Goal: Task Accomplishment & Management: Manage account settings

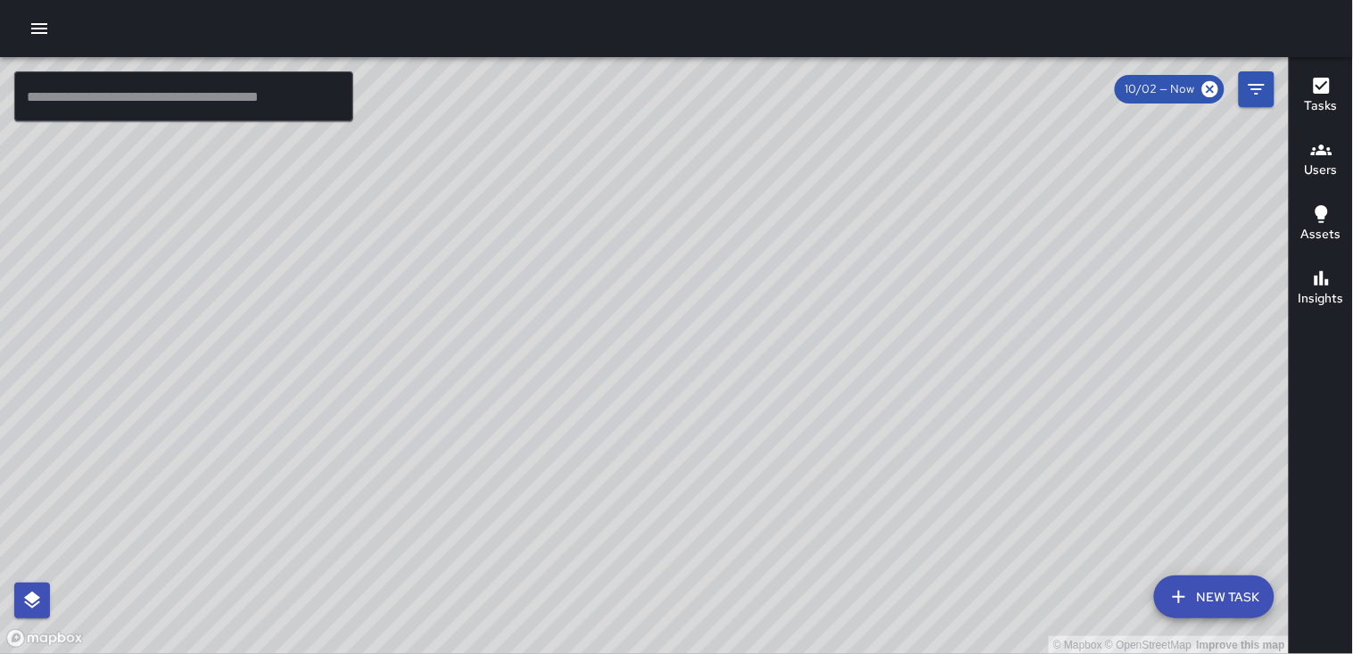
click at [47, 25] on icon "button" at bounding box center [39, 28] width 21 height 21
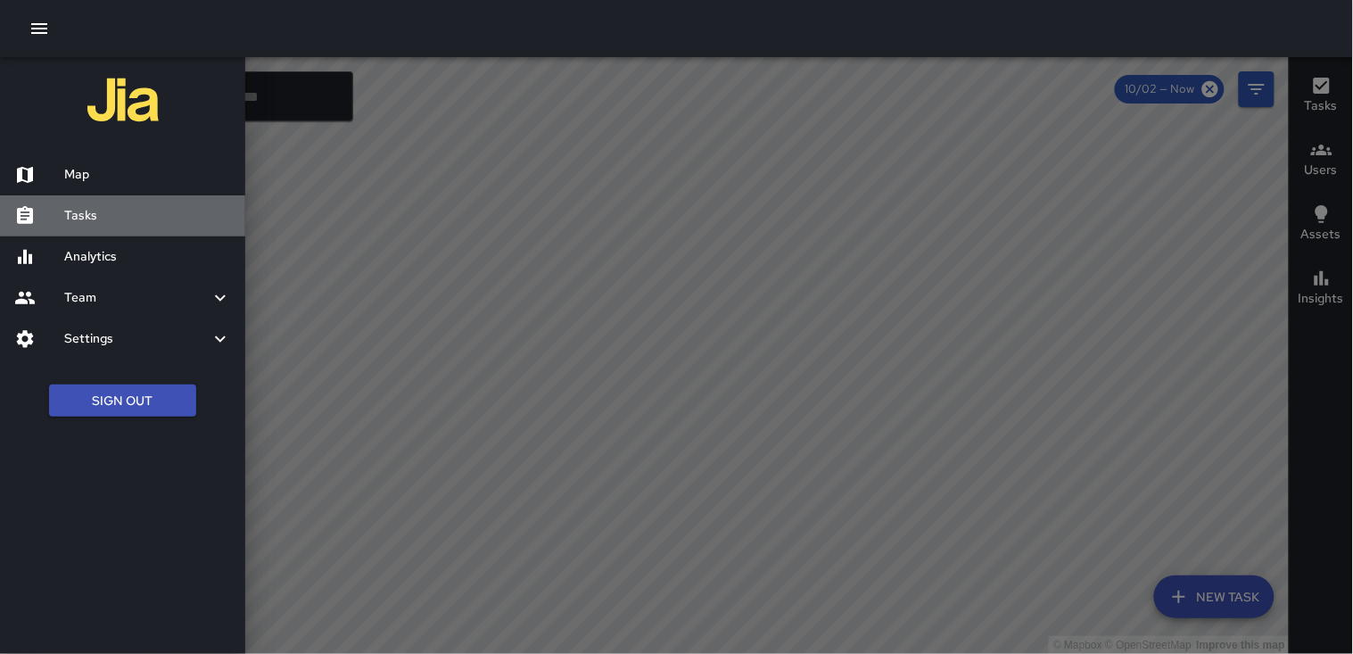
click at [128, 211] on h6 "Tasks" at bounding box center [147, 216] width 167 height 20
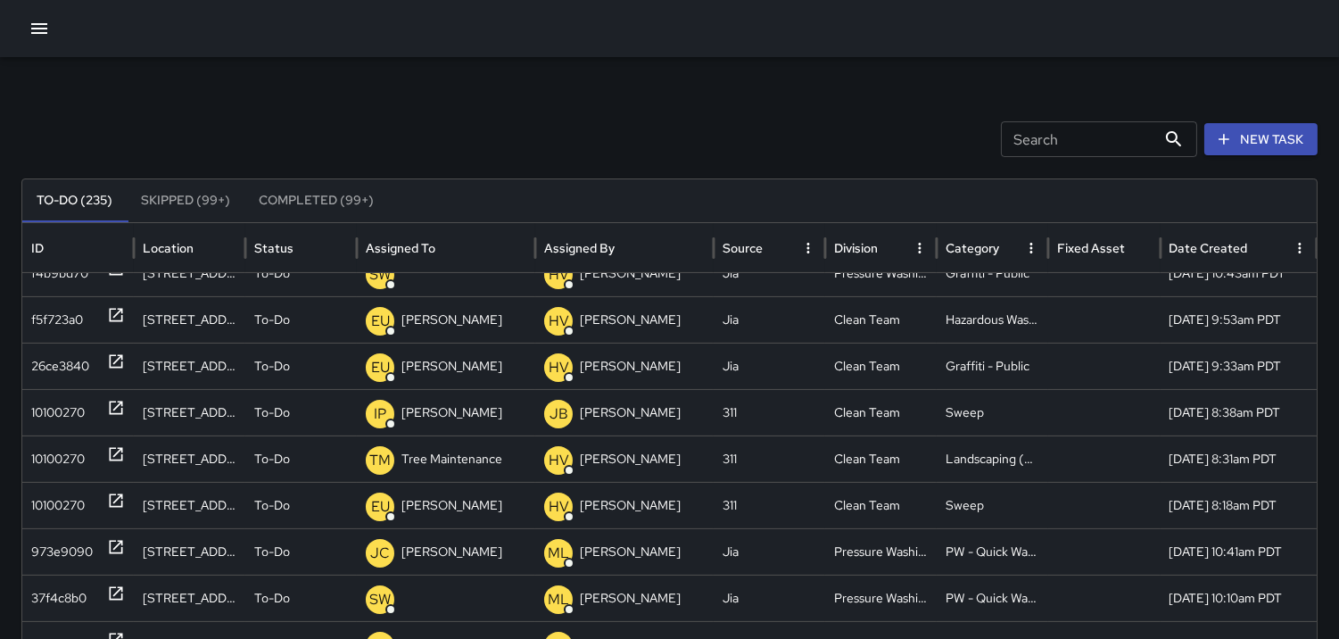
scroll to position [1111, 0]
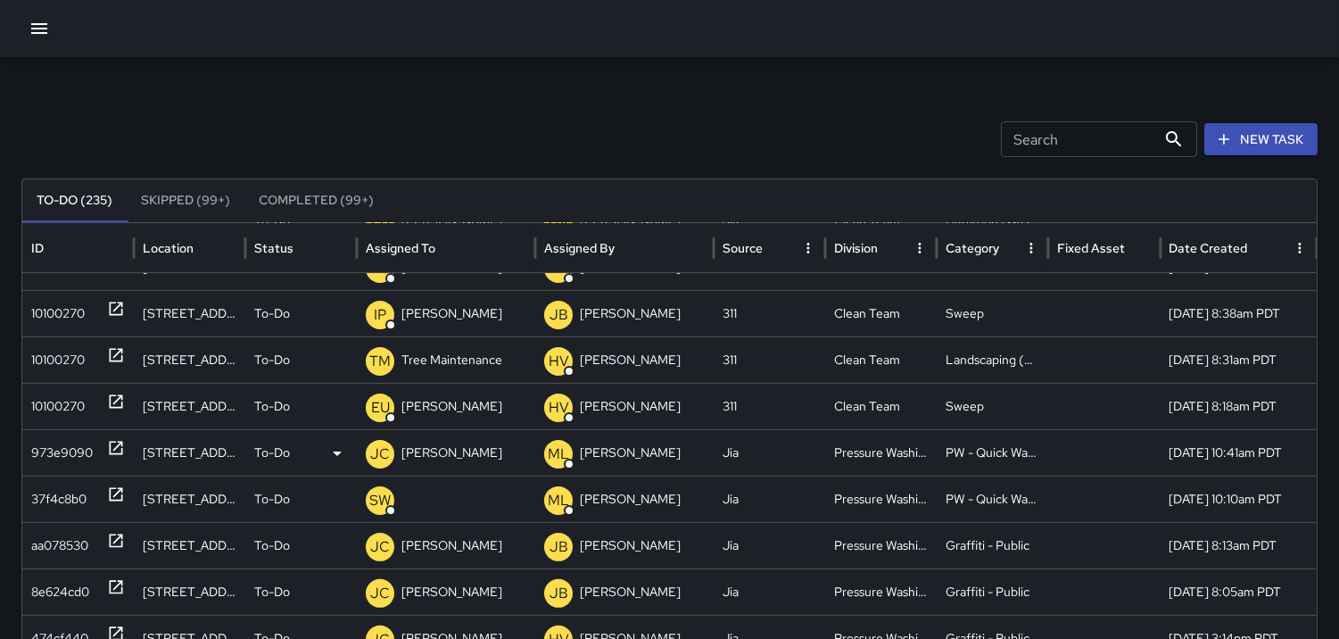
click at [51, 455] on div "973e9090" at bounding box center [62, 452] width 62 height 45
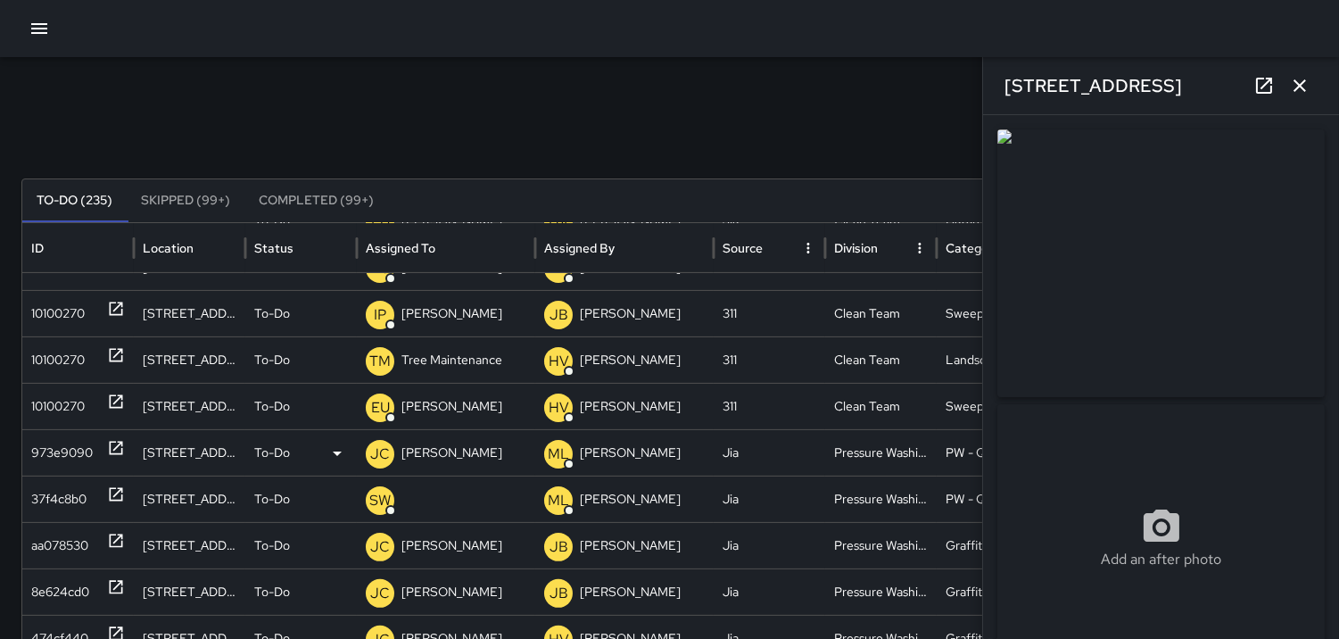
type input "**********"
click at [1303, 80] on icon "button" at bounding box center [1299, 85] width 21 height 21
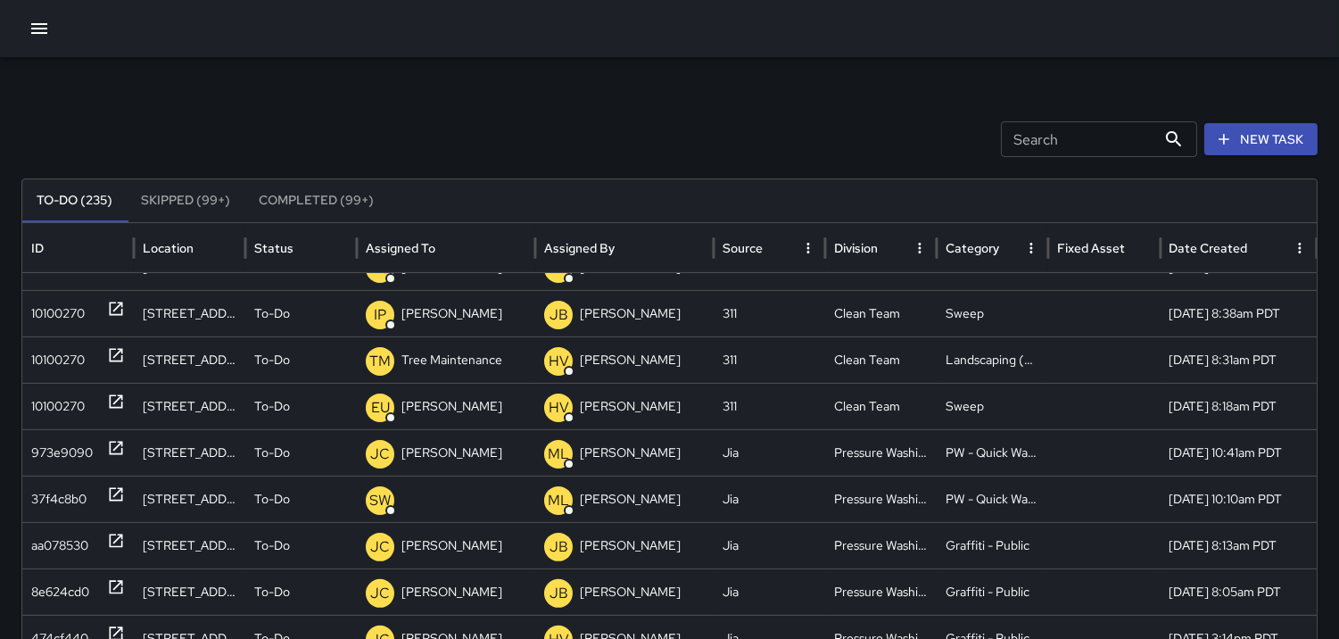
scroll to position [0, 0]
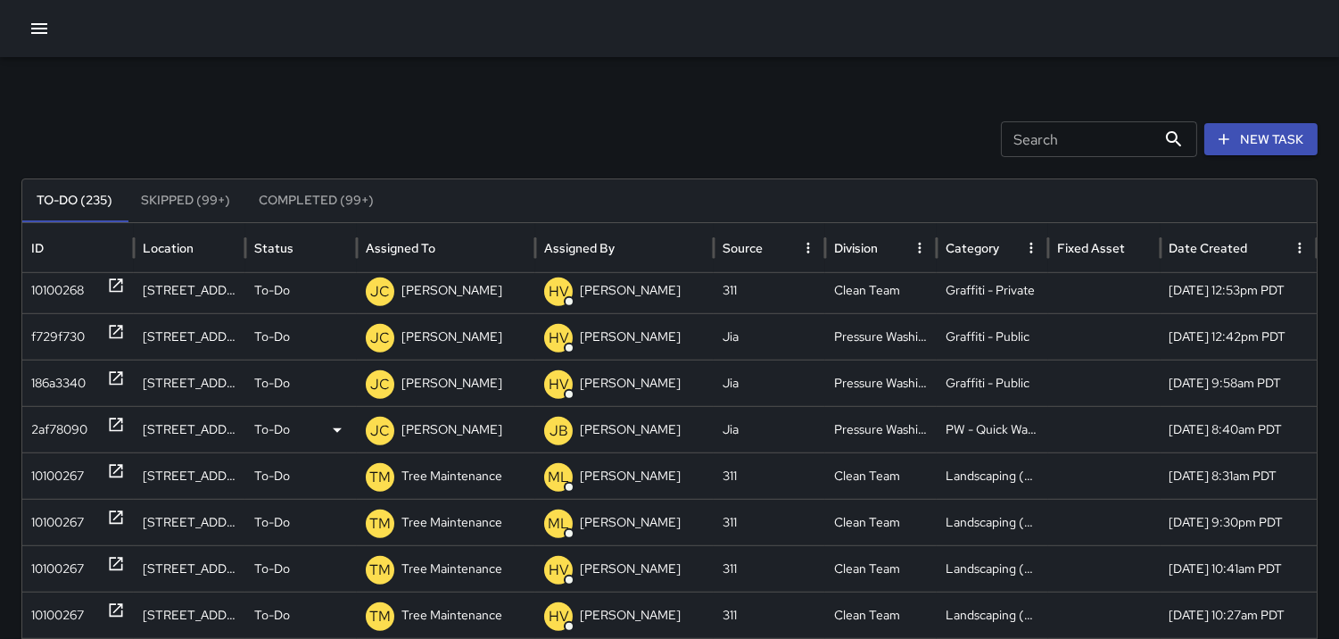
click at [69, 430] on div "2af78090" at bounding box center [59, 429] width 56 height 45
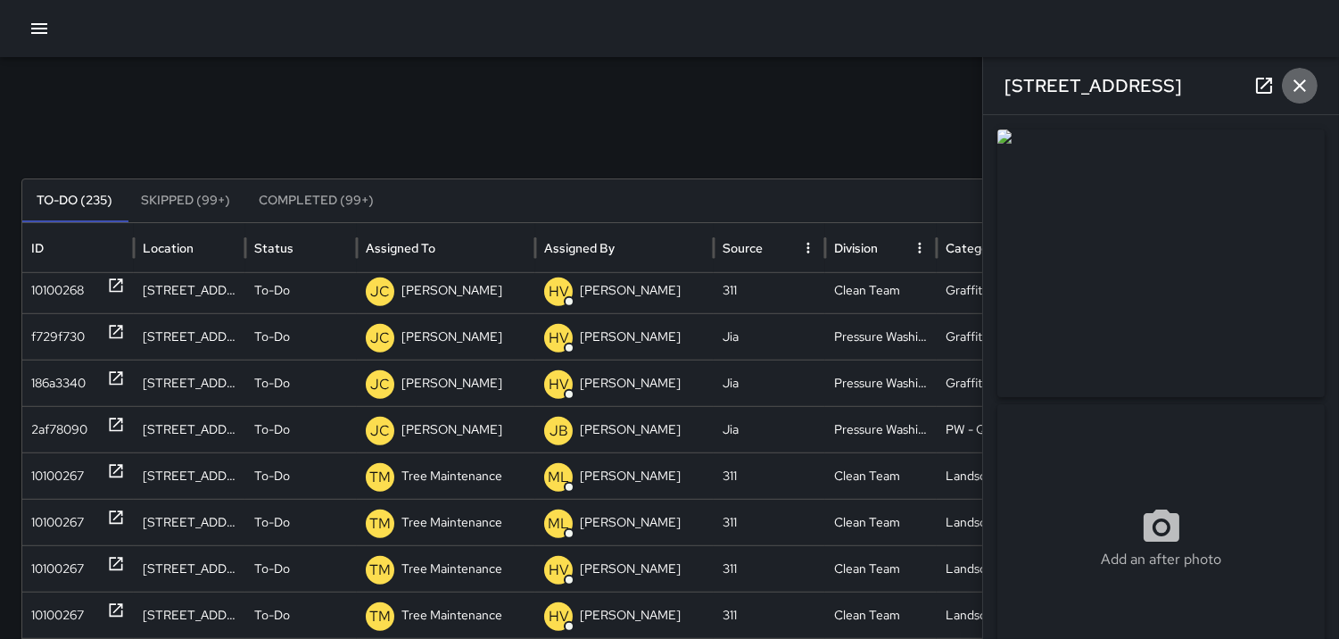
click at [1305, 91] on icon "button" at bounding box center [1299, 85] width 12 height 12
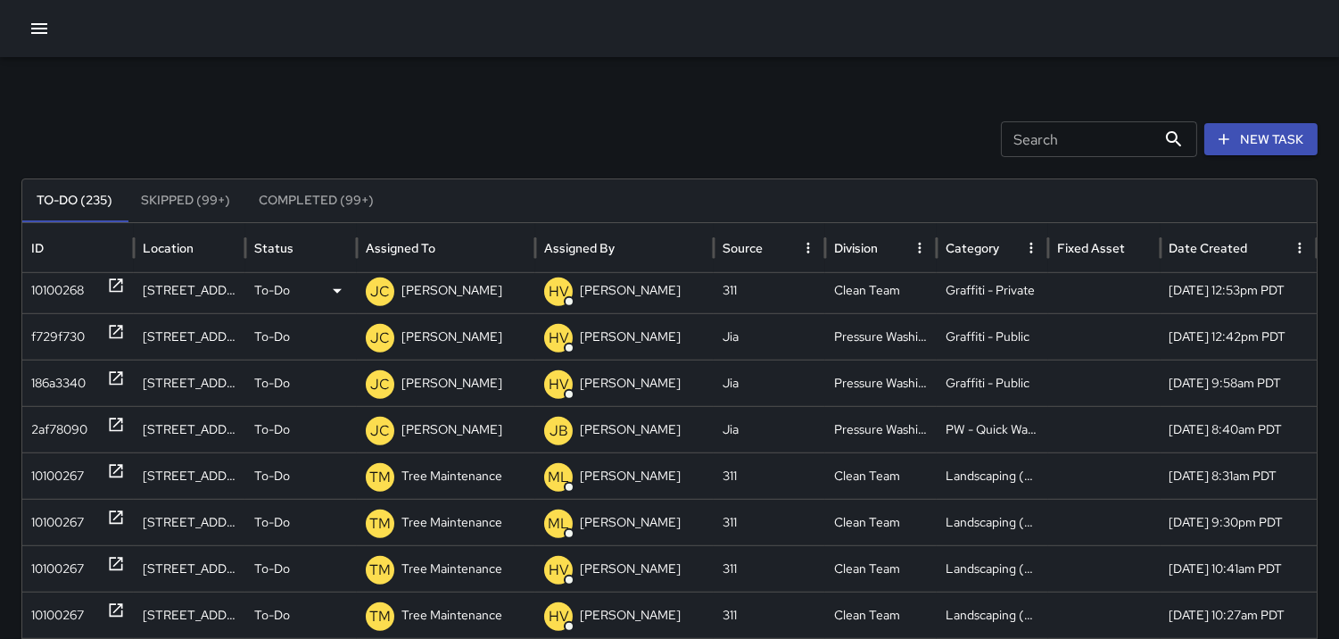
click at [54, 296] on div "10100268" at bounding box center [57, 290] width 53 height 45
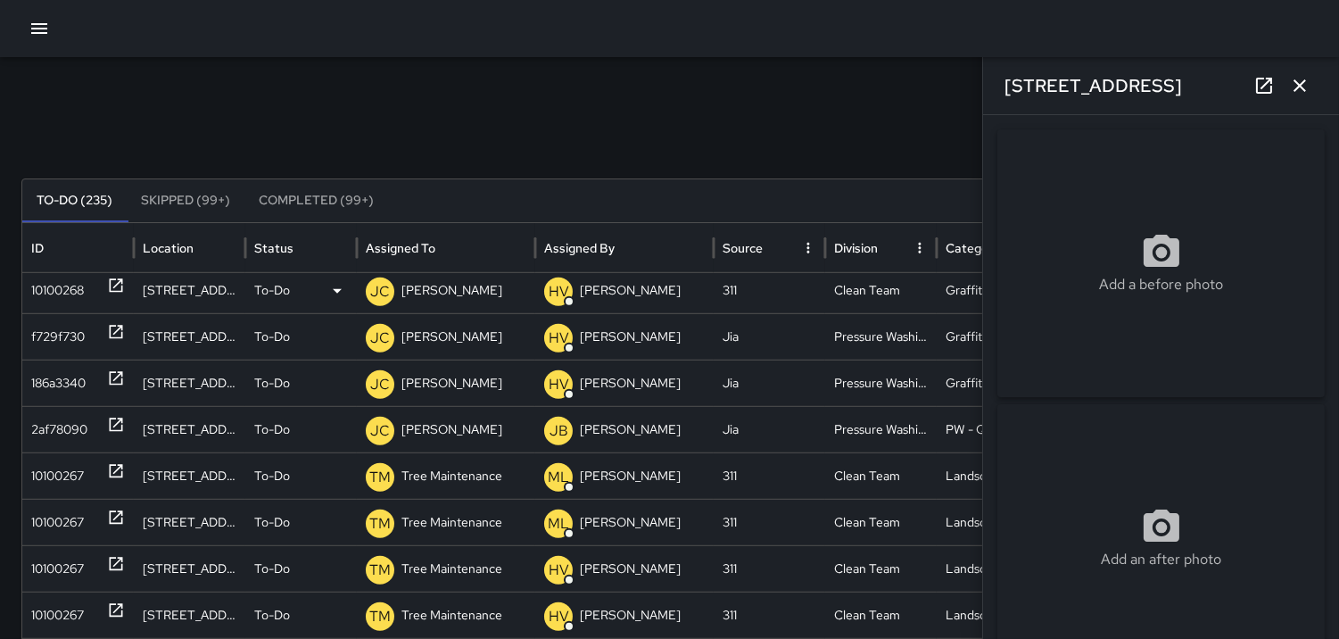
type input "**********"
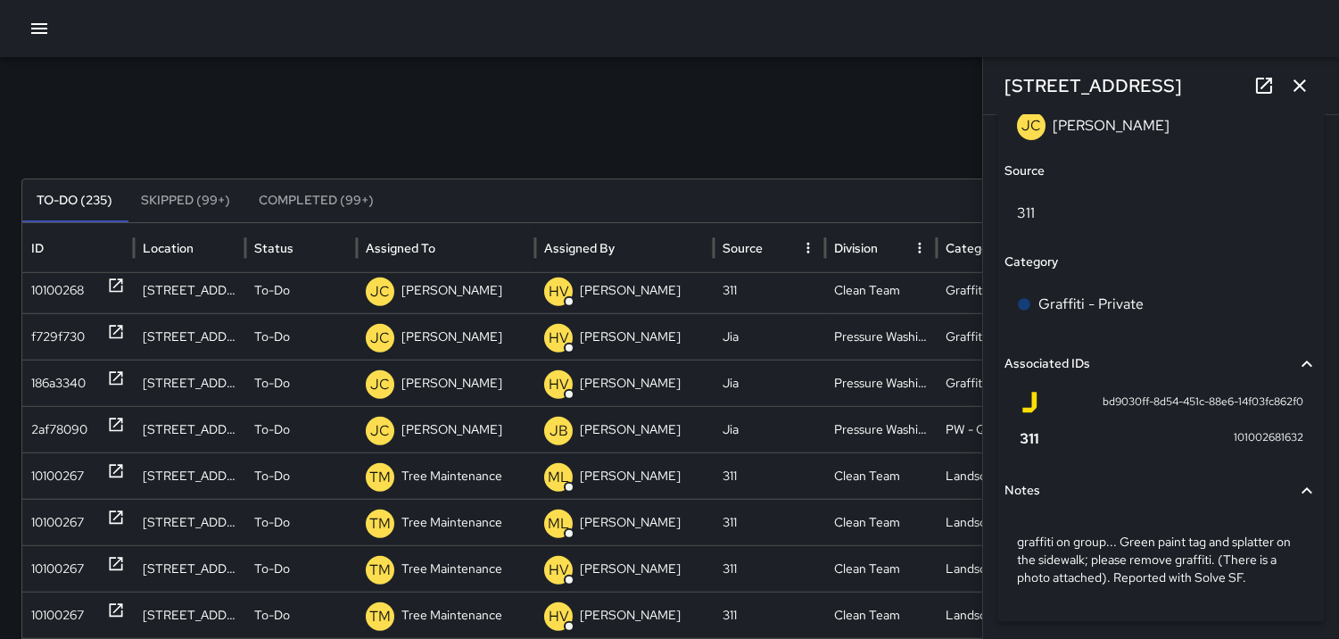
scroll to position [1126, 0]
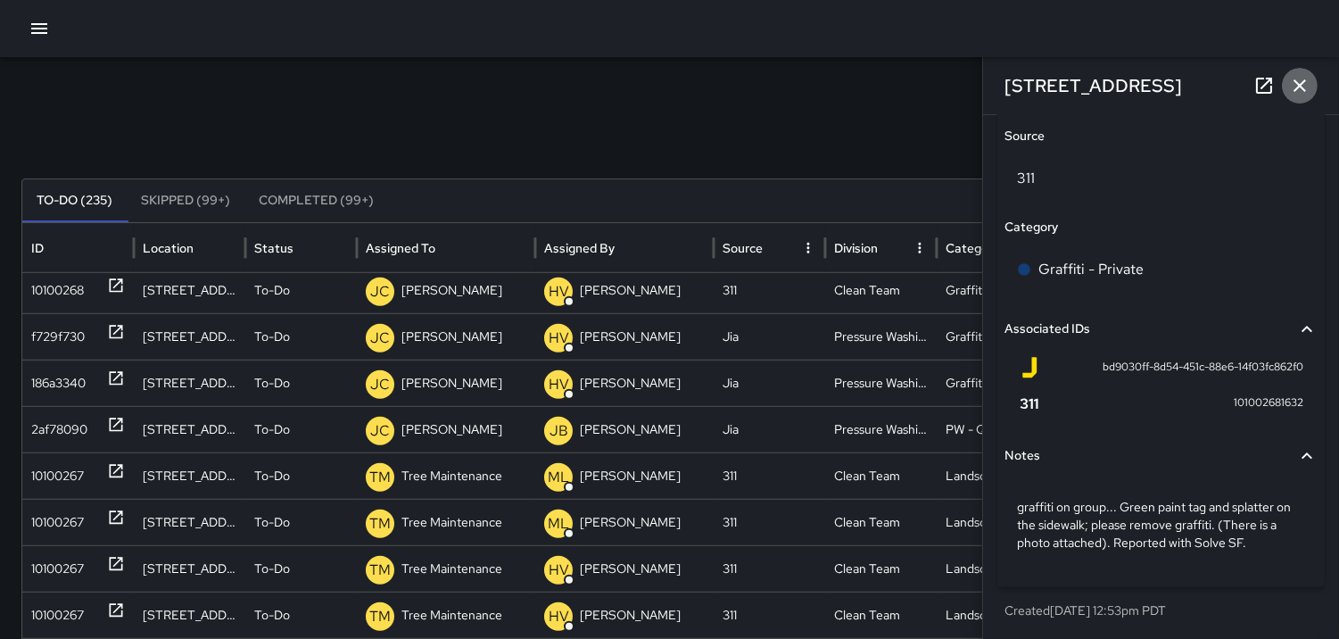
click at [1307, 83] on icon "button" at bounding box center [1299, 85] width 21 height 21
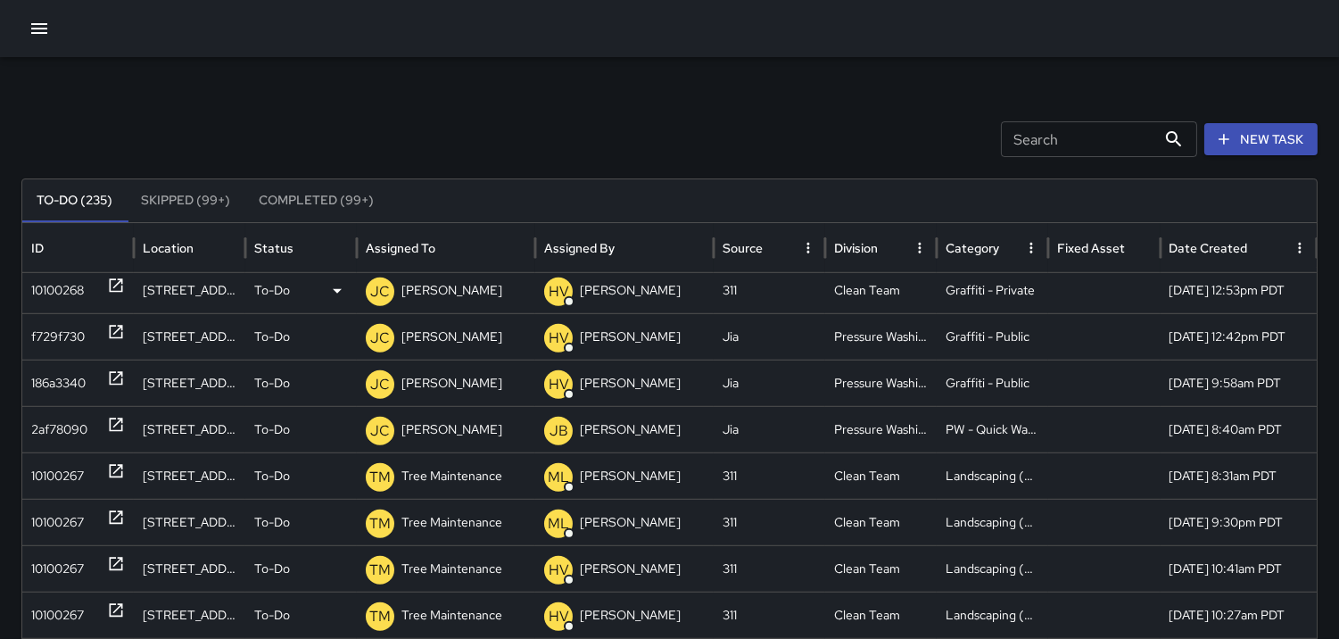
click at [68, 294] on div "10100268" at bounding box center [57, 290] width 53 height 45
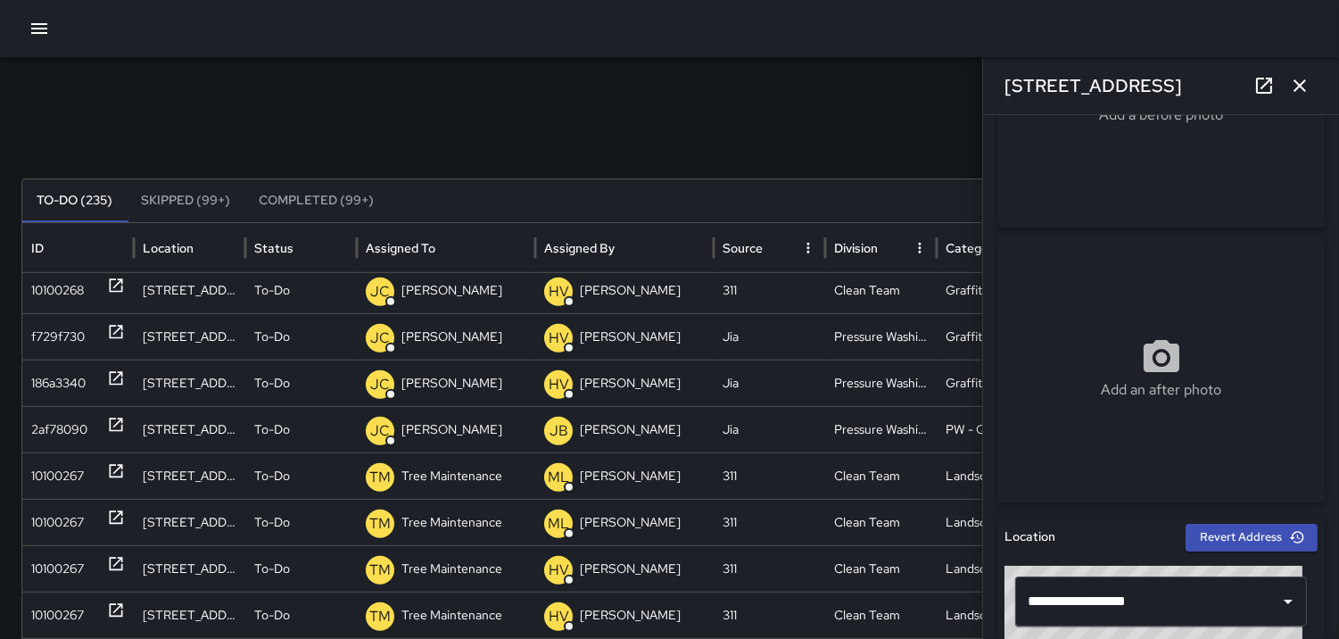
scroll to position [0, 0]
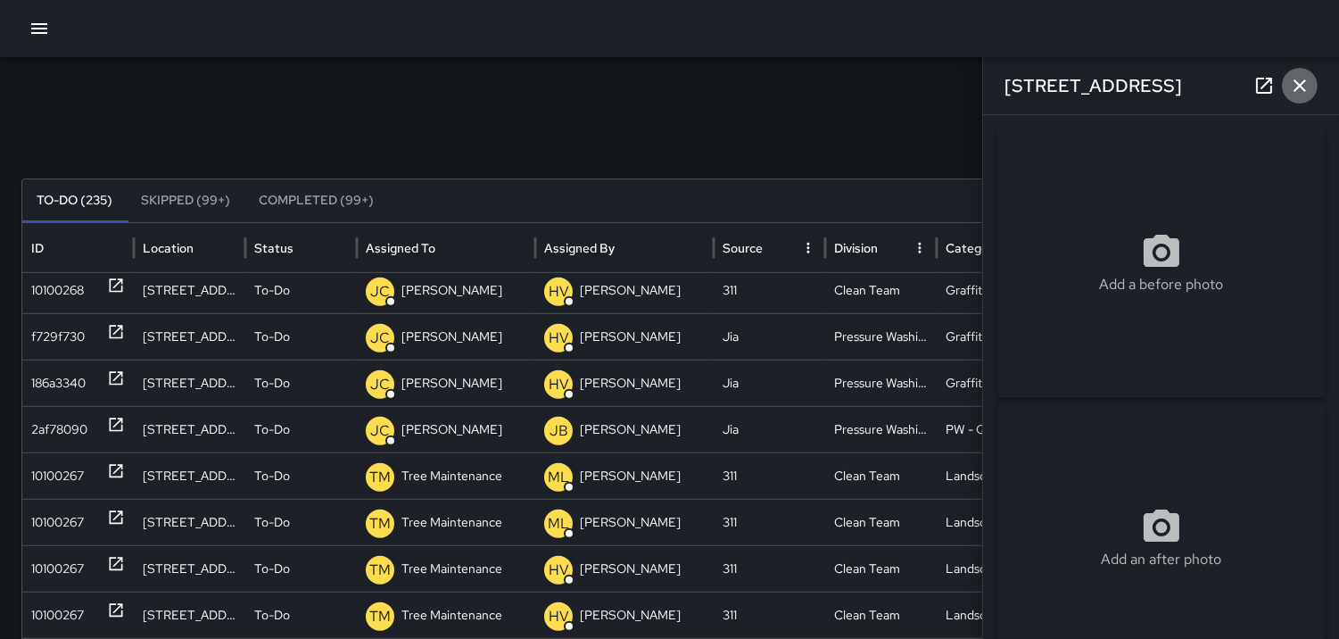
click at [1305, 90] on icon "button" at bounding box center [1299, 85] width 21 height 21
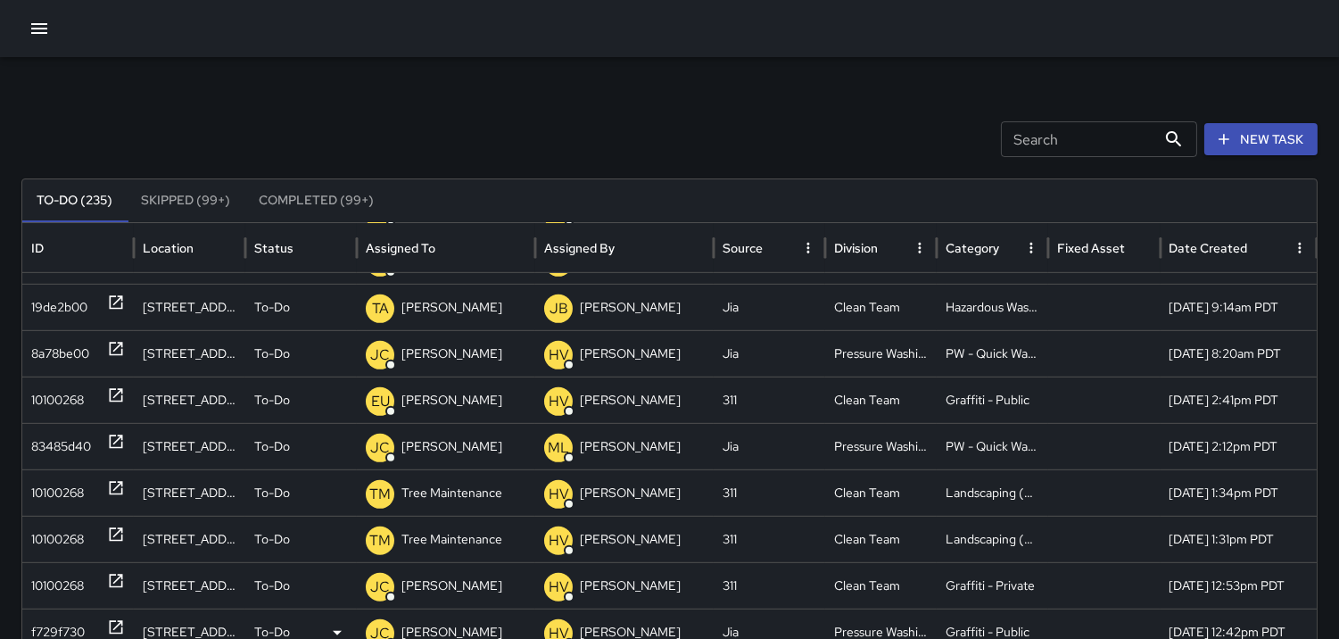
scroll to position [1851, 0]
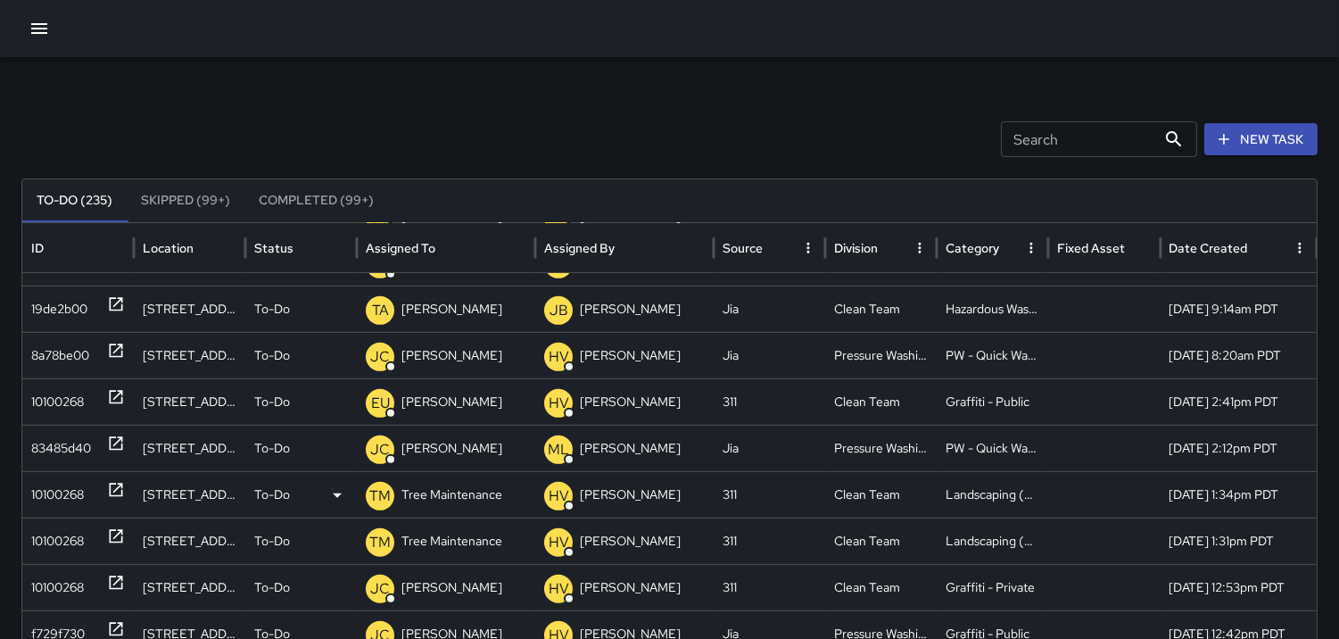
click at [69, 492] on div "10100268" at bounding box center [57, 494] width 53 height 45
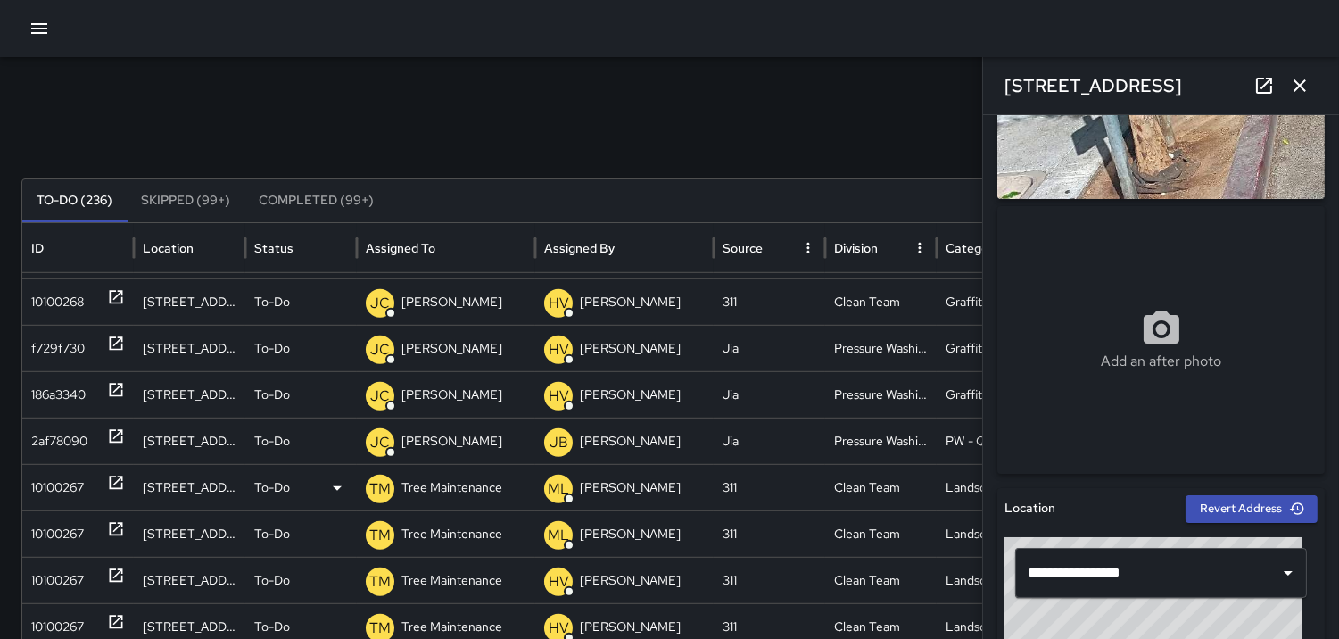
scroll to position [2172, 0]
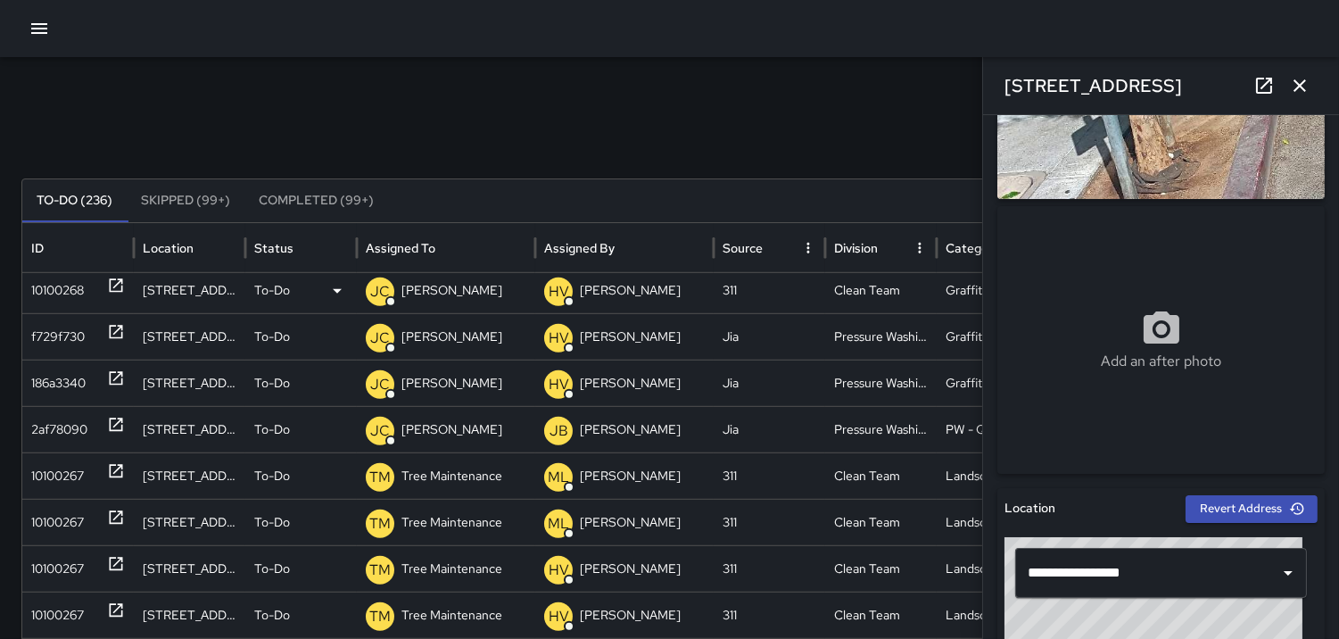
click at [61, 295] on div "10100268" at bounding box center [57, 290] width 53 height 45
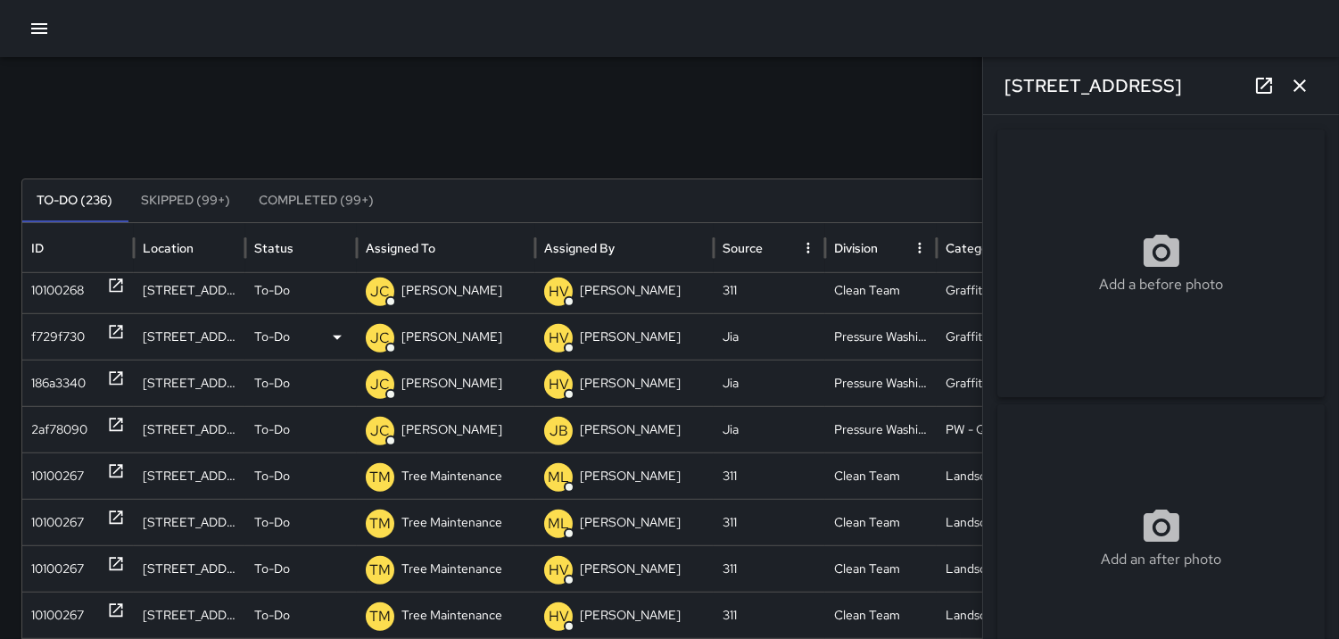
click at [58, 343] on div "f729f730" at bounding box center [58, 336] width 54 height 45
click at [1098, 314] on img at bounding box center [1160, 263] width 327 height 268
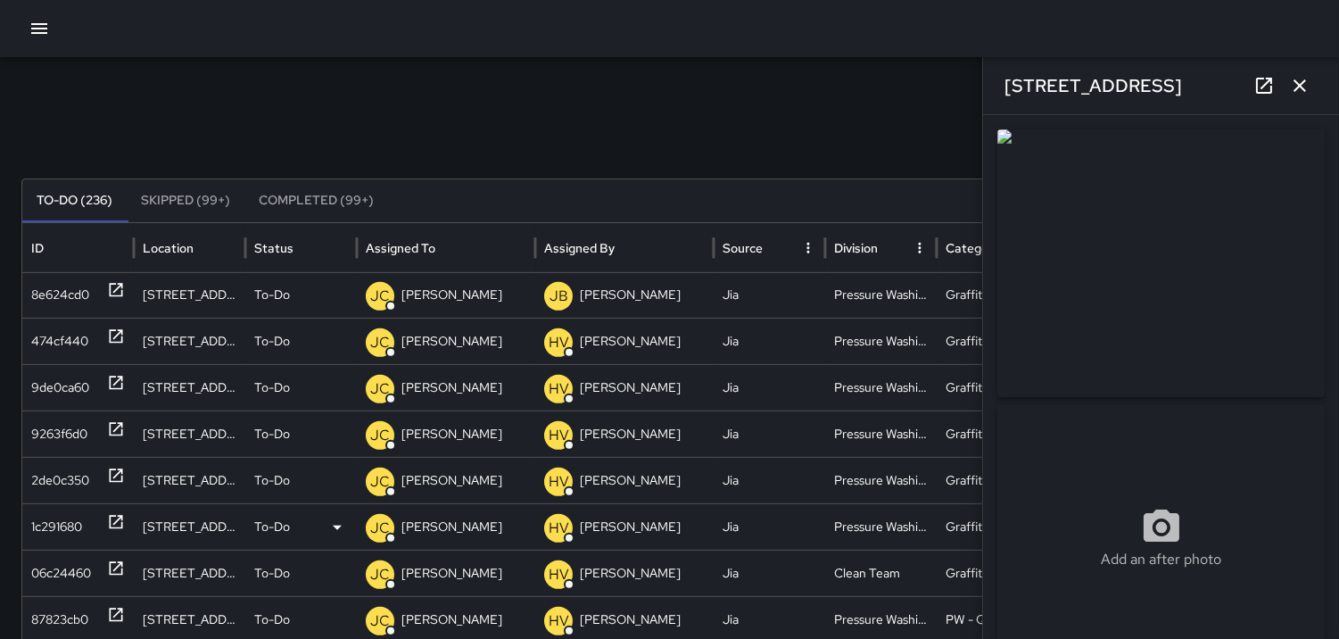
scroll to position [1360, 0]
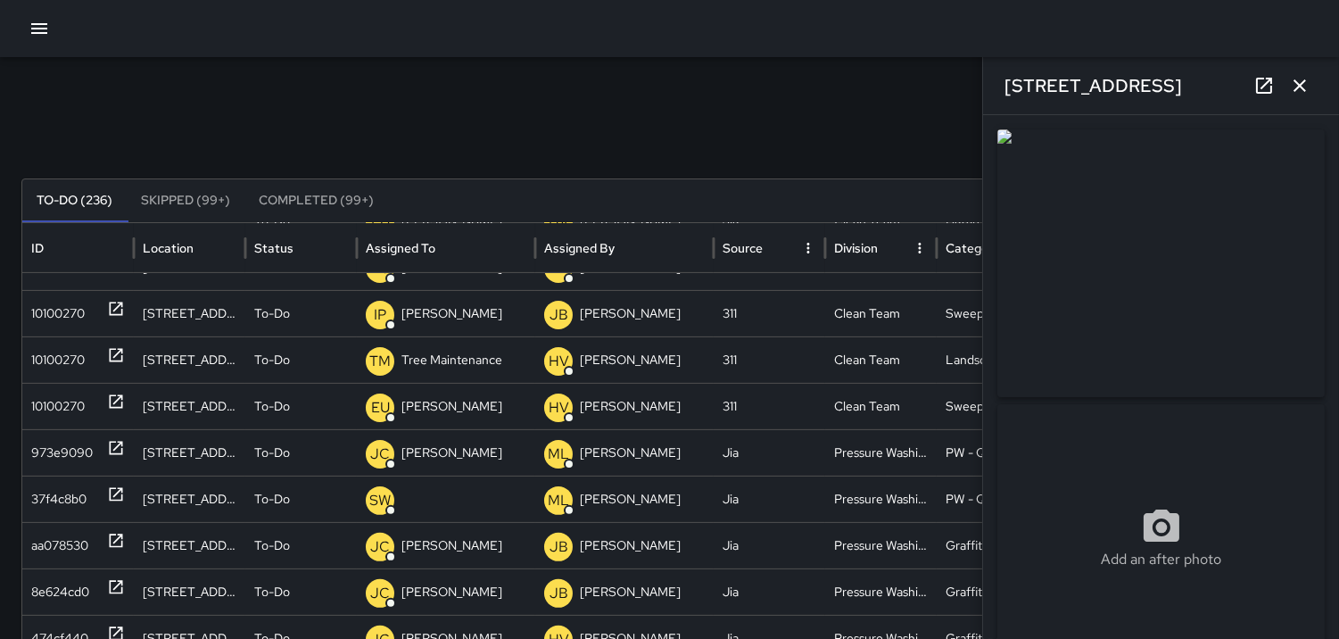
click at [1305, 93] on icon "button" at bounding box center [1299, 85] width 21 height 21
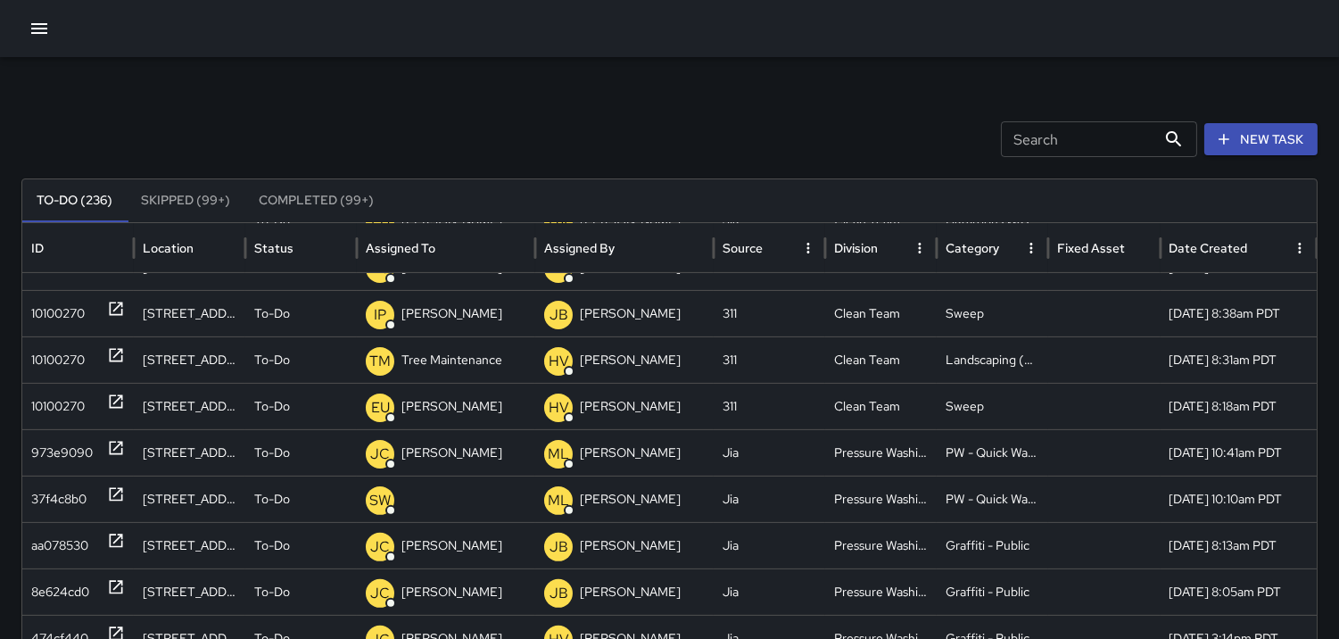
click at [1035, 140] on input "Search" at bounding box center [1078, 139] width 155 height 36
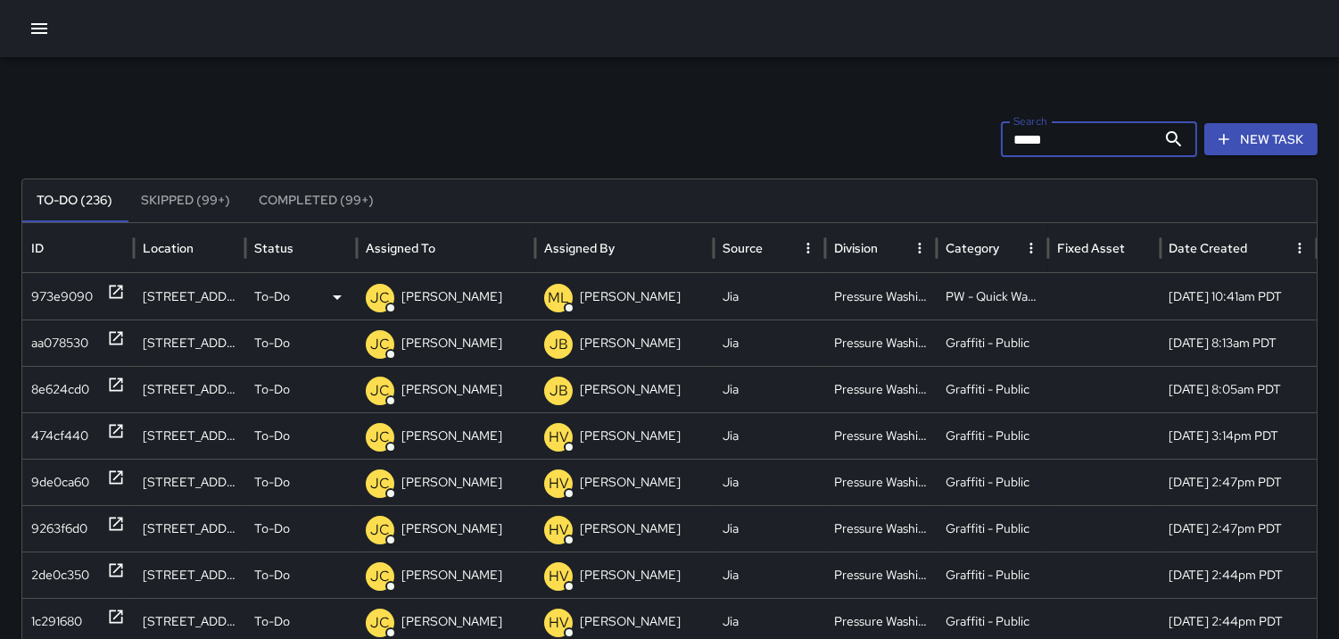
type input "*****"
click at [38, 297] on div "973e9090" at bounding box center [62, 296] width 62 height 45
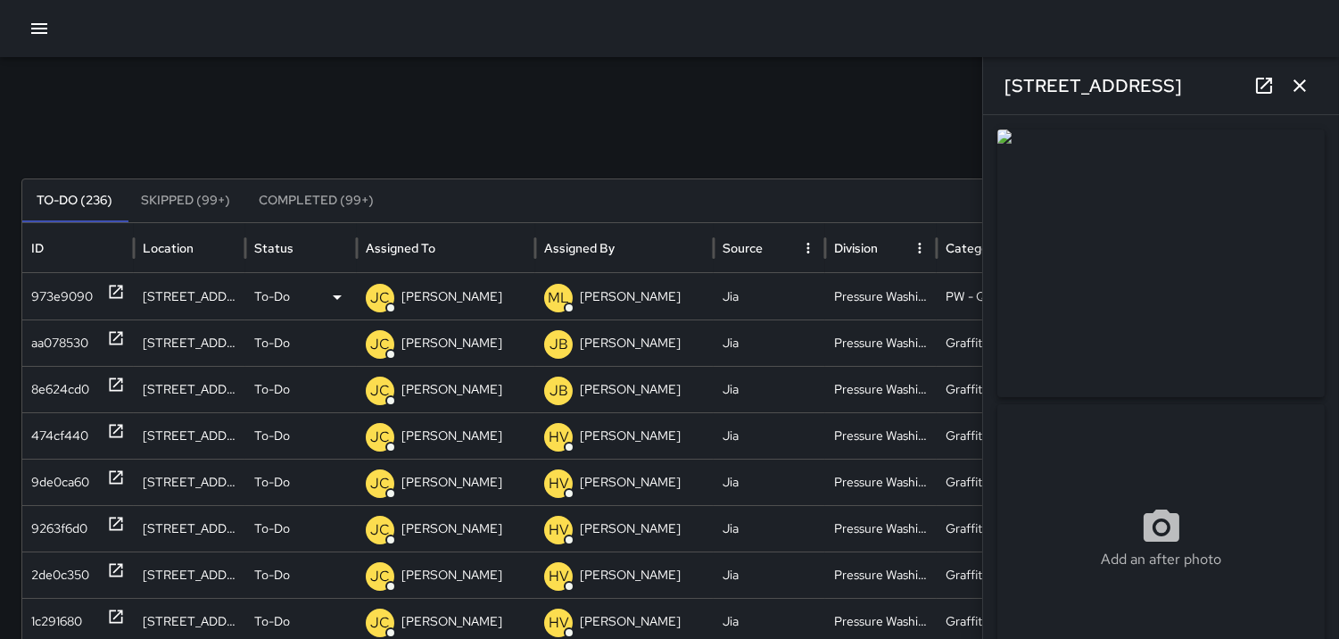
type input "**********"
click at [55, 346] on div "aa078530" at bounding box center [59, 342] width 57 height 45
type input "**********"
click at [1305, 78] on icon "button" at bounding box center [1299, 85] width 21 height 21
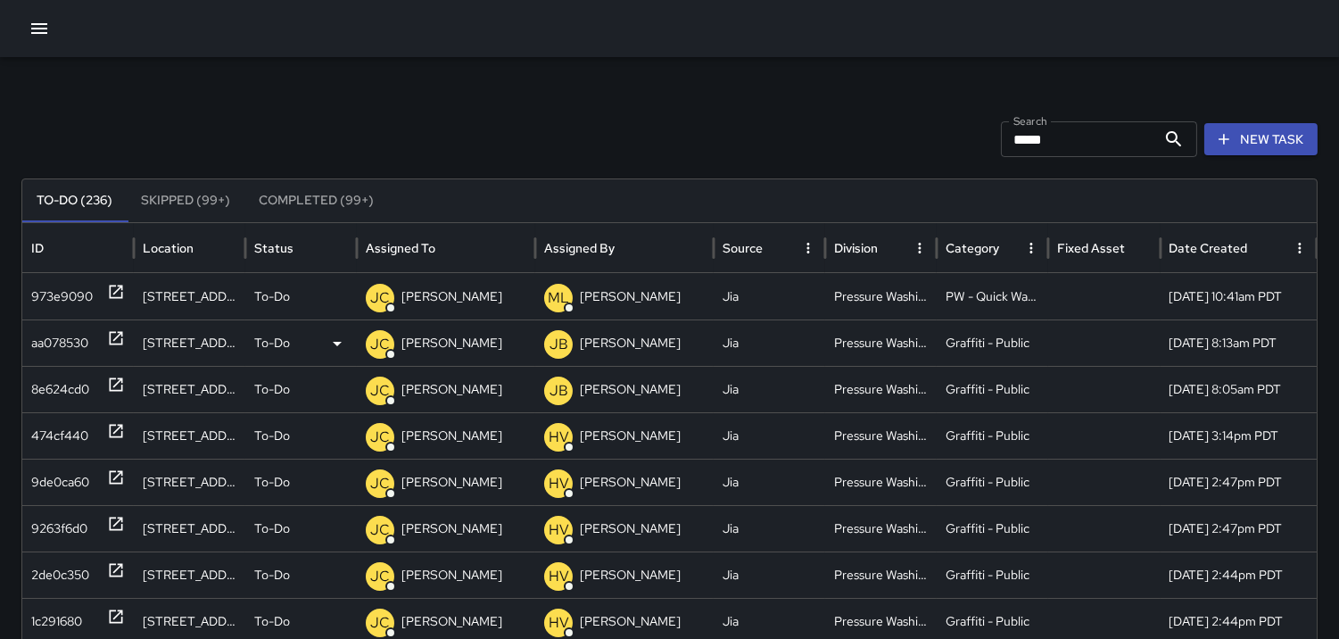
click at [59, 343] on div "aa078530" at bounding box center [59, 342] width 57 height 45
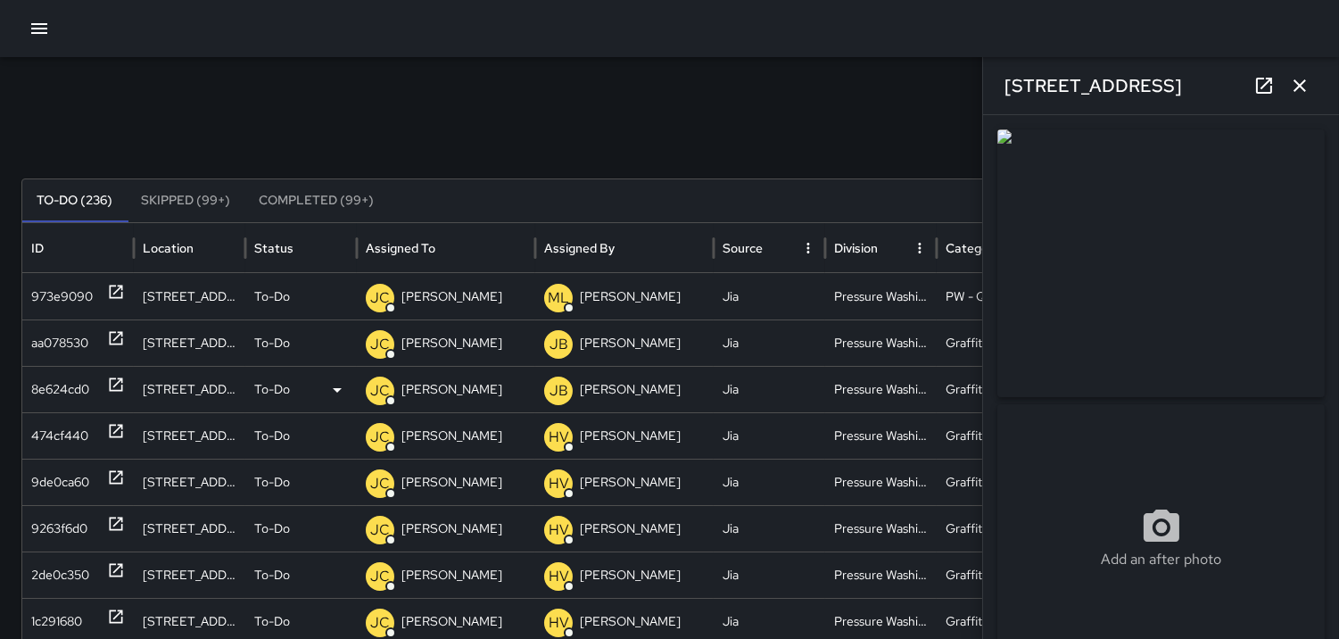
click at [61, 377] on div "8e624cd0" at bounding box center [60, 389] width 58 height 45
type input "**********"
click at [1120, 300] on img at bounding box center [1160, 263] width 327 height 268
drag, startPoint x: 1120, startPoint y: 300, endPoint x: 1174, endPoint y: 306, distance: 53.9
click at [1174, 306] on img at bounding box center [1160, 263] width 327 height 268
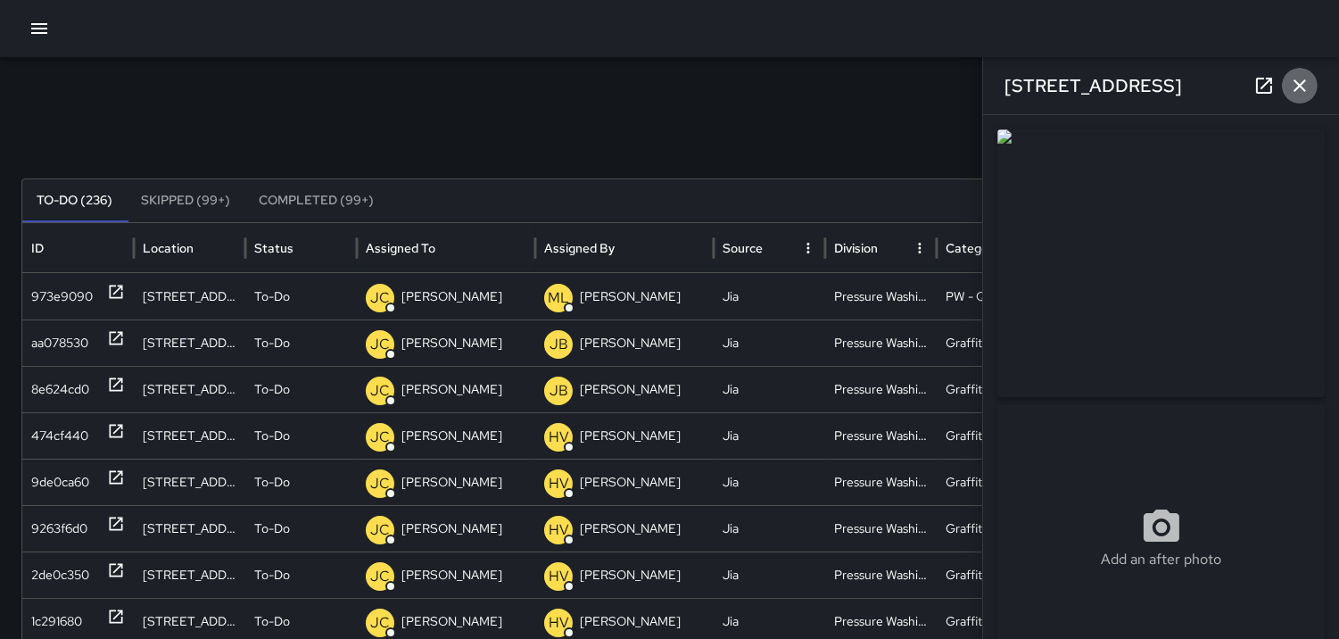
click at [1287, 86] on button "button" at bounding box center [1300, 86] width 36 height 36
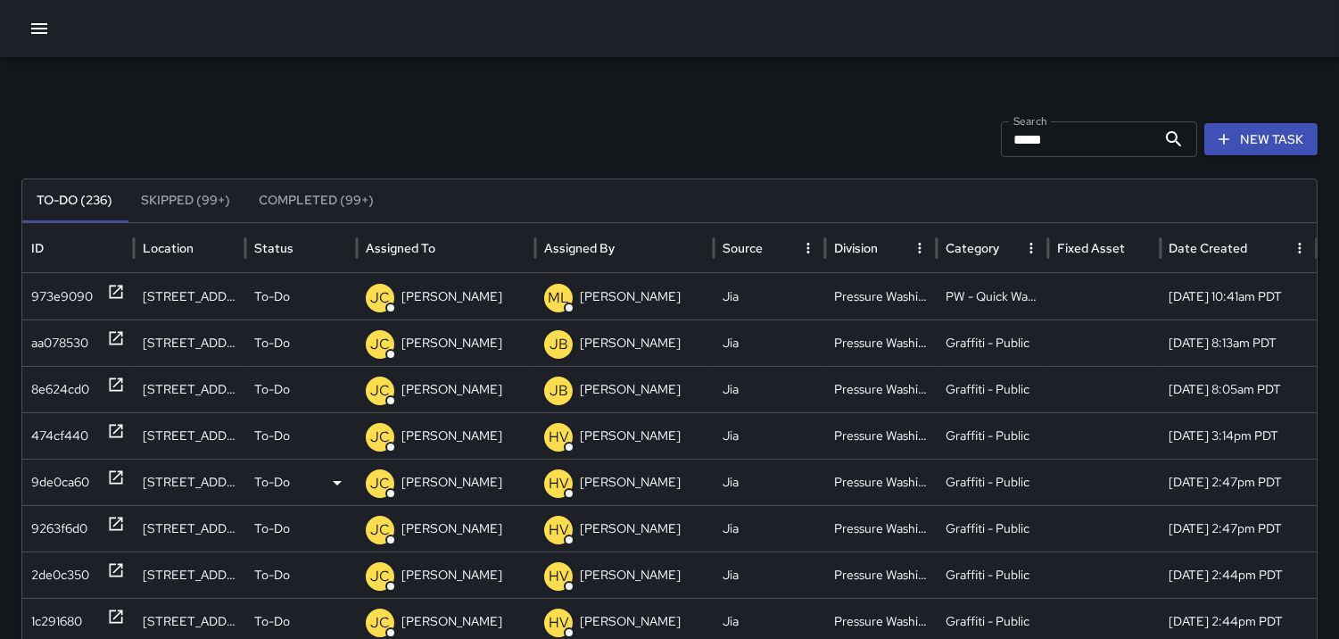
click at [61, 475] on div "9de0ca60" at bounding box center [60, 481] width 58 height 45
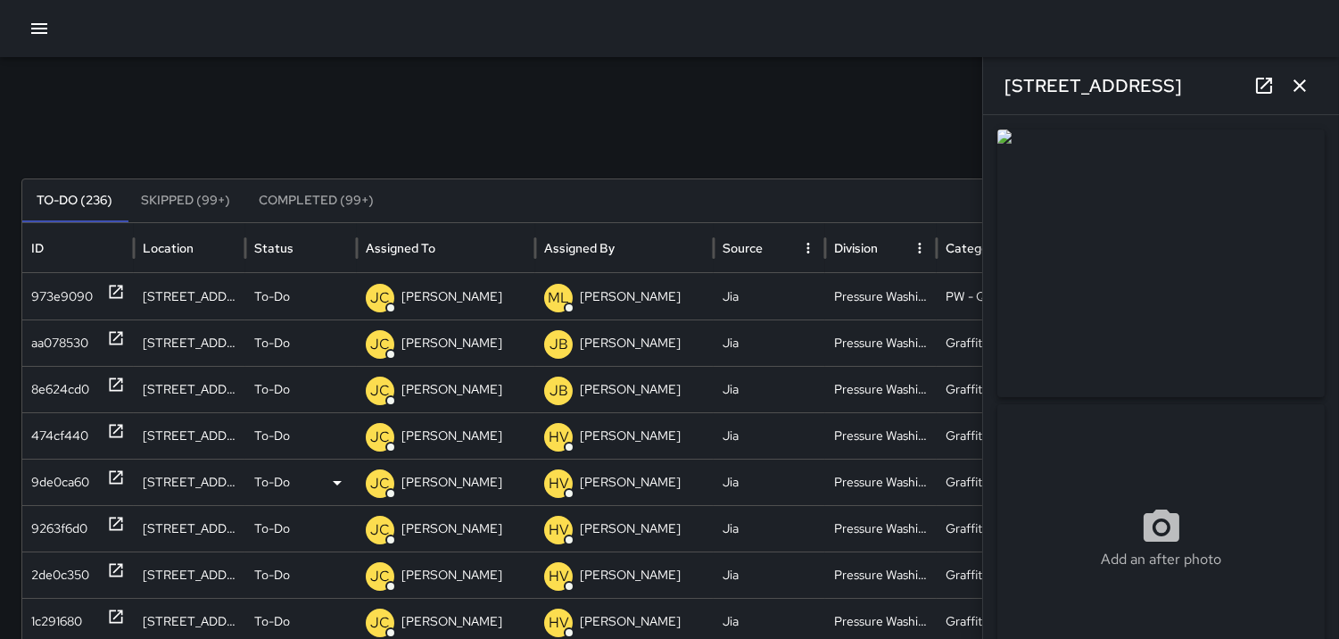
click at [72, 478] on div "9de0ca60" at bounding box center [60, 481] width 58 height 45
click at [66, 434] on div "474cf440" at bounding box center [59, 435] width 57 height 45
click at [1237, 360] on img at bounding box center [1160, 263] width 327 height 268
click at [67, 510] on div "9263f6d0" at bounding box center [59, 528] width 56 height 45
click at [1186, 280] on img at bounding box center [1160, 263] width 327 height 268
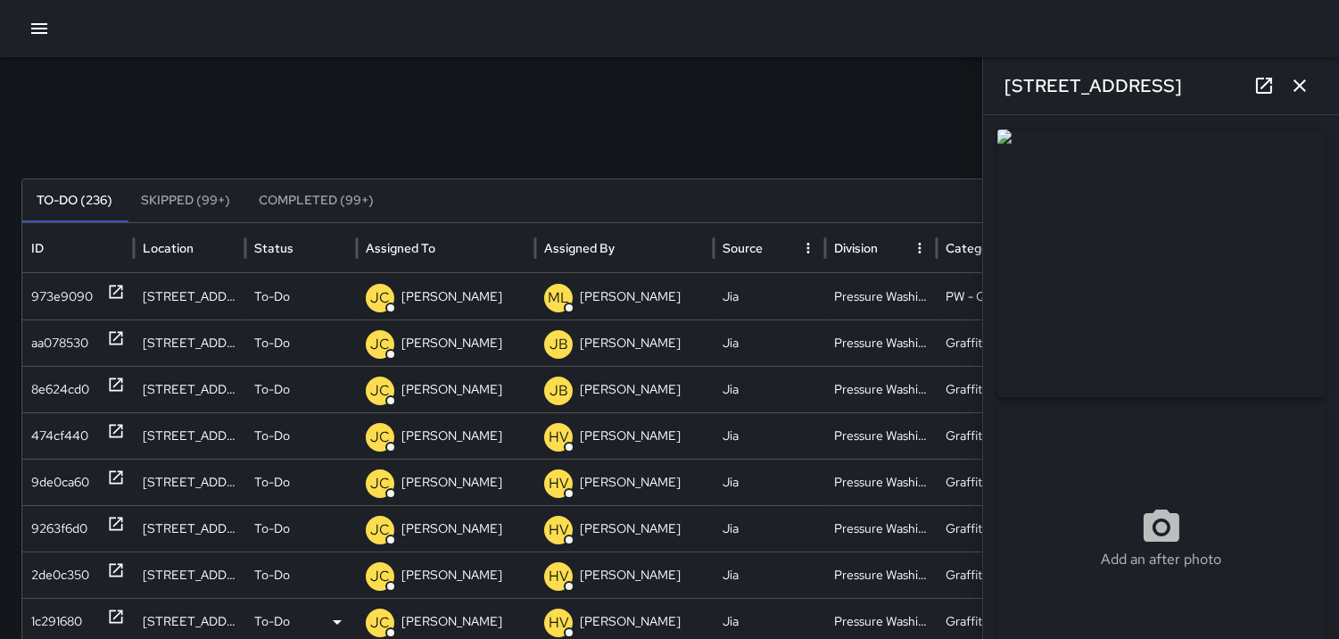
scroll to position [92, 0]
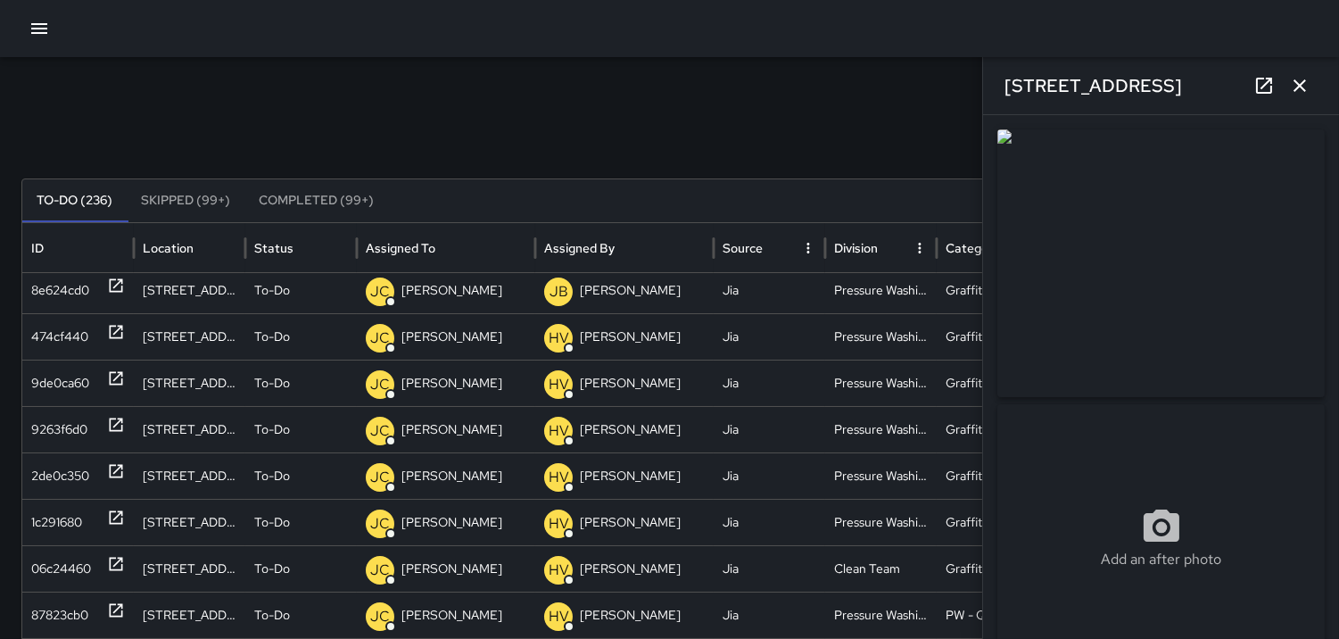
click at [1309, 81] on icon "button" at bounding box center [1299, 85] width 21 height 21
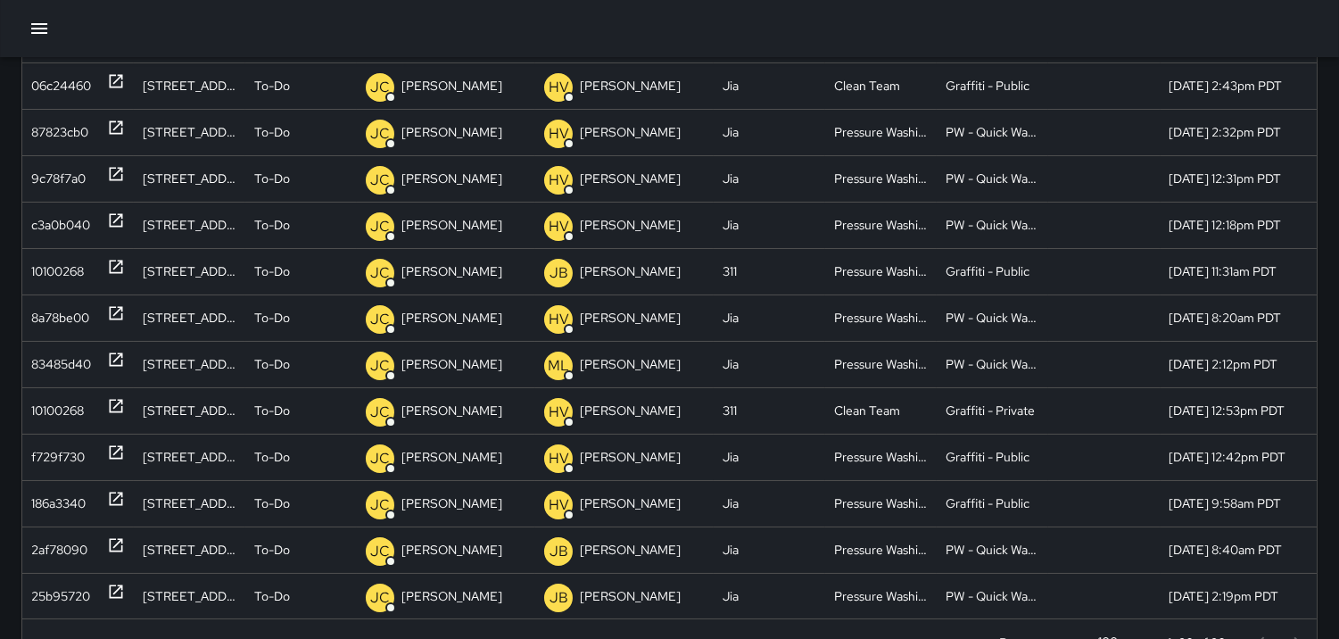
scroll to position [396, 0]
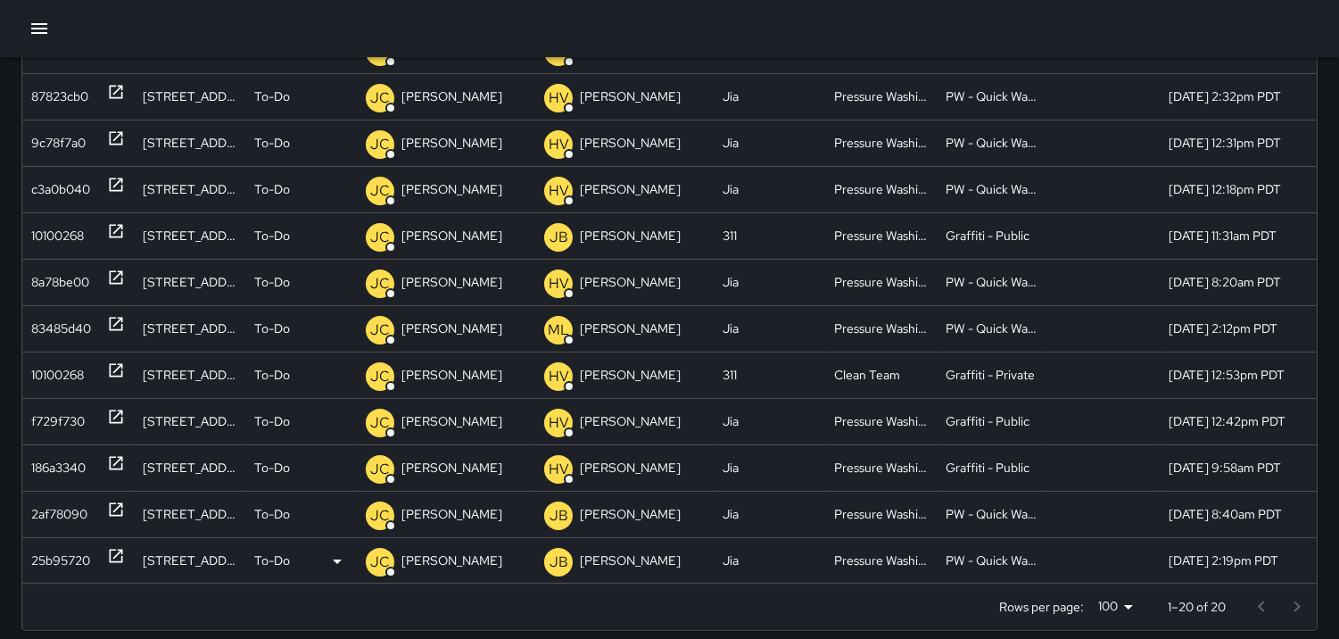
click at [49, 557] on div "25b95720" at bounding box center [60, 560] width 59 height 45
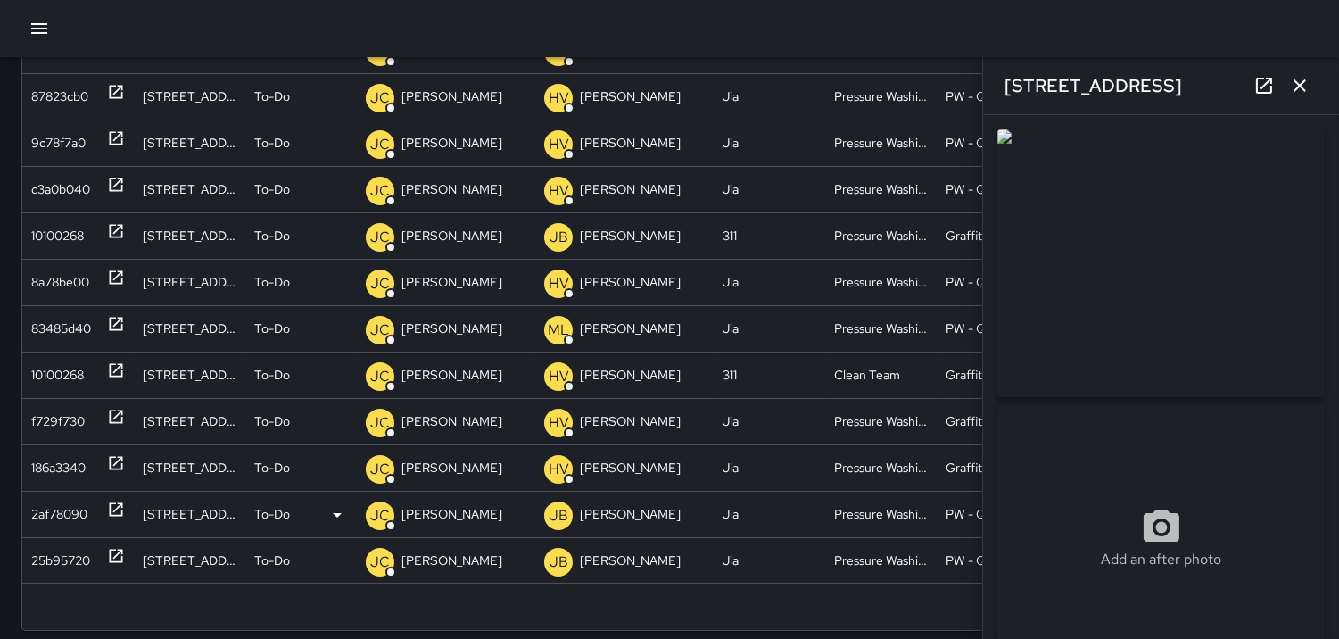
click at [48, 506] on div "2af78090" at bounding box center [59, 513] width 56 height 45
click at [1216, 277] on img at bounding box center [1160, 263] width 327 height 268
click at [1289, 85] on icon "button" at bounding box center [1299, 85] width 21 height 21
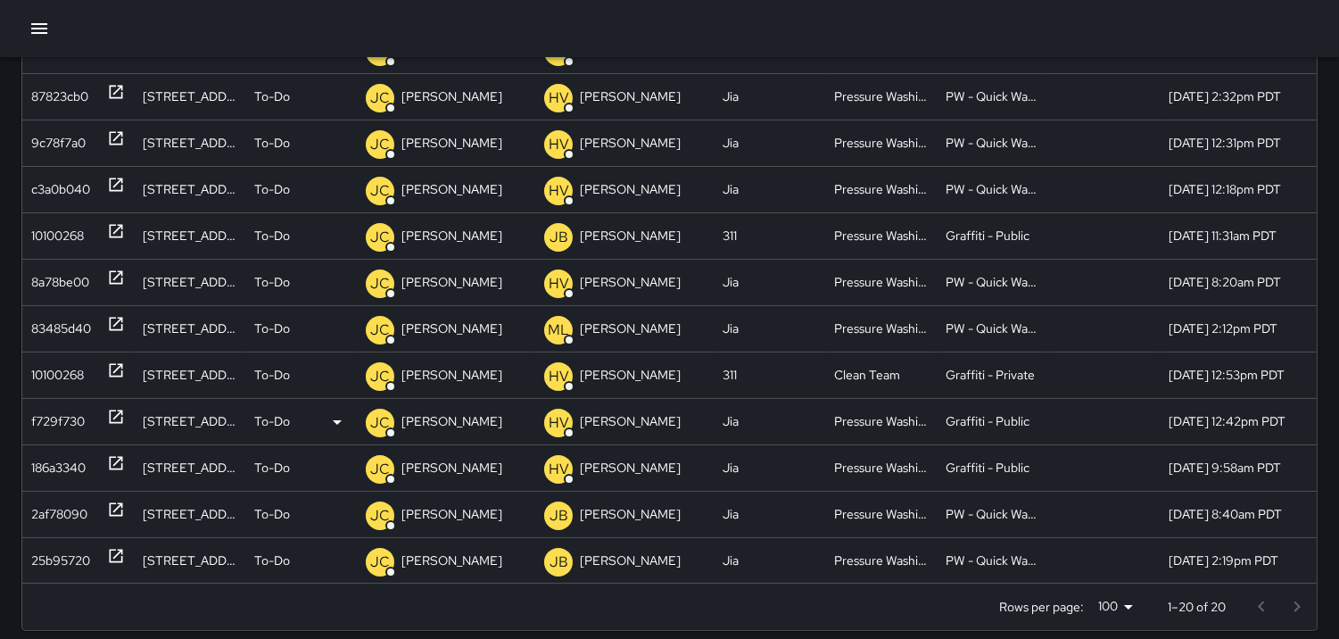
click at [77, 413] on div "f729f730" at bounding box center [58, 421] width 54 height 45
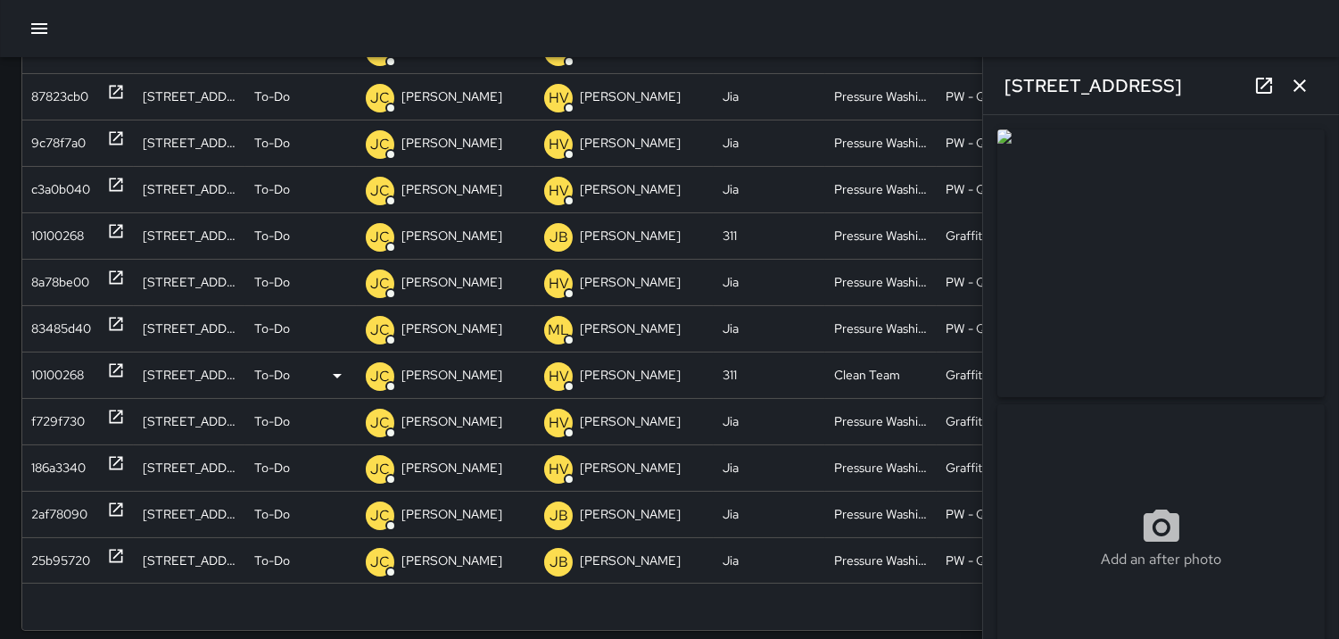
click at [48, 354] on div "10100268" at bounding box center [57, 374] width 53 height 45
type input "**********"
click at [51, 333] on div "83485d40" at bounding box center [61, 328] width 60 height 45
type input "**********"
click at [45, 280] on div "8a78be00" at bounding box center [60, 282] width 58 height 45
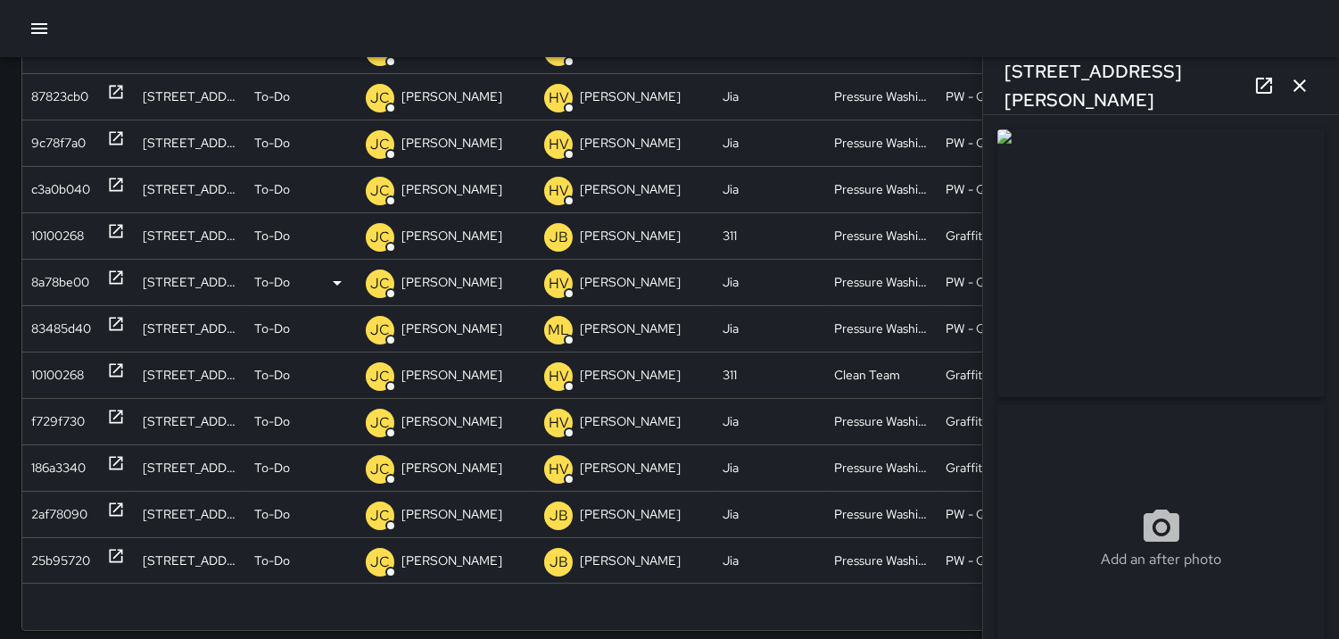
type input "**********"
click at [50, 286] on div "8a78be00" at bounding box center [60, 282] width 58 height 45
click at [61, 228] on div "10100268" at bounding box center [57, 235] width 53 height 45
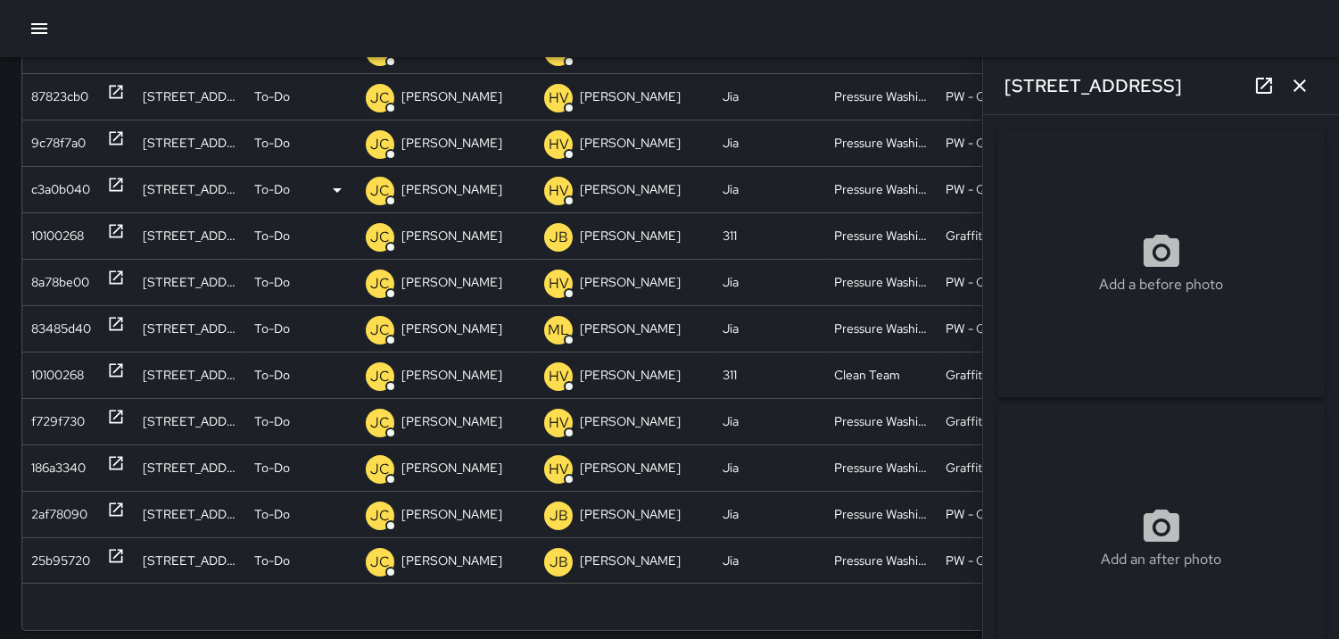
click at [60, 201] on div "c3a0b040" at bounding box center [60, 189] width 59 height 45
click at [61, 139] on div "9c78f7a0" at bounding box center [58, 142] width 54 height 45
type input "**********"
click at [64, 99] on div "87823cb0" at bounding box center [59, 96] width 57 height 45
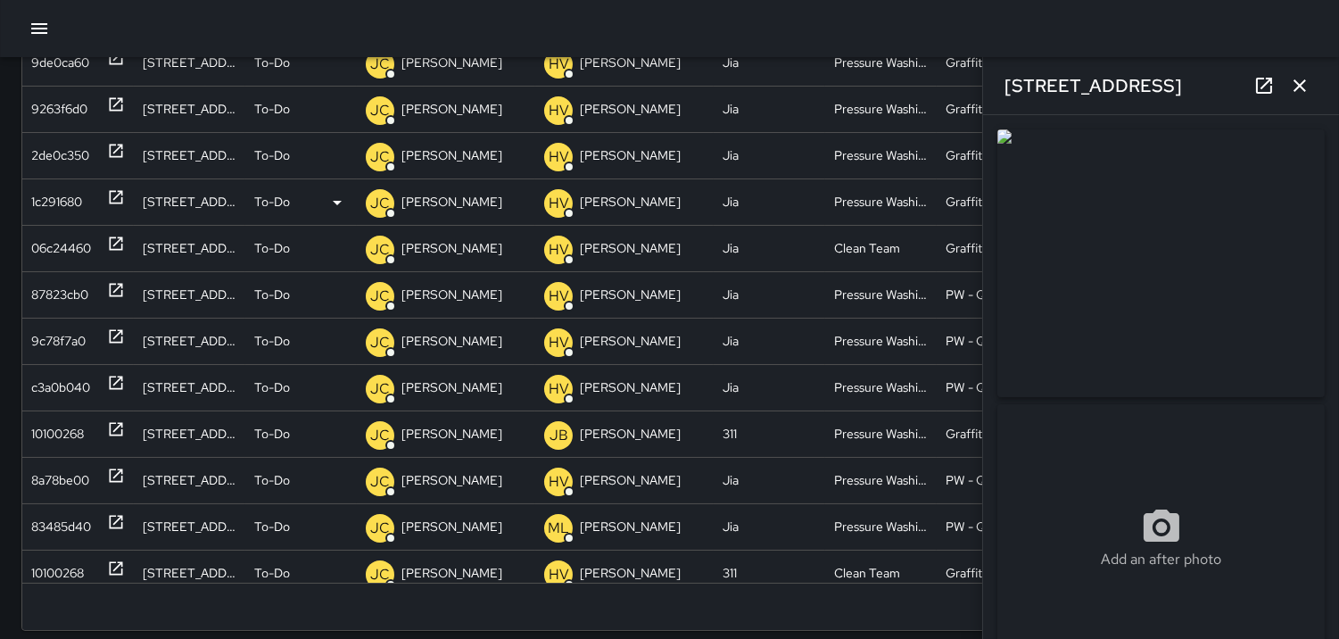
scroll to position [0, 0]
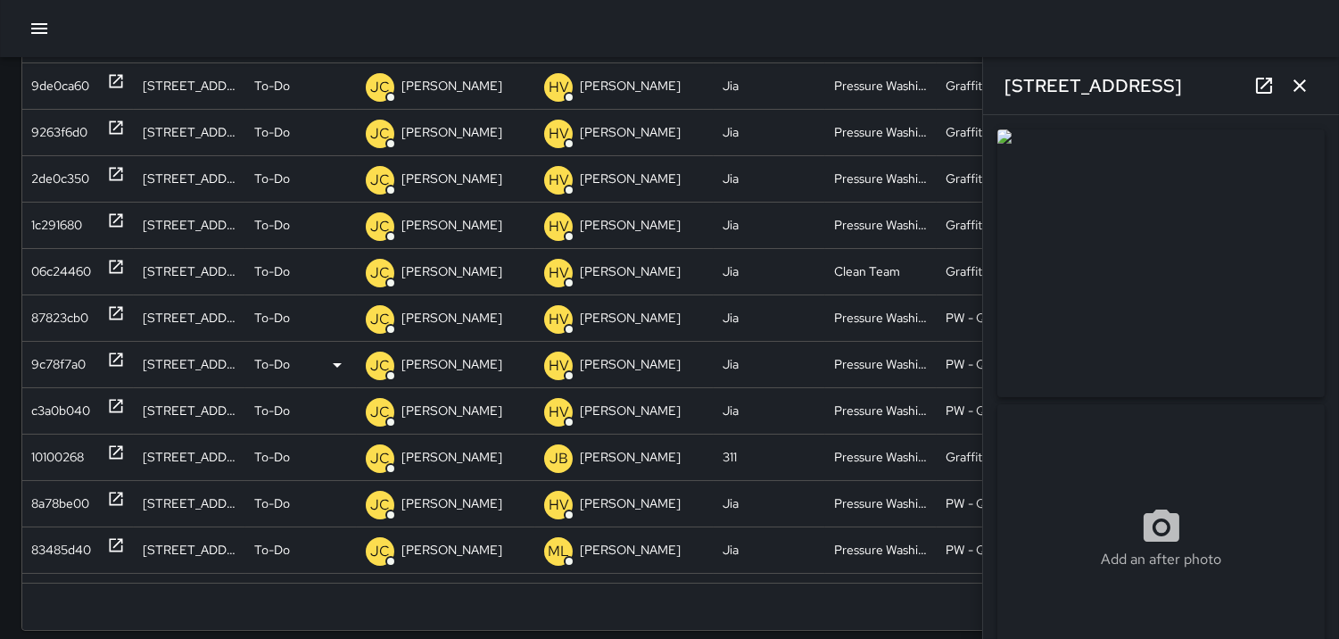
click at [54, 367] on div "9c78f7a0" at bounding box center [58, 364] width 54 height 45
click at [50, 132] on div "9263f6d0" at bounding box center [59, 132] width 56 height 45
type input "**********"
click at [70, 87] on div "9de0ca60" at bounding box center [60, 85] width 58 height 45
type input "**********"
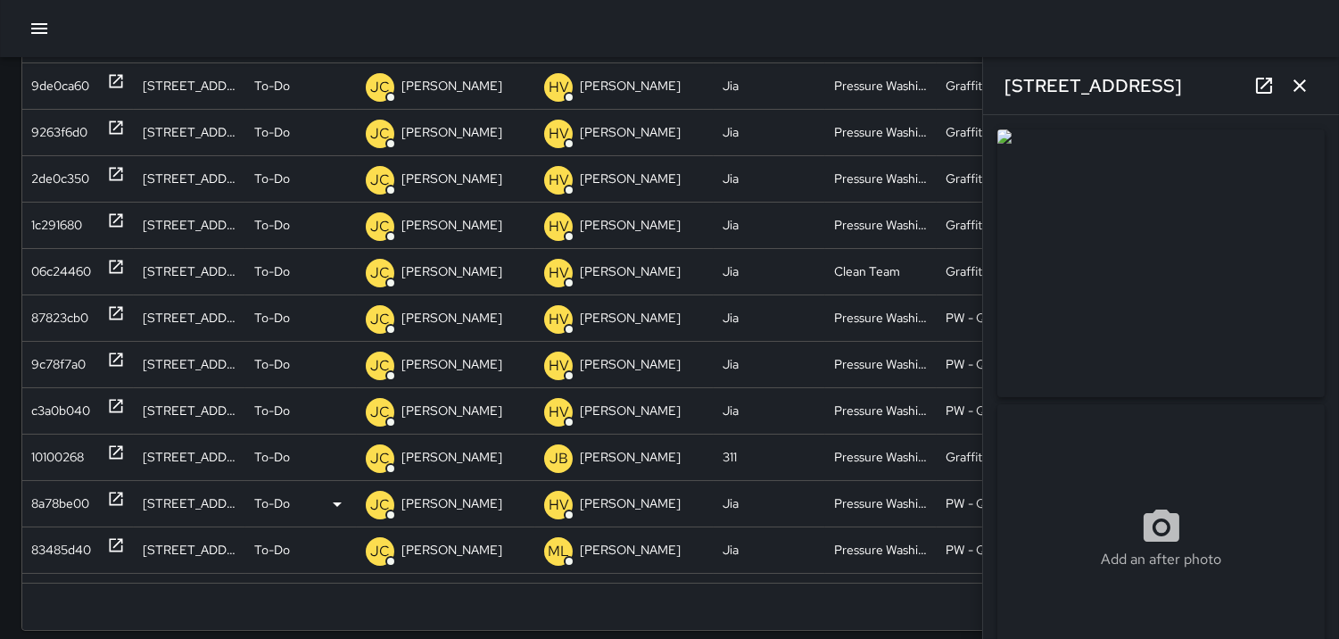
click at [50, 497] on div "8a78be00" at bounding box center [60, 503] width 58 height 45
type input "**********"
click at [47, 221] on div "1c291680" at bounding box center [56, 224] width 51 height 45
type input "**********"
click at [1297, 83] on icon "button" at bounding box center [1299, 85] width 12 height 12
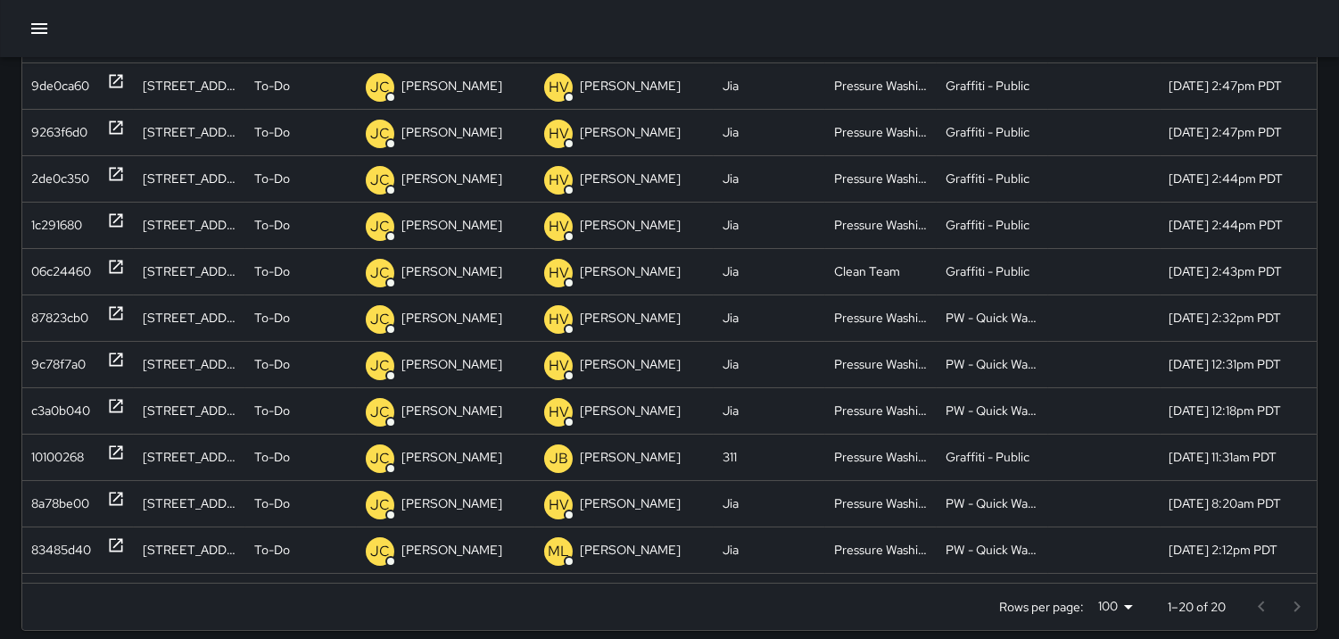
click at [42, 24] on icon "button" at bounding box center [39, 28] width 16 height 11
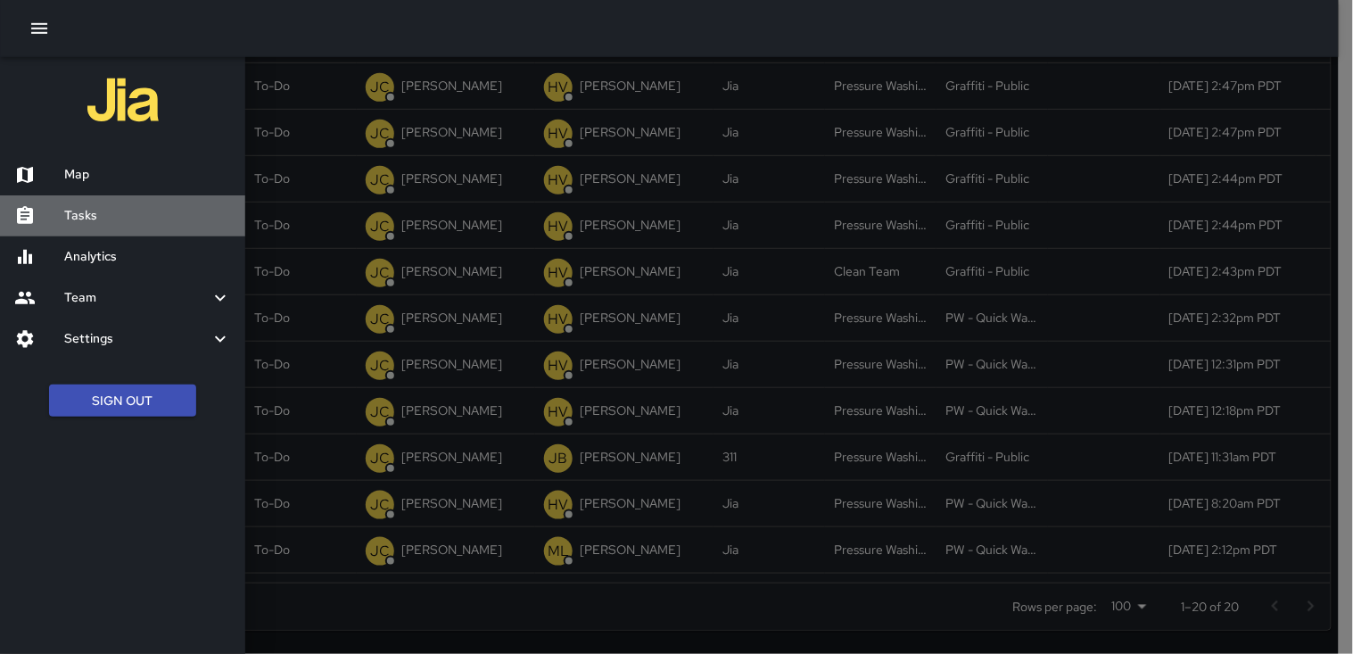
drag, startPoint x: 152, startPoint y: 205, endPoint x: 266, endPoint y: 177, distance: 117.7
click at [153, 206] on h6 "Tasks" at bounding box center [147, 216] width 167 height 20
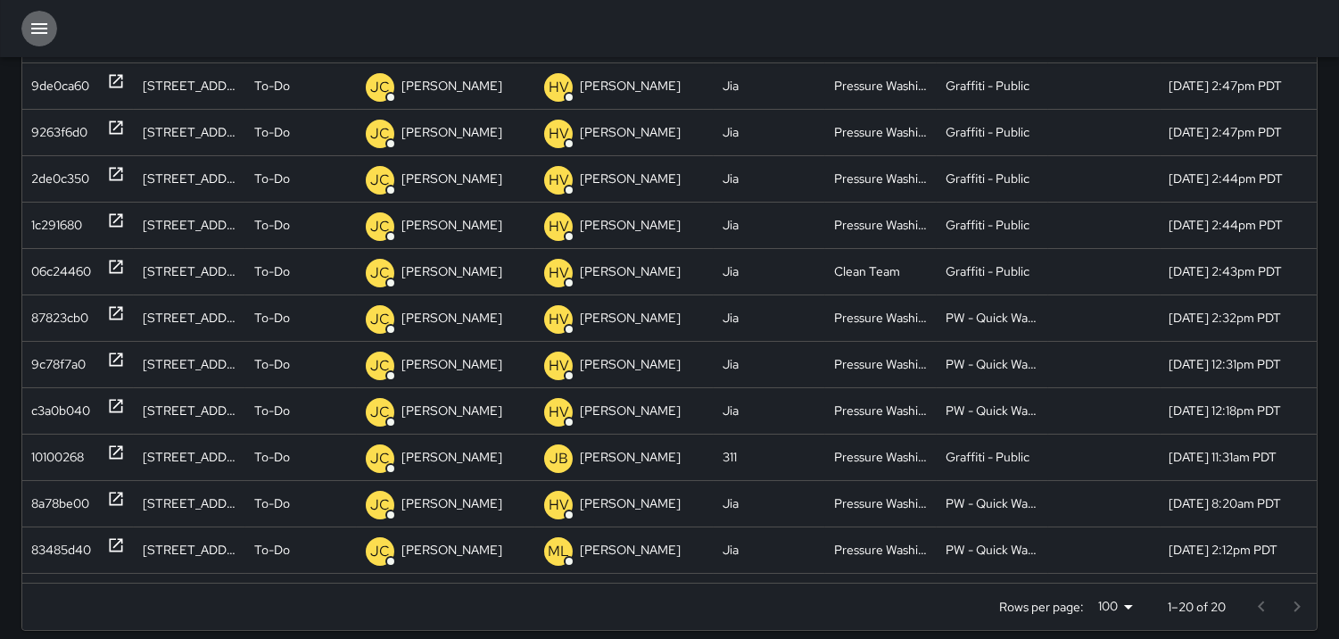
click at [41, 25] on icon "button" at bounding box center [39, 28] width 21 height 21
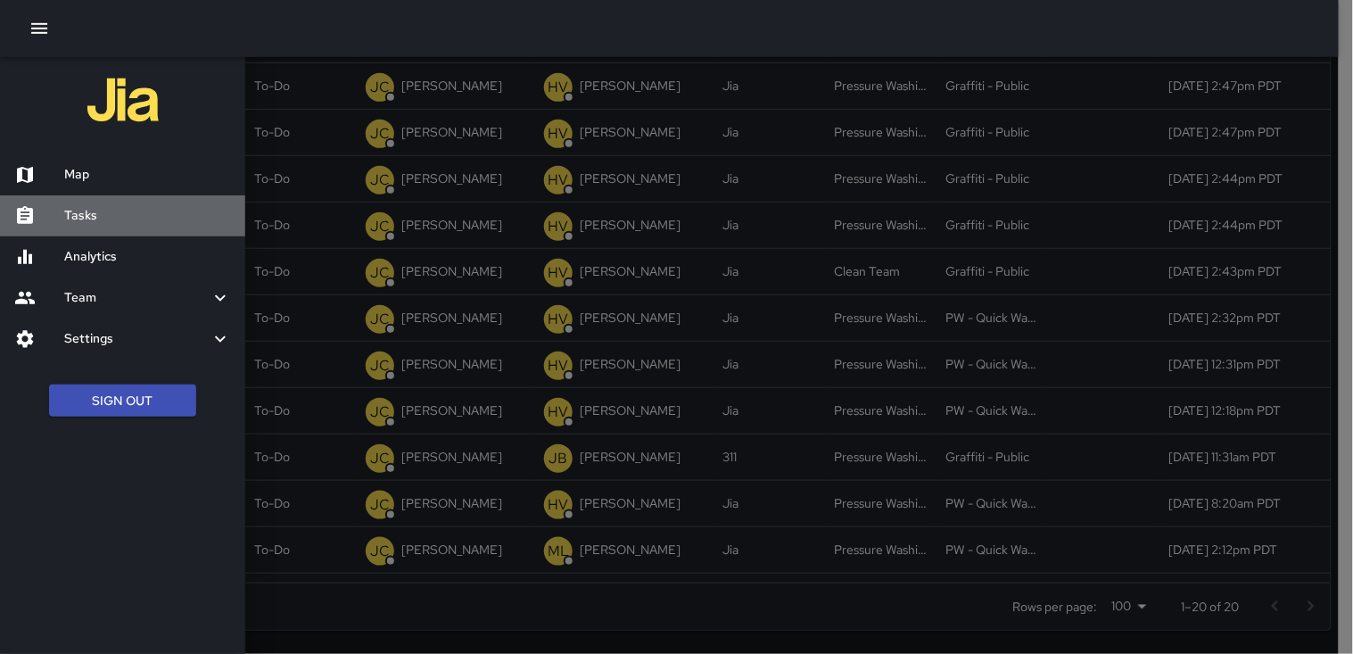
click at [109, 219] on h6 "Tasks" at bounding box center [147, 216] width 167 height 20
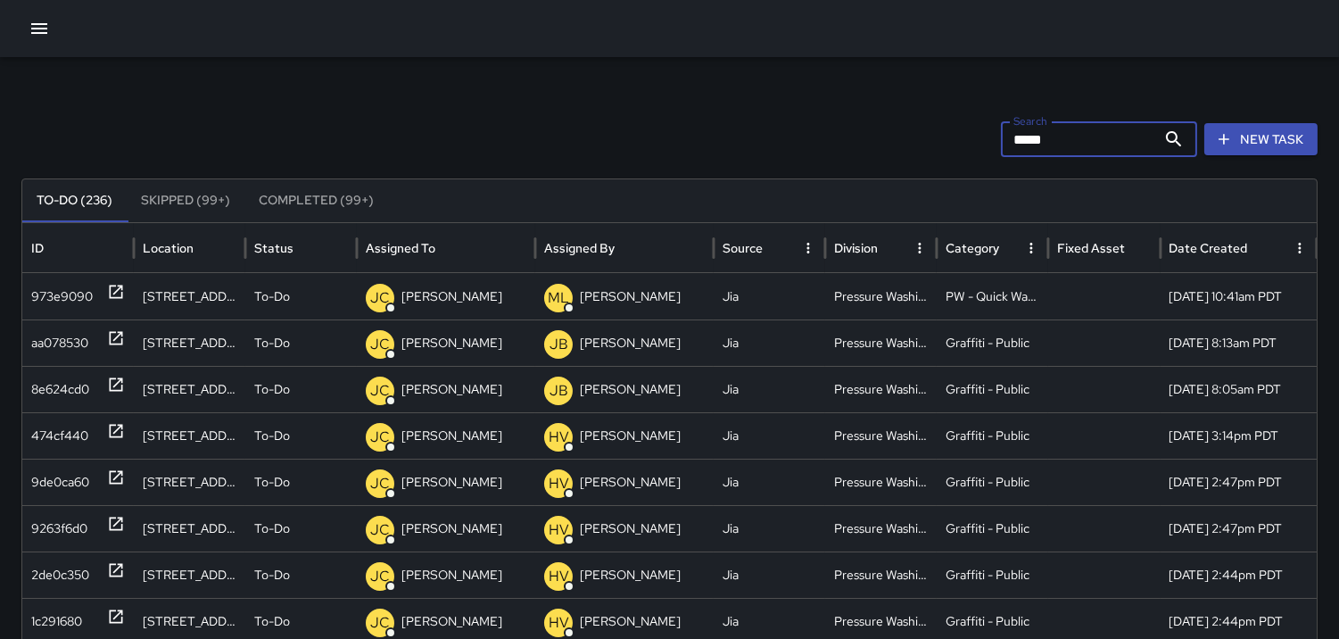
click at [1094, 138] on input "*****" at bounding box center [1078, 139] width 155 height 36
type input "*"
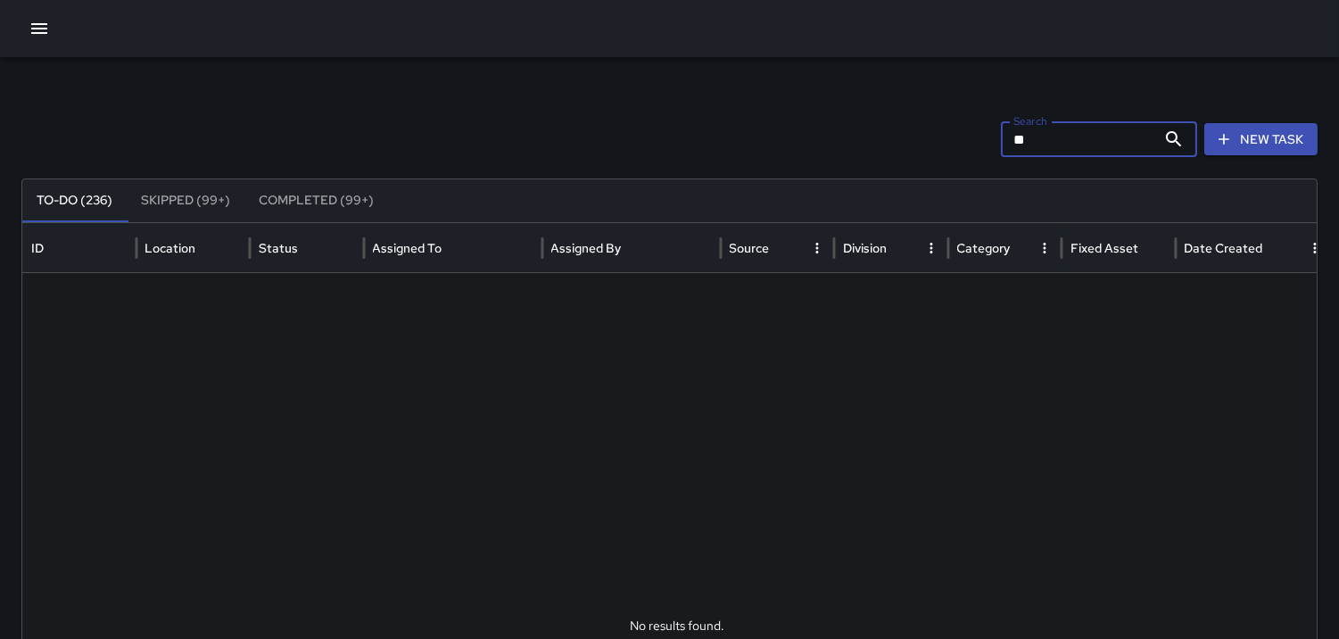
type input "*"
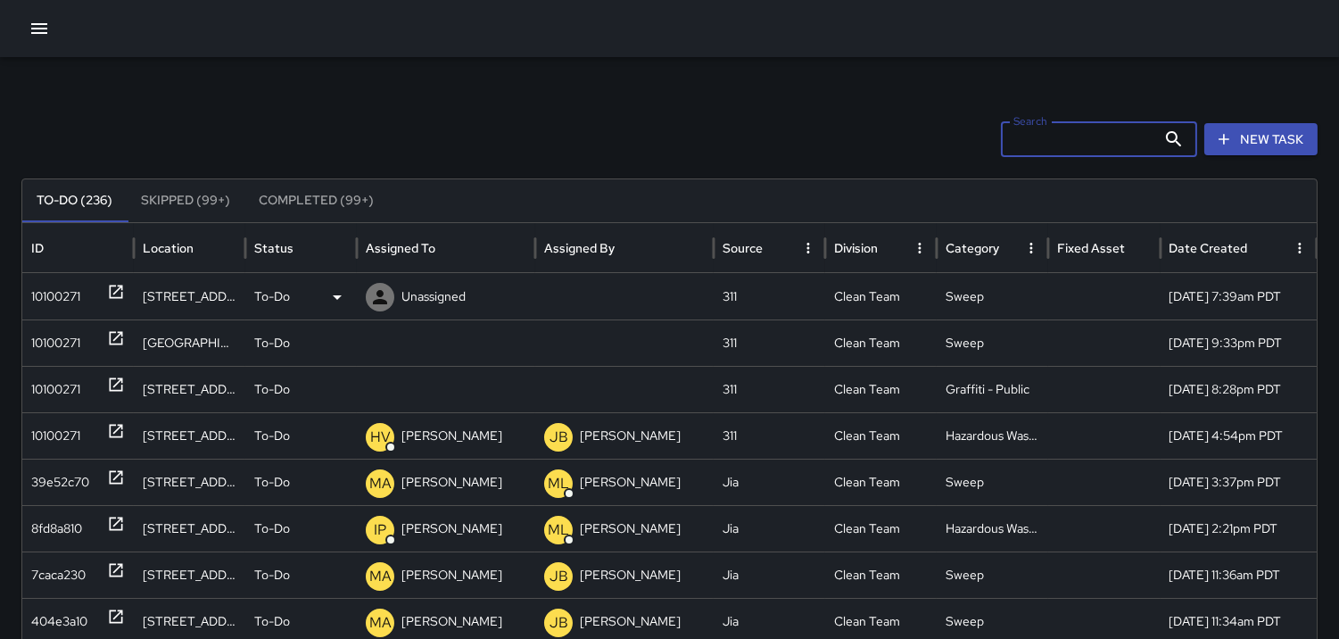
click at [45, 287] on div "10100271" at bounding box center [55, 296] width 49 height 45
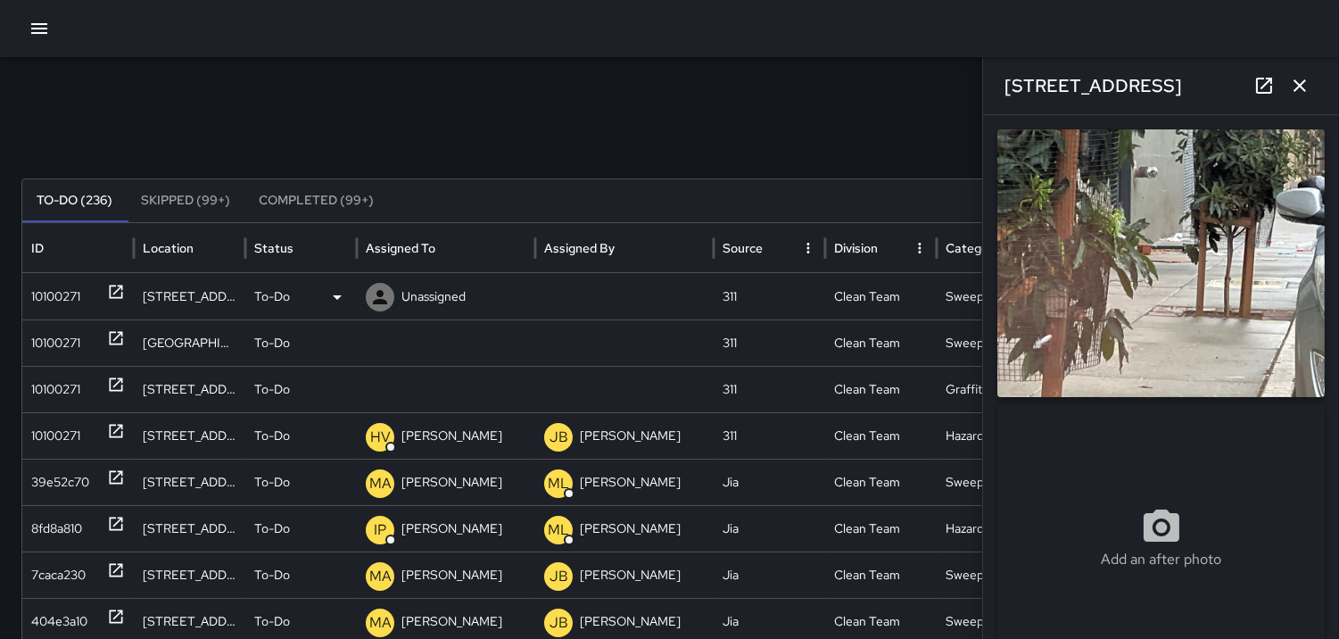
type input "**********"
click at [46, 335] on div "10100271" at bounding box center [55, 342] width 49 height 45
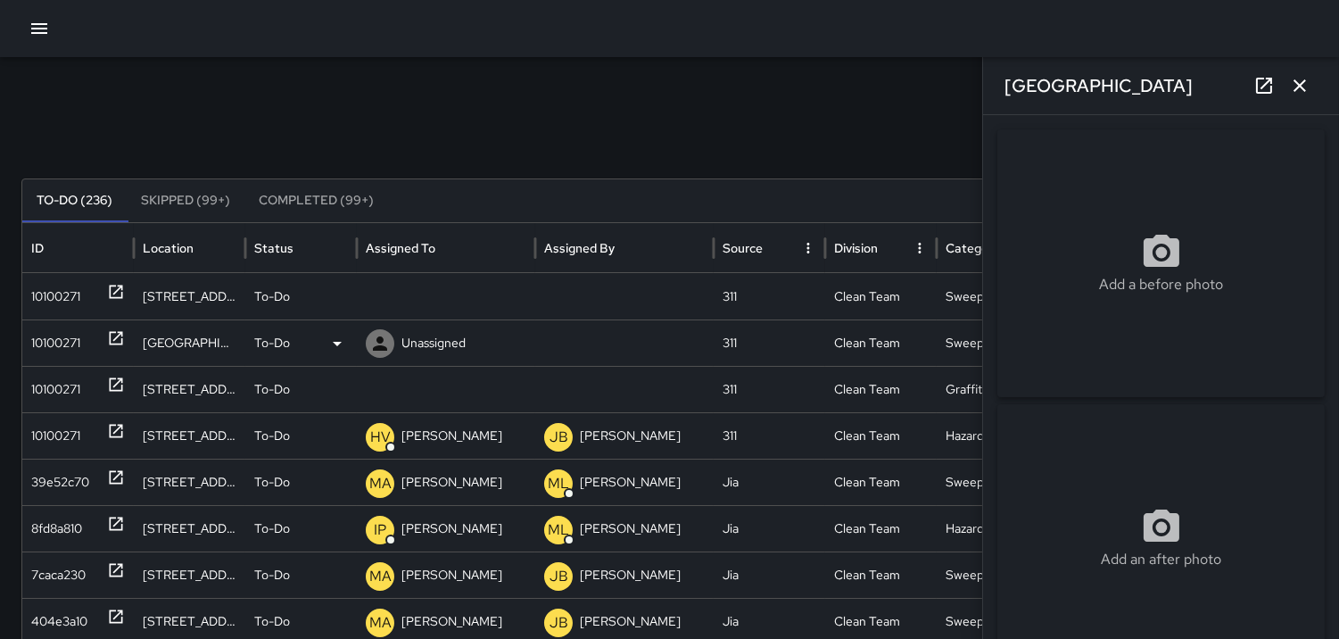
type input "**********"
click at [47, 386] on div "10100271" at bounding box center [55, 389] width 49 height 45
click at [1303, 87] on icon "button" at bounding box center [1299, 85] width 12 height 12
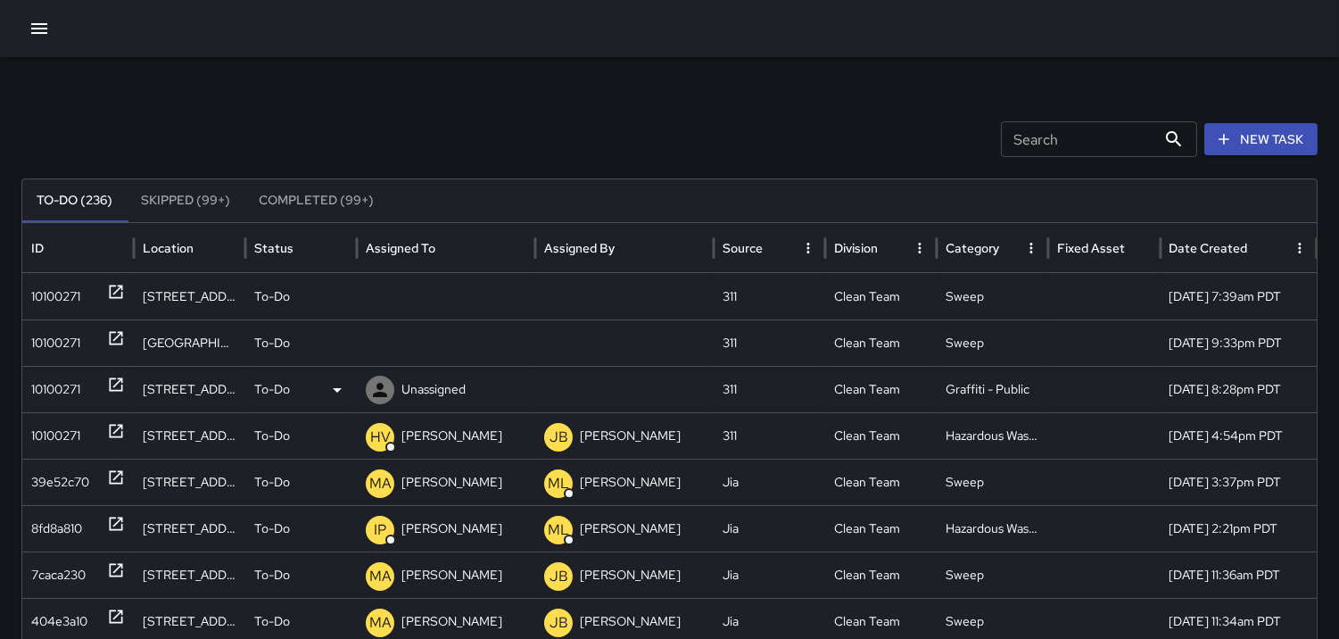
click at [38, 388] on div "10100271" at bounding box center [55, 389] width 49 height 45
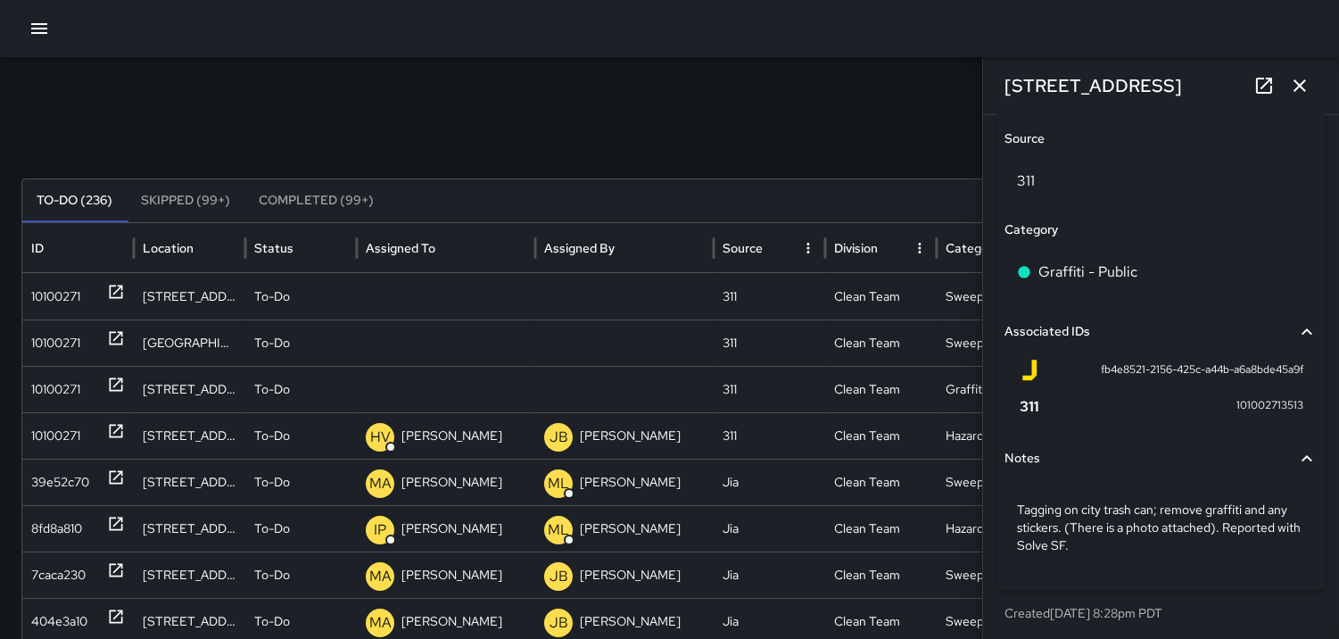
scroll to position [1035, 0]
click at [104, 108] on div "Search Search New Task To-Do (236) Skipped (99+) Completed (99+) ID Location St…" at bounding box center [669, 563] width 1339 height 1012
click at [1300, 82] on icon "button" at bounding box center [1299, 85] width 21 height 21
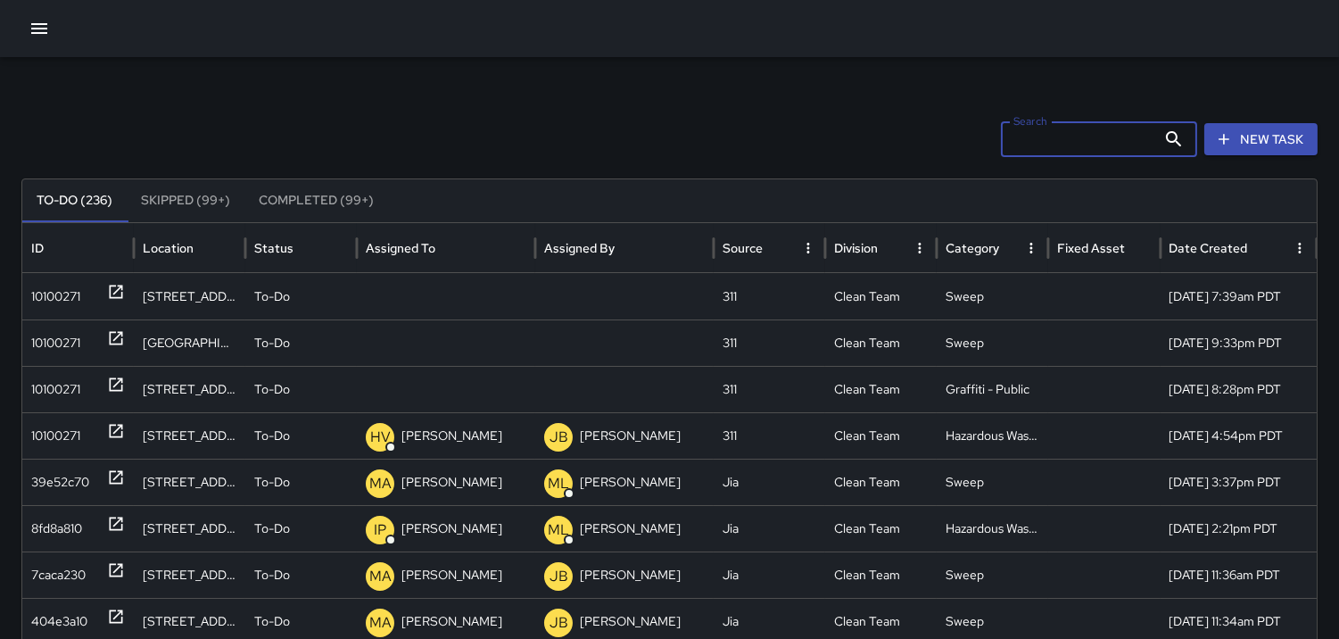
drag, startPoint x: 1039, startPoint y: 141, endPoint x: 1049, endPoint y: 128, distance: 16.6
click at [1040, 141] on input "Search" at bounding box center [1078, 139] width 155 height 36
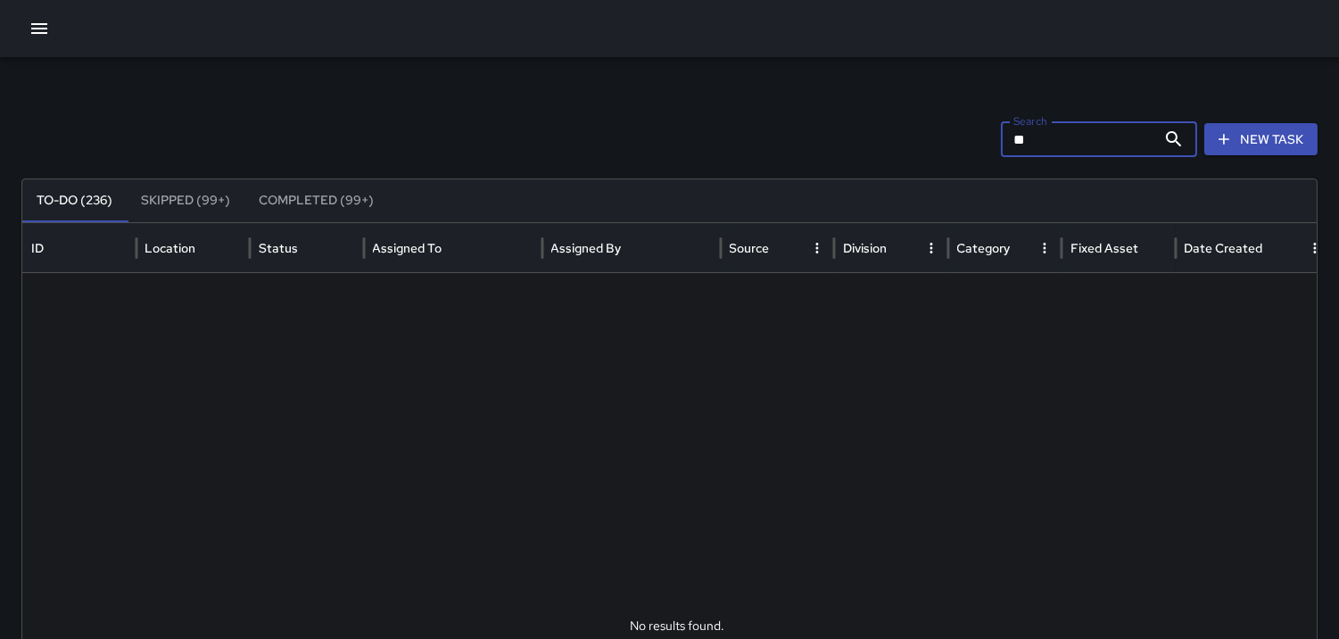
type input "*"
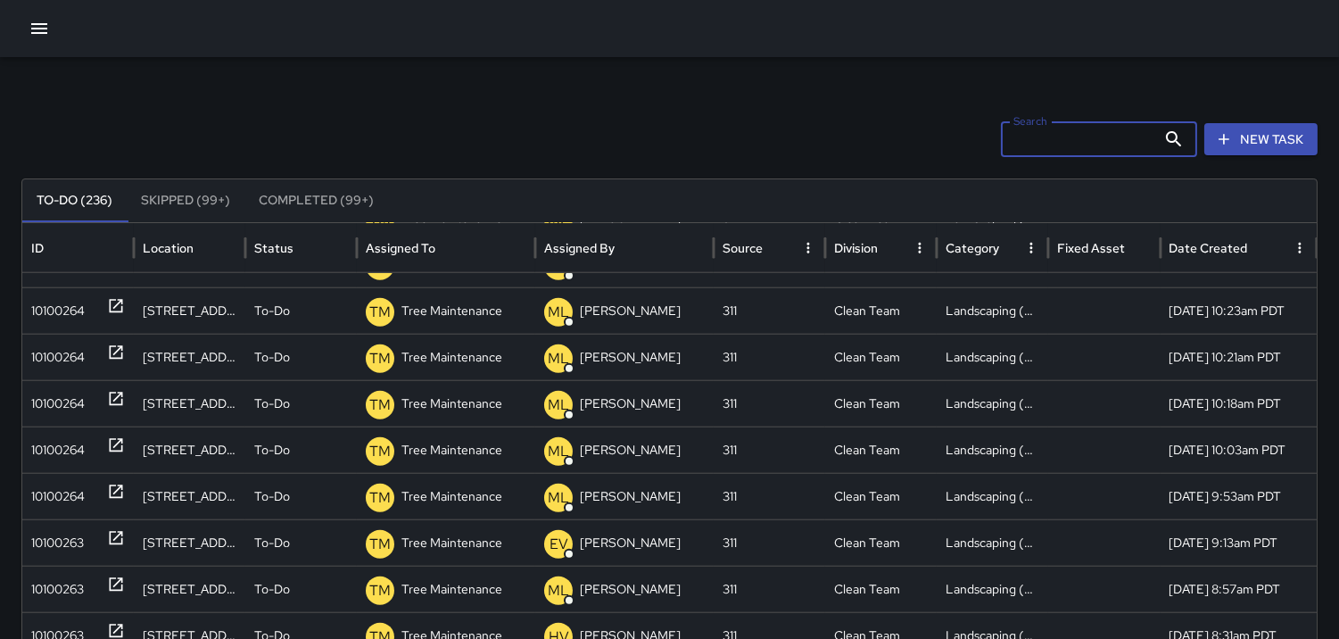
scroll to position [3423, 0]
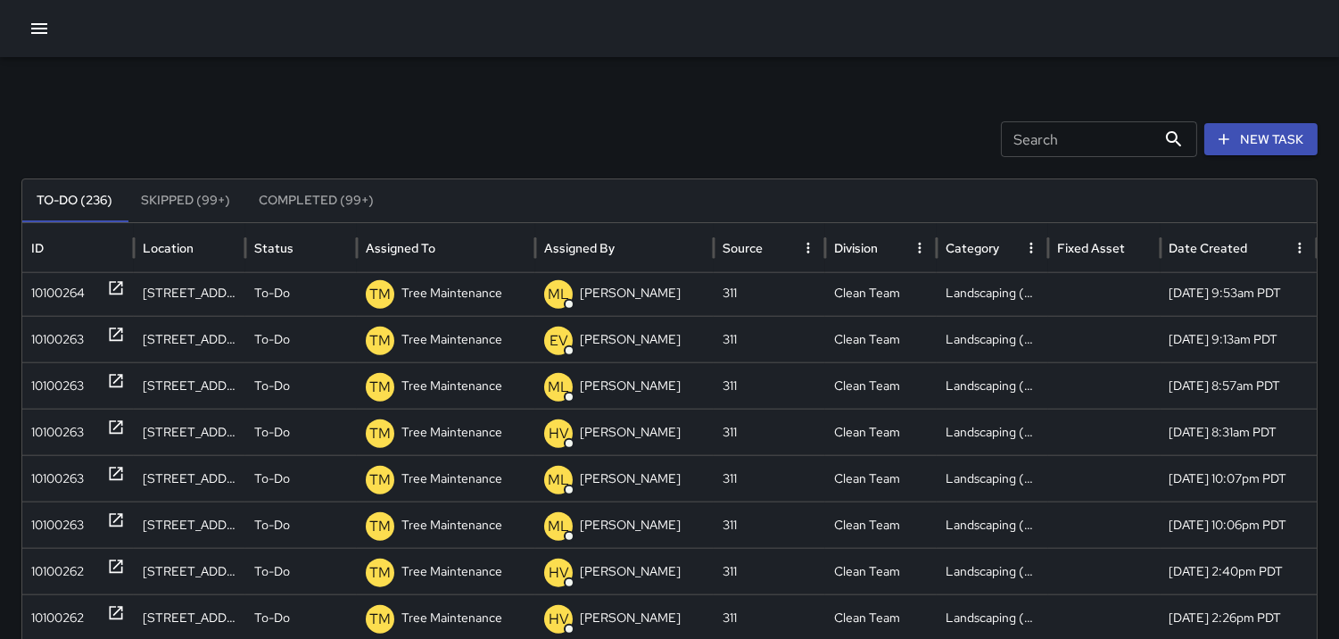
click at [1006, 134] on div "Search Search New Task" at bounding box center [669, 139] width 1296 height 36
click at [1047, 129] on input "Search" at bounding box center [1078, 139] width 155 height 36
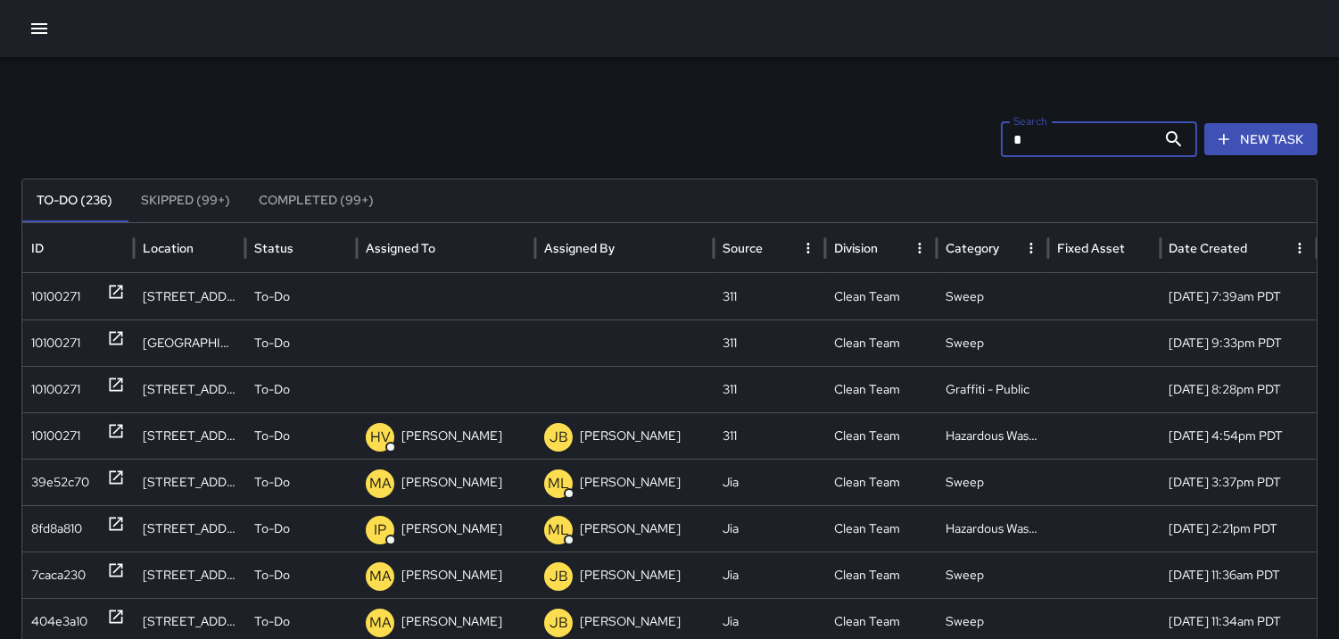
scroll to position [0, 0]
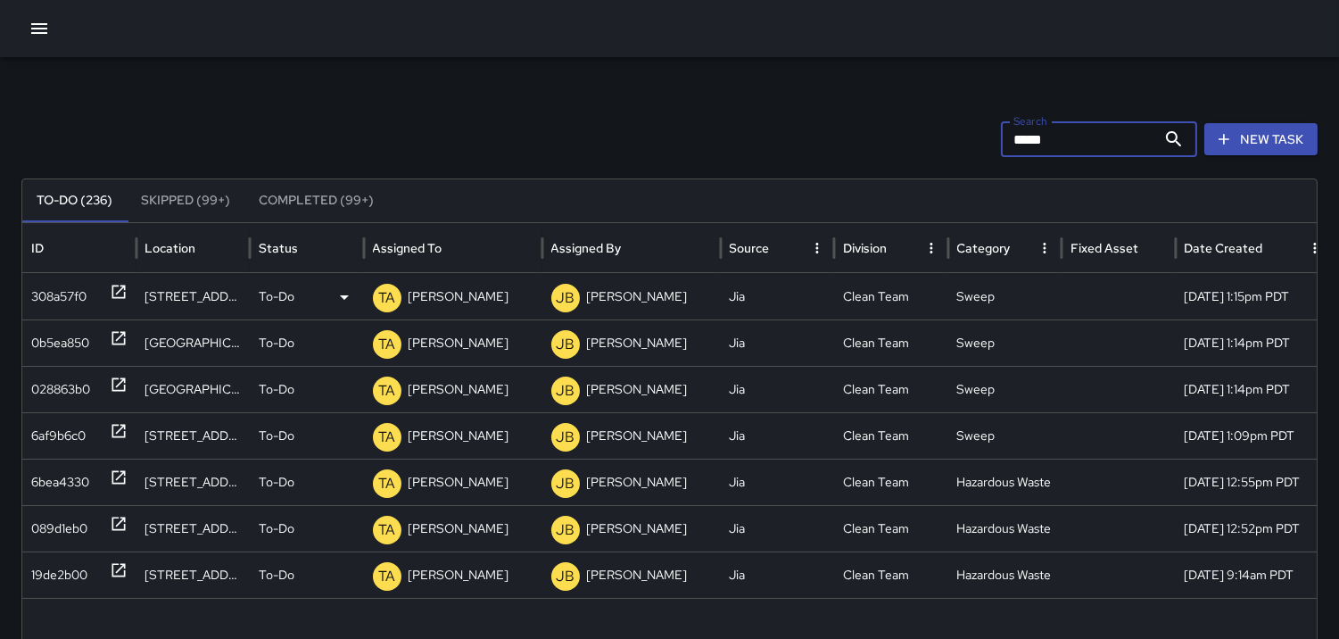
type input "*****"
click at [54, 298] on div "308a57f0" at bounding box center [58, 296] width 55 height 45
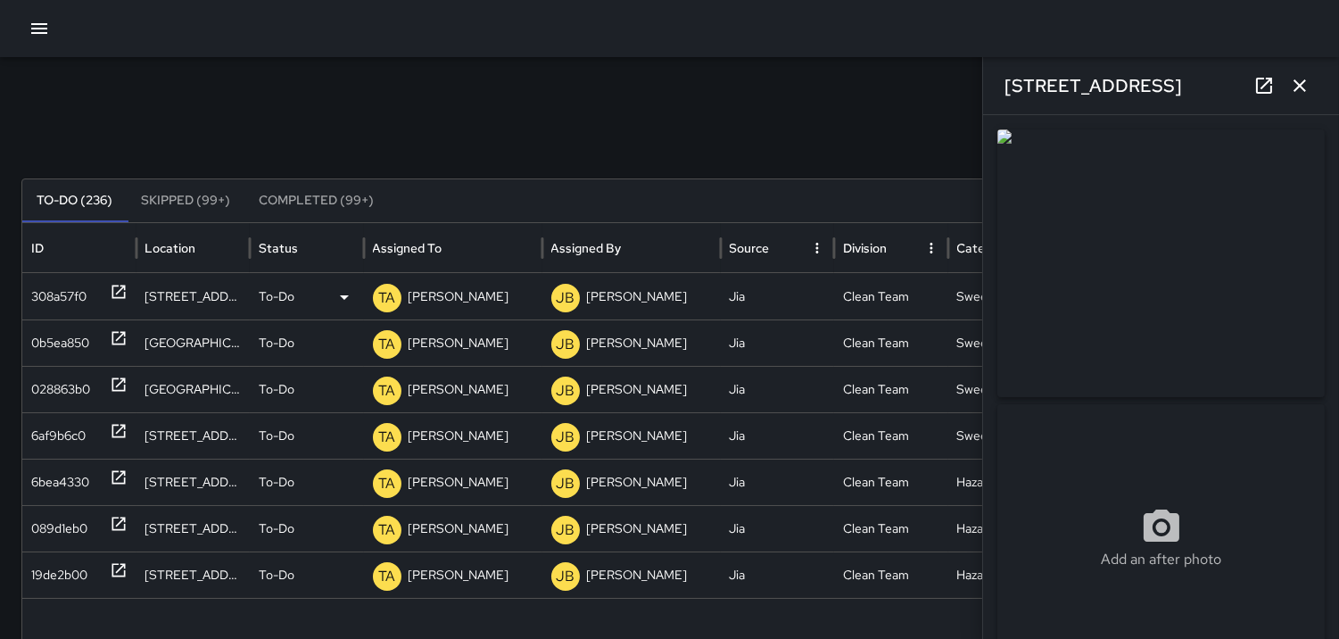
type input "**********"
click at [386, 299] on p "TA" at bounding box center [386, 297] width 17 height 21
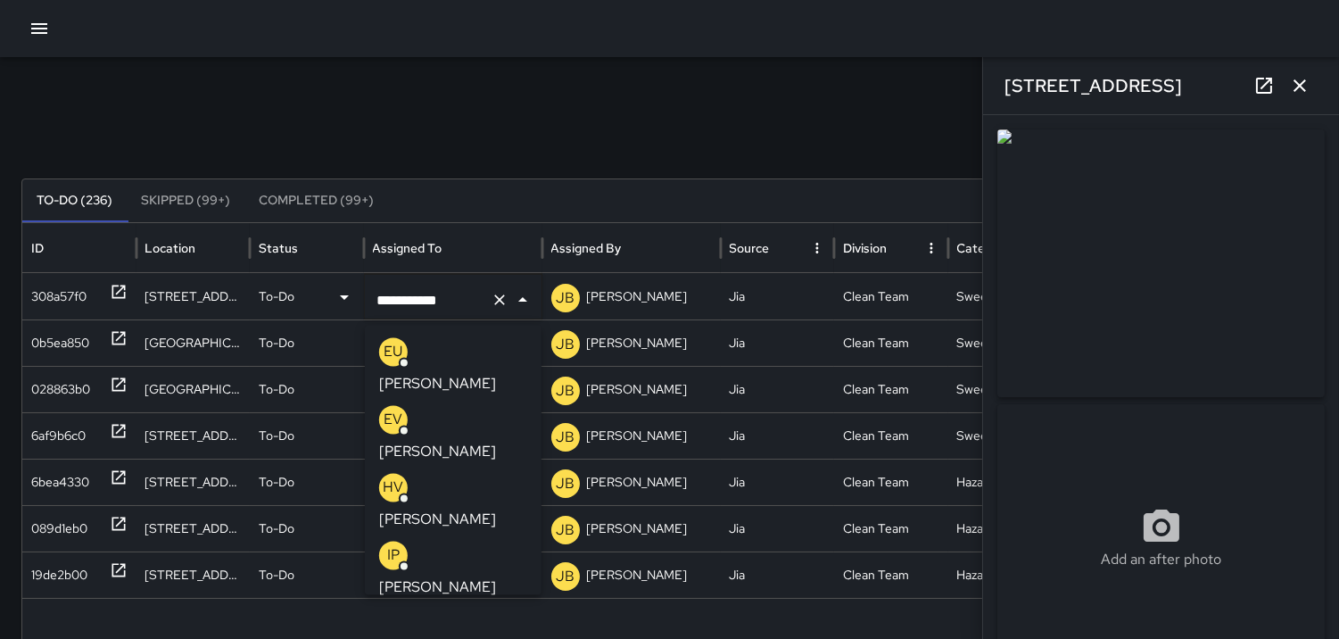
click at [395, 351] on p "EU" at bounding box center [393, 351] width 19 height 21
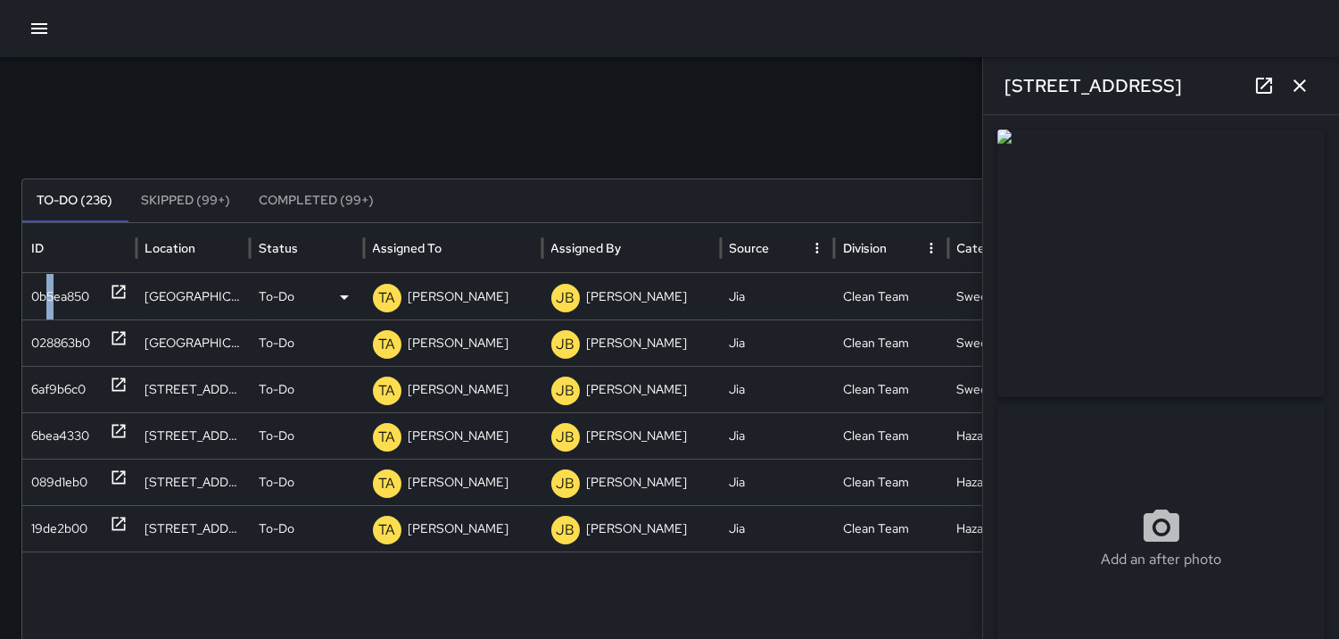
click at [52, 287] on div "0b5ea850" at bounding box center [60, 296] width 58 height 45
type input "**********"
click at [389, 300] on p "TA" at bounding box center [386, 297] width 17 height 21
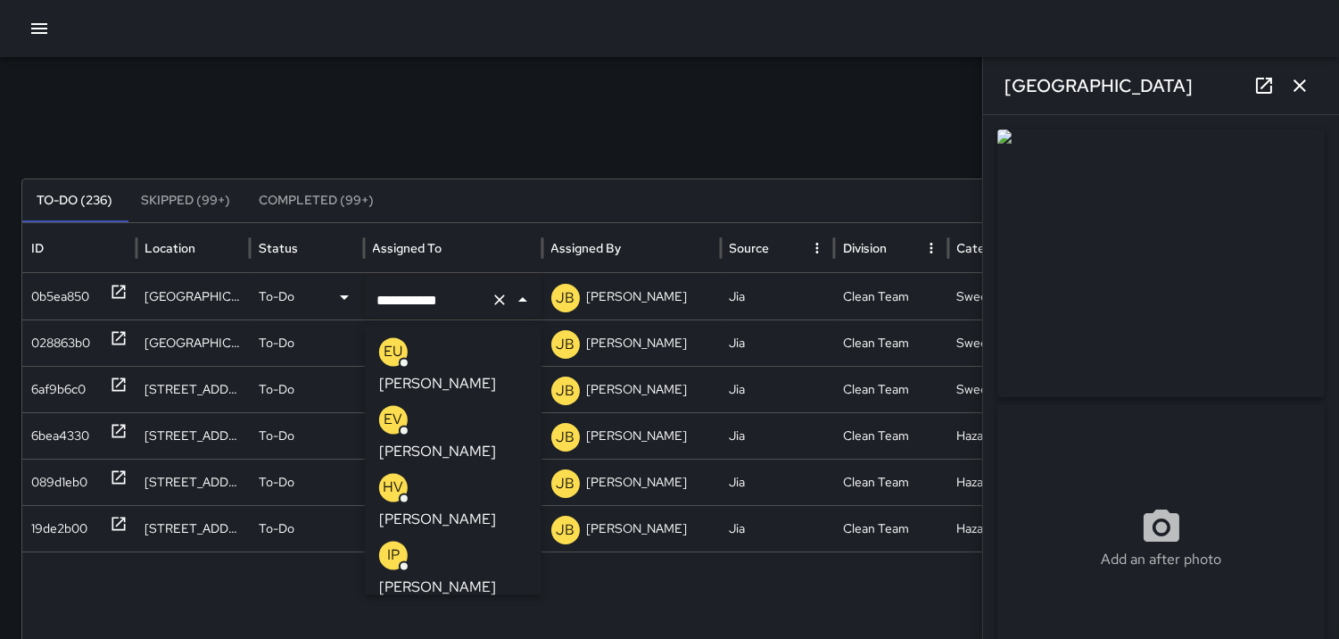
click at [391, 345] on p "EU" at bounding box center [393, 351] width 19 height 21
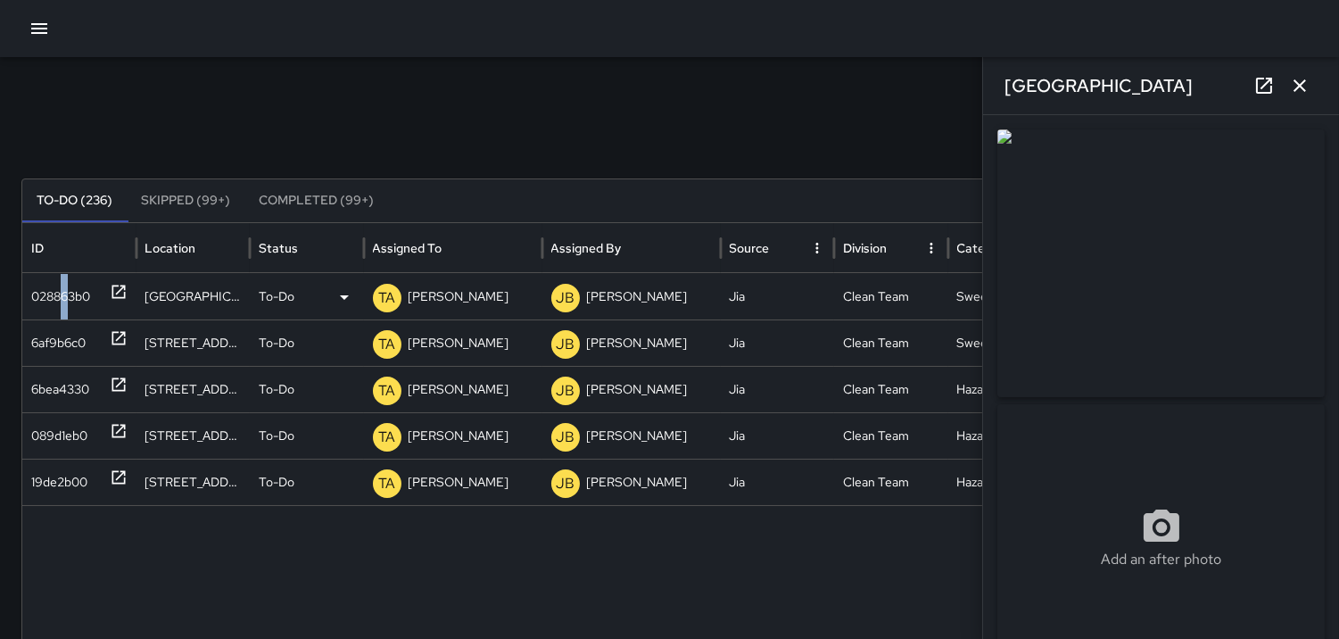
click at [65, 283] on div "028863b0" at bounding box center [60, 296] width 59 height 45
click at [390, 300] on p "TA" at bounding box center [386, 297] width 17 height 21
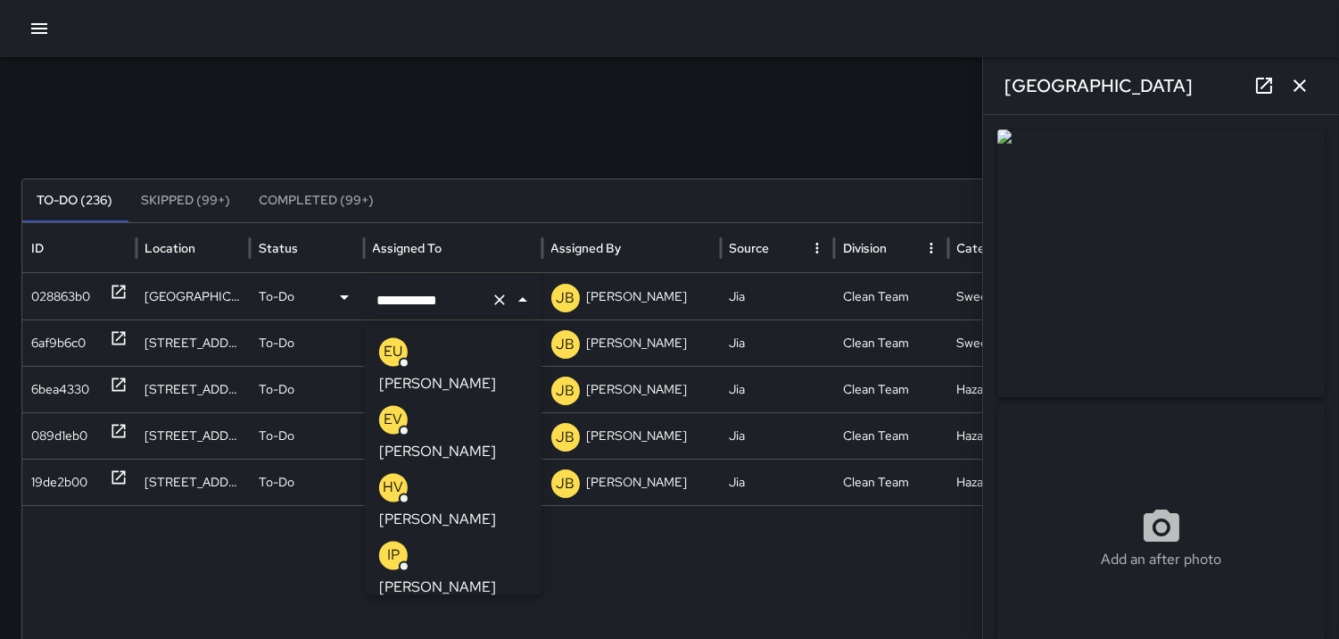
click at [392, 349] on p "EU" at bounding box center [393, 351] width 19 height 21
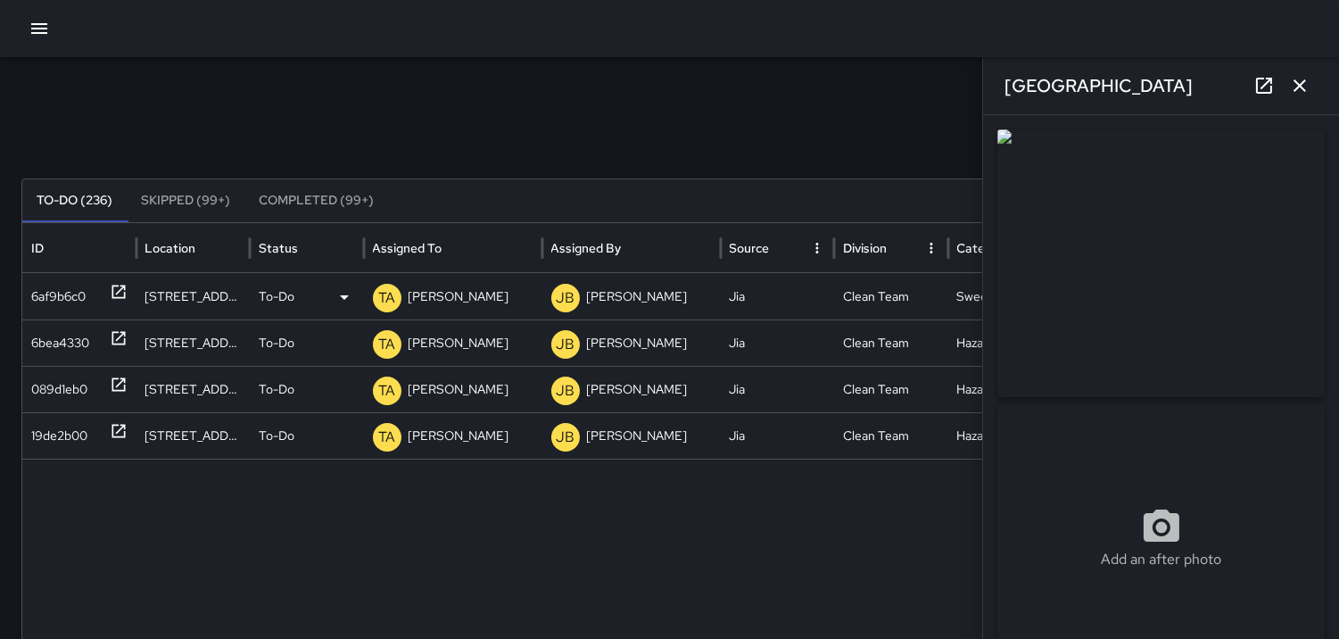
click at [56, 288] on div "6af9b6c0" at bounding box center [58, 296] width 54 height 45
click at [387, 296] on p "TA" at bounding box center [386, 297] width 17 height 21
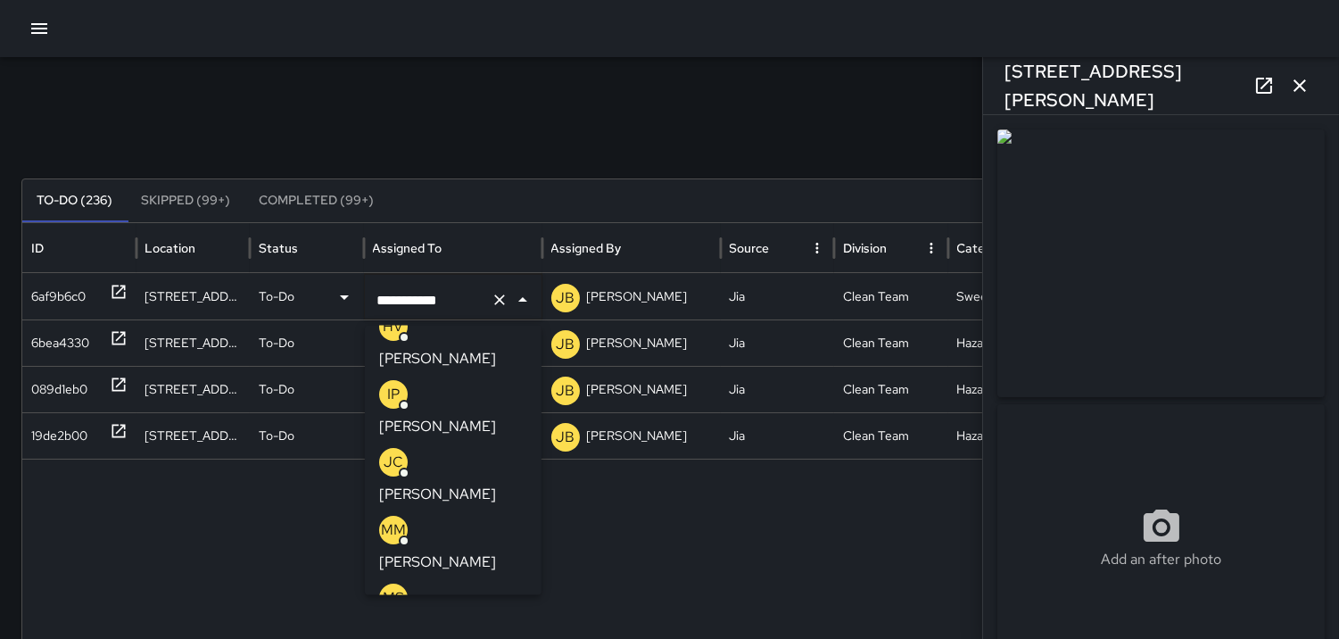
scroll to position [126, 0]
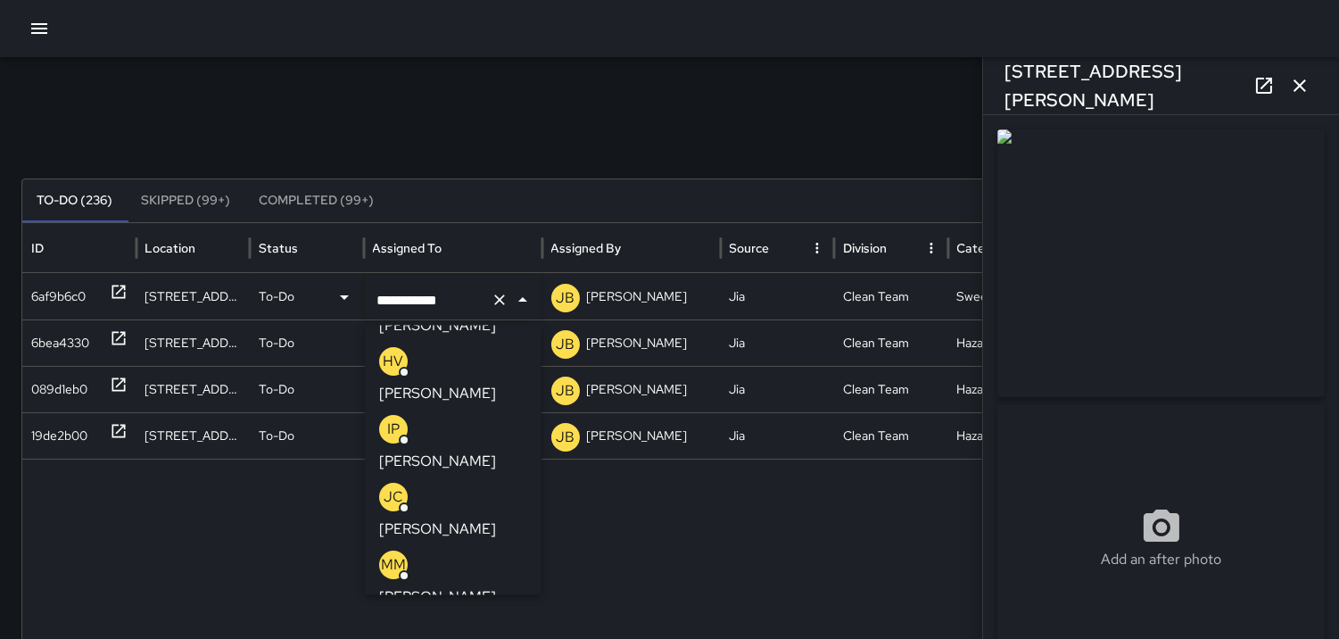
click at [384, 554] on p "MM" at bounding box center [393, 564] width 25 height 21
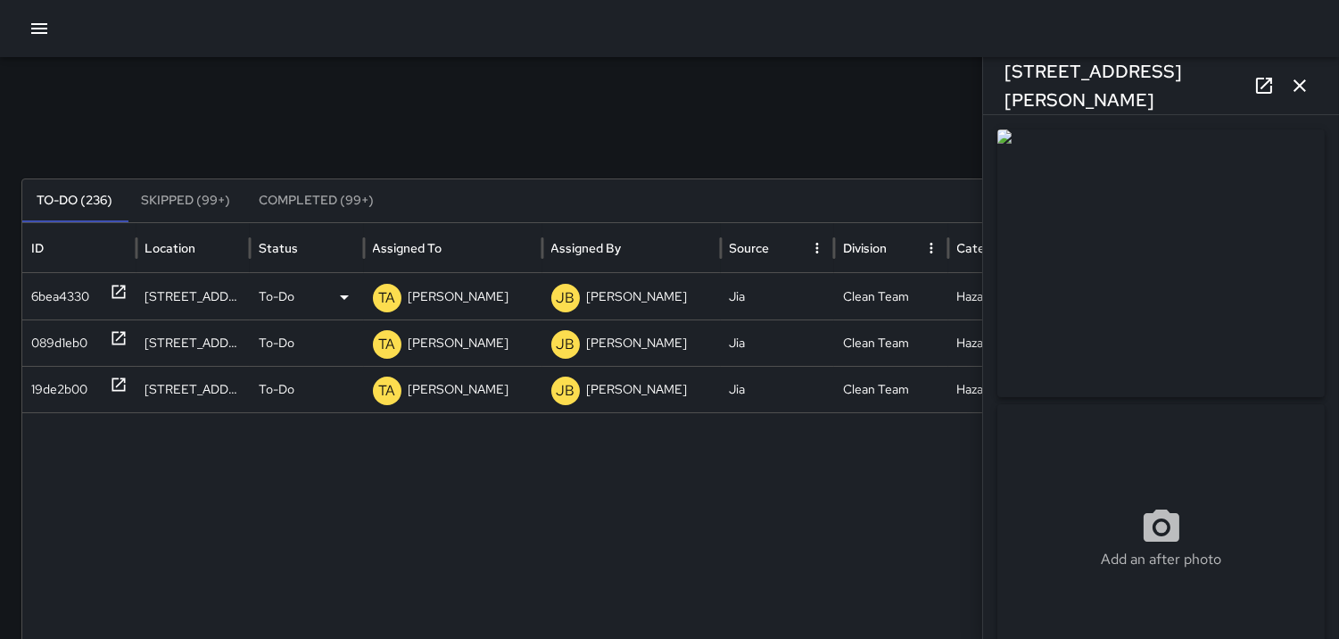
click at [58, 290] on div "6bea4330" at bounding box center [60, 296] width 58 height 45
type input "**********"
click at [381, 300] on p "TA" at bounding box center [386, 297] width 17 height 21
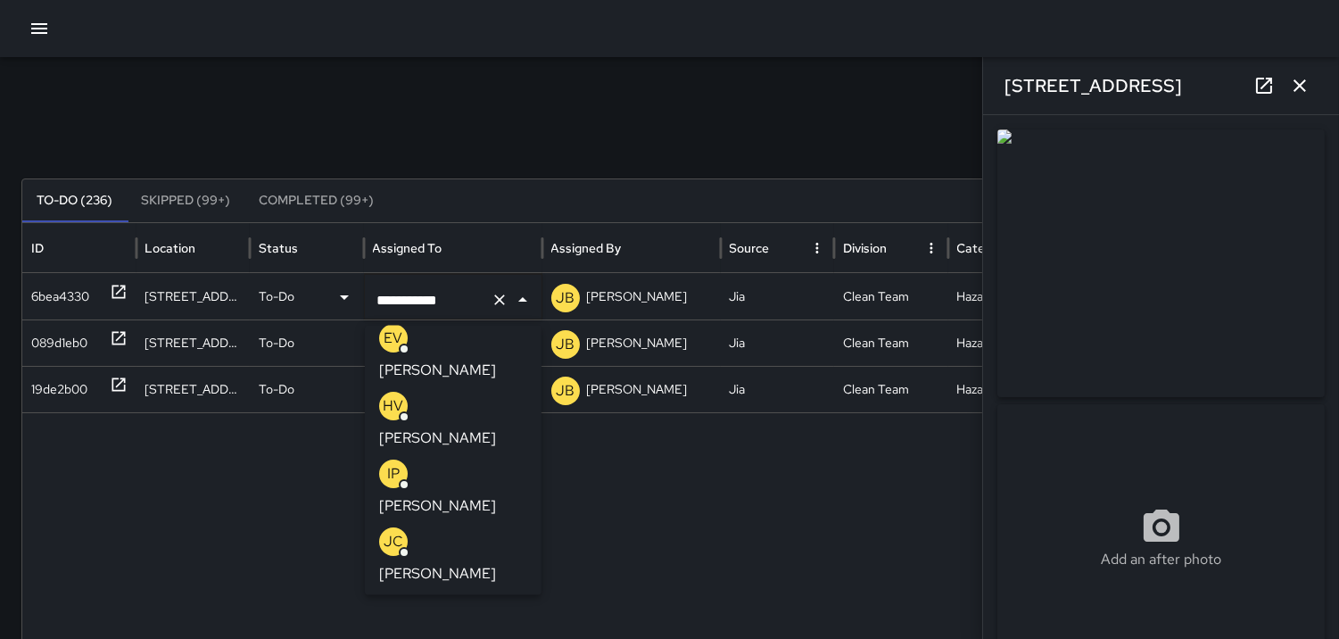
scroll to position [50, 0]
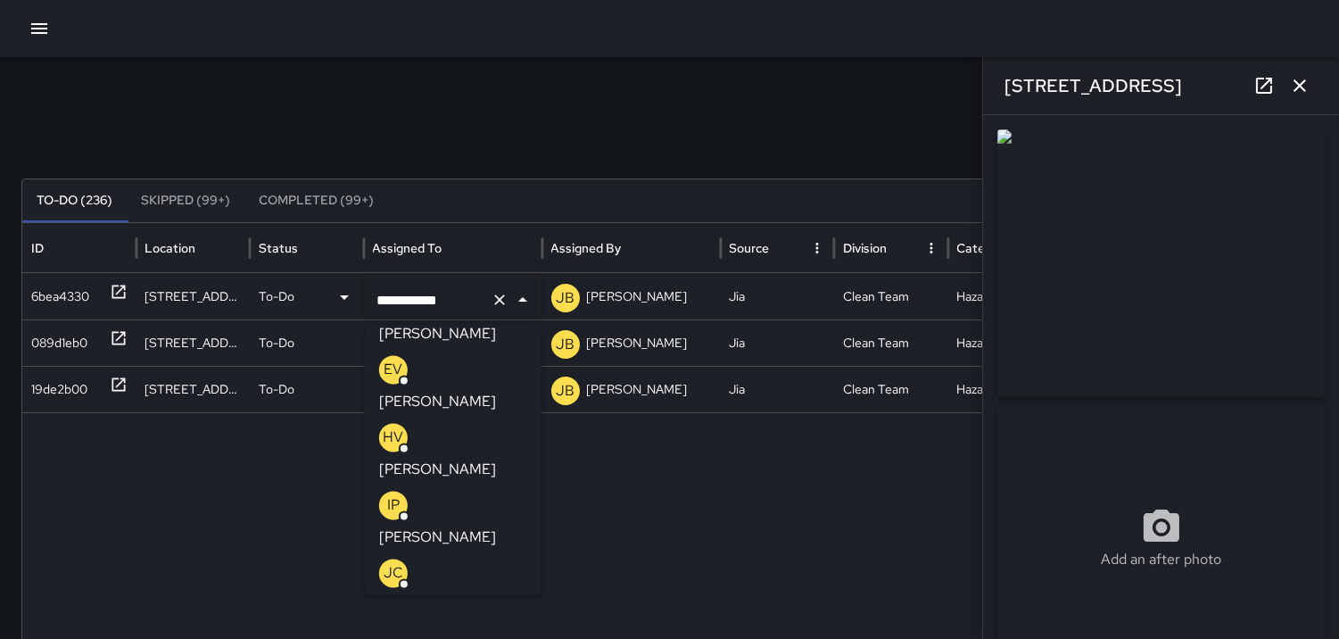
click at [400, 630] on p "MM" at bounding box center [393, 640] width 25 height 21
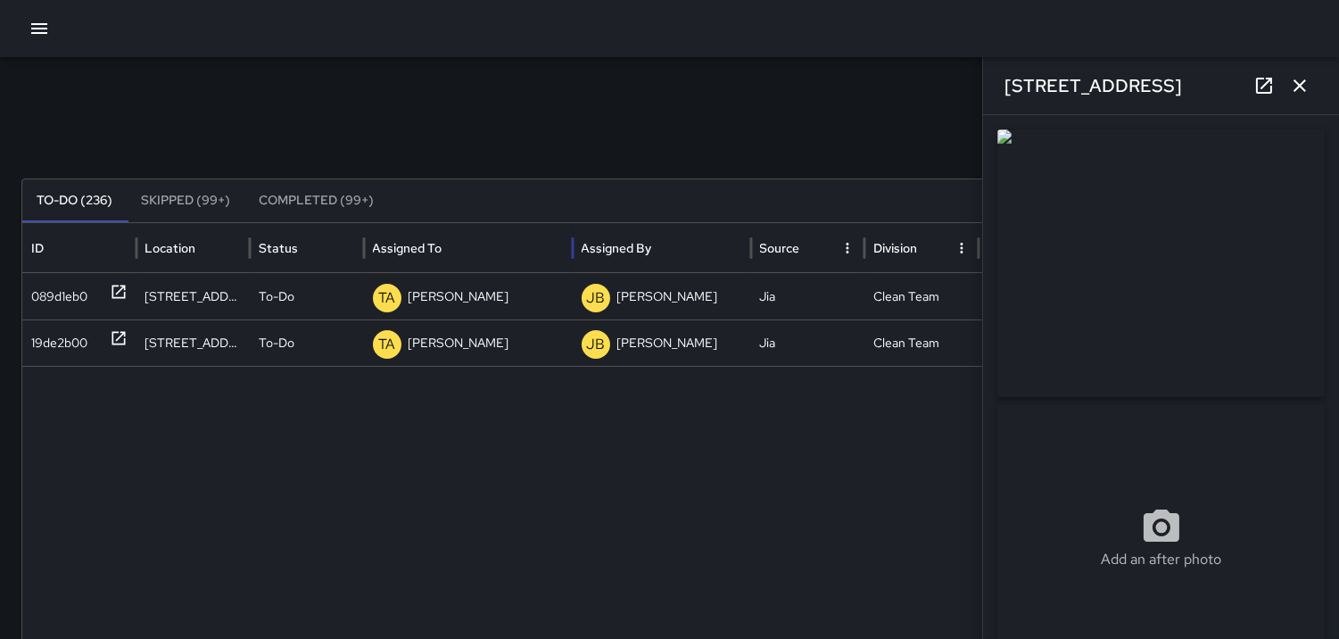
drag, startPoint x: 538, startPoint y: 252, endPoint x: 568, endPoint y: 264, distance: 32.5
click at [568, 264] on div at bounding box center [572, 248] width 9 height 50
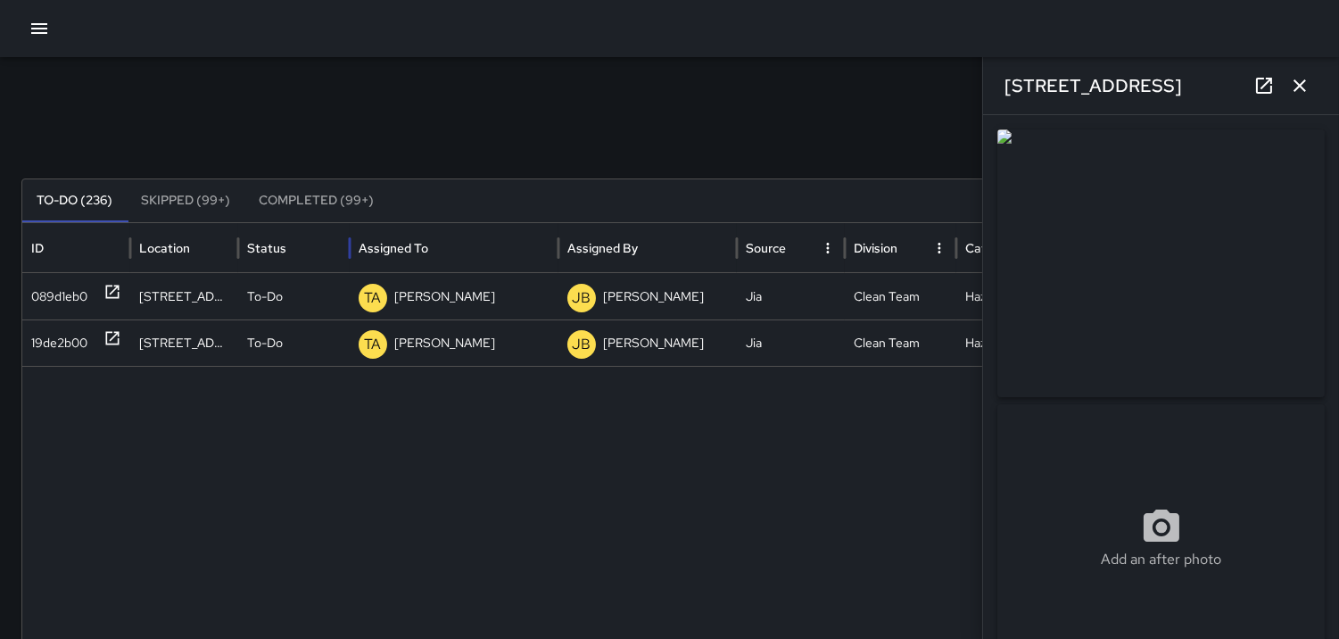
drag, startPoint x: 350, startPoint y: 233, endPoint x: 334, endPoint y: 236, distance: 16.4
click at [328, 237] on div "Status" at bounding box center [293, 248] width 111 height 50
drag, startPoint x: 345, startPoint y: 246, endPoint x: 323, endPoint y: 247, distance: 22.3
click at [323, 247] on div "Status" at bounding box center [293, 248] width 111 height 50
click at [468, 300] on div "TA [PERSON_NAME]" at bounding box center [454, 296] width 191 height 45
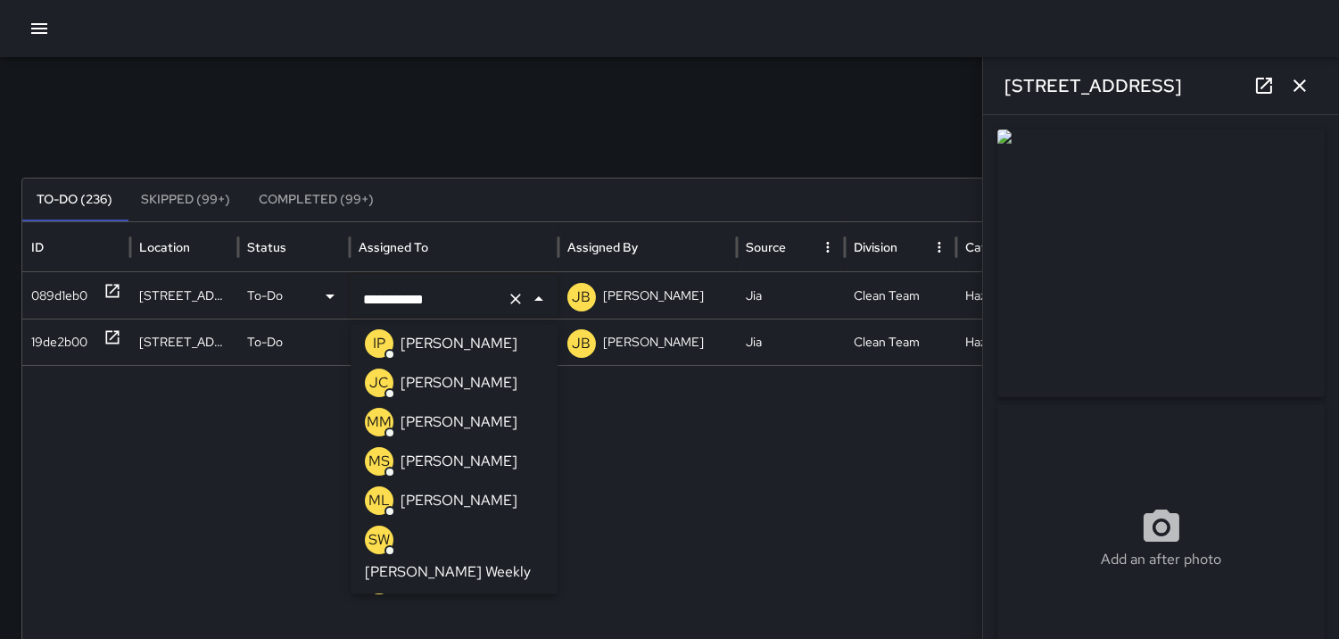
scroll to position [0, 0]
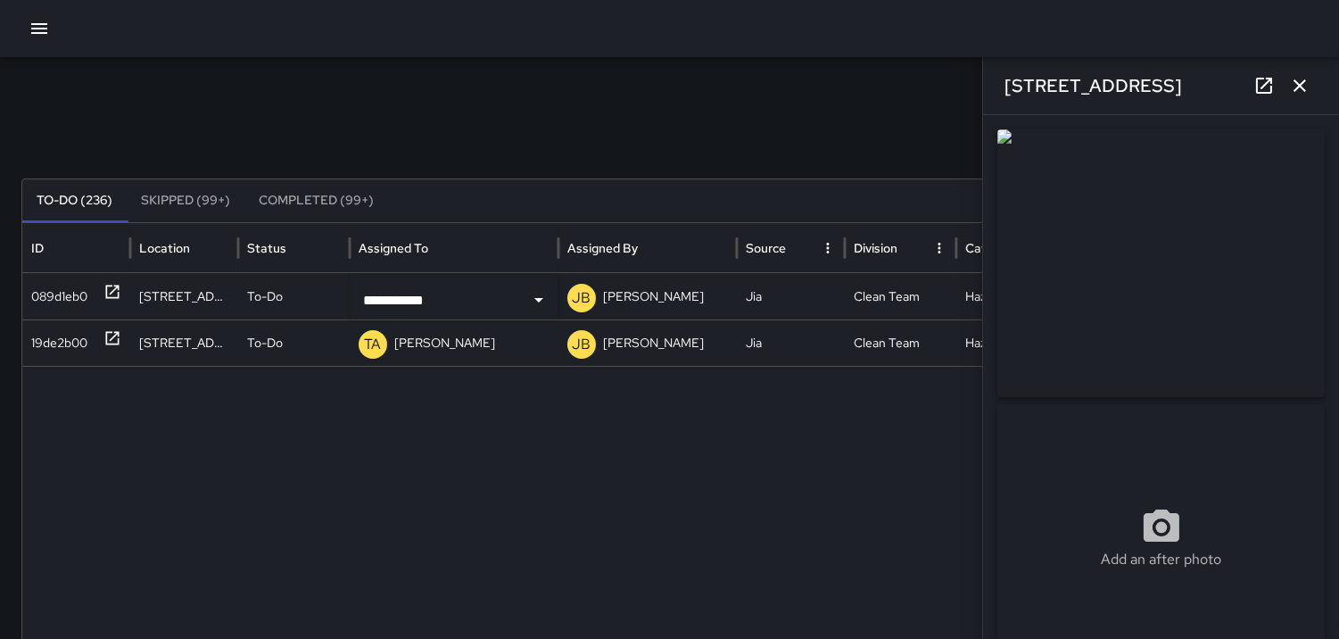
click at [48, 291] on div "089d1eb0" at bounding box center [59, 296] width 56 height 45
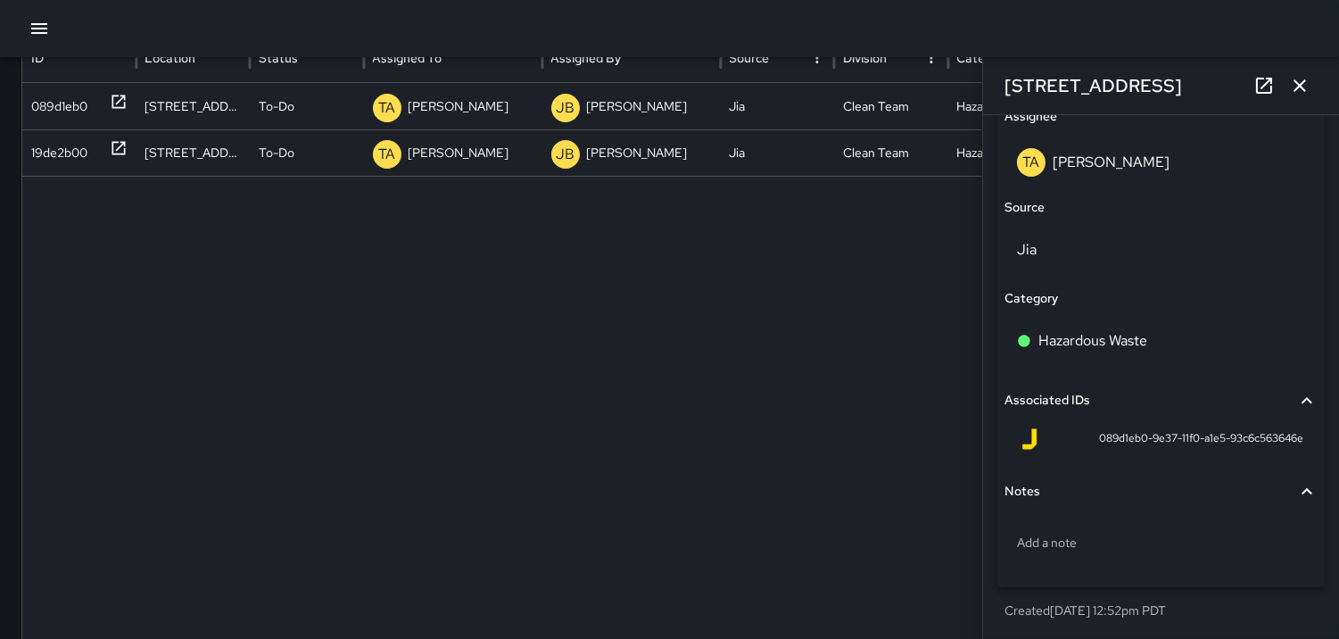
scroll to position [198, 0]
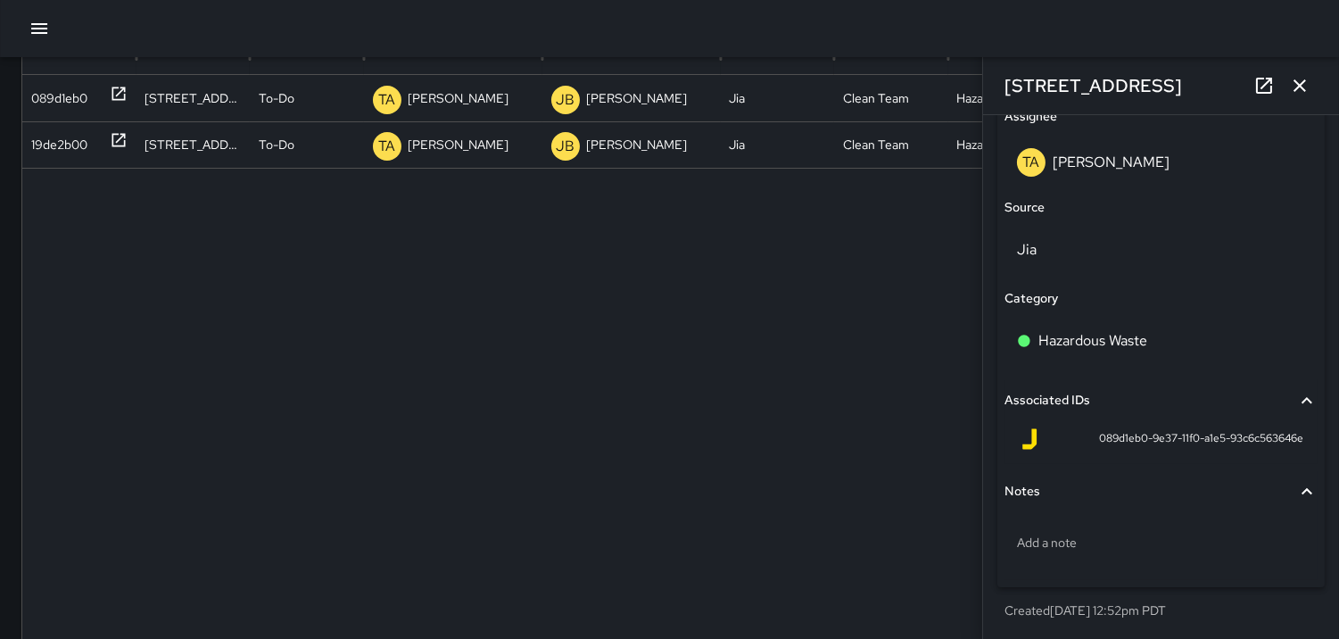
click at [390, 95] on p "TA" at bounding box center [386, 99] width 17 height 21
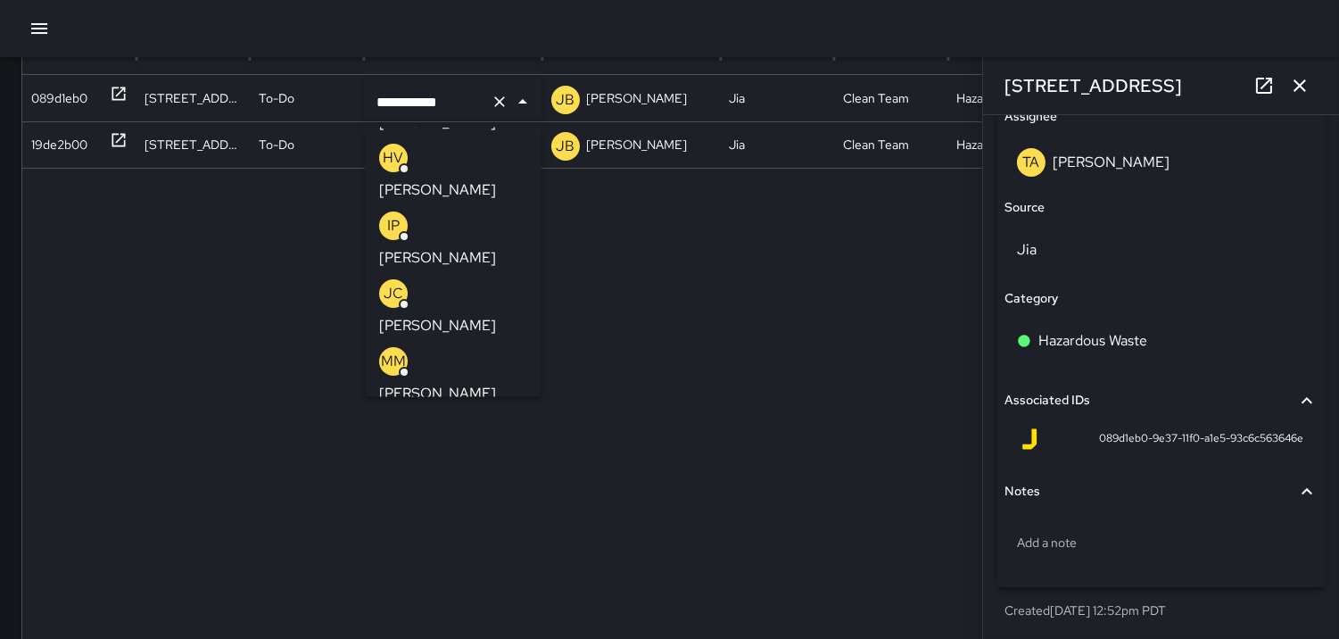
scroll to position [149, 0]
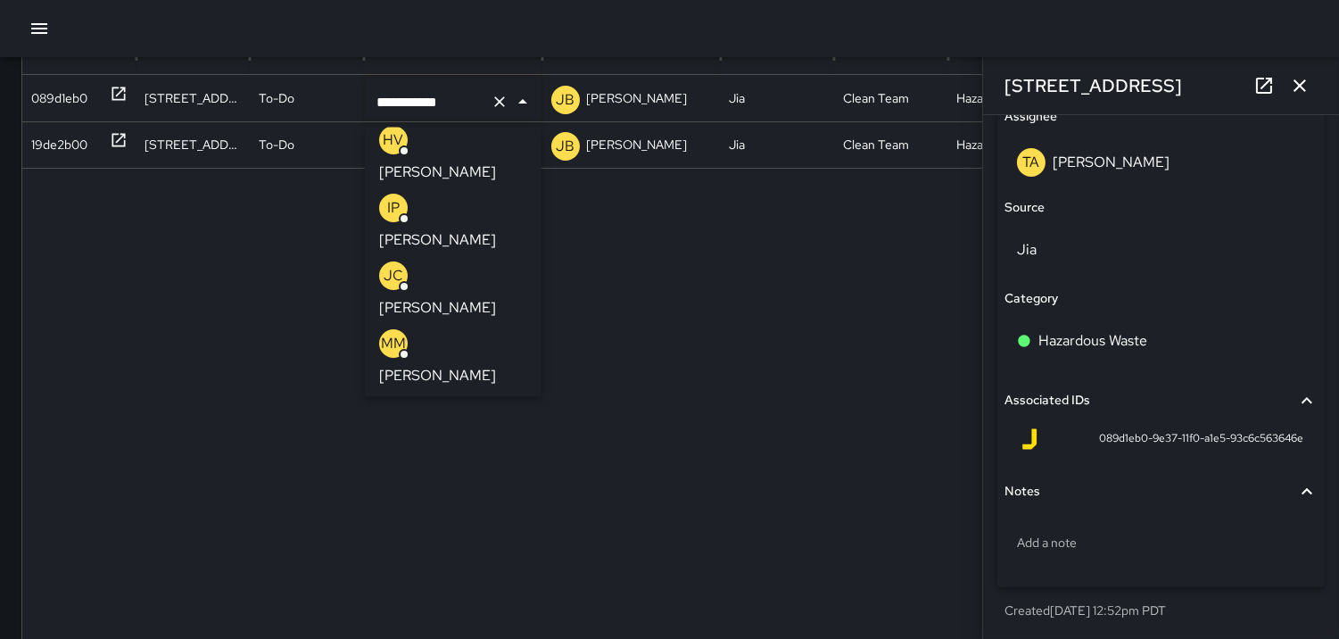
click at [390, 333] on p "MM" at bounding box center [393, 343] width 25 height 21
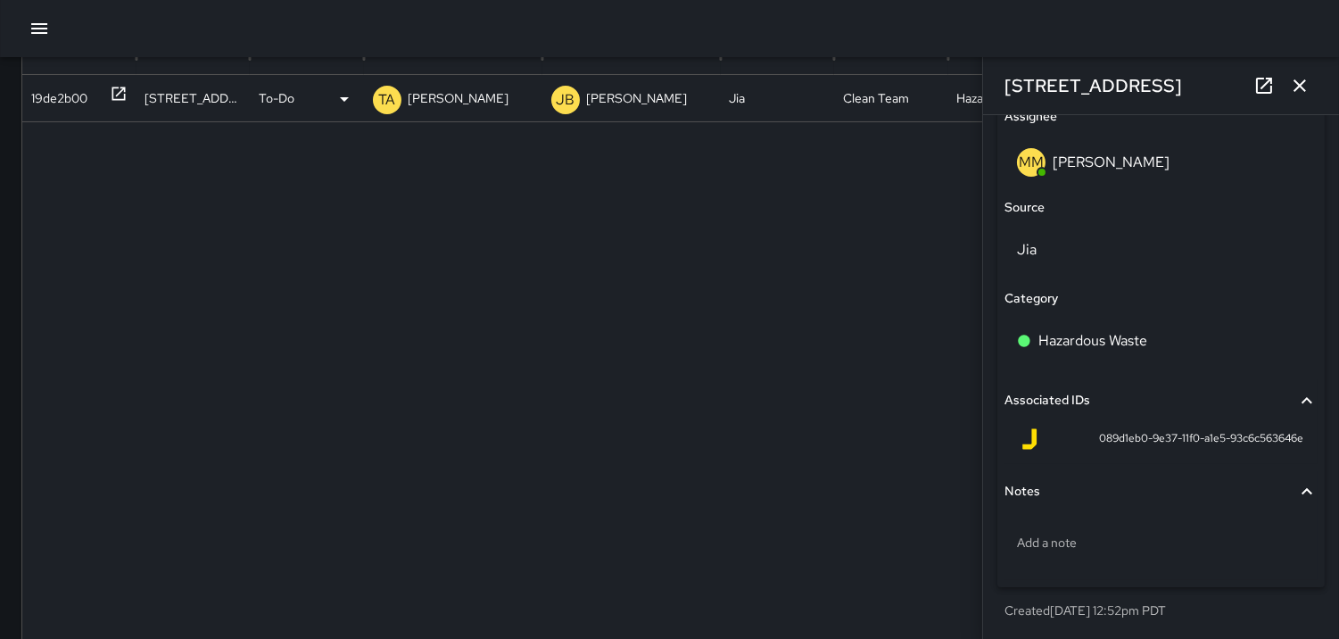
click at [62, 95] on div "19de2b00" at bounding box center [59, 98] width 56 height 45
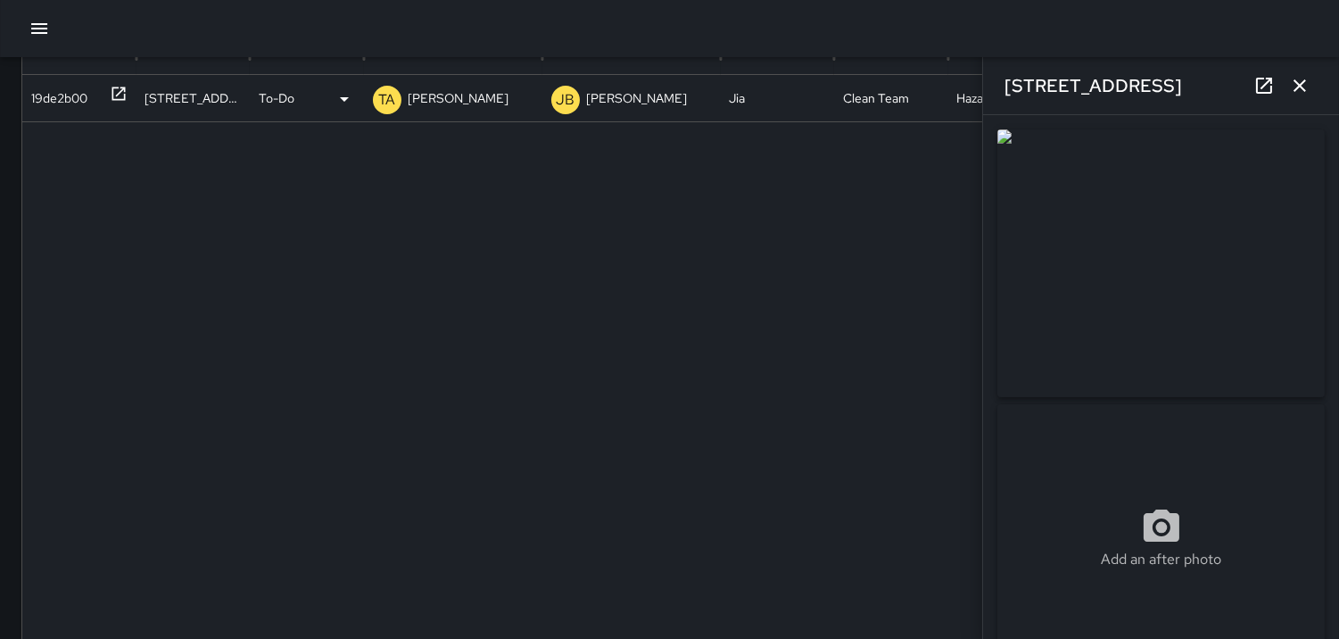
type input "**********"
click at [390, 98] on p "TA" at bounding box center [386, 99] width 17 height 21
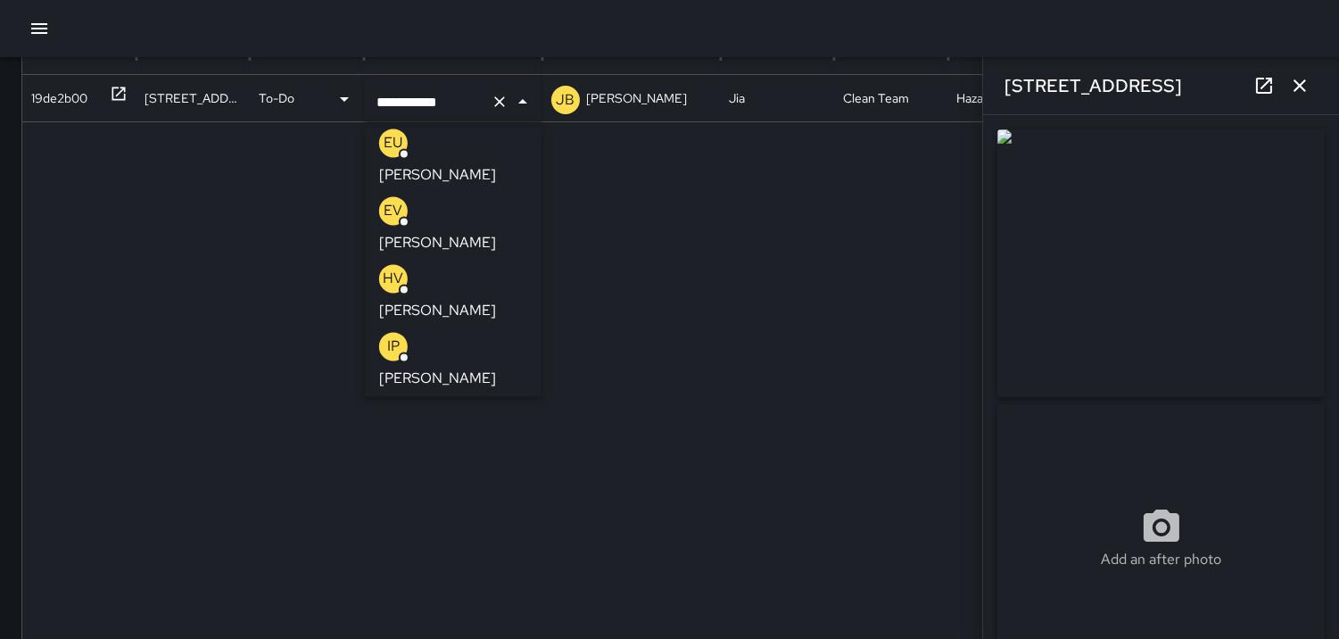
scroll to position [0, 0]
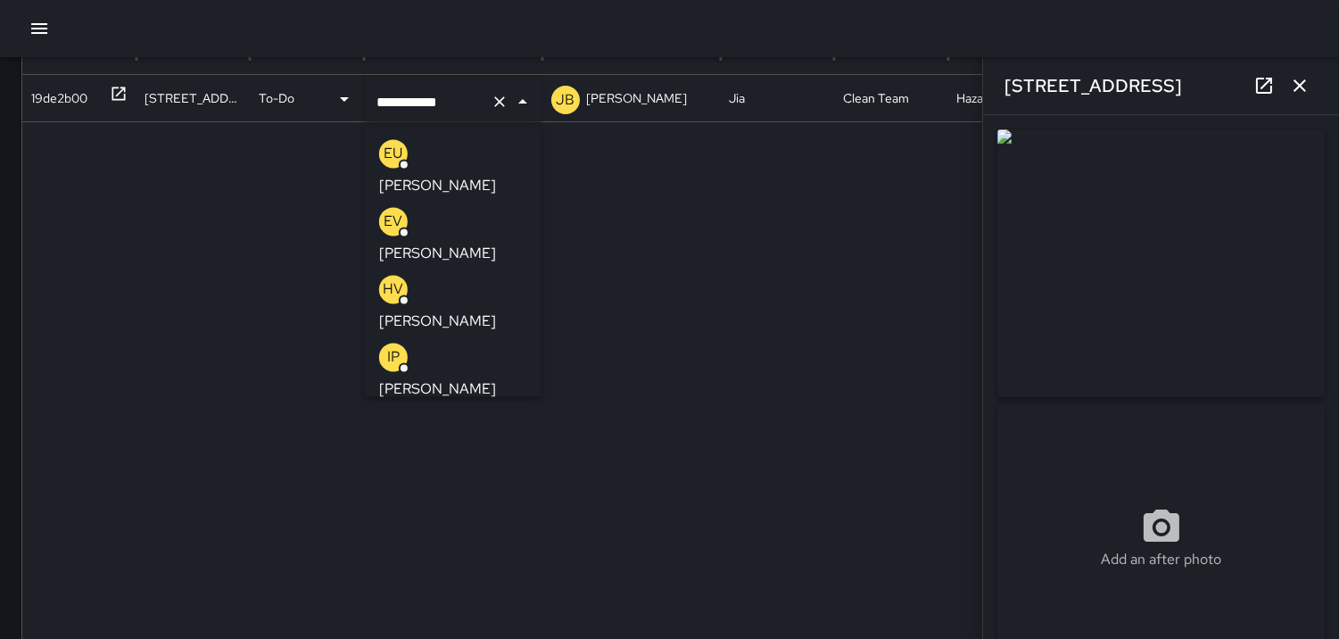
click at [395, 149] on p "EU" at bounding box center [393, 153] width 19 height 21
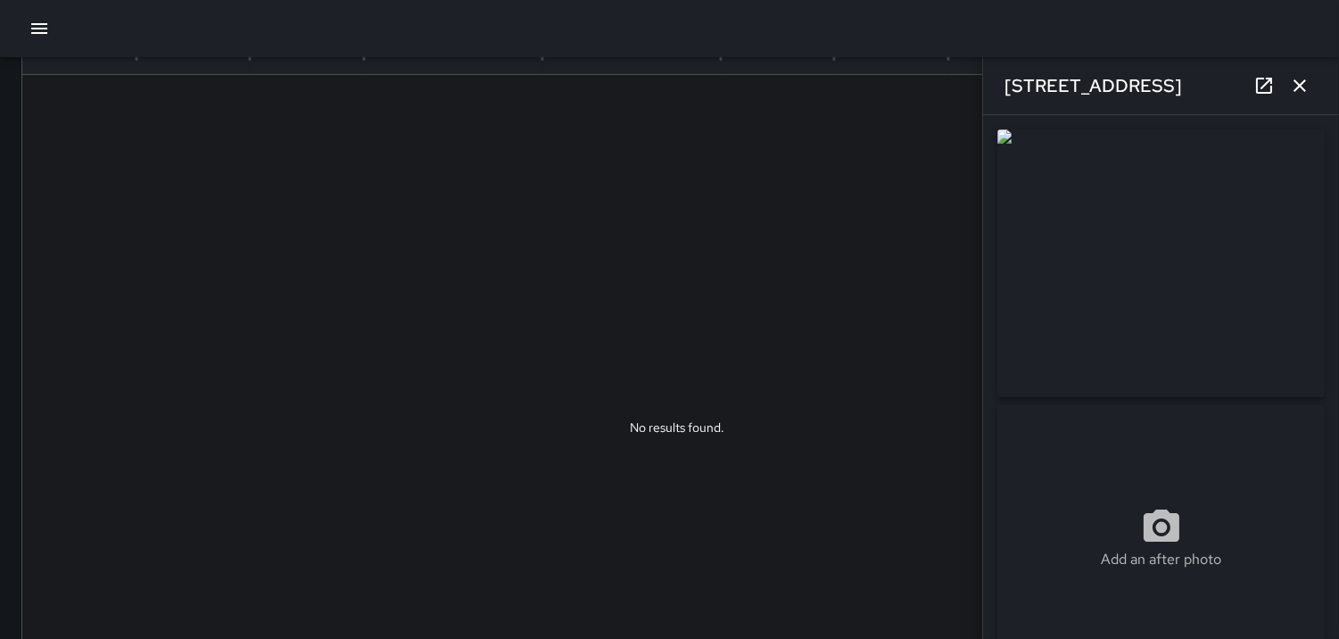
click at [1300, 94] on icon "button" at bounding box center [1299, 85] width 21 height 21
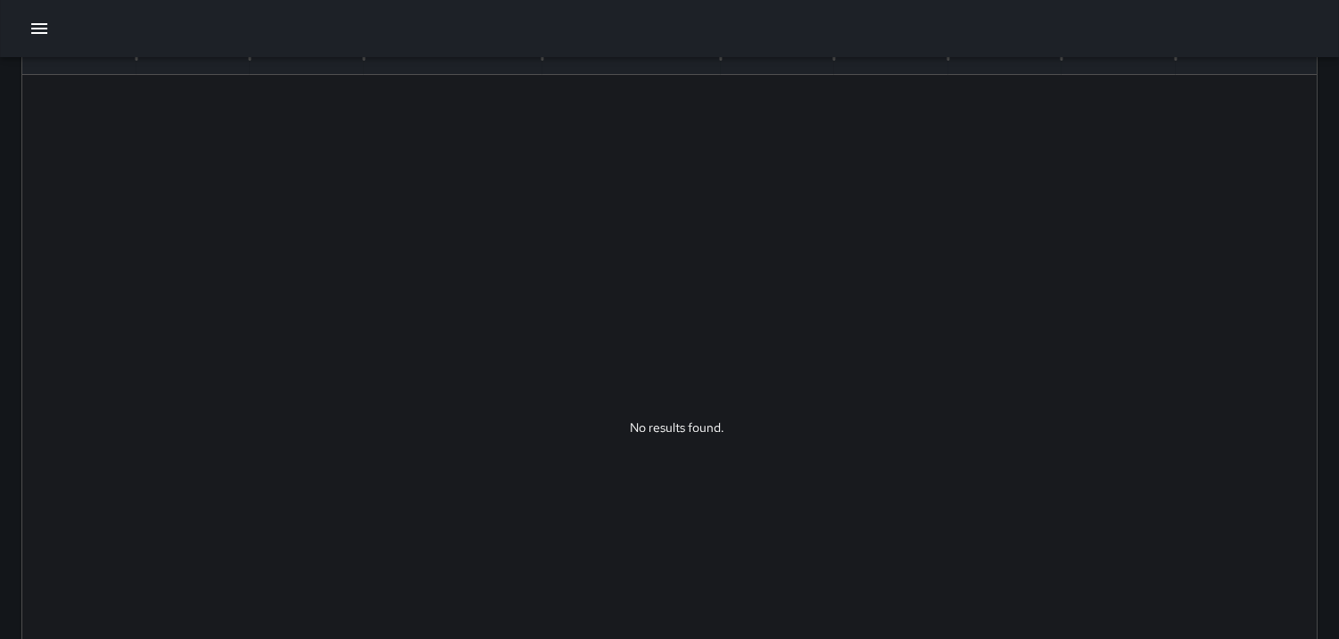
click at [36, 28] on icon "button" at bounding box center [39, 28] width 21 height 21
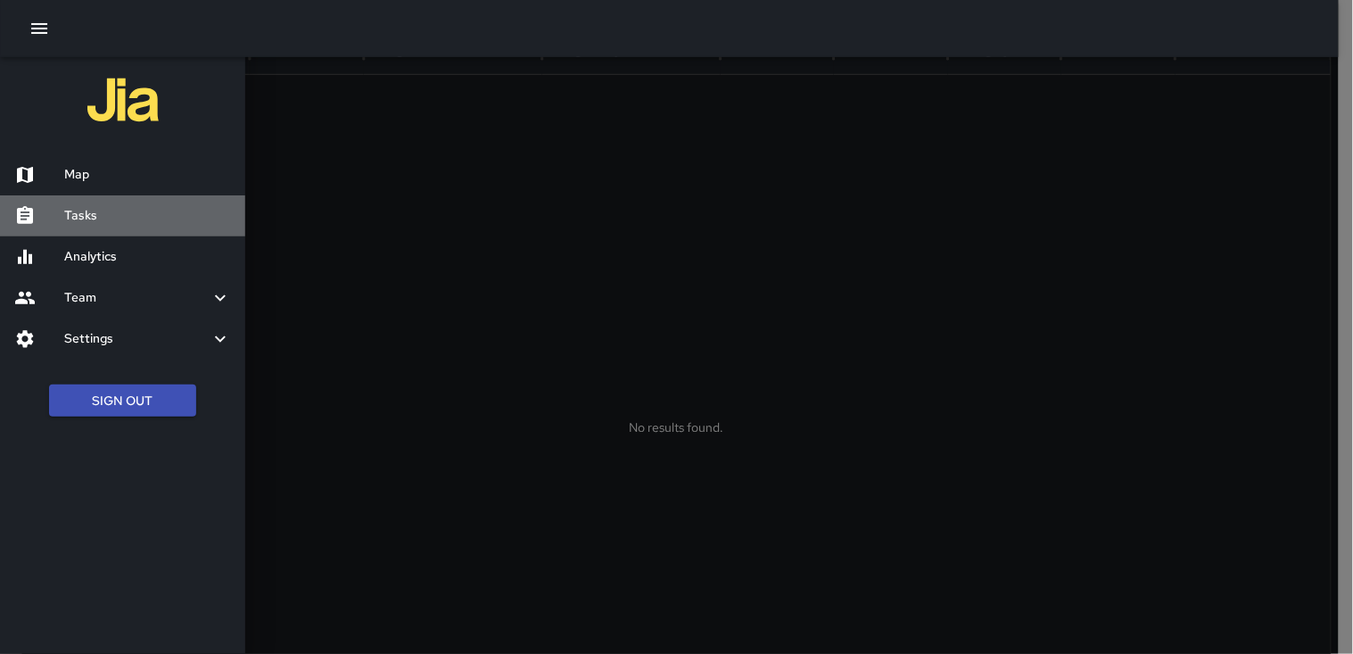
click at [93, 217] on h6 "Tasks" at bounding box center [147, 216] width 167 height 20
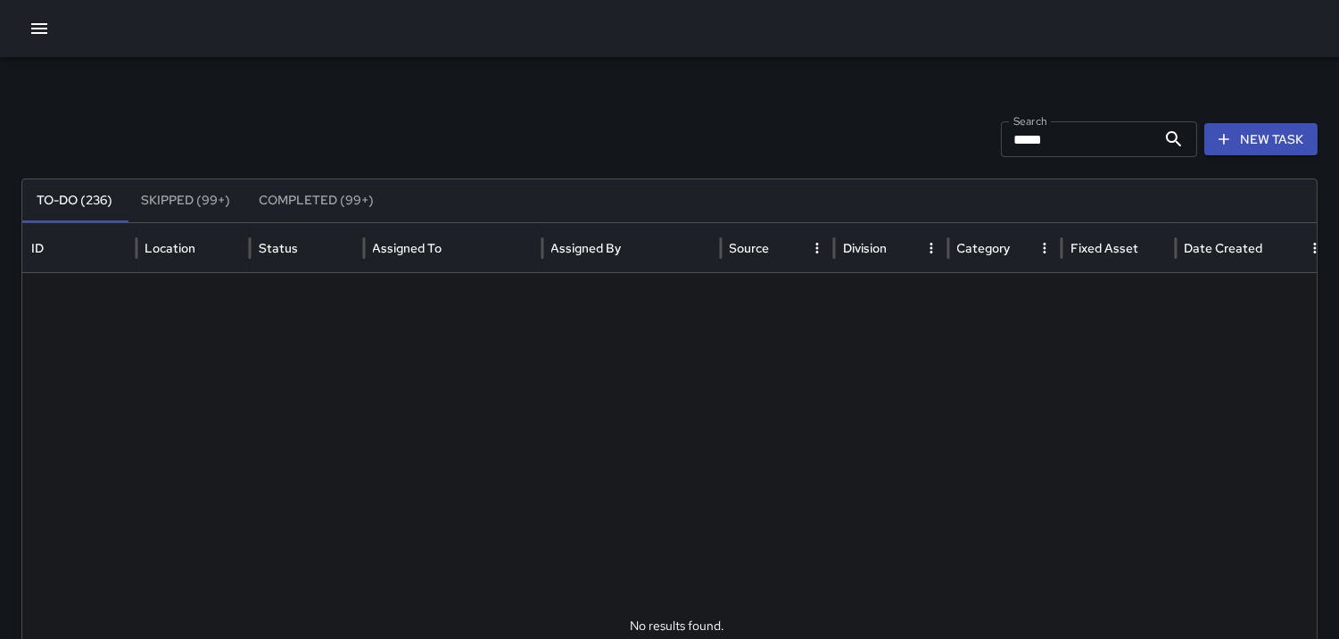
click at [1102, 153] on input "*****" at bounding box center [1078, 139] width 155 height 36
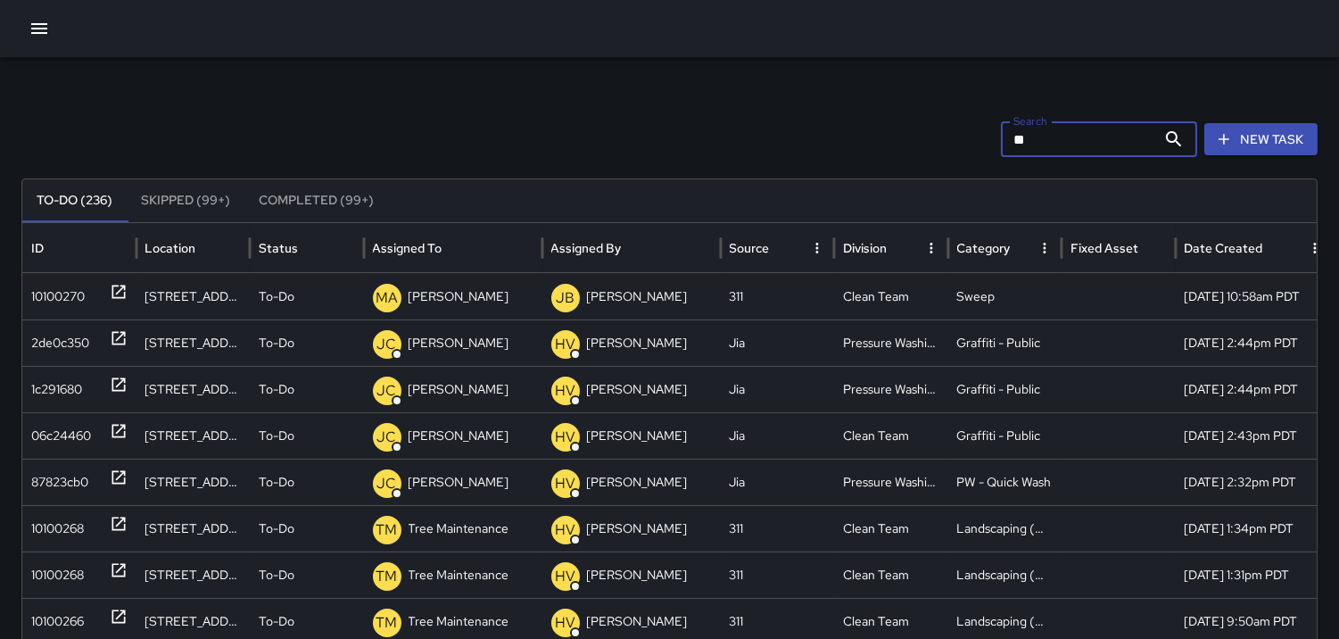
type input "*"
type input "****"
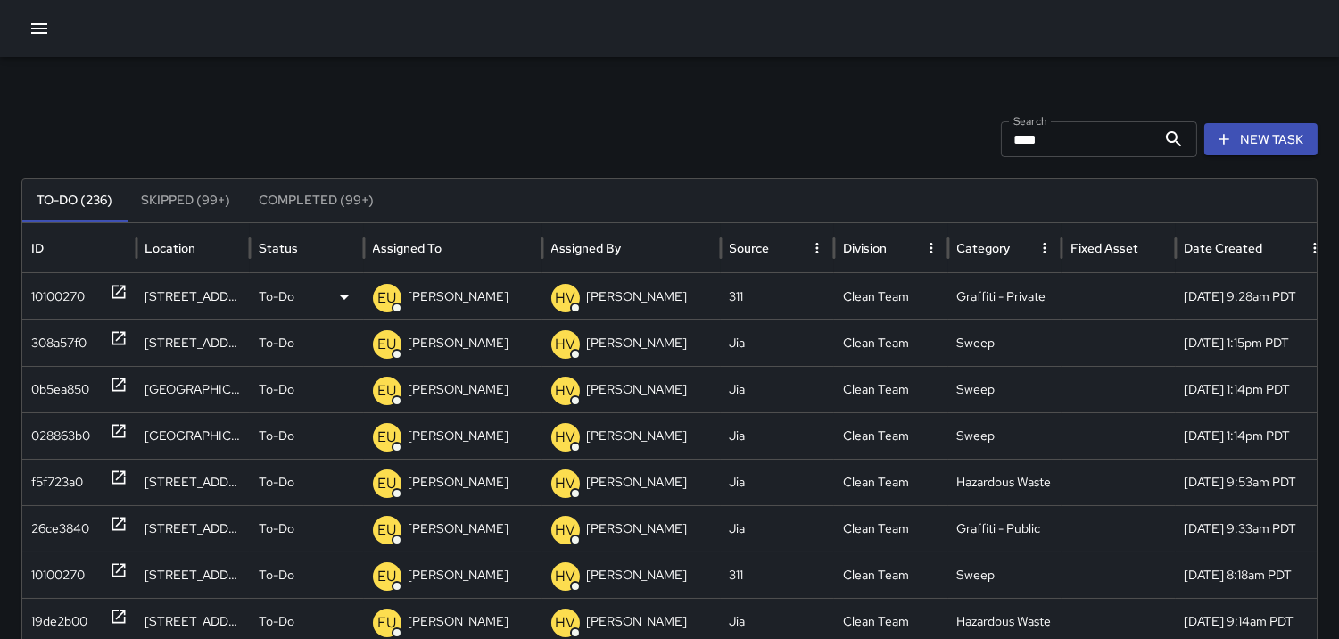
click at [59, 295] on div "10100270" at bounding box center [58, 296] width 54 height 45
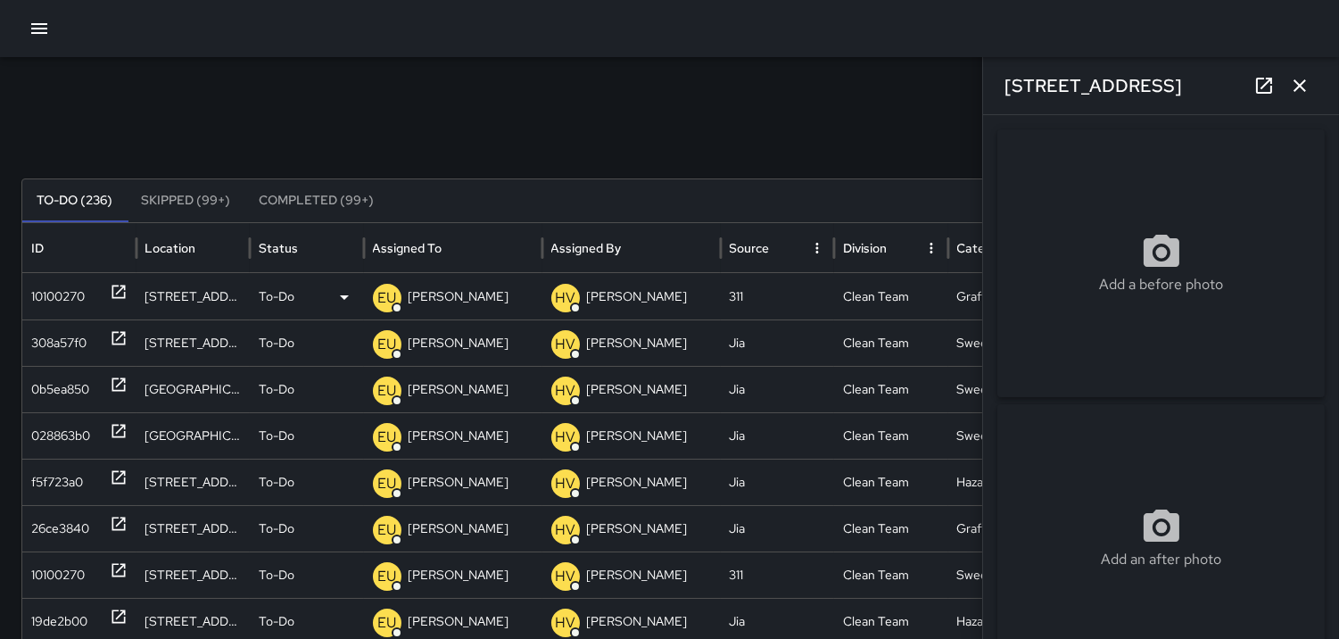
type input "**********"
drag, startPoint x: 50, startPoint y: 333, endPoint x: 51, endPoint y: 343, distance: 9.9
click at [51, 336] on div "308a57f0" at bounding box center [58, 342] width 55 height 45
type input "**********"
click at [60, 384] on div "0b5ea850" at bounding box center [60, 389] width 58 height 45
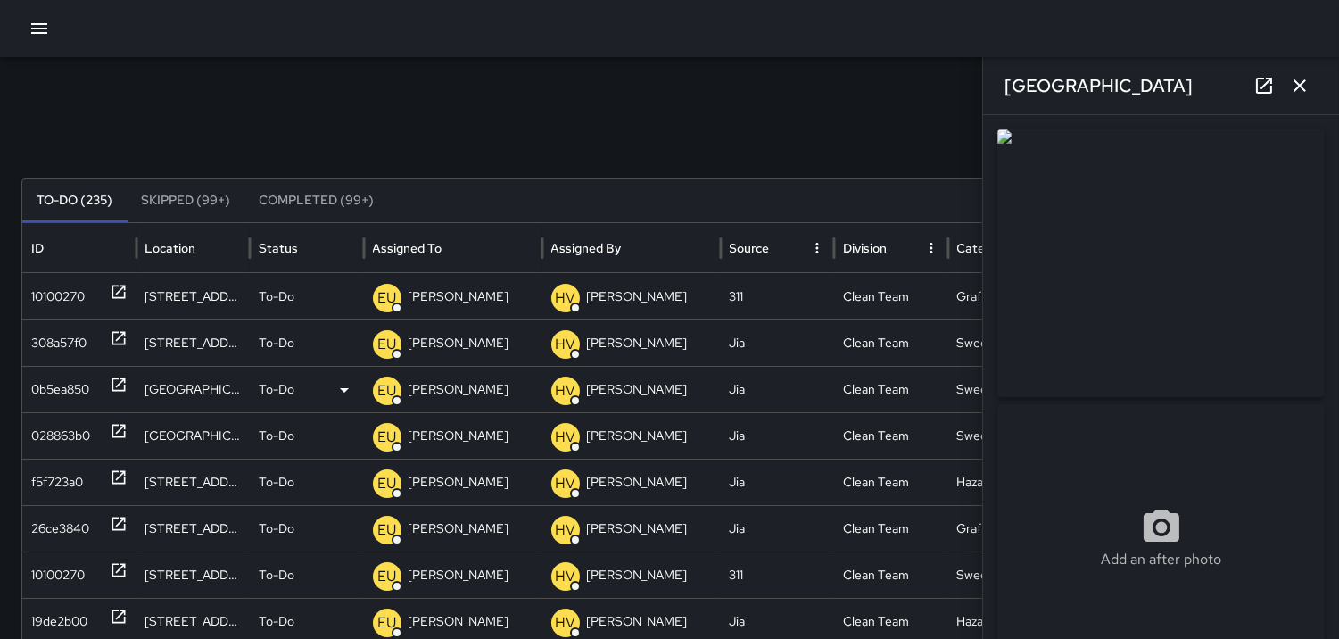
type input "**********"
click at [61, 431] on div "028863b0" at bounding box center [60, 435] width 59 height 45
click at [63, 456] on div "028863b0" at bounding box center [60, 435] width 59 height 45
click at [65, 482] on div "f5f723a0" at bounding box center [57, 481] width 52 height 45
type input "**********"
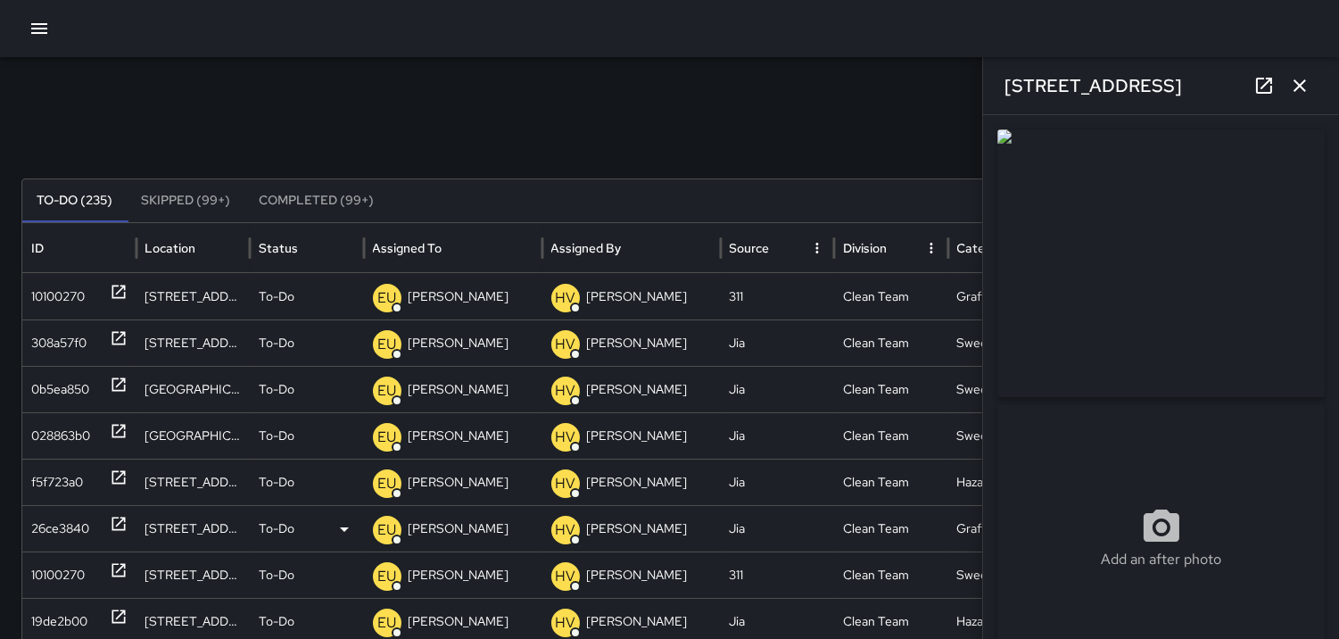
click at [59, 533] on div "26ce3840" at bounding box center [60, 528] width 58 height 45
type input "**********"
click at [59, 571] on div "10100270" at bounding box center [58, 574] width 54 height 45
type input "**********"
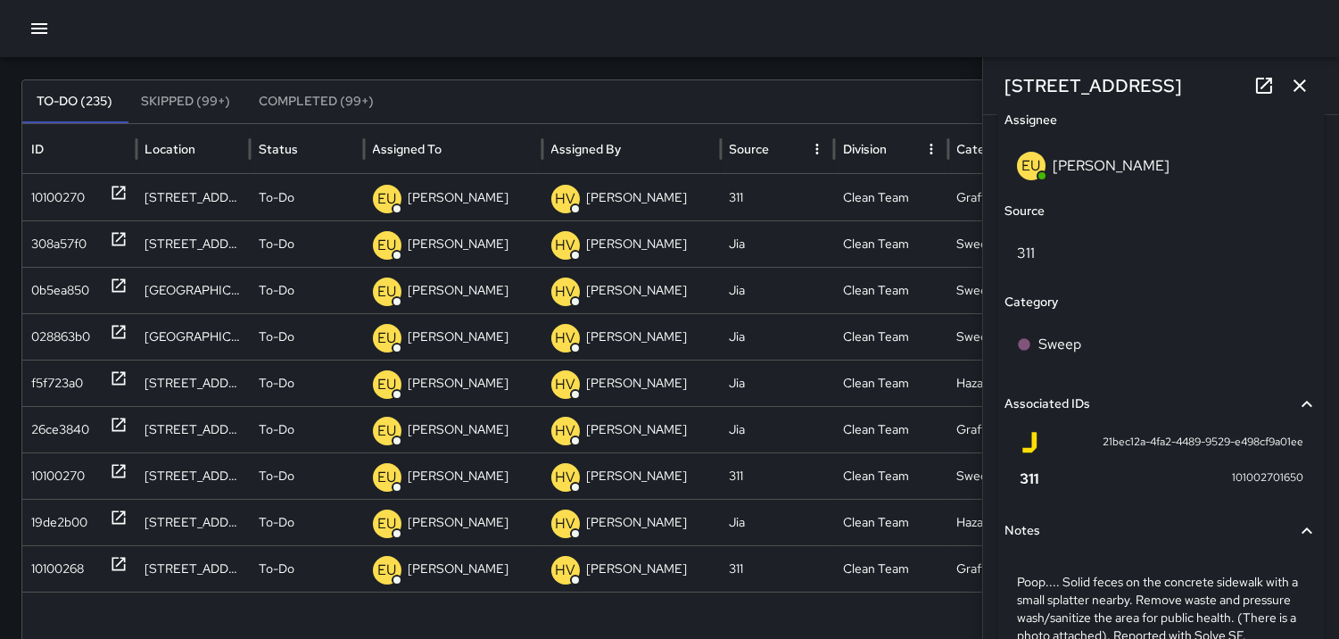
scroll to position [1090, 0]
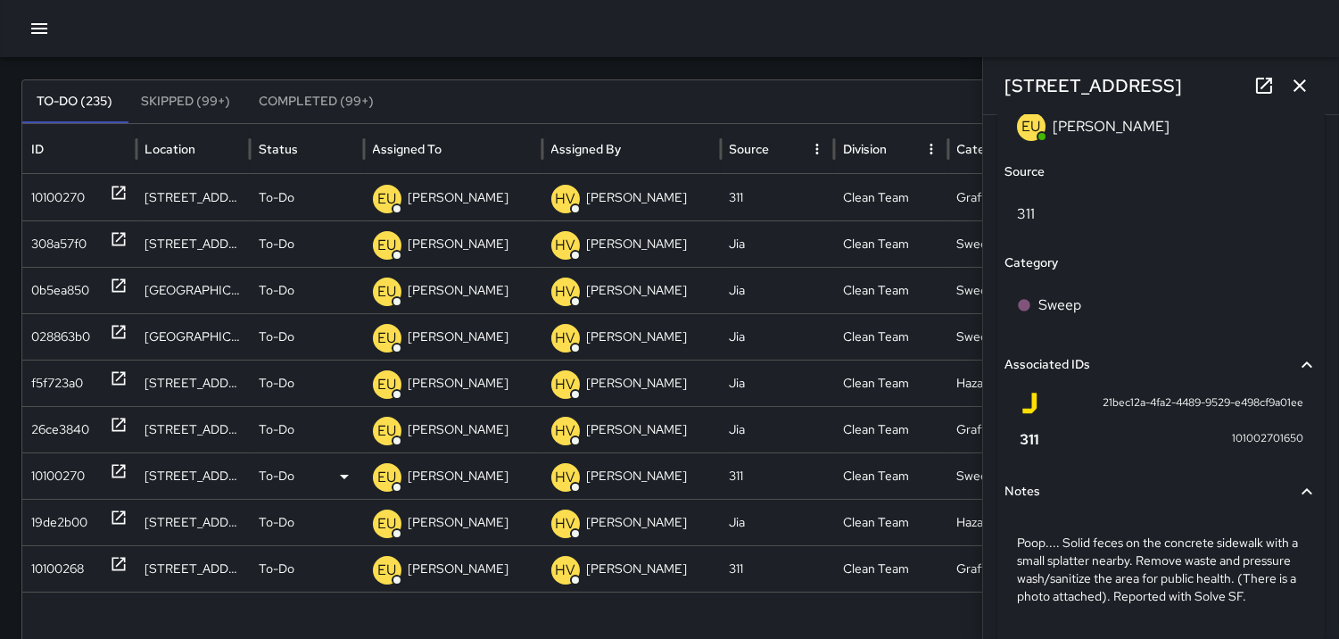
click at [385, 478] on p "EU" at bounding box center [386, 477] width 19 height 21
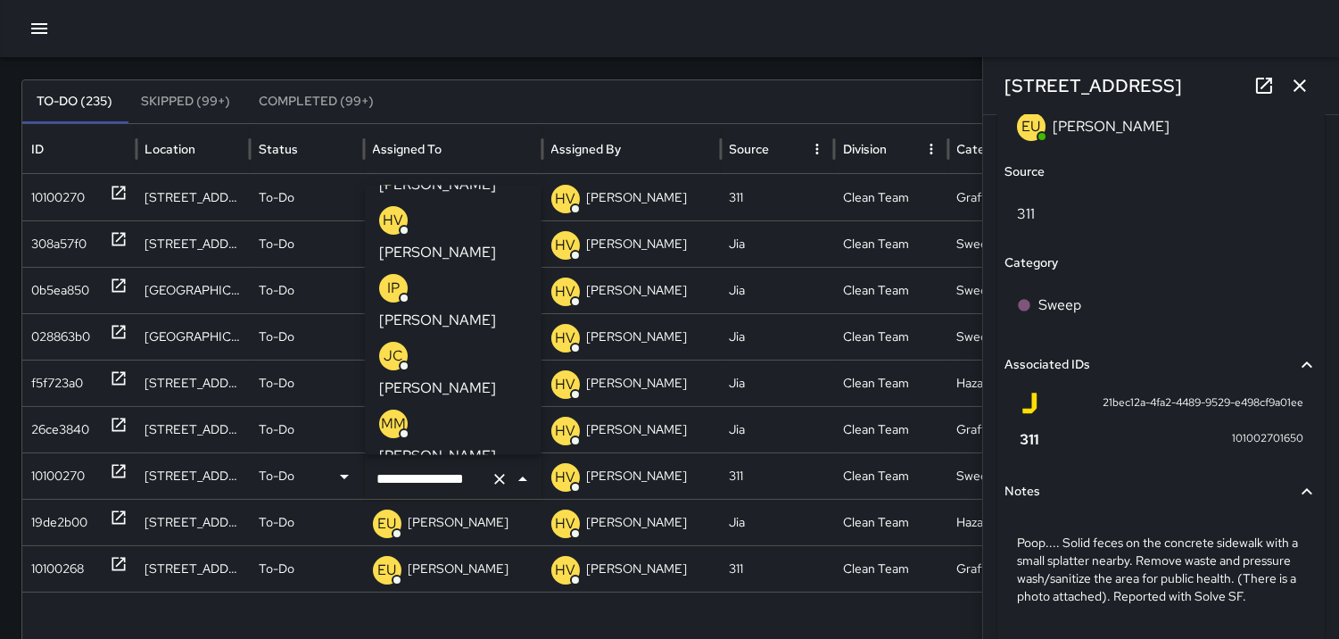
scroll to position [99, 0]
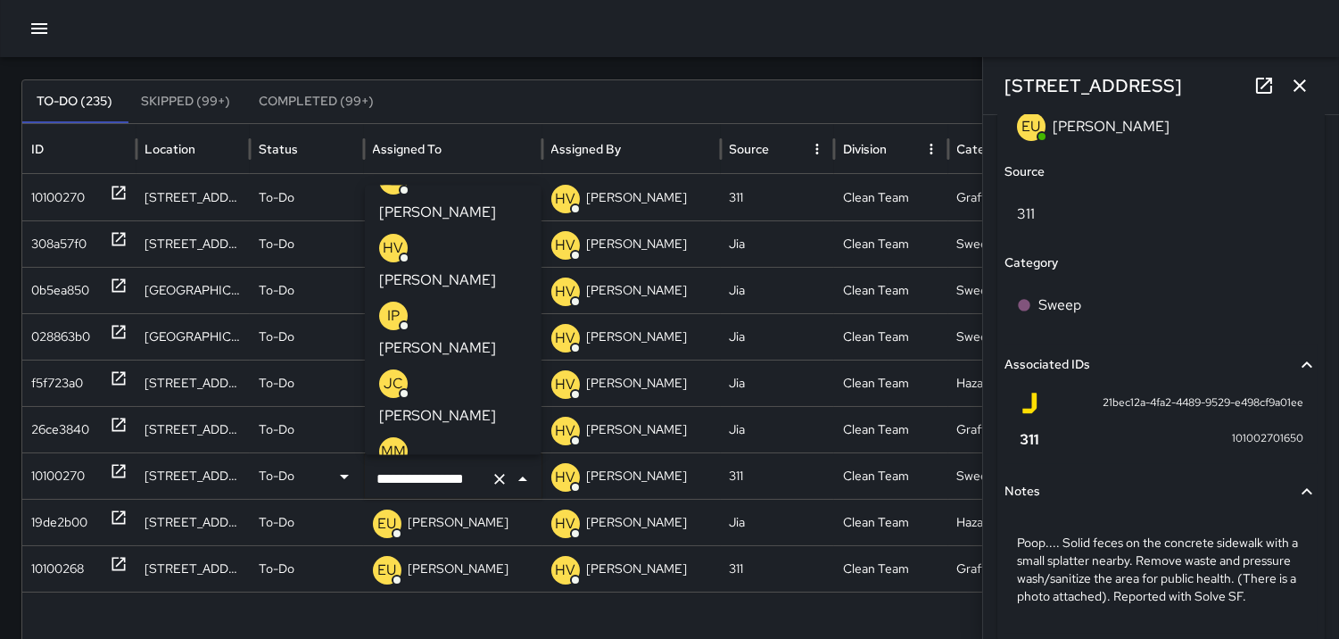
click at [389, 441] on p "MM" at bounding box center [393, 451] width 25 height 21
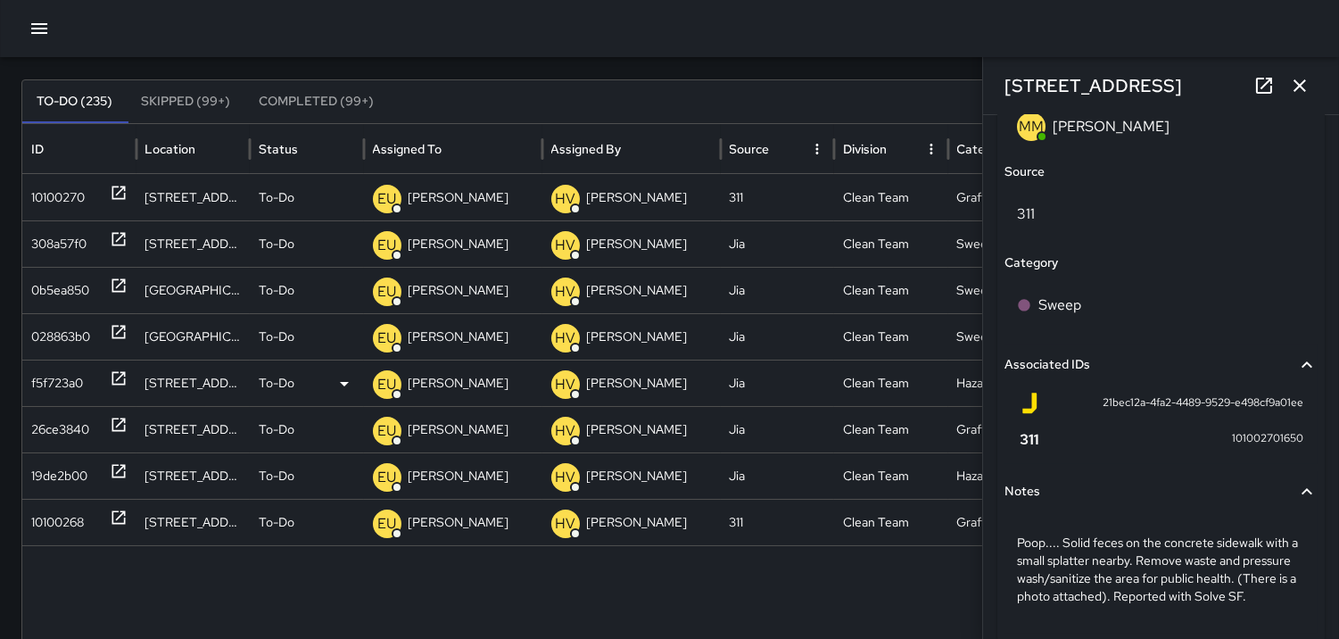
click at [29, 375] on div "f5f723a0" at bounding box center [79, 382] width 114 height 46
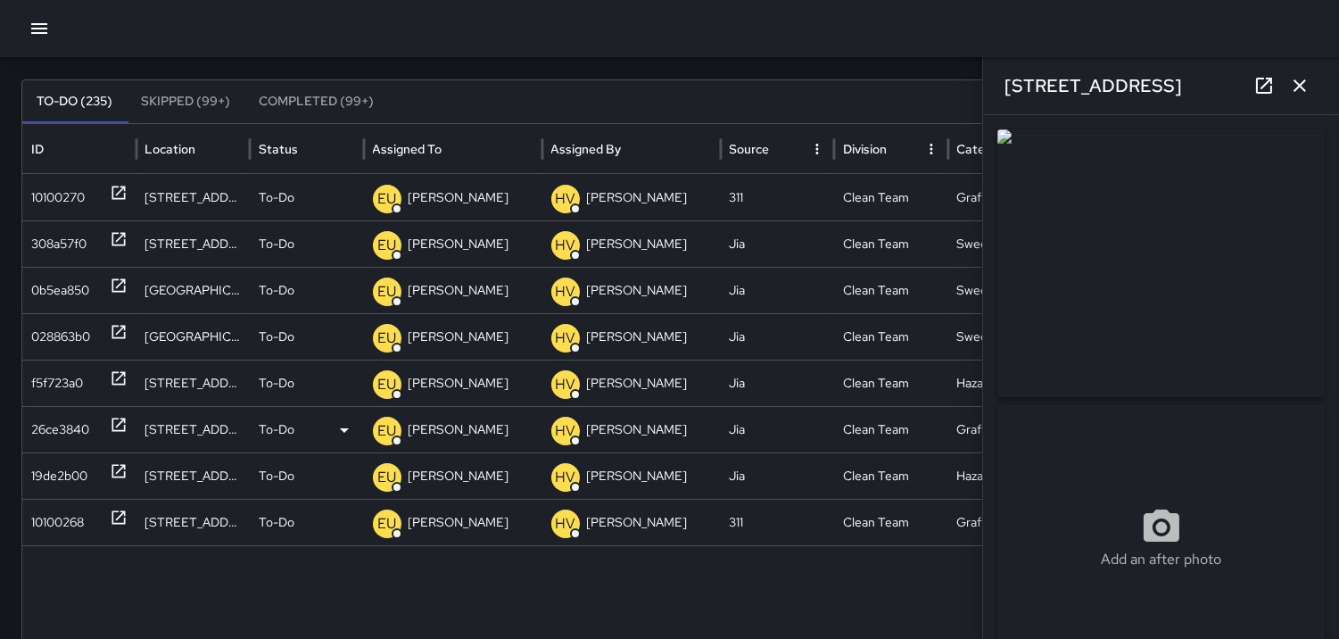
click at [68, 426] on div "26ce3840" at bounding box center [60, 429] width 58 height 45
click at [50, 474] on div "19de2b00" at bounding box center [59, 475] width 56 height 45
type input "**********"
click at [60, 517] on div "10100268" at bounding box center [57, 522] width 53 height 45
type input "**********"
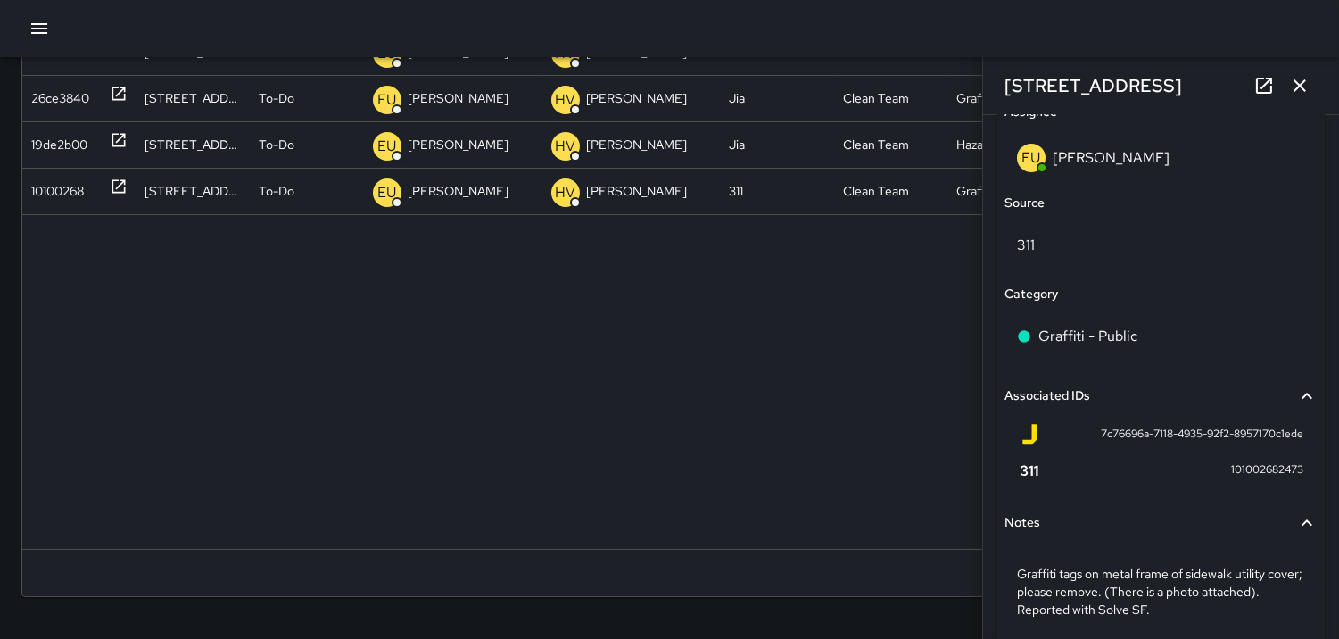
scroll to position [1126, 0]
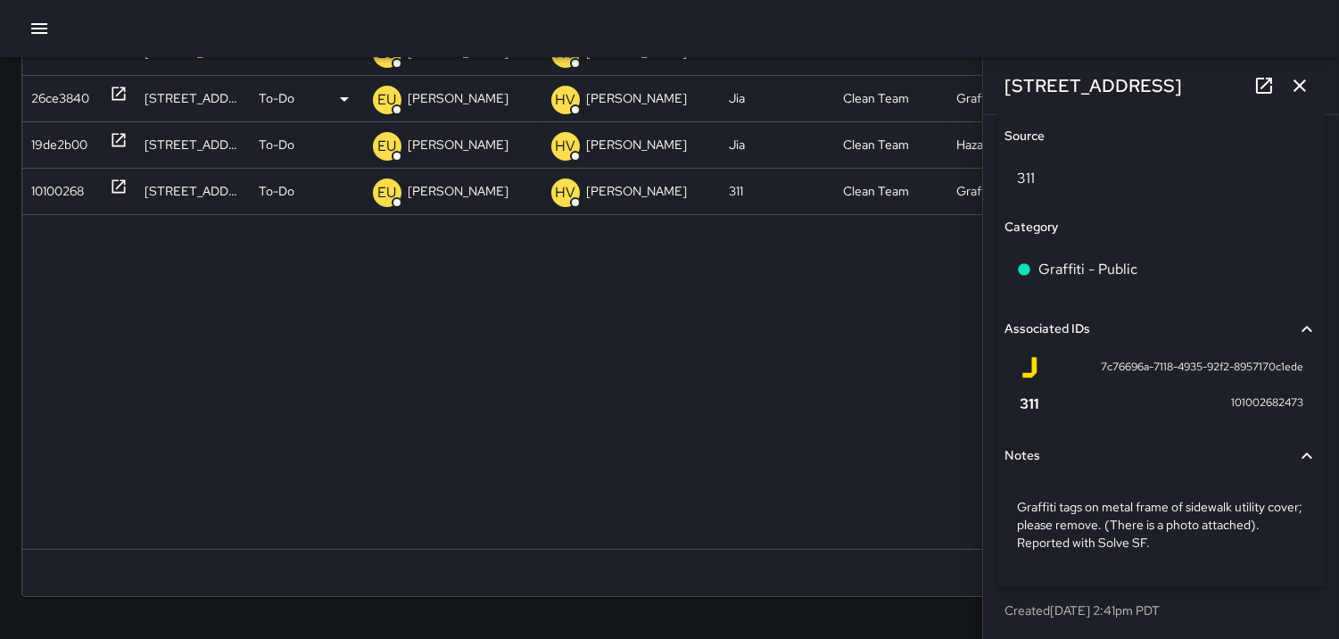
click at [1295, 86] on icon "button" at bounding box center [1299, 85] width 21 height 21
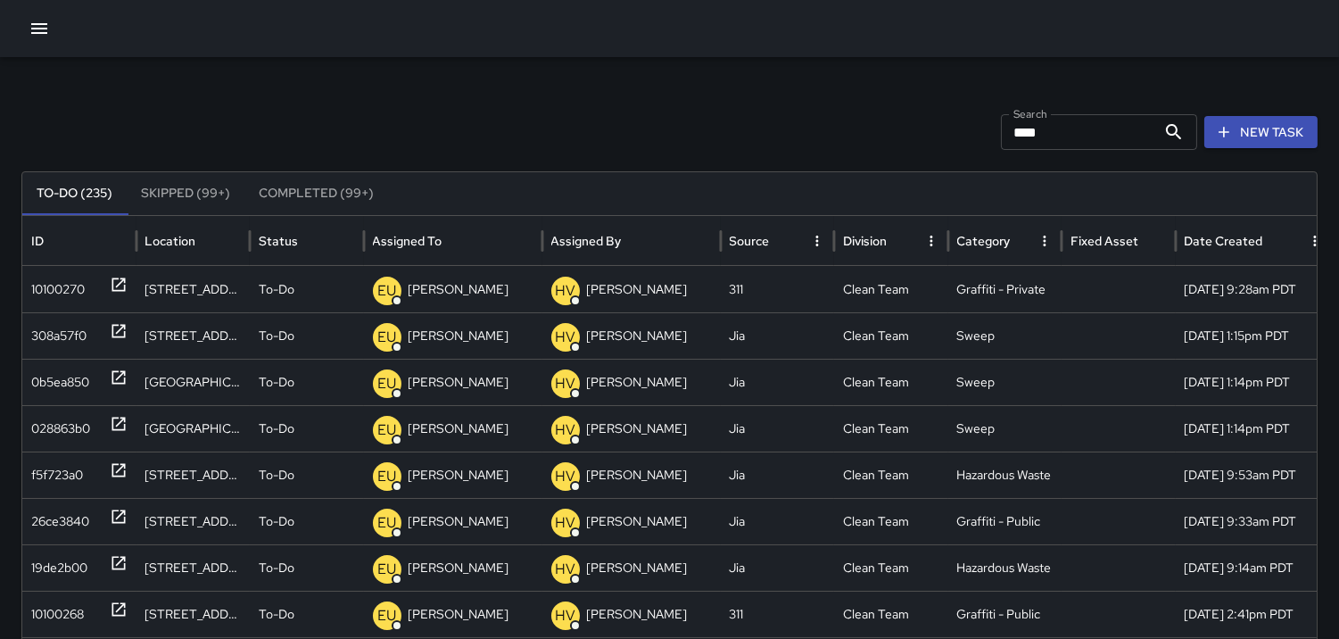
scroll to position [0, 0]
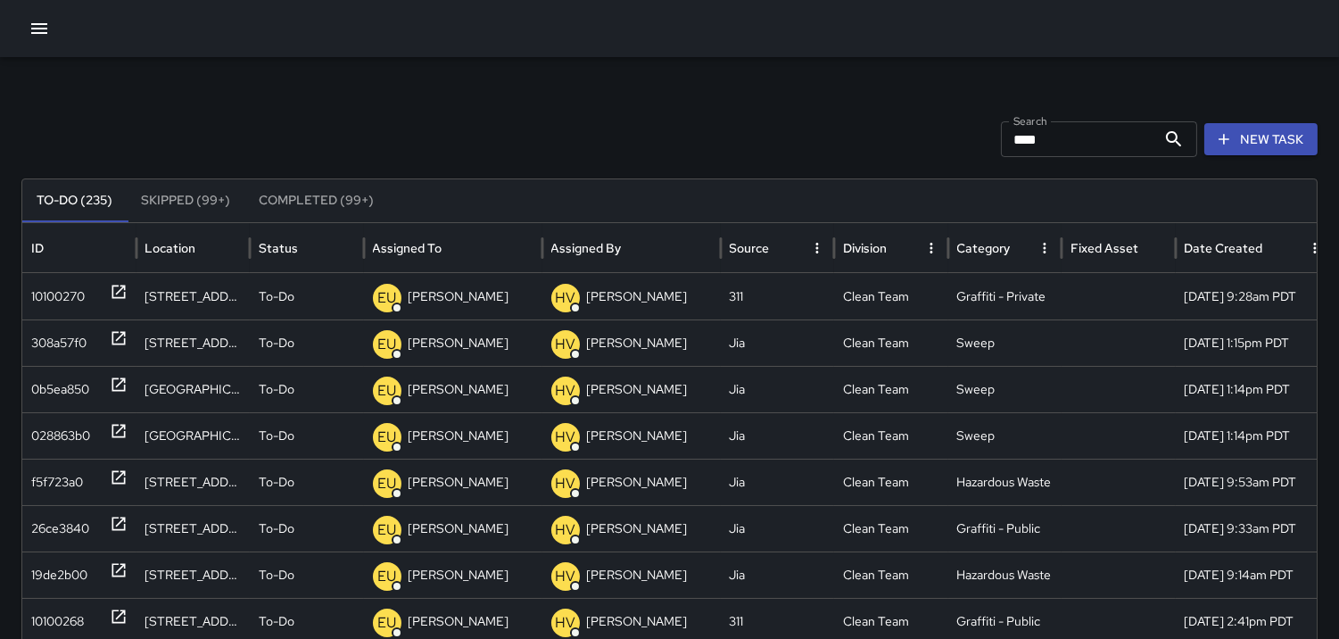
click at [1077, 138] on input "****" at bounding box center [1078, 139] width 155 height 36
type input "*"
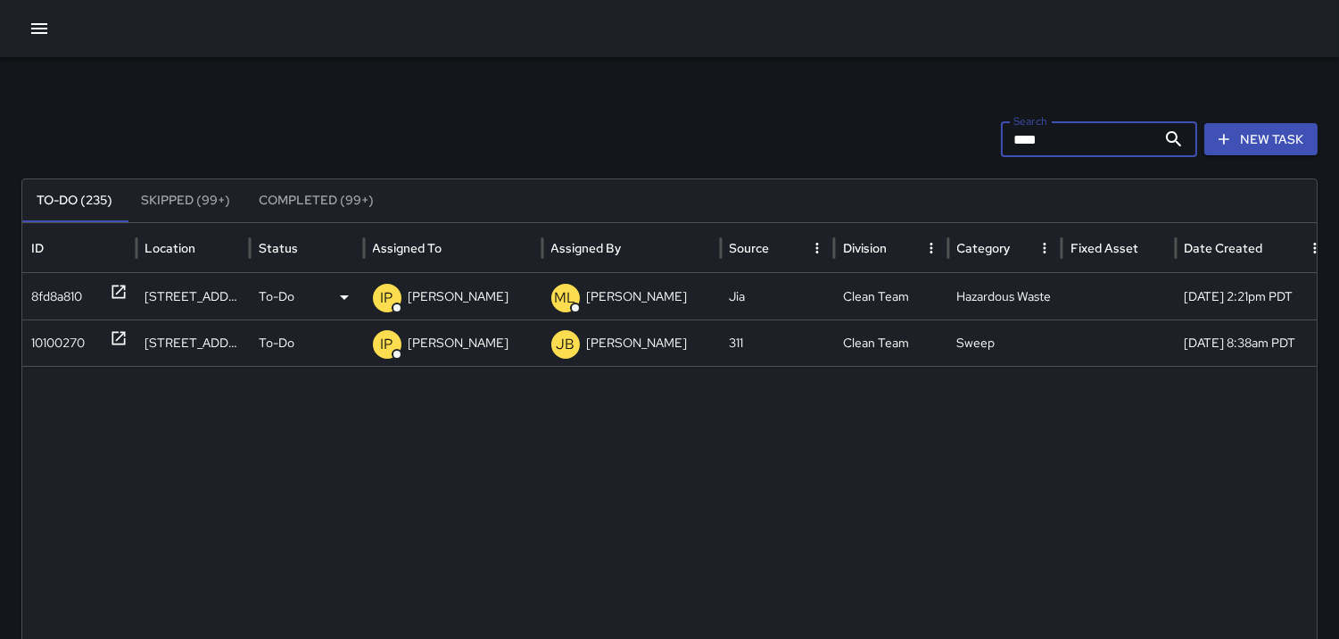
type input "****"
click at [60, 293] on div "8fd8a810" at bounding box center [56, 296] width 51 height 45
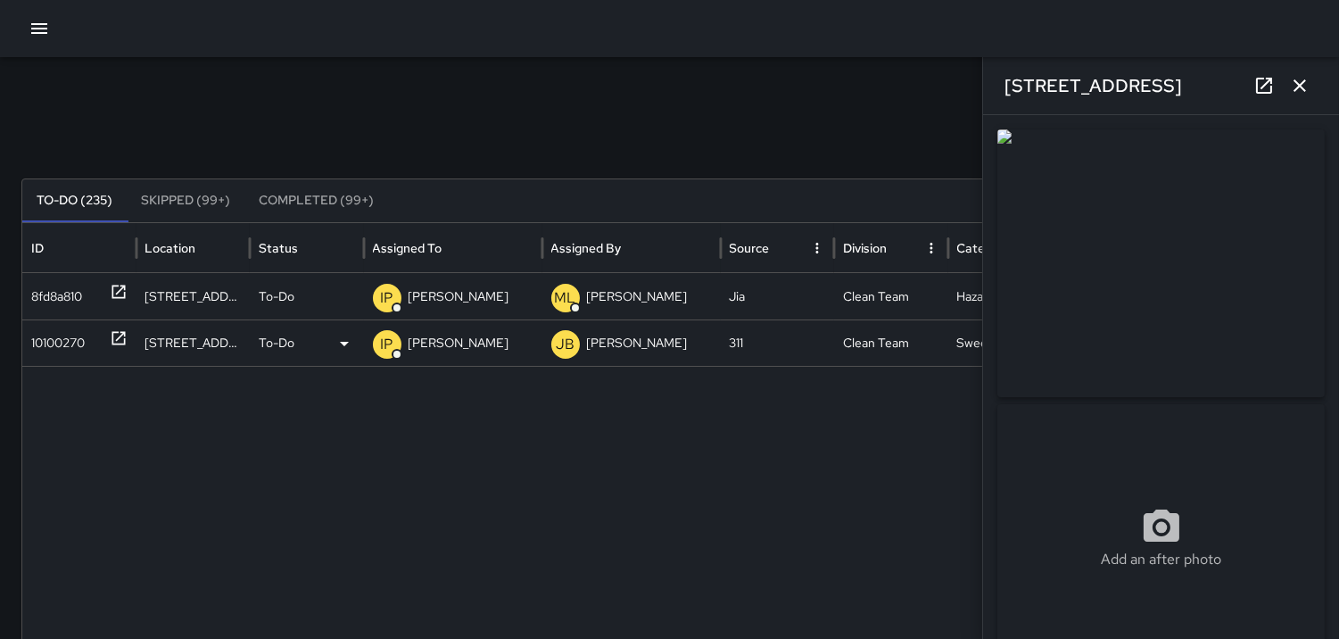
click at [62, 343] on div "10100270" at bounding box center [58, 342] width 54 height 45
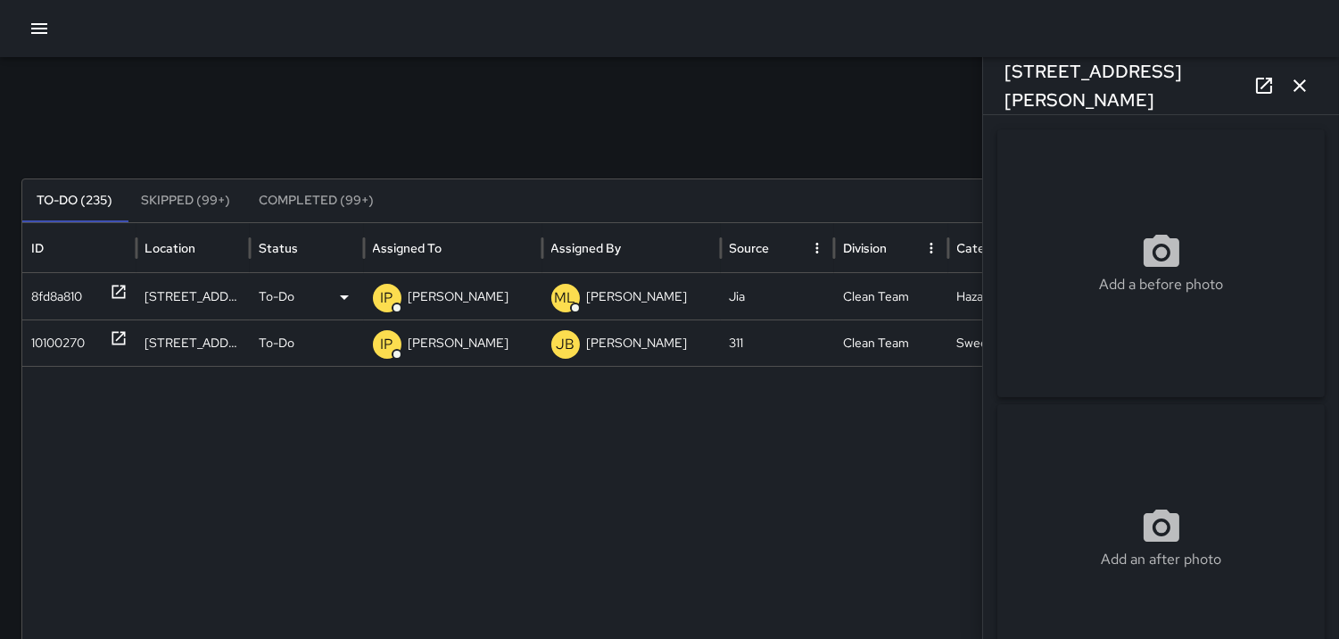
type input "**********"
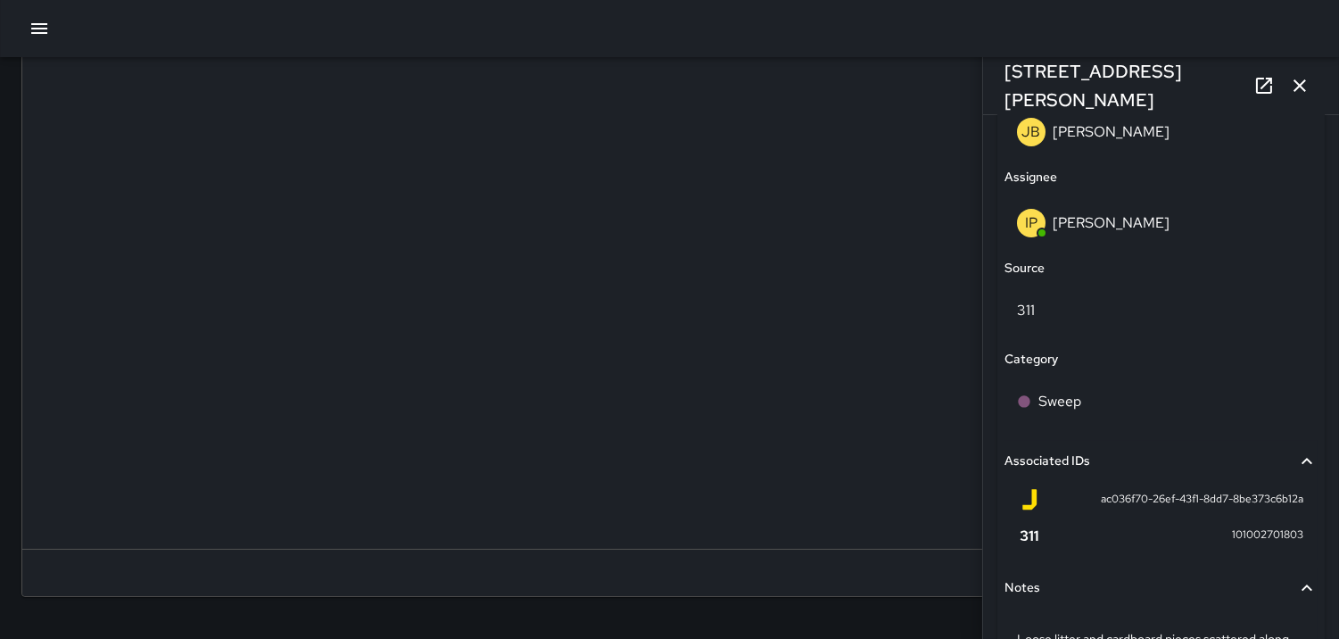
scroll to position [1144, 0]
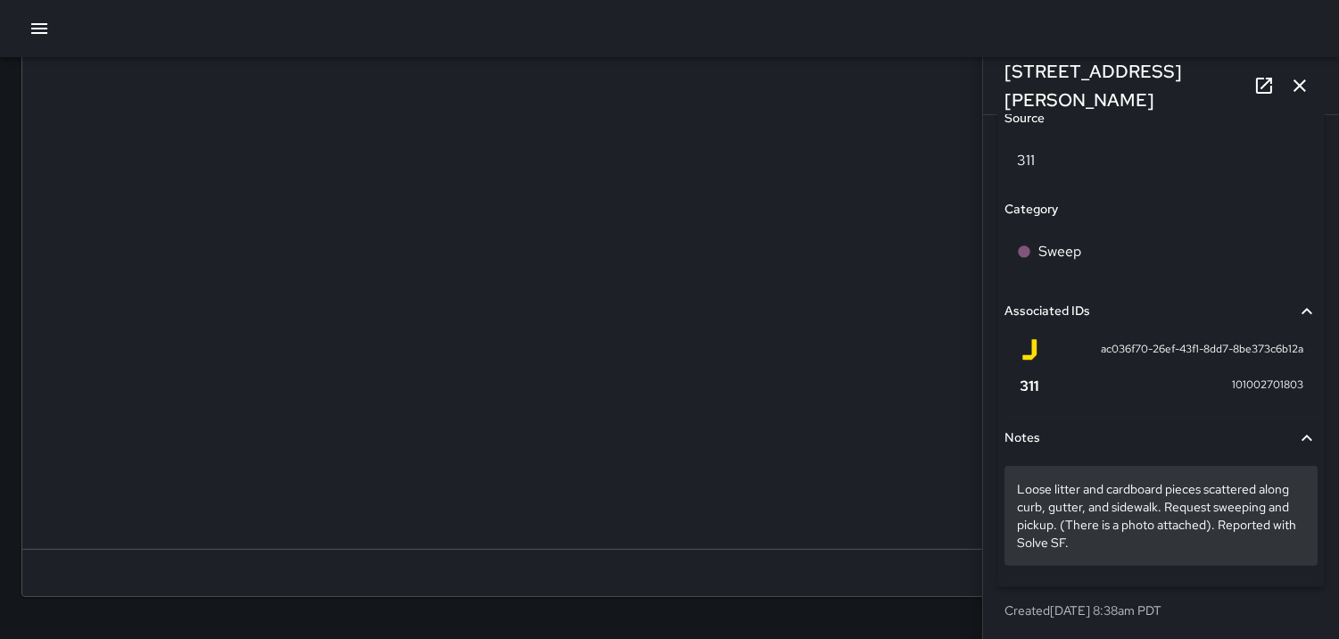
click at [1229, 544] on p "Loose litter and cardboard pieces scattered along curb, gutter, and sidewalk. R…" at bounding box center [1161, 515] width 288 height 71
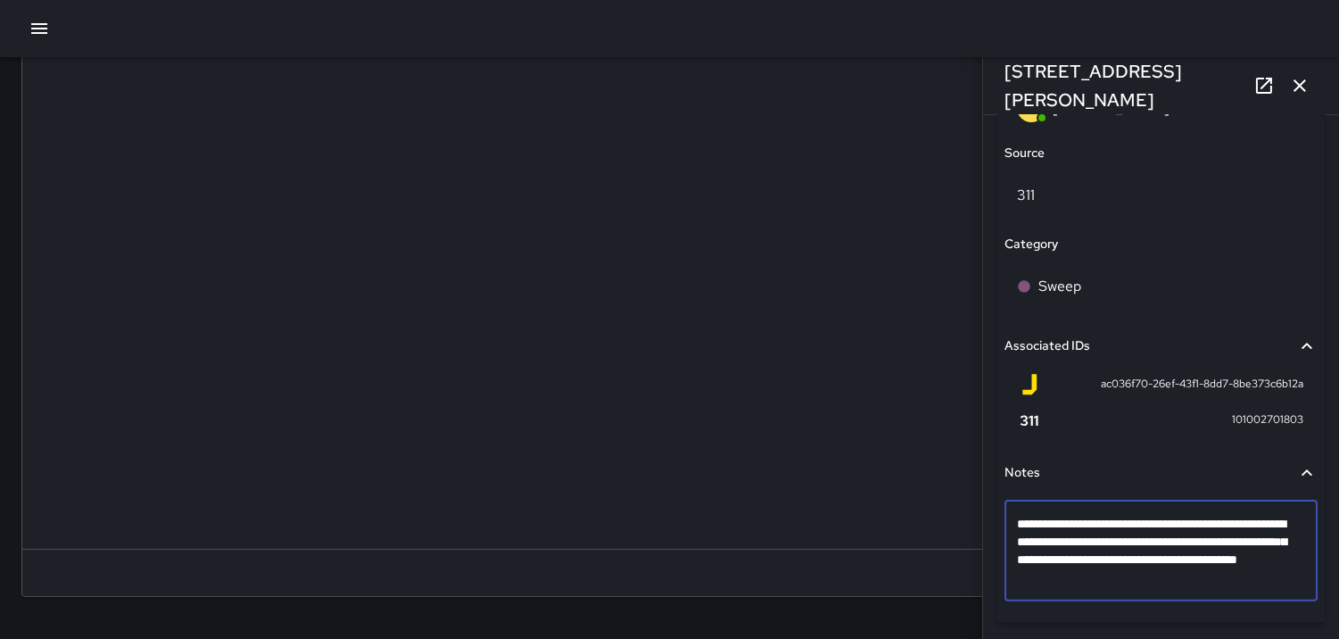
click at [1216, 576] on textarea "**********" at bounding box center [1153, 550] width 273 height 71
type textarea "**********"
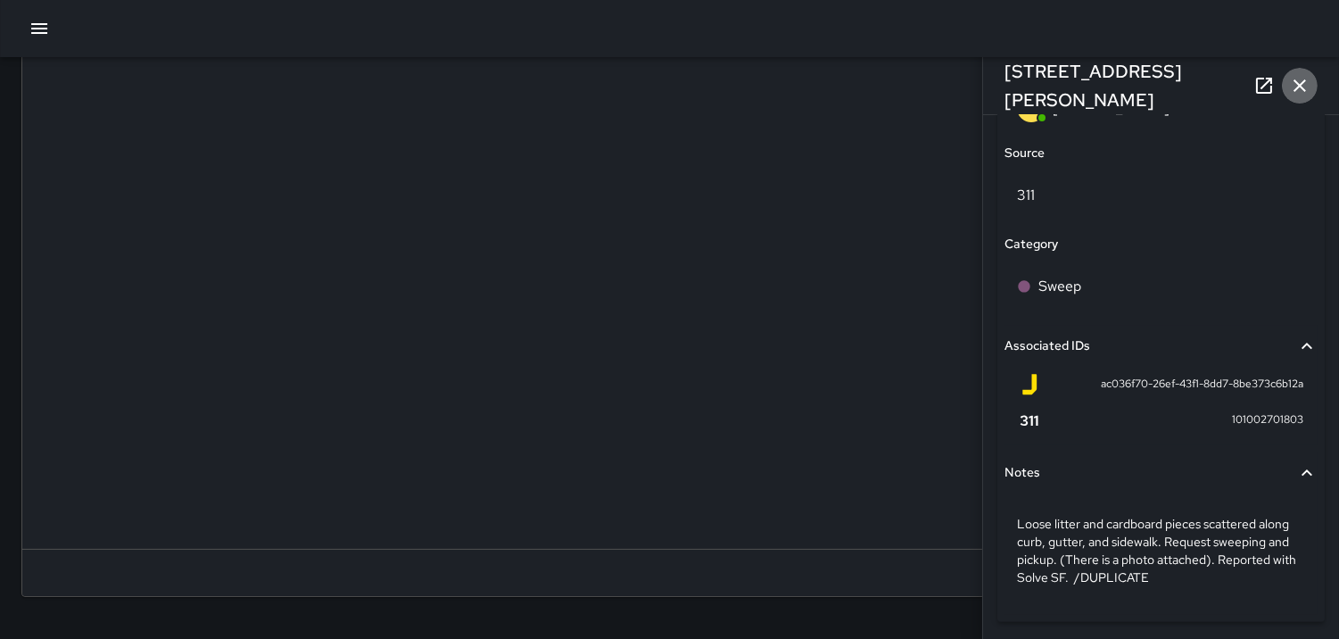
click at [1305, 78] on icon "button" at bounding box center [1299, 85] width 21 height 21
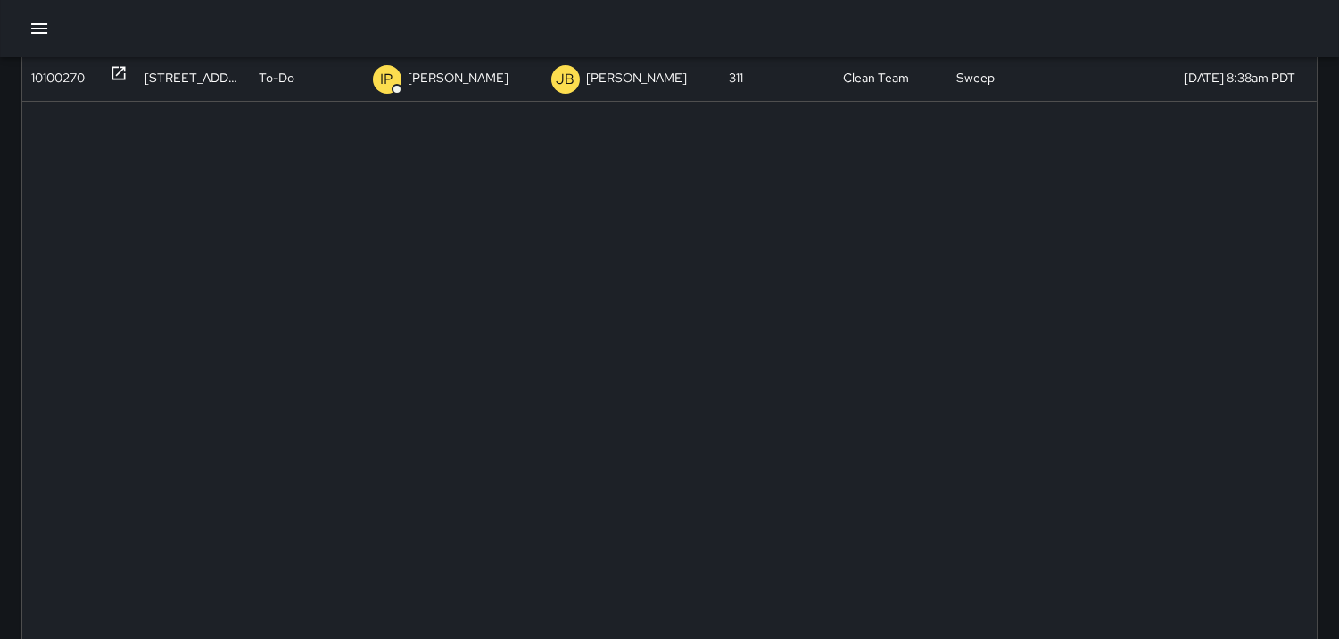
scroll to position [33, 0]
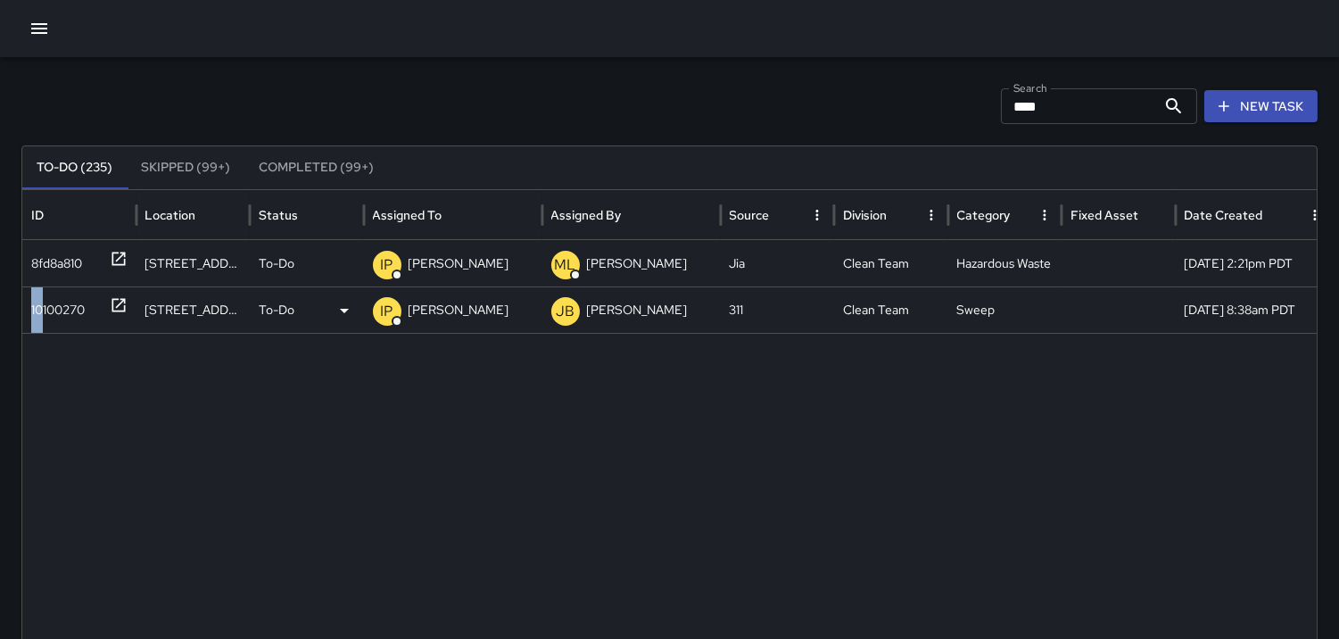
click at [40, 301] on div "10100270" at bounding box center [58, 309] width 54 height 45
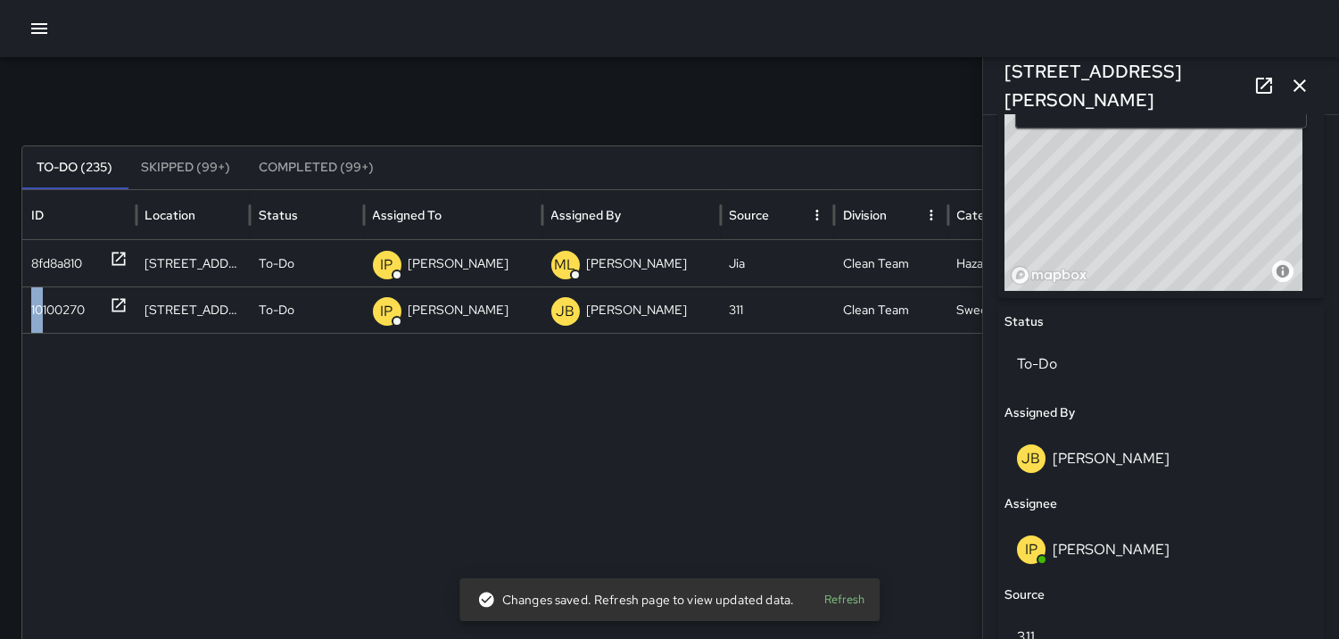
scroll to position [648, 0]
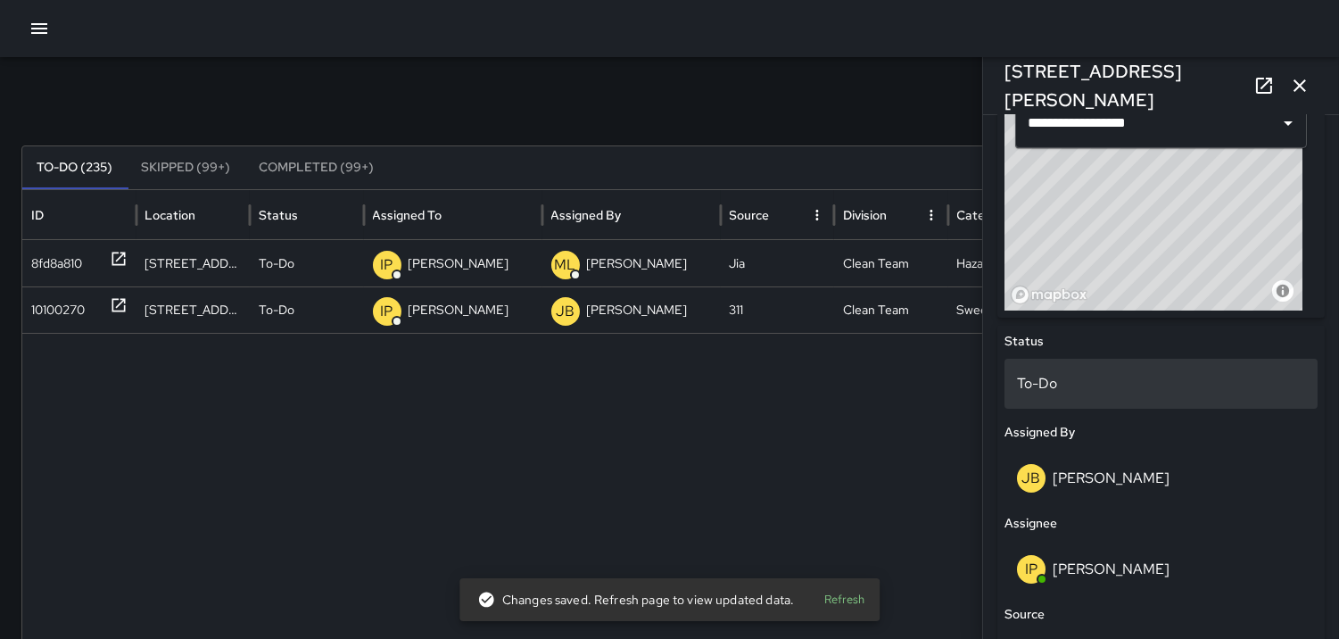
click at [1039, 377] on p "To-Do" at bounding box center [1161, 383] width 288 height 21
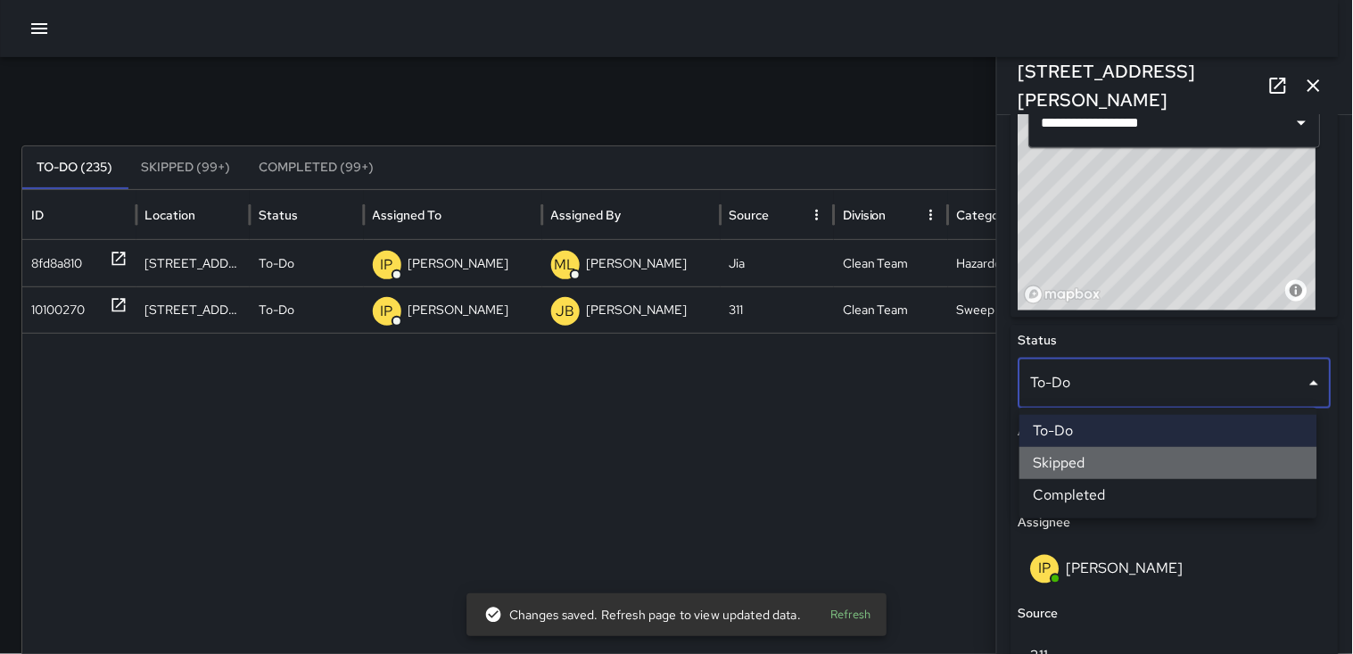
click at [1058, 458] on li "Skipped" at bounding box center [1169, 463] width 298 height 32
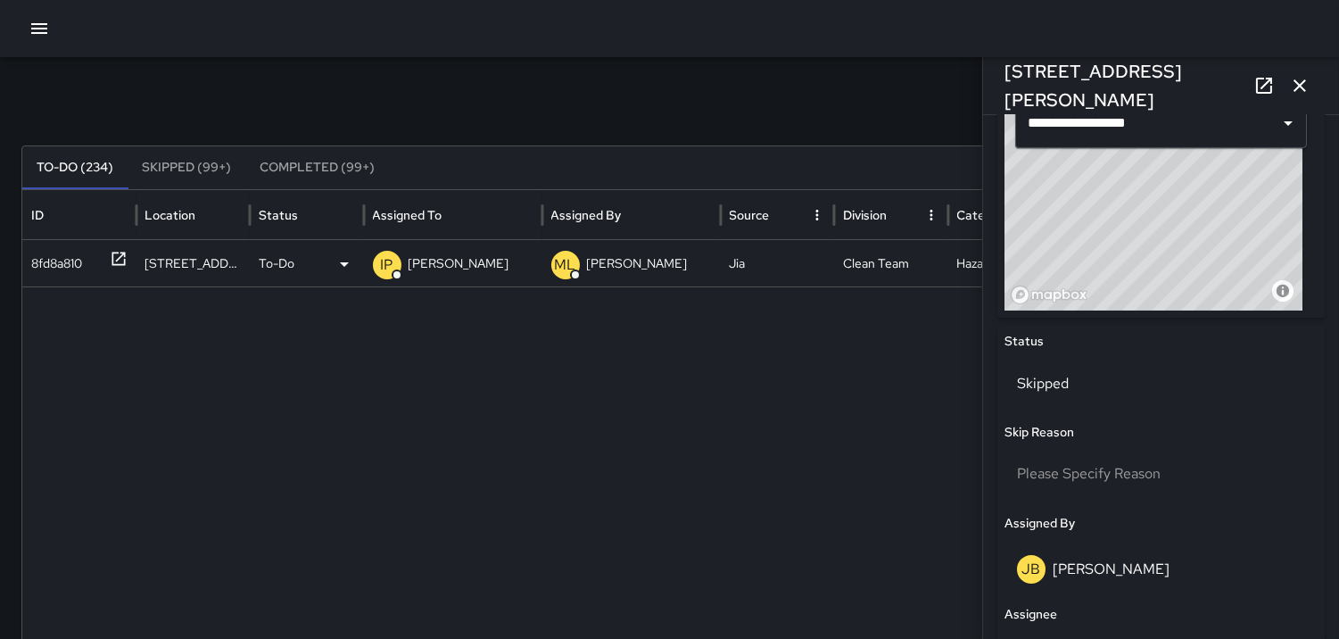
click at [63, 257] on div "8fd8a810" at bounding box center [56, 263] width 51 height 45
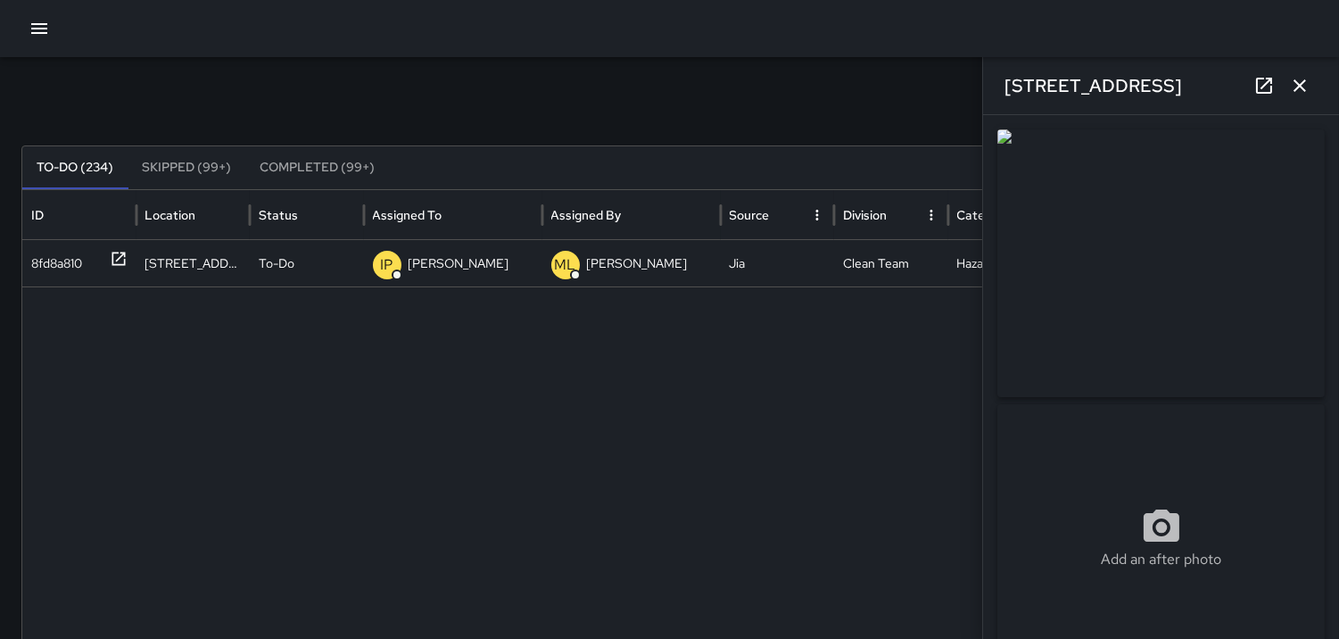
type input "**********"
click at [1301, 87] on icon "button" at bounding box center [1299, 85] width 12 height 12
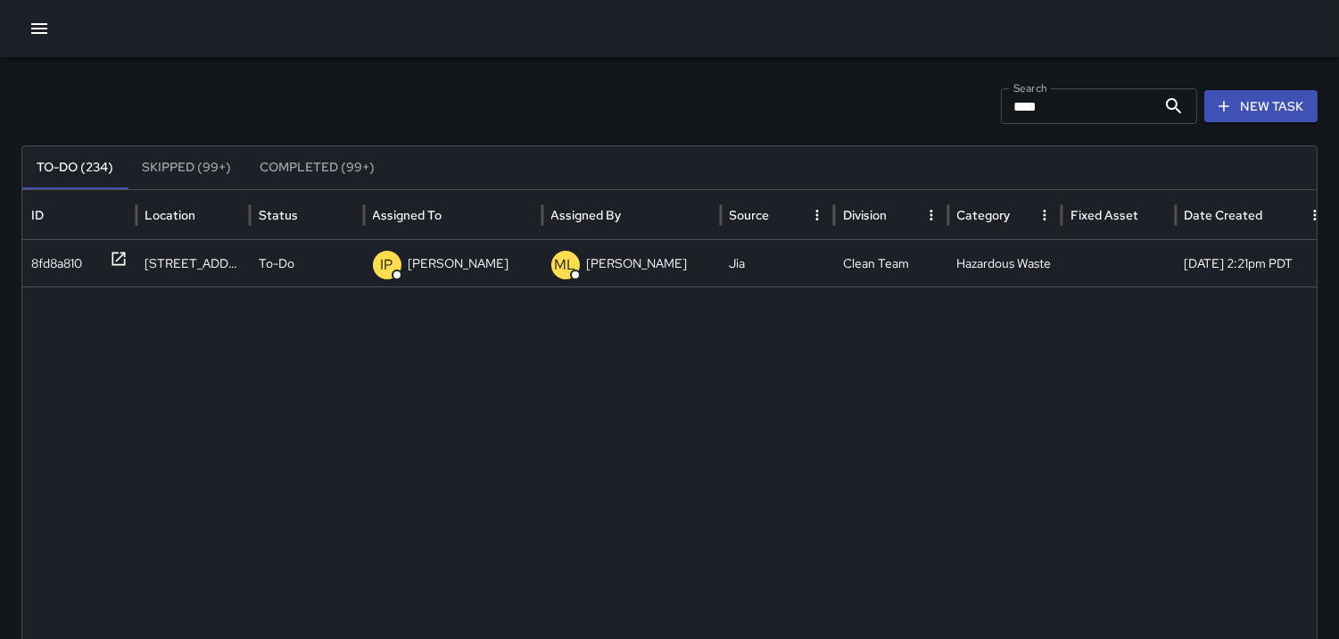
click at [1072, 105] on input "****" at bounding box center [1078, 106] width 155 height 36
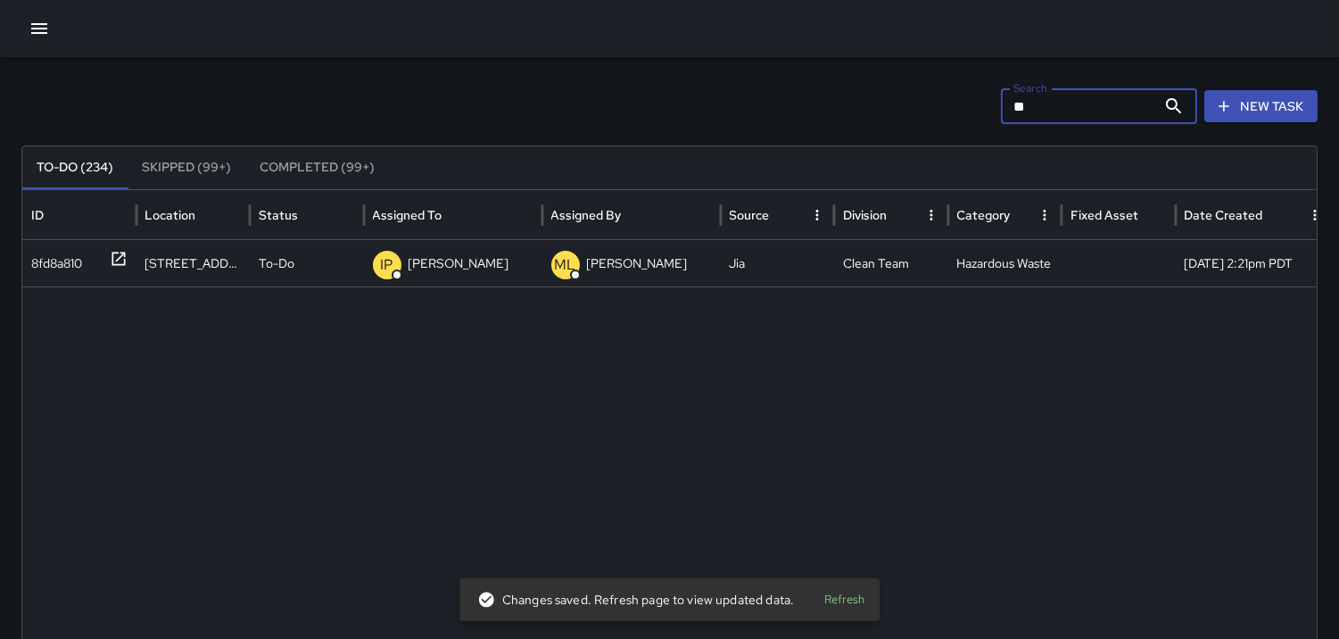
type input "*"
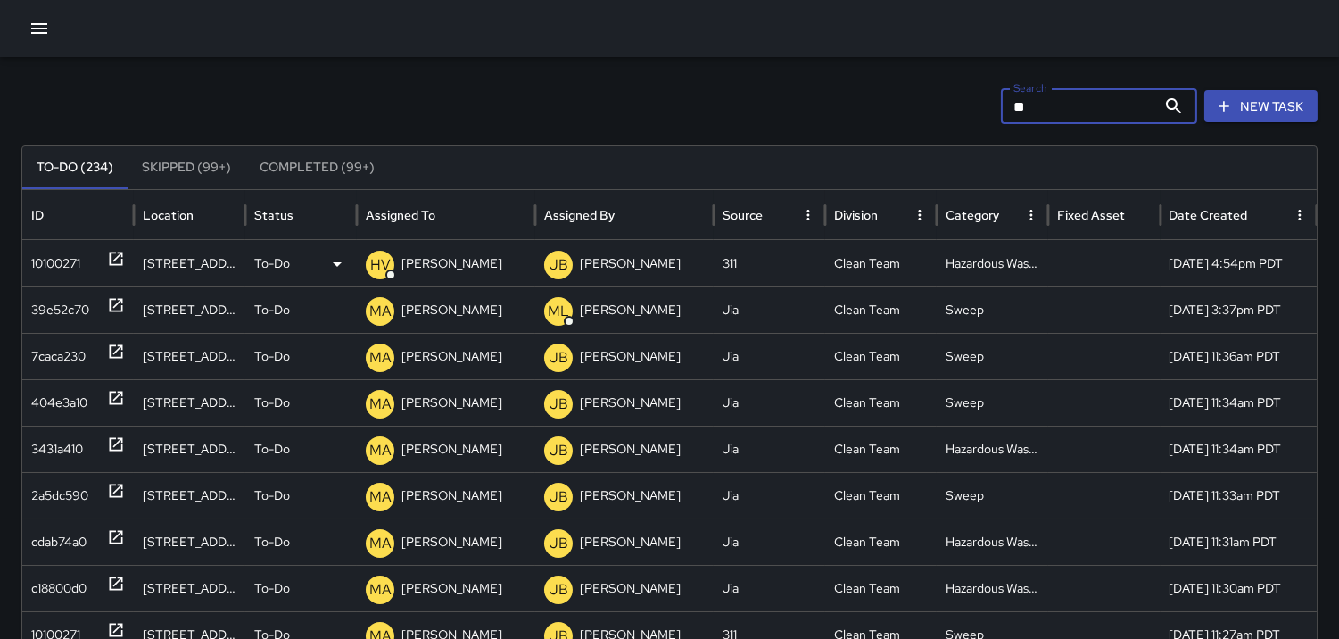
type input "**"
click at [52, 260] on div "10100271" at bounding box center [55, 263] width 49 height 45
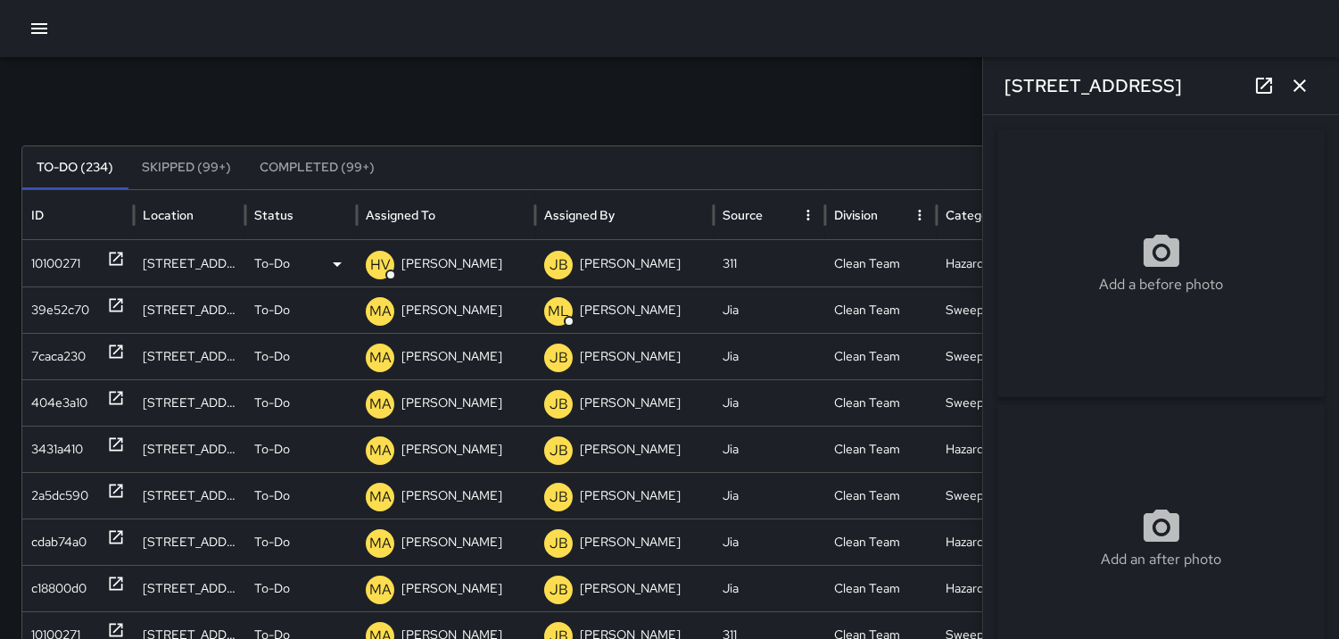
type input "**********"
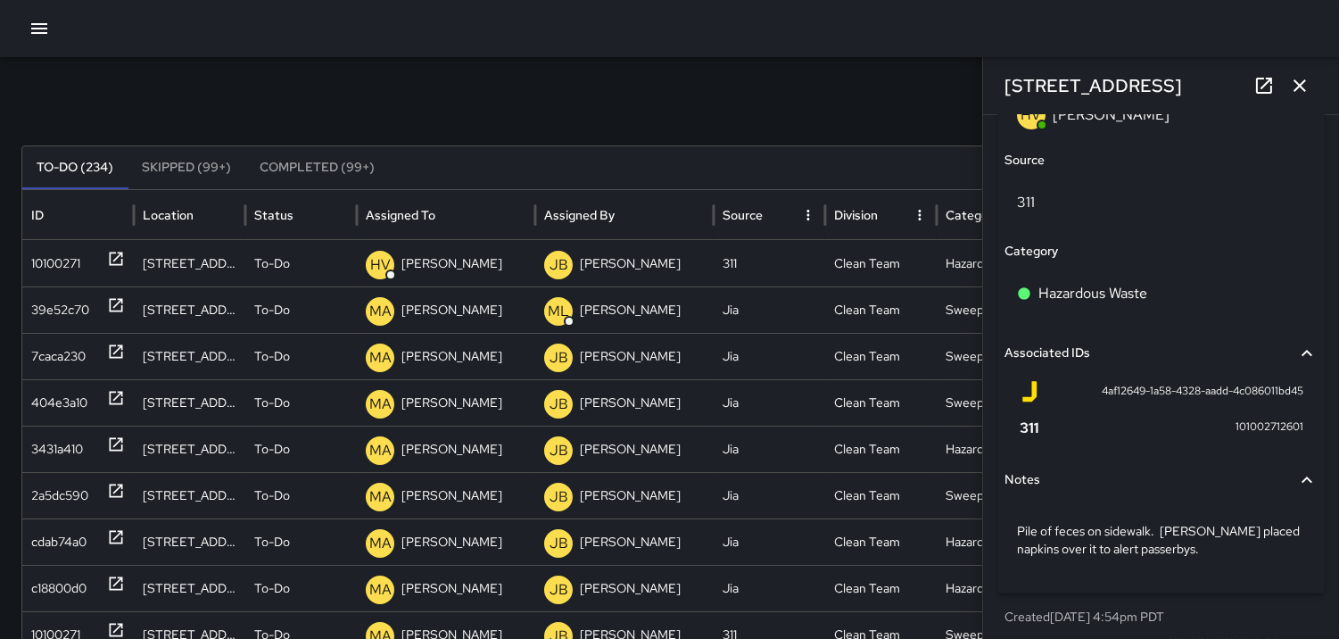
scroll to position [1108, 0]
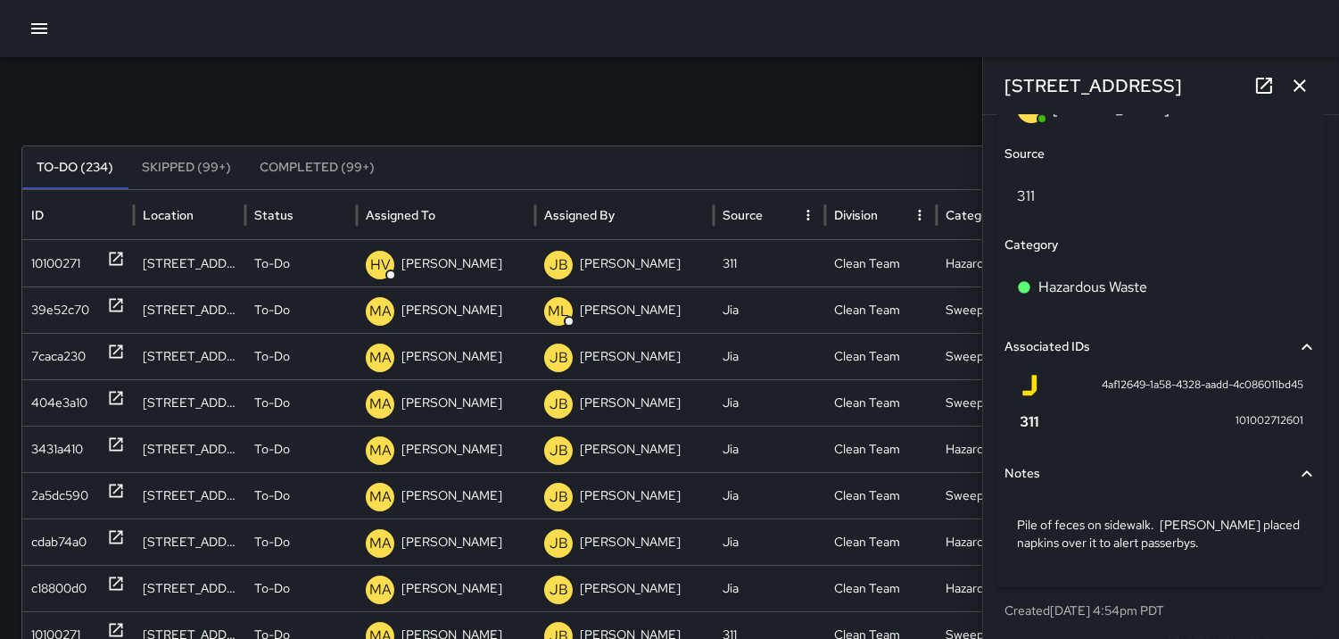
click at [1303, 82] on icon "button" at bounding box center [1299, 85] width 12 height 12
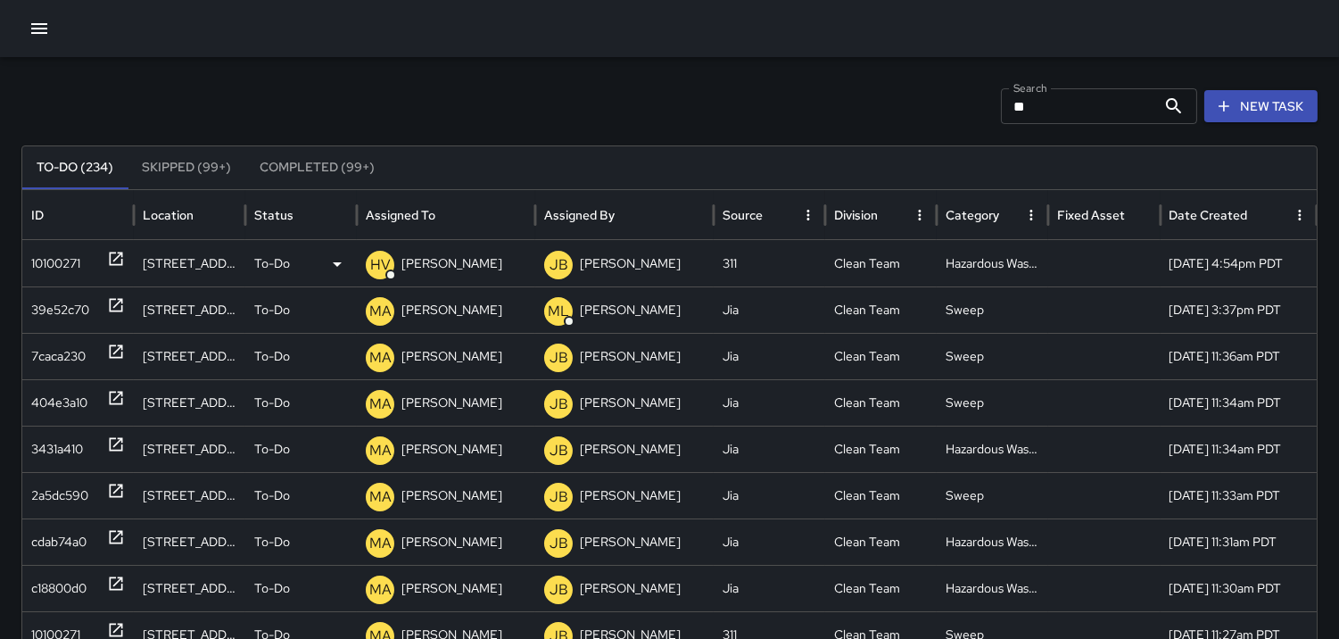
click at [380, 265] on p "HV" at bounding box center [380, 264] width 21 height 21
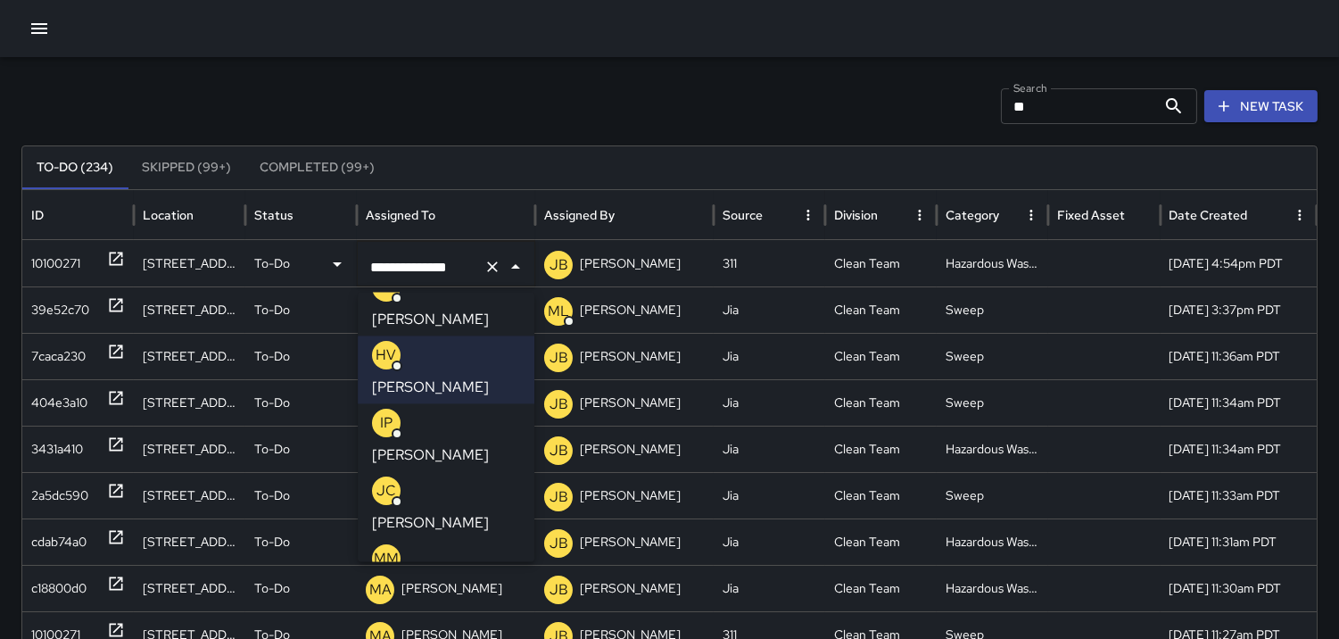
scroll to position [198, 0]
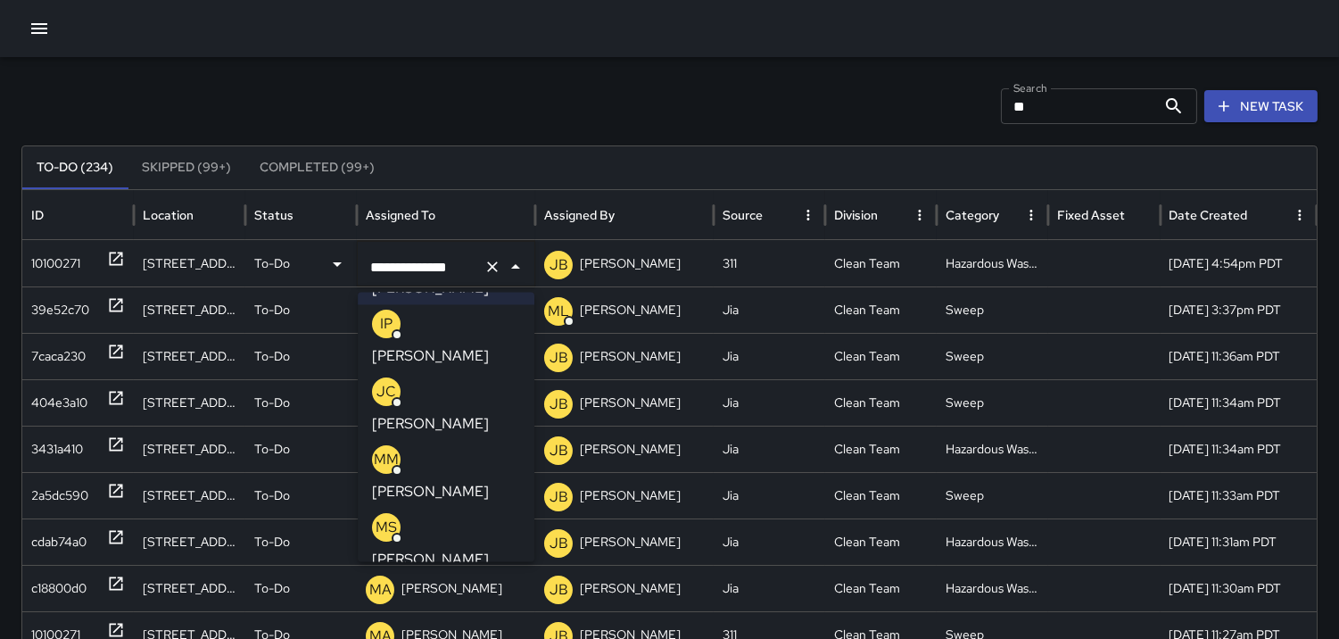
click at [384, 449] on p "MM" at bounding box center [386, 459] width 25 height 21
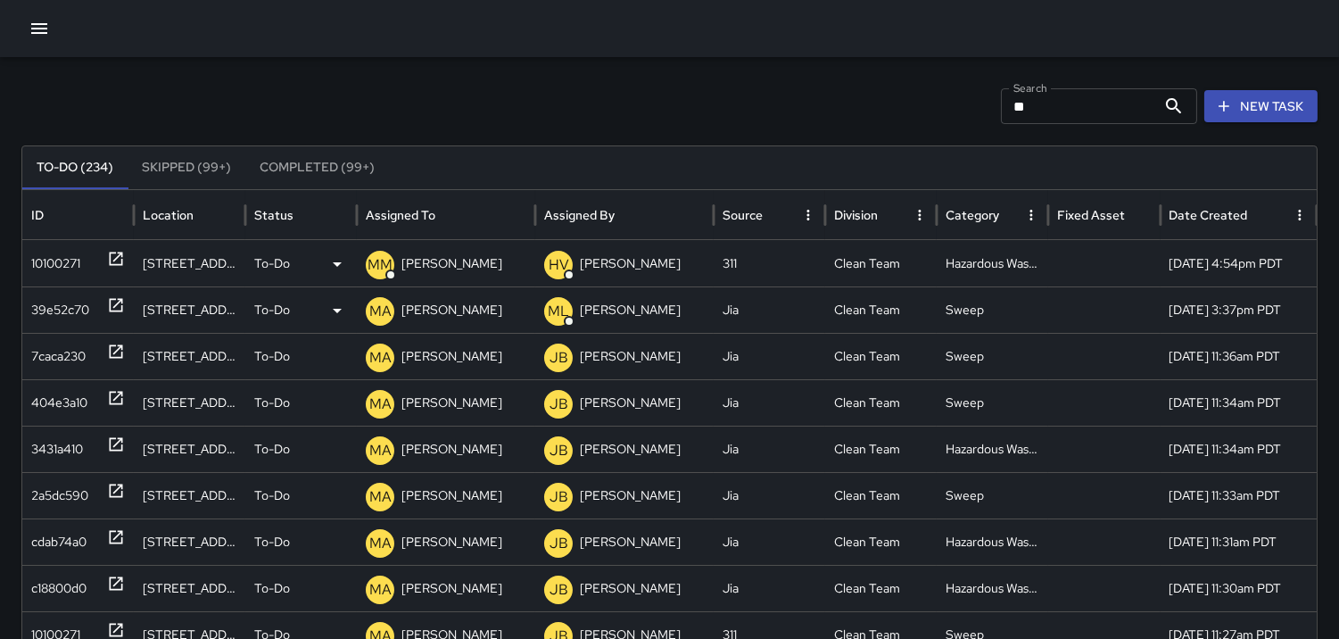
click at [49, 307] on div "39e52c70" at bounding box center [60, 309] width 58 height 45
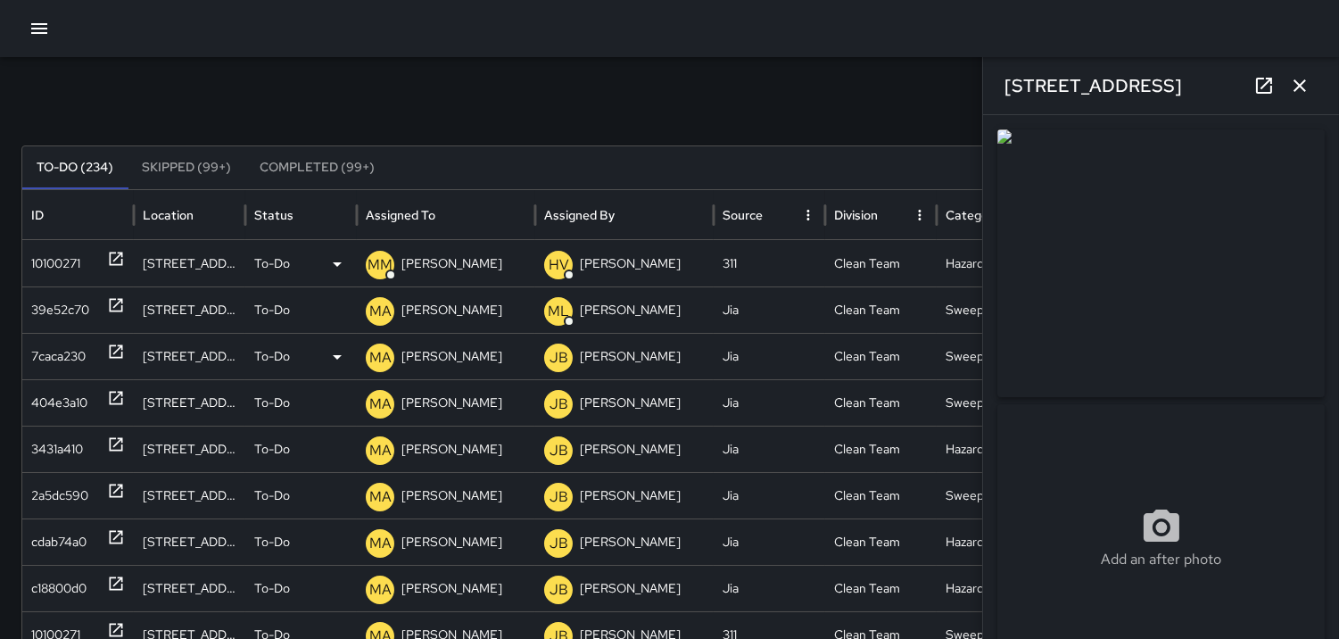
click at [57, 344] on div "7caca230" at bounding box center [58, 356] width 54 height 45
click at [55, 297] on div "39e52c70" at bounding box center [60, 309] width 58 height 45
type input "**********"
click at [62, 260] on div "10100271" at bounding box center [55, 263] width 49 height 45
type input "**********"
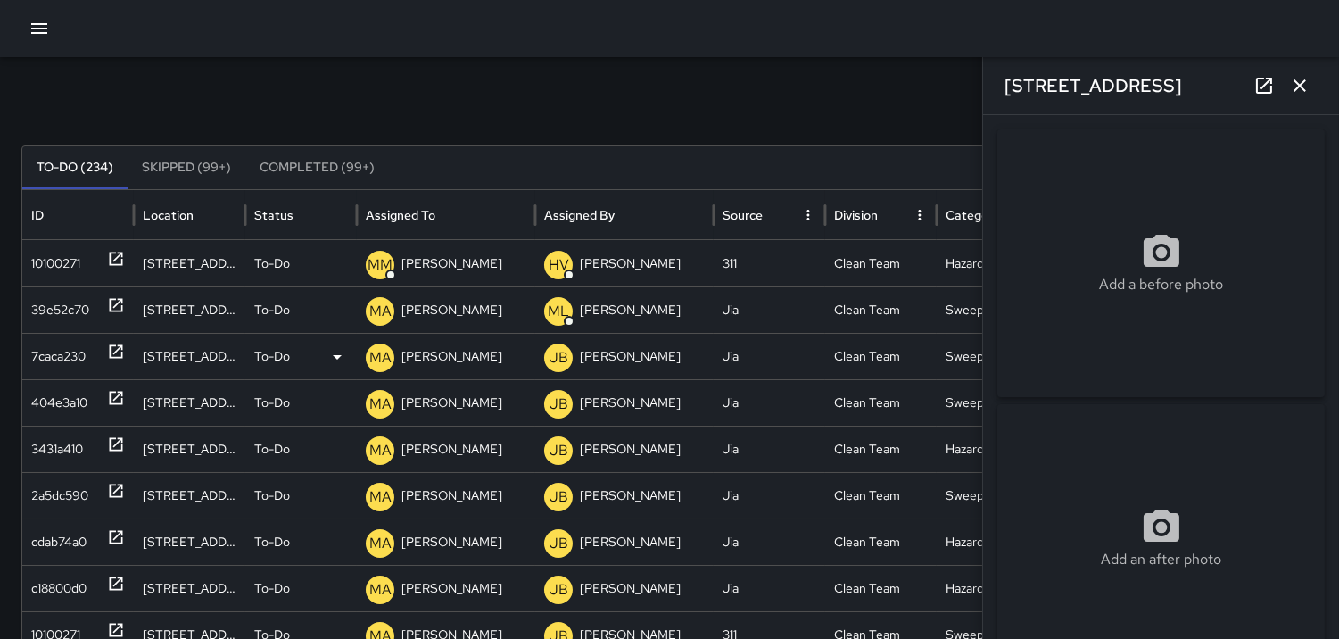
click at [56, 344] on div "7caca230" at bounding box center [58, 356] width 54 height 45
type input "**********"
click at [52, 343] on div "7caca230" at bounding box center [58, 356] width 54 height 45
click at [51, 404] on div "404e3a10" at bounding box center [59, 402] width 56 height 45
click at [55, 469] on div "3431a410" at bounding box center [57, 448] width 52 height 45
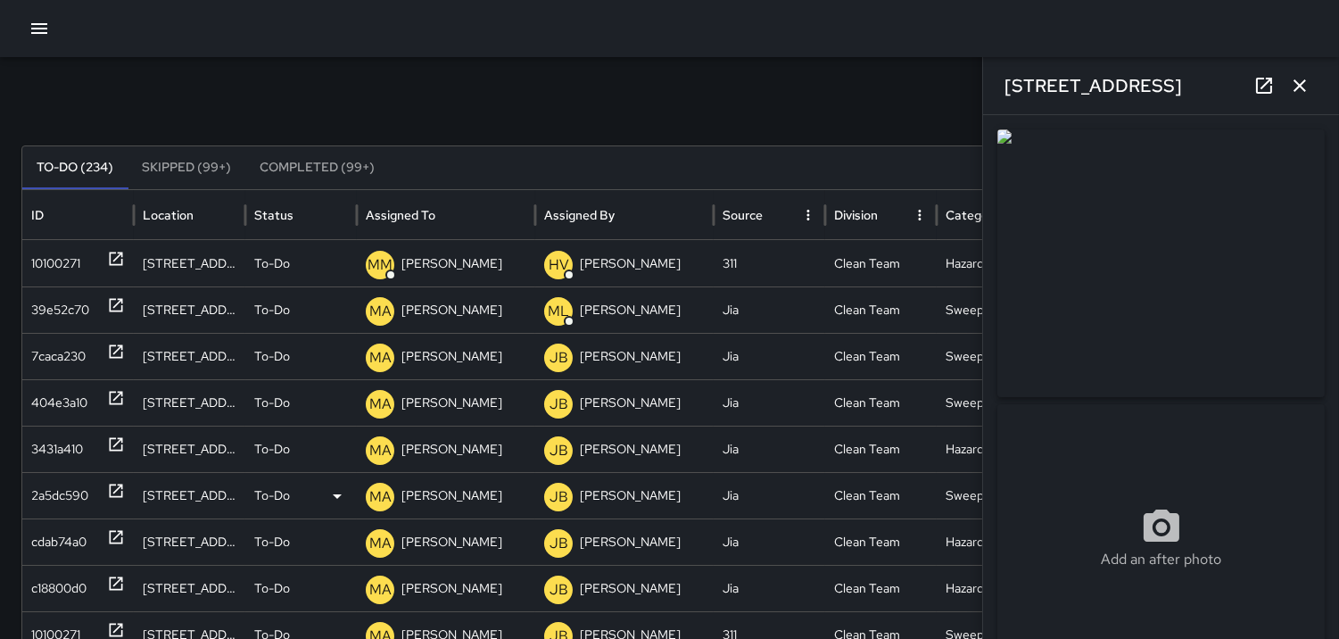
click at [55, 502] on div "2a5dc590" at bounding box center [59, 495] width 57 height 45
click at [54, 547] on div "cdab74a0" at bounding box center [58, 541] width 55 height 45
click at [50, 585] on div "c18800d0" at bounding box center [58, 588] width 55 height 45
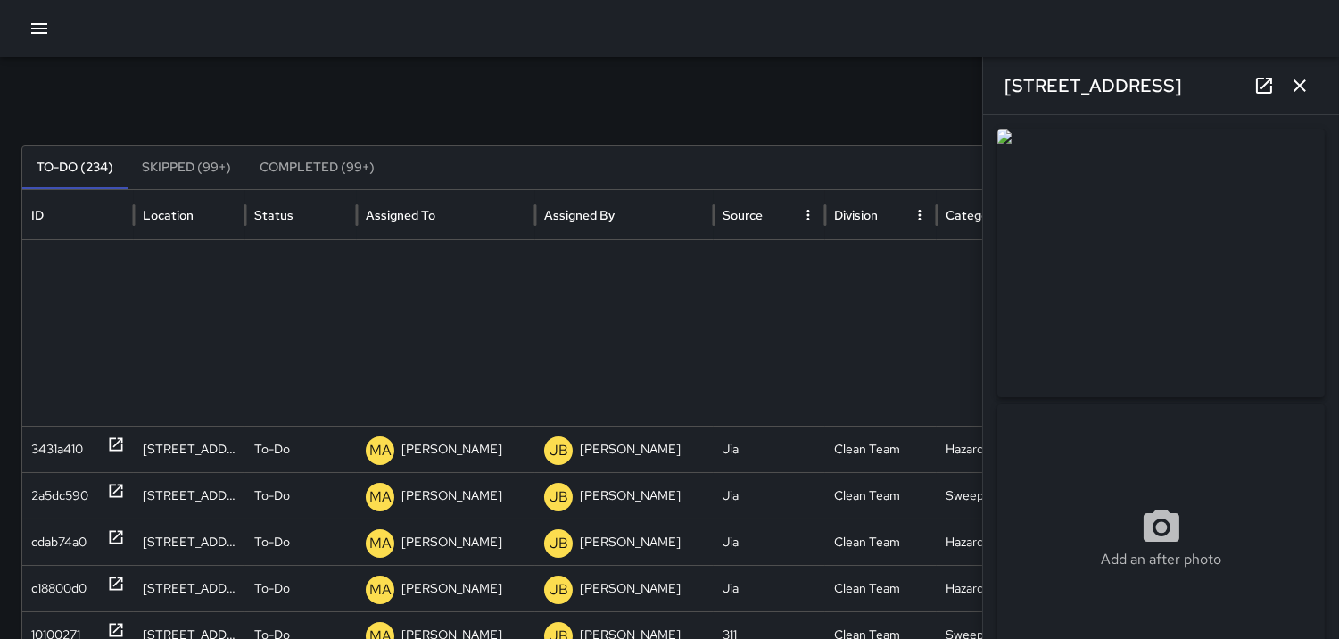
scroll to position [277, 0]
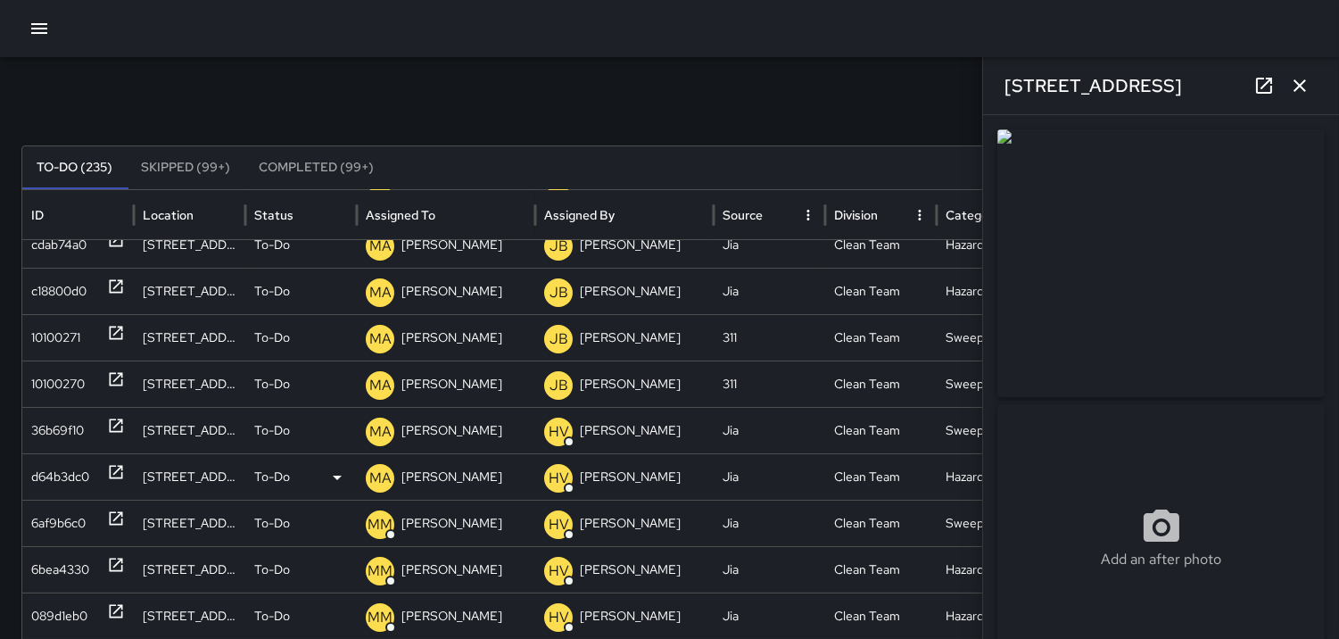
click at [48, 483] on div "d64b3dc0" at bounding box center [60, 476] width 58 height 45
click at [54, 533] on div "6af9b6c0" at bounding box center [58, 522] width 54 height 45
type input "**********"
click at [1316, 85] on button "button" at bounding box center [1300, 86] width 36 height 36
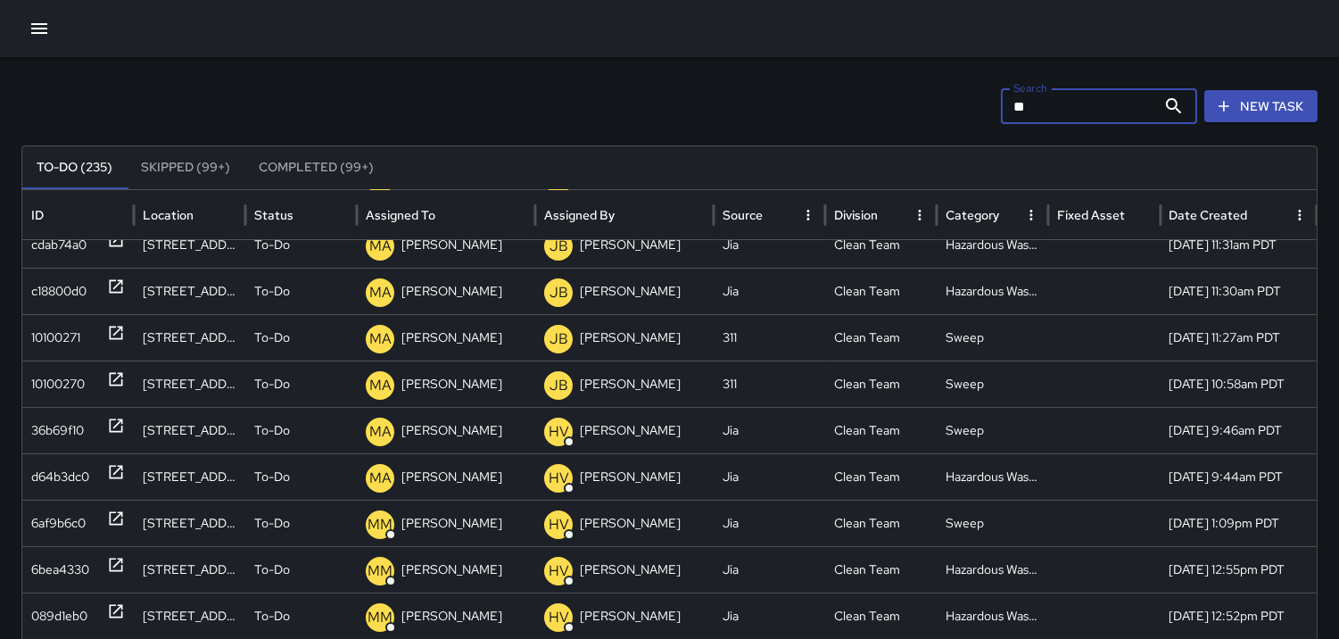
click at [1086, 90] on input "**" at bounding box center [1078, 106] width 155 height 36
type input "*"
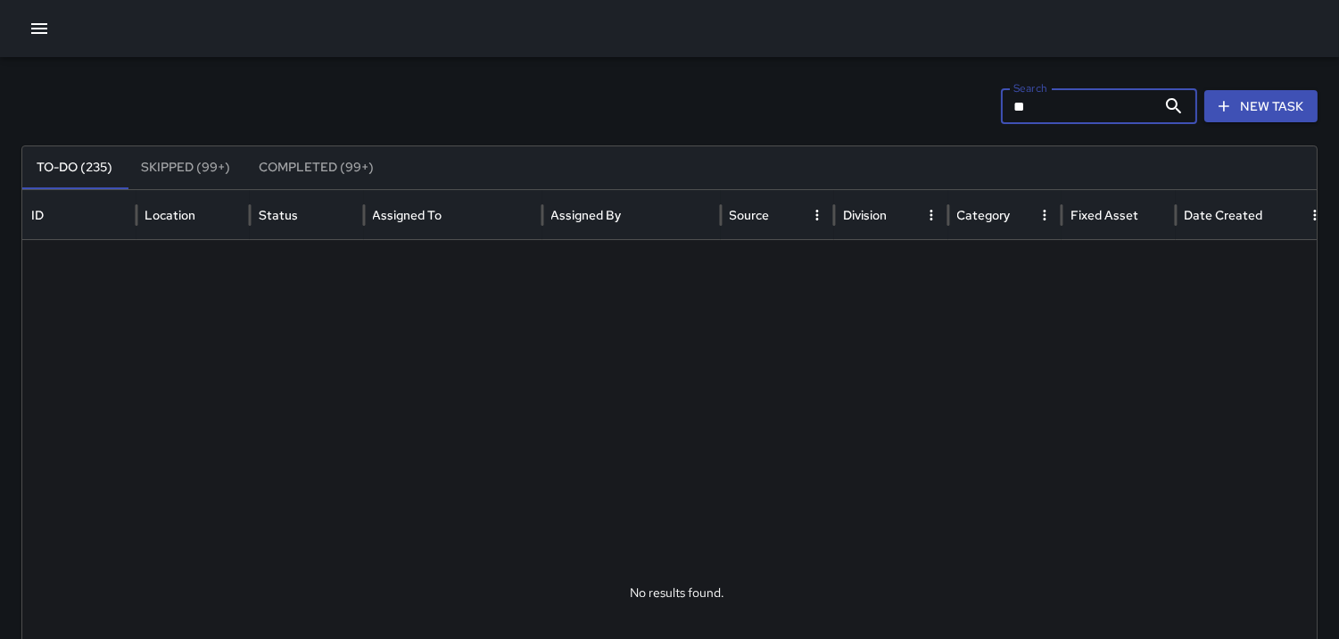
type input "*"
click at [1041, 109] on input "******" at bounding box center [1078, 106] width 155 height 36
click at [1094, 105] on input "*******" at bounding box center [1078, 106] width 155 height 36
type input "*"
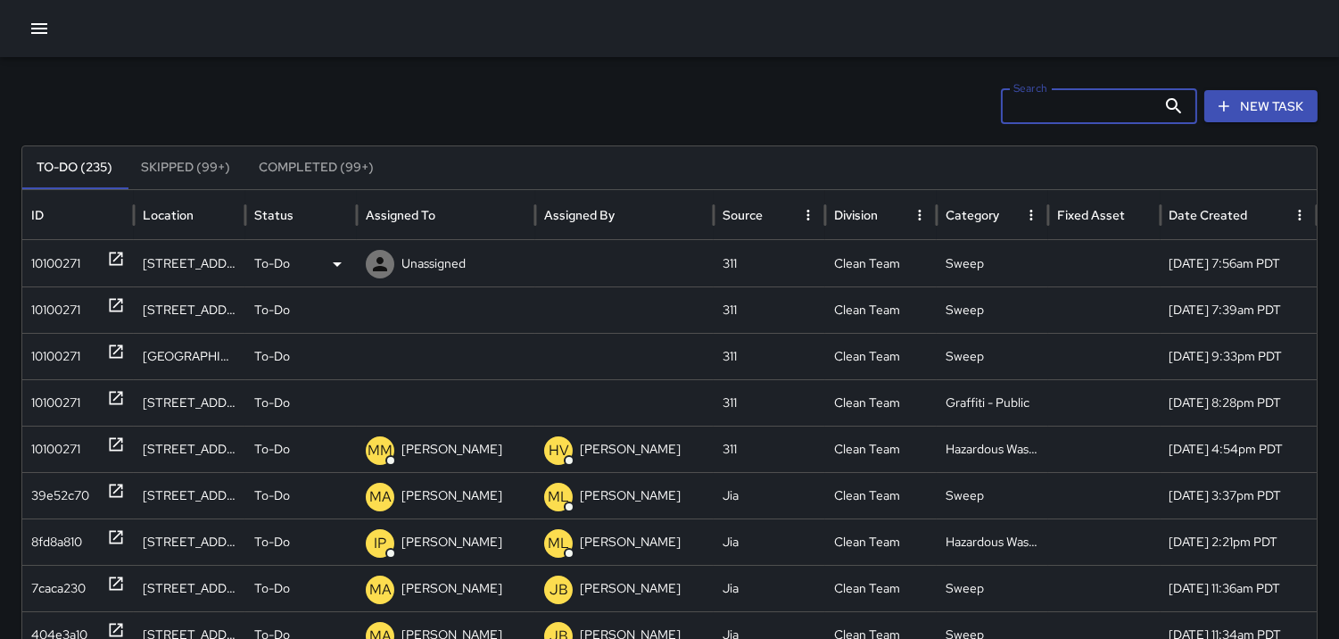
click at [56, 253] on div "10100271" at bounding box center [55, 263] width 49 height 45
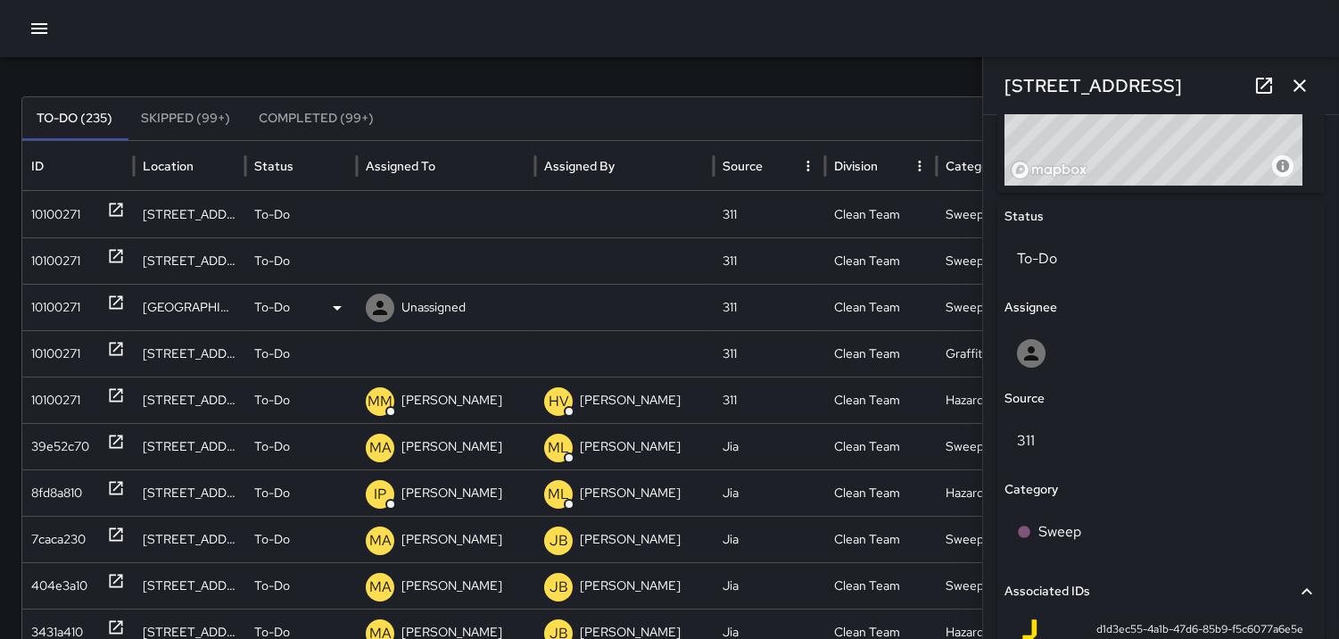
scroll to position [33, 0]
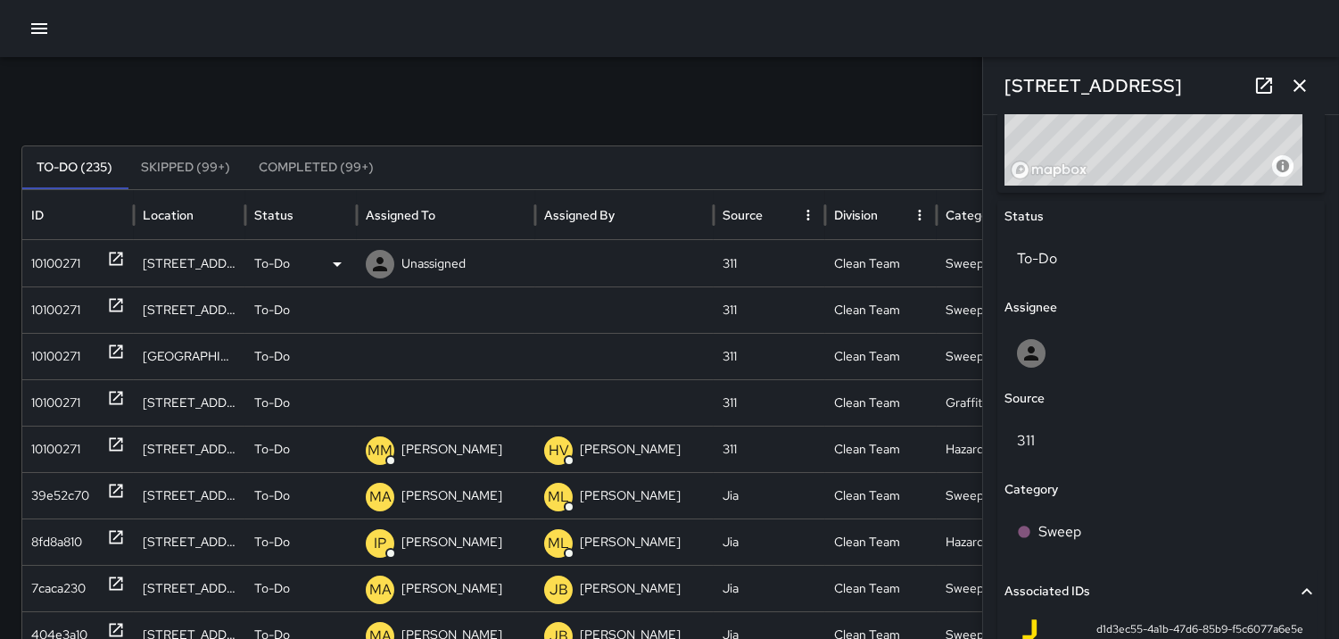
click at [377, 264] on icon at bounding box center [379, 263] width 21 height 21
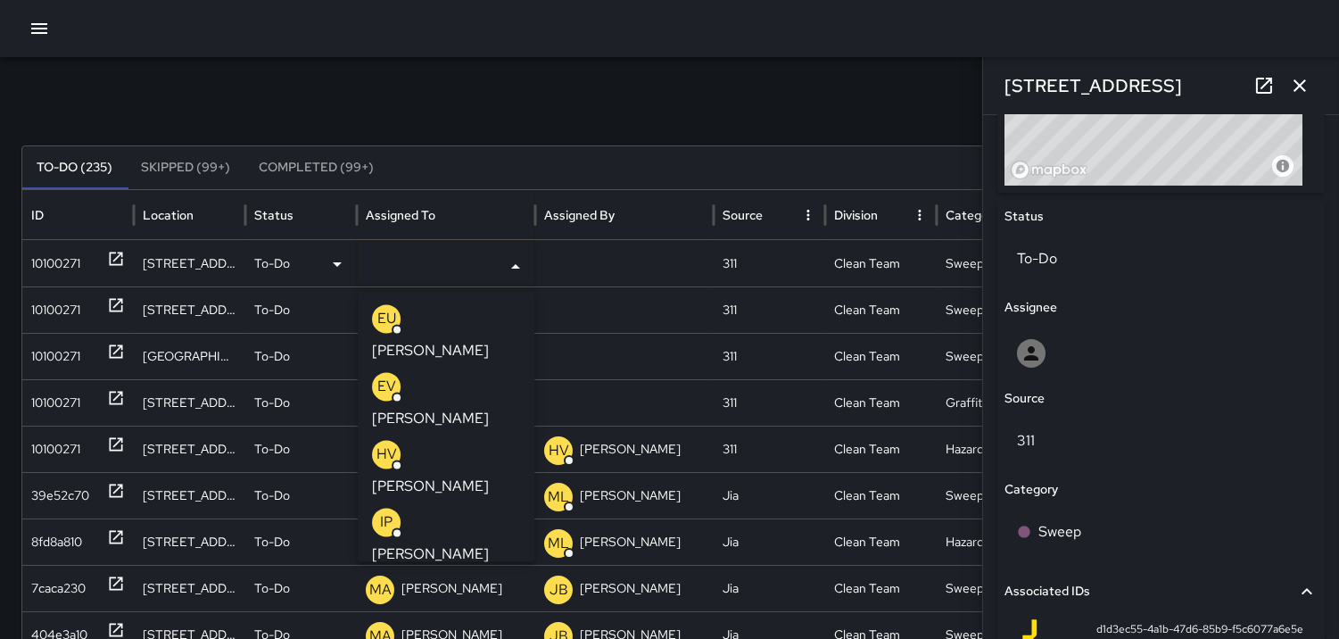
click at [468, 104] on div "Search Search New Task" at bounding box center [669, 106] width 1296 height 36
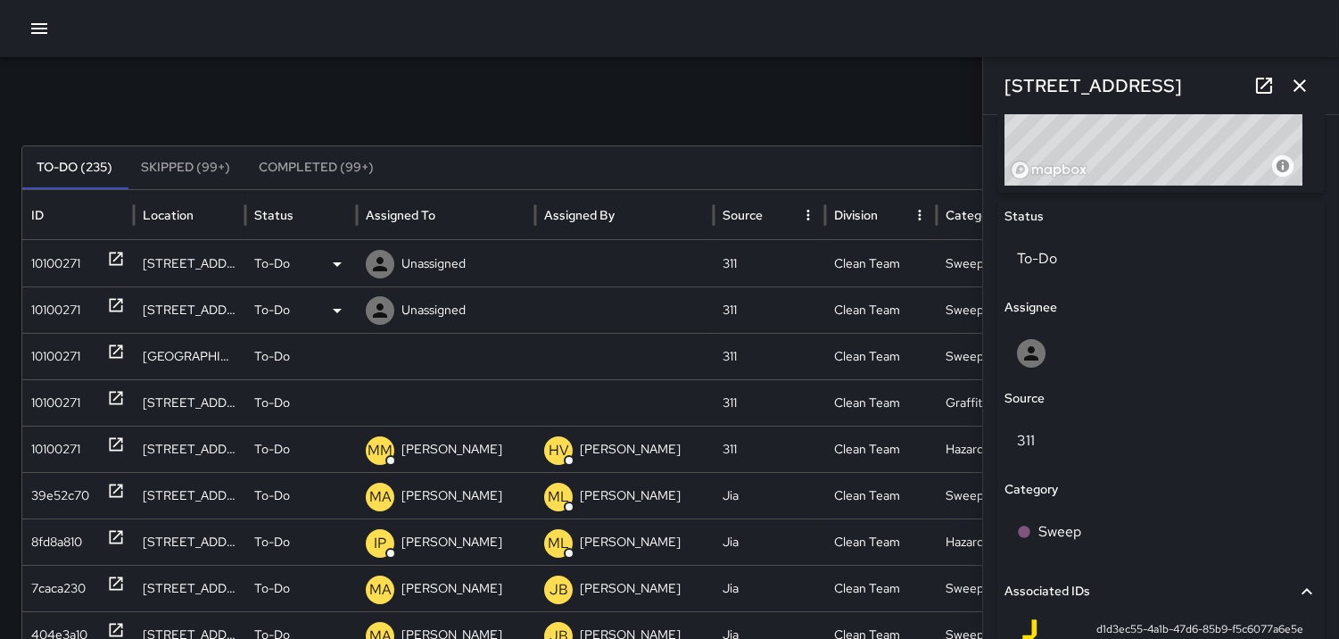
click at [69, 305] on div "10100271" at bounding box center [55, 309] width 49 height 45
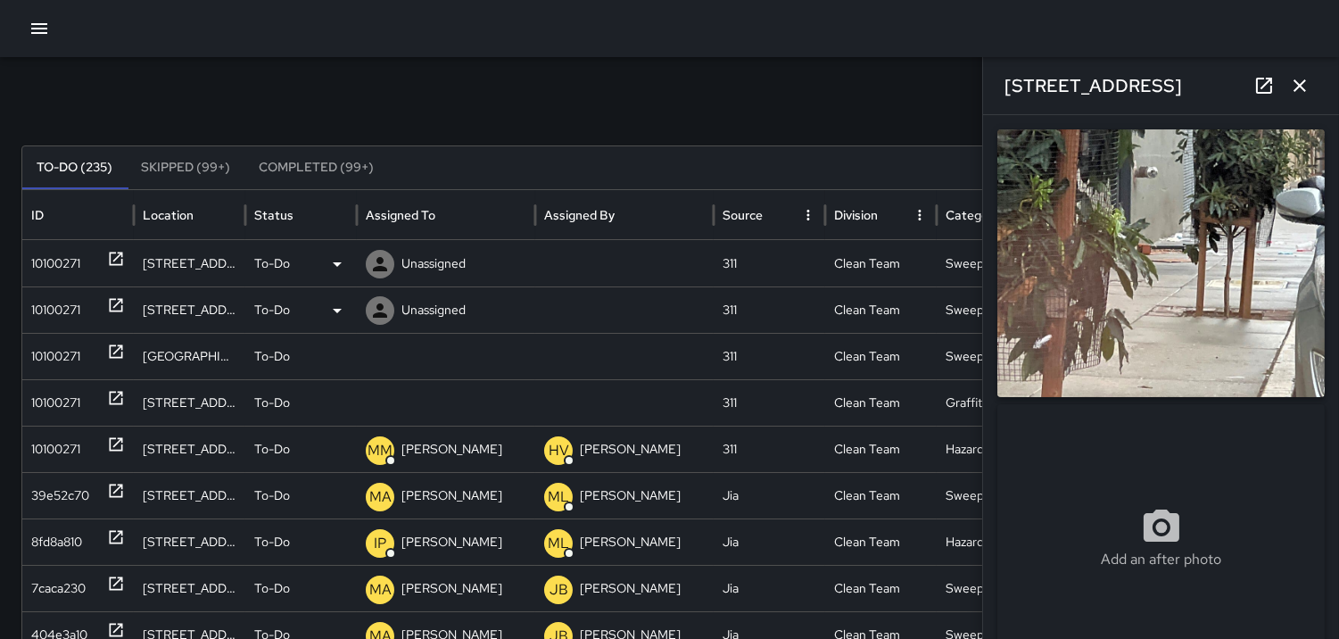
type input "**********"
click at [1307, 78] on icon "button" at bounding box center [1299, 85] width 21 height 21
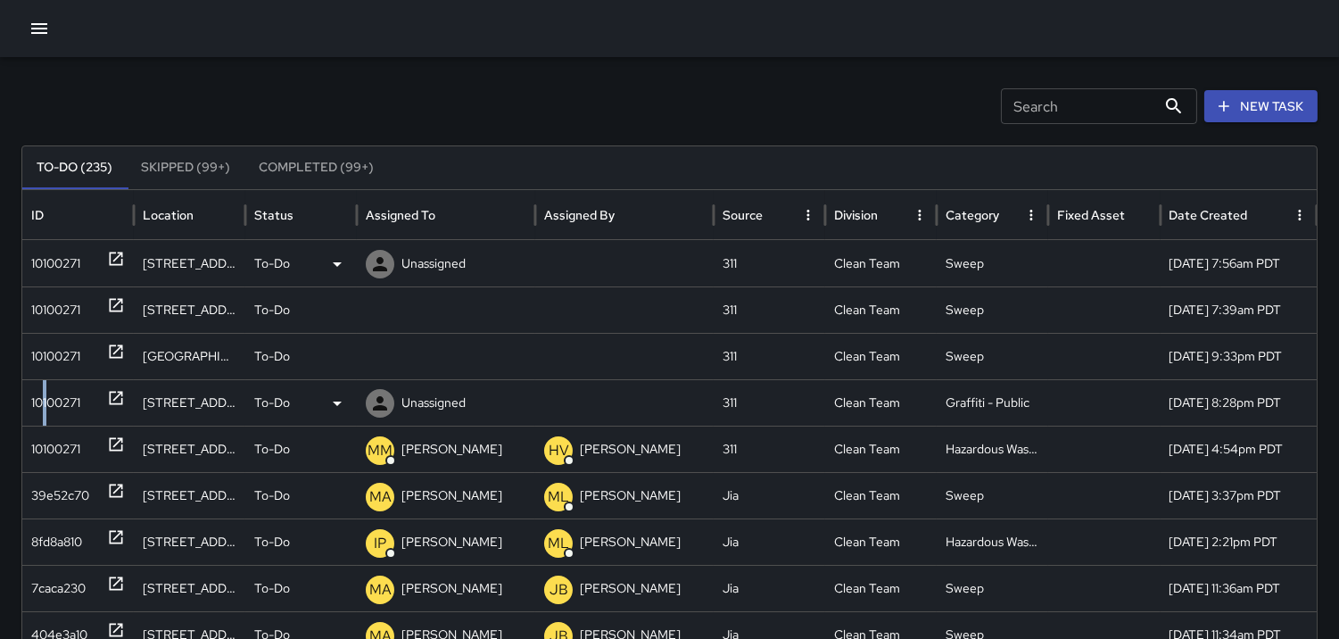
click at [46, 381] on div "10100271" at bounding box center [55, 402] width 49 height 45
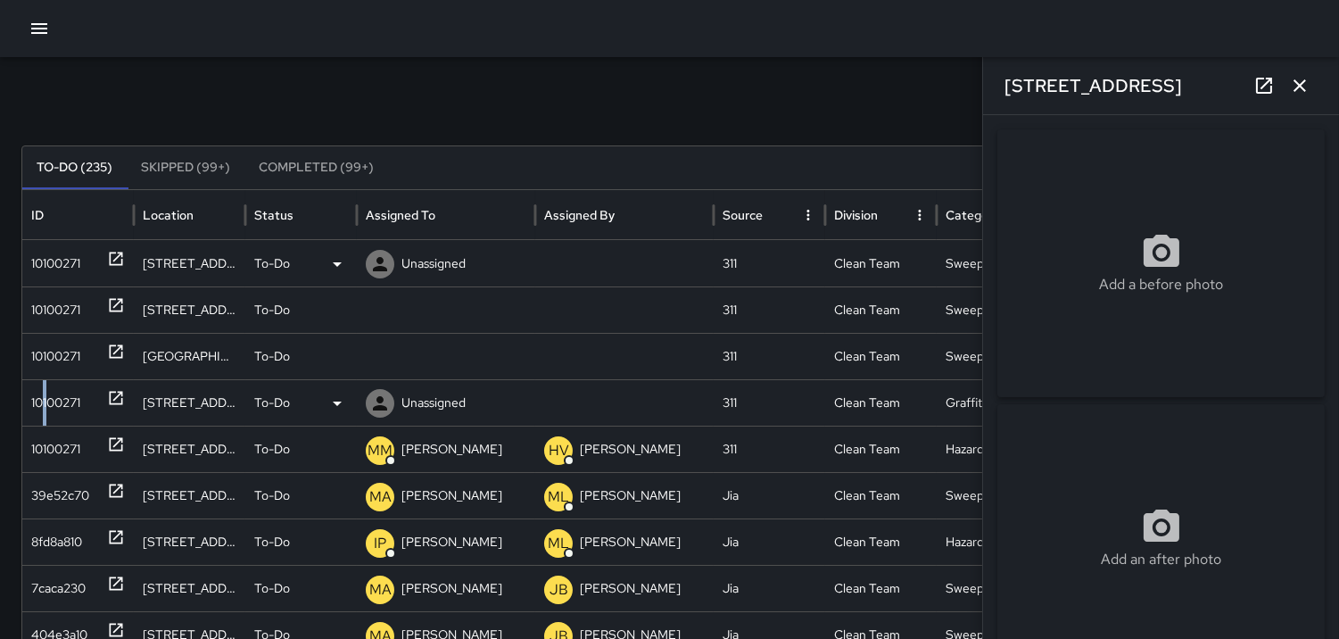
click at [376, 395] on icon at bounding box center [379, 402] width 21 height 21
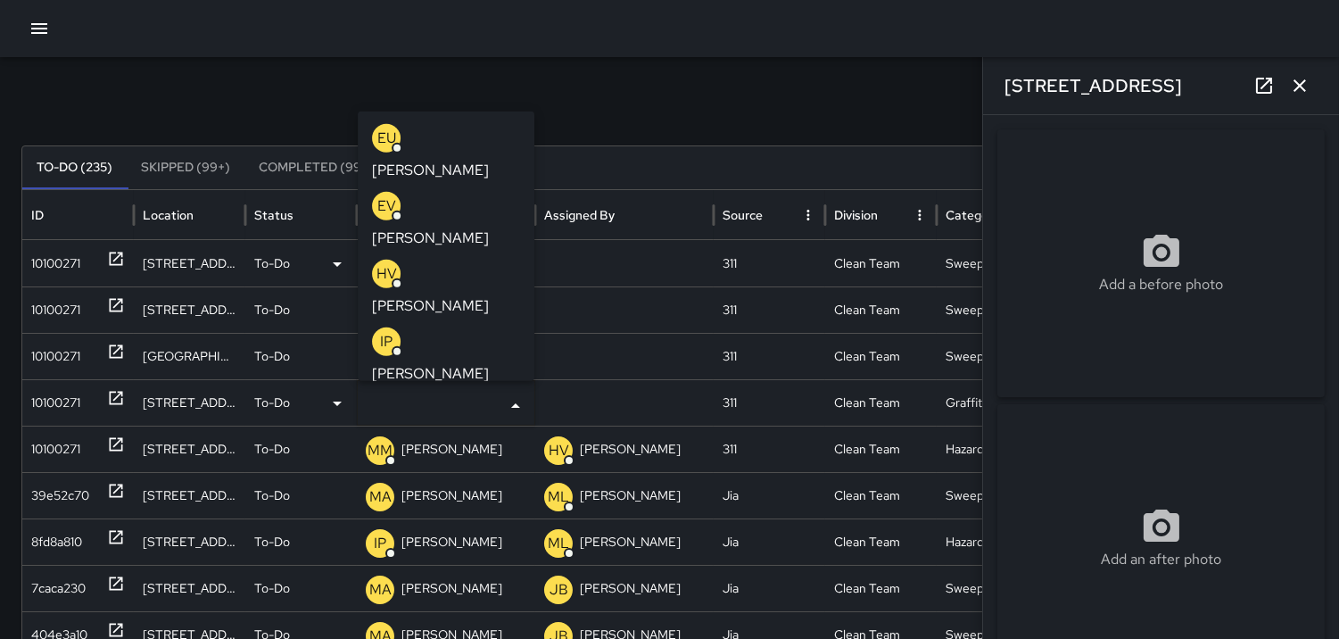
click at [392, 262] on p "HV" at bounding box center [386, 272] width 21 height 21
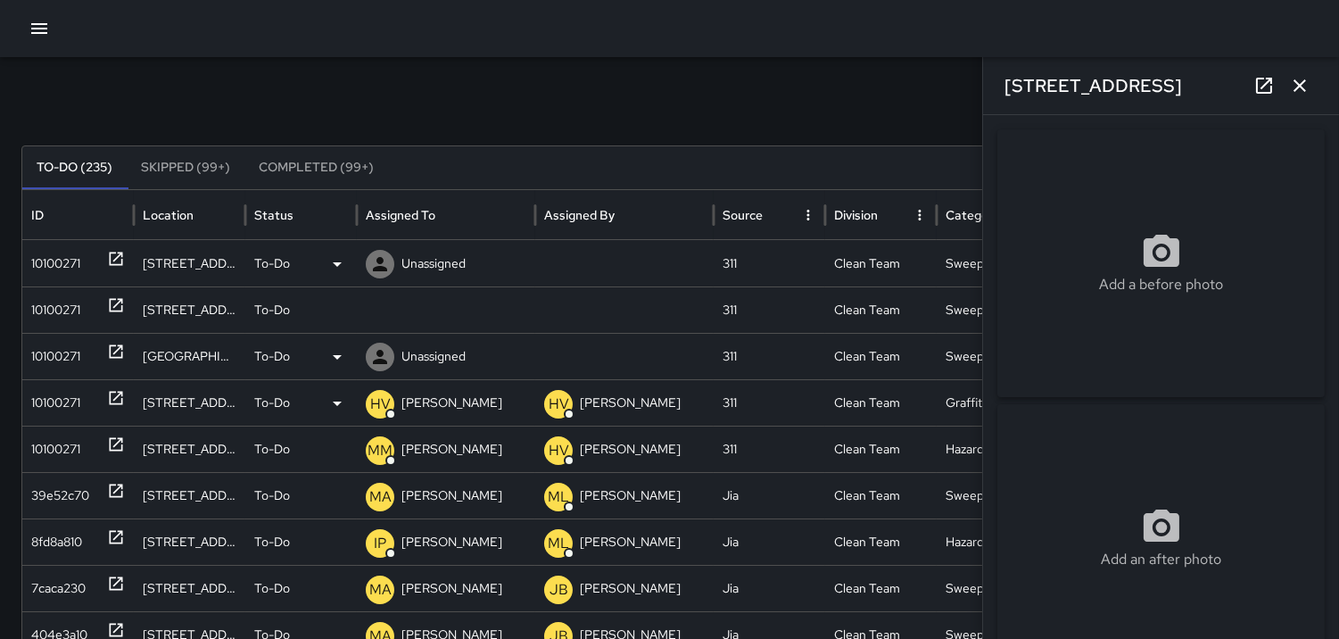
click at [73, 346] on div "10100271" at bounding box center [55, 356] width 49 height 45
type input "**********"
click at [1299, 85] on icon "button" at bounding box center [1299, 85] width 12 height 12
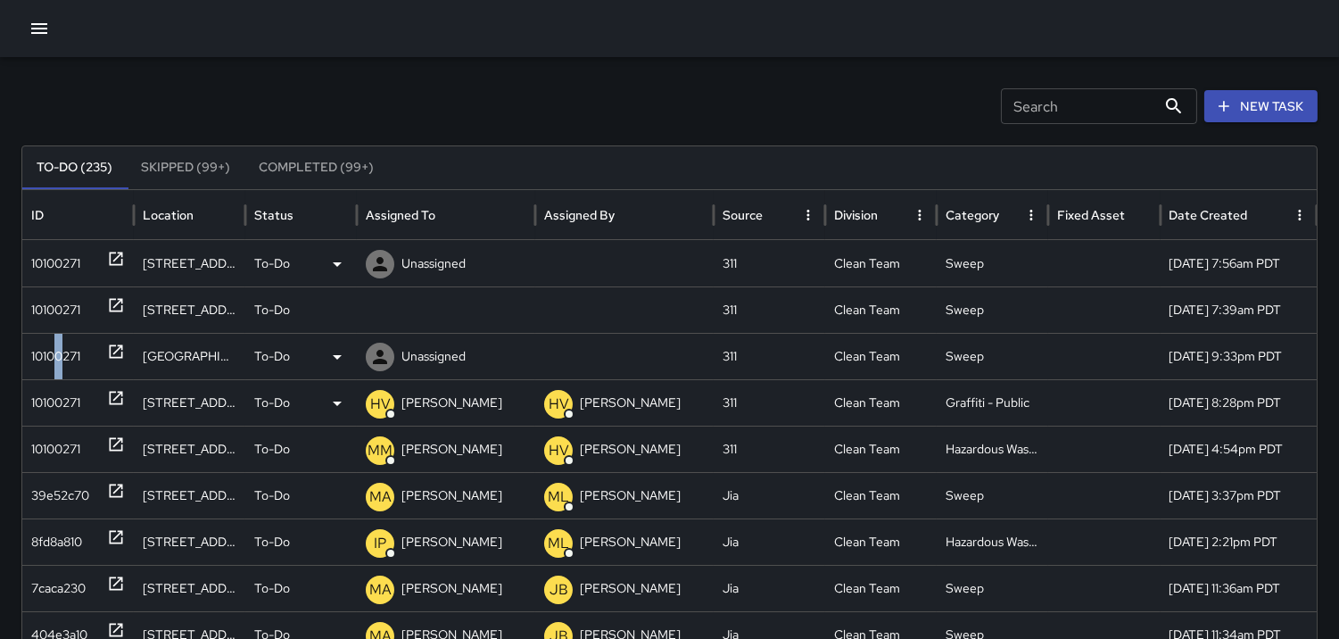
drag, startPoint x: 54, startPoint y: 354, endPoint x: 236, endPoint y: 351, distance: 182.0
click at [68, 352] on div "10100271" at bounding box center [55, 356] width 49 height 45
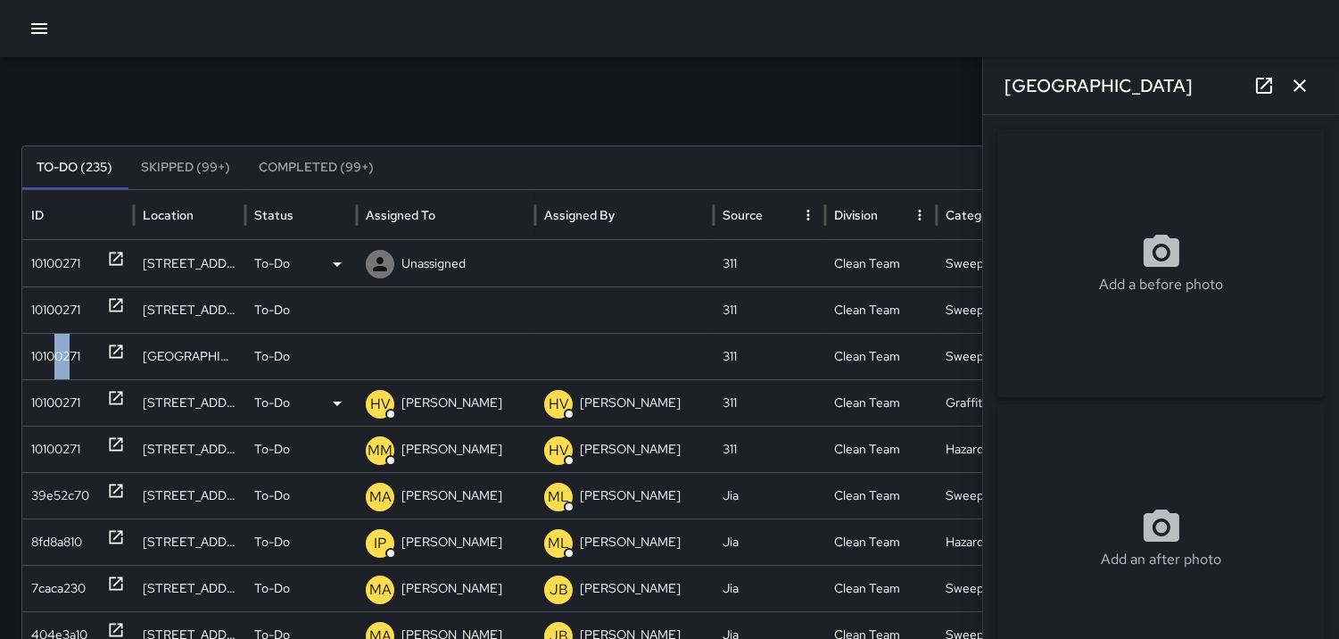
type input "**********"
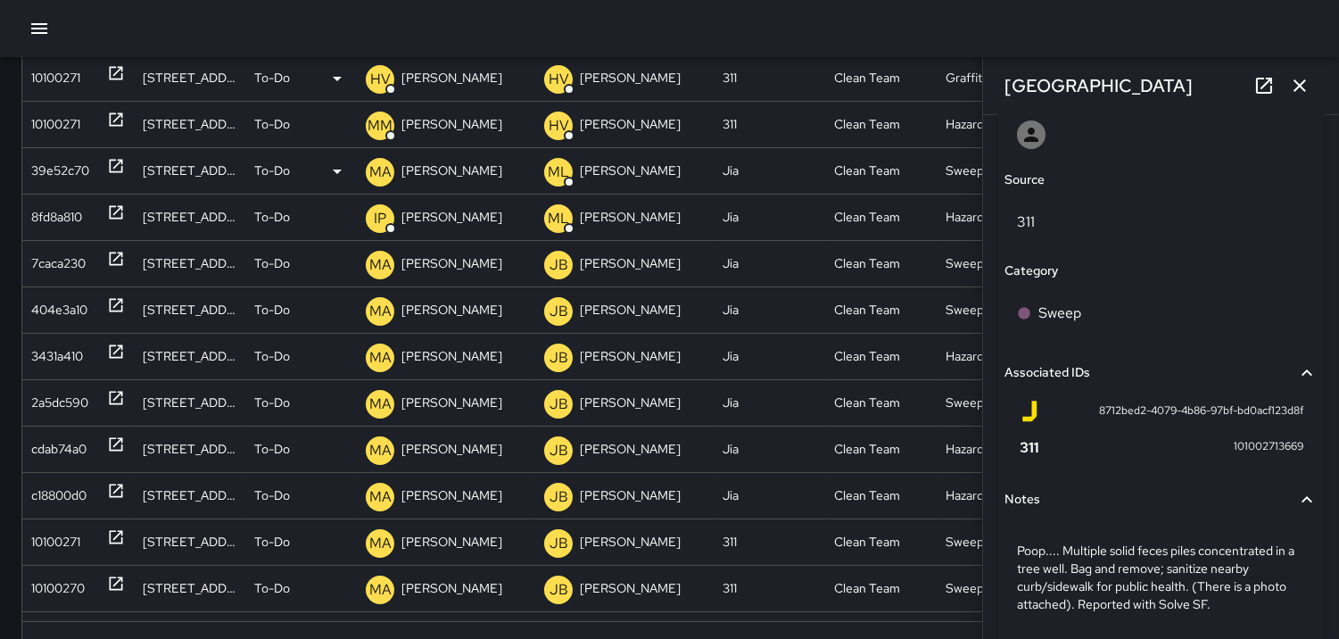
scroll to position [232, 0]
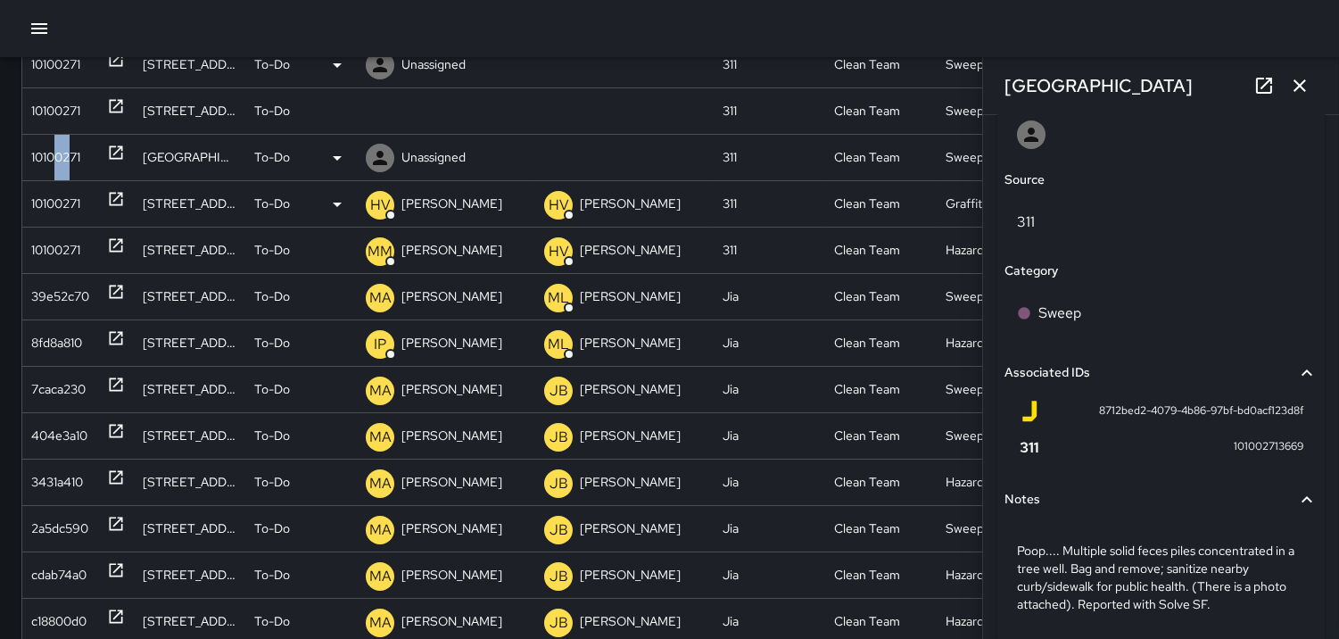
click at [376, 152] on icon at bounding box center [379, 157] width 21 height 21
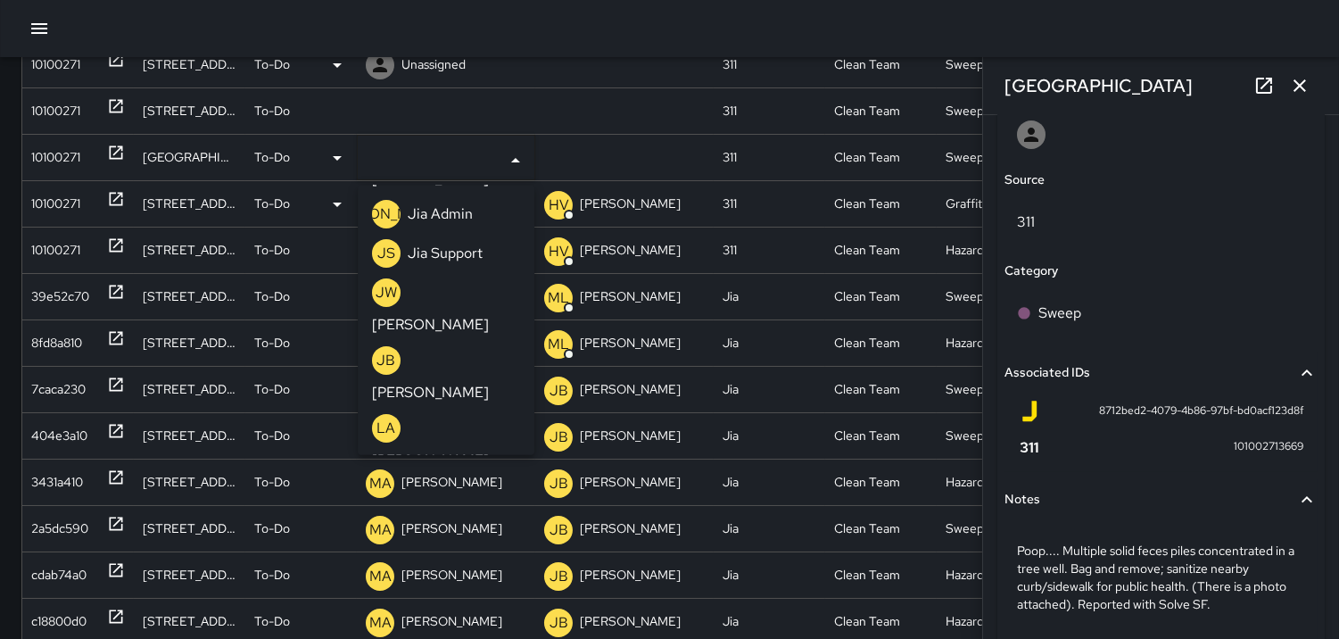
scroll to position [792, 0]
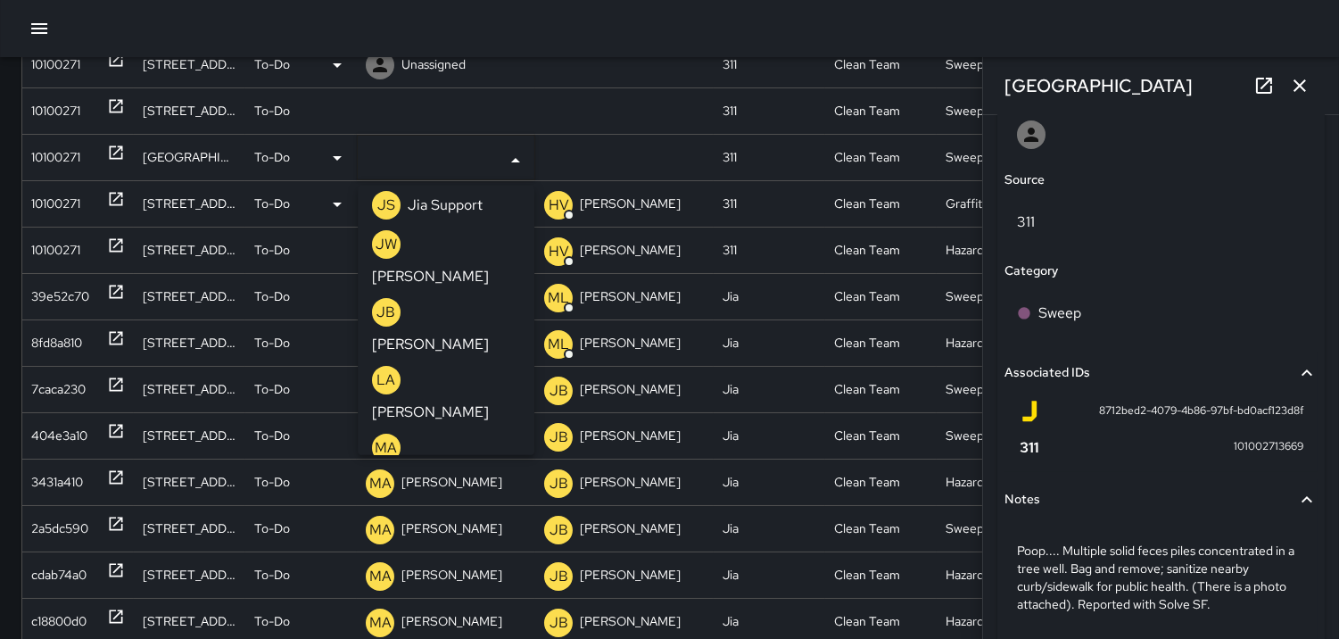
click at [381, 640] on p "OG" at bounding box center [386, 650] width 23 height 21
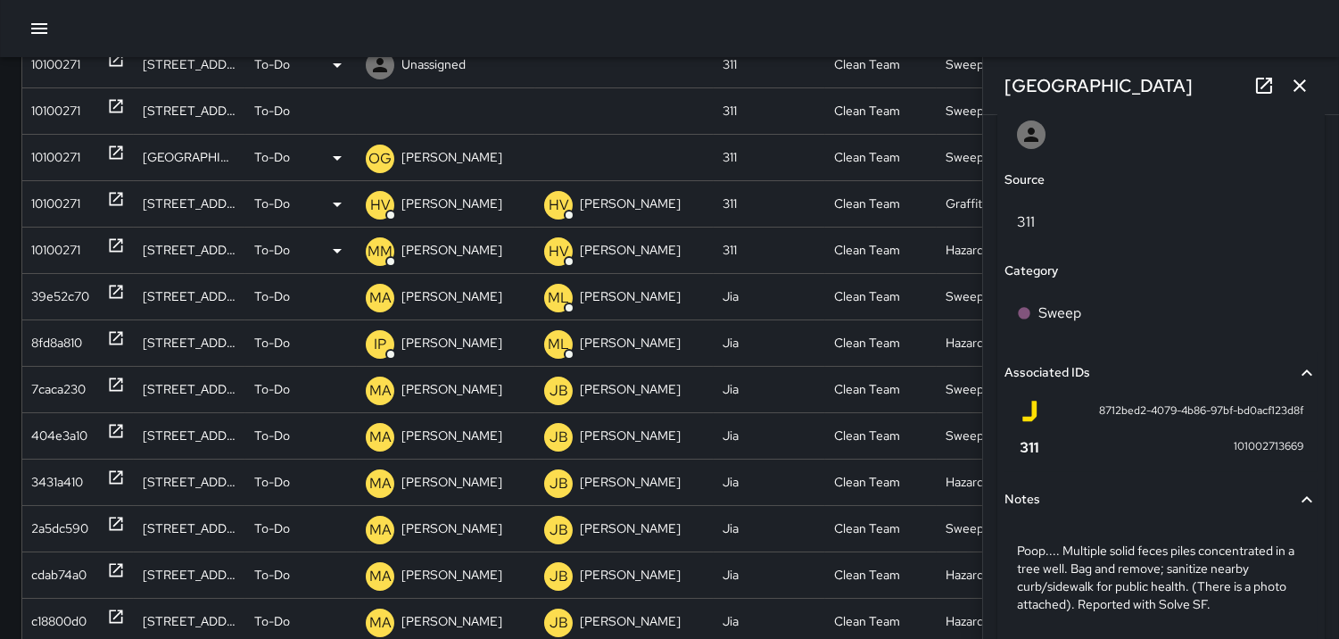
scroll to position [1082, 0]
click at [63, 112] on div "10100271" at bounding box center [55, 110] width 49 height 45
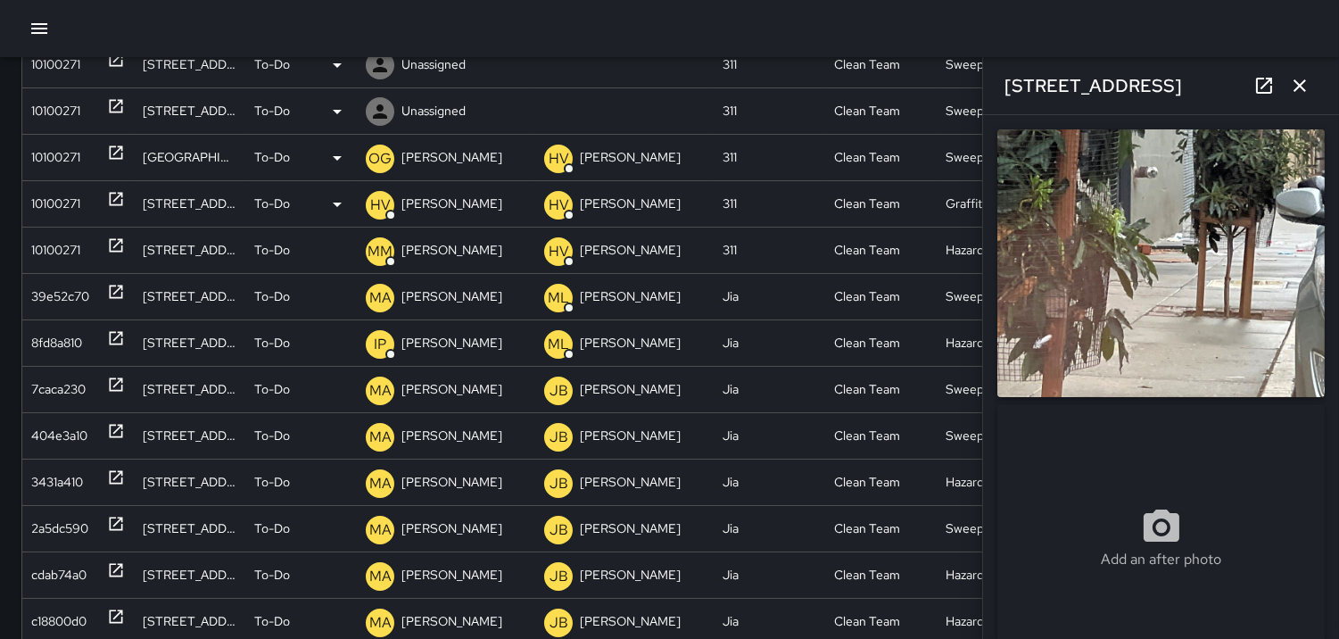
type input "**********"
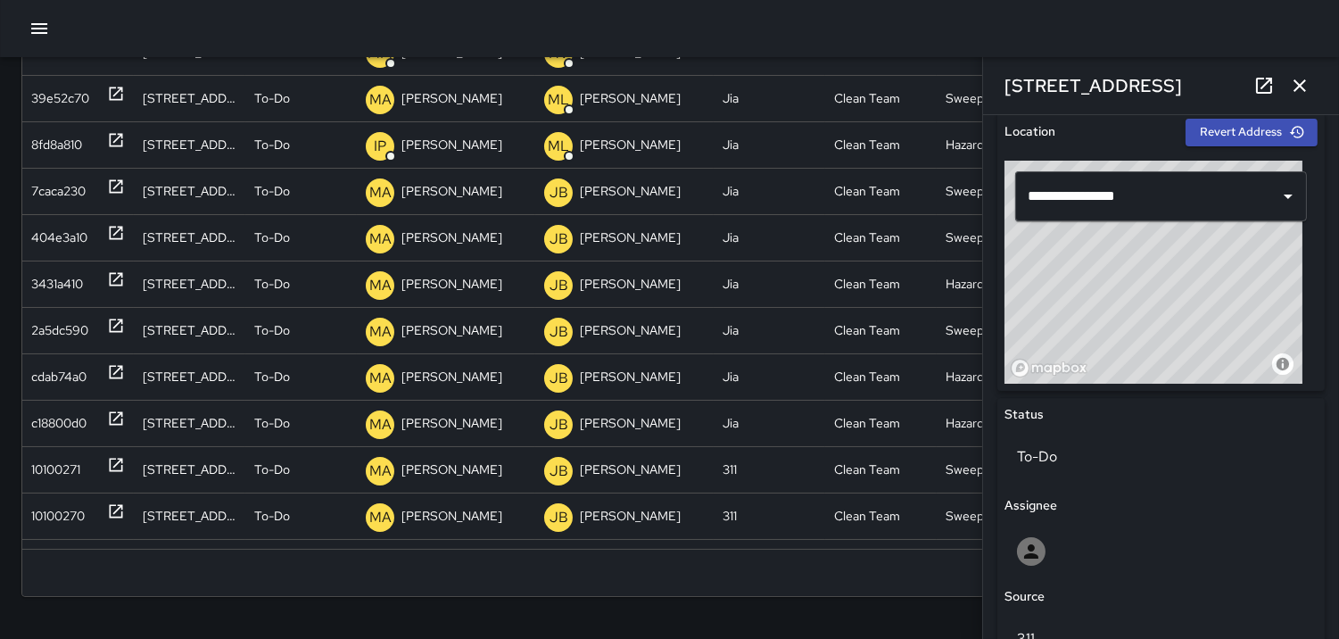
scroll to position [503, 0]
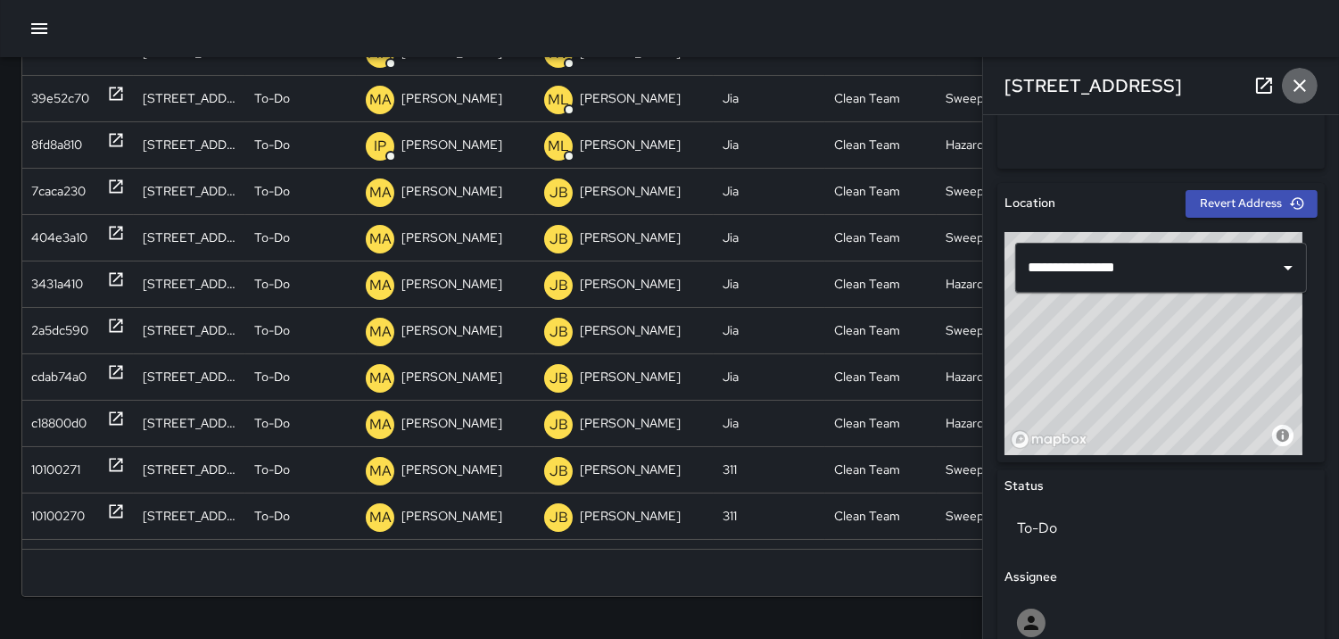
click at [1295, 83] on icon "button" at bounding box center [1299, 85] width 21 height 21
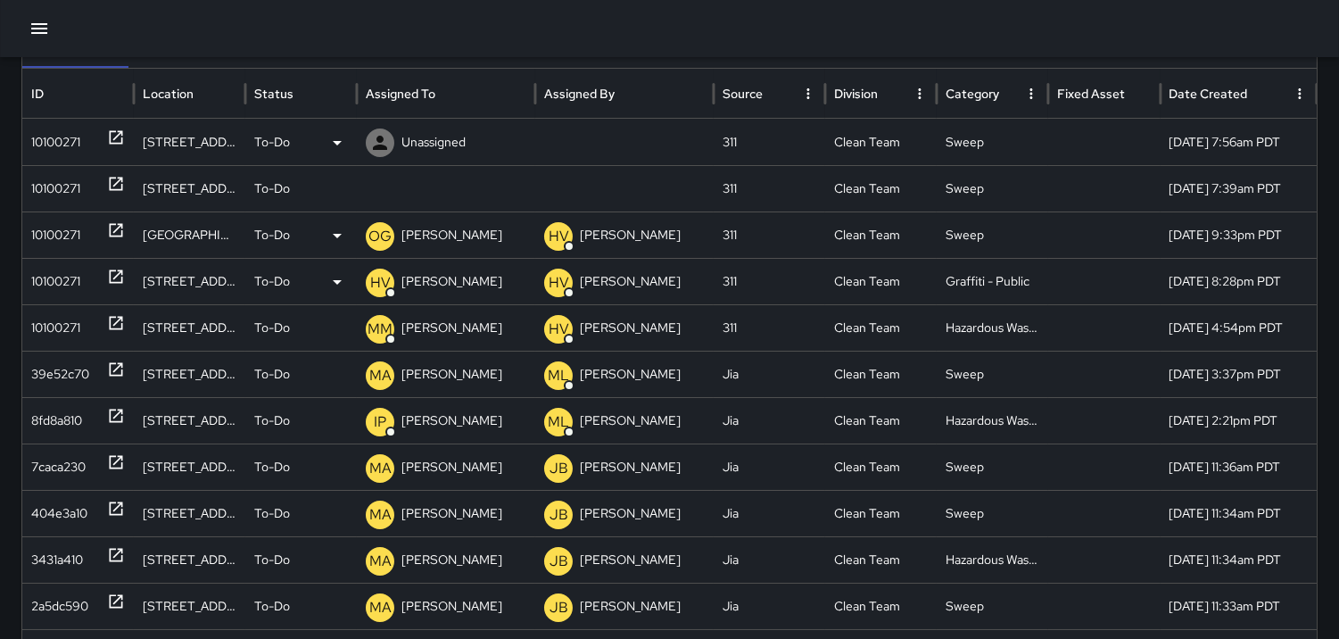
scroll to position [132, 0]
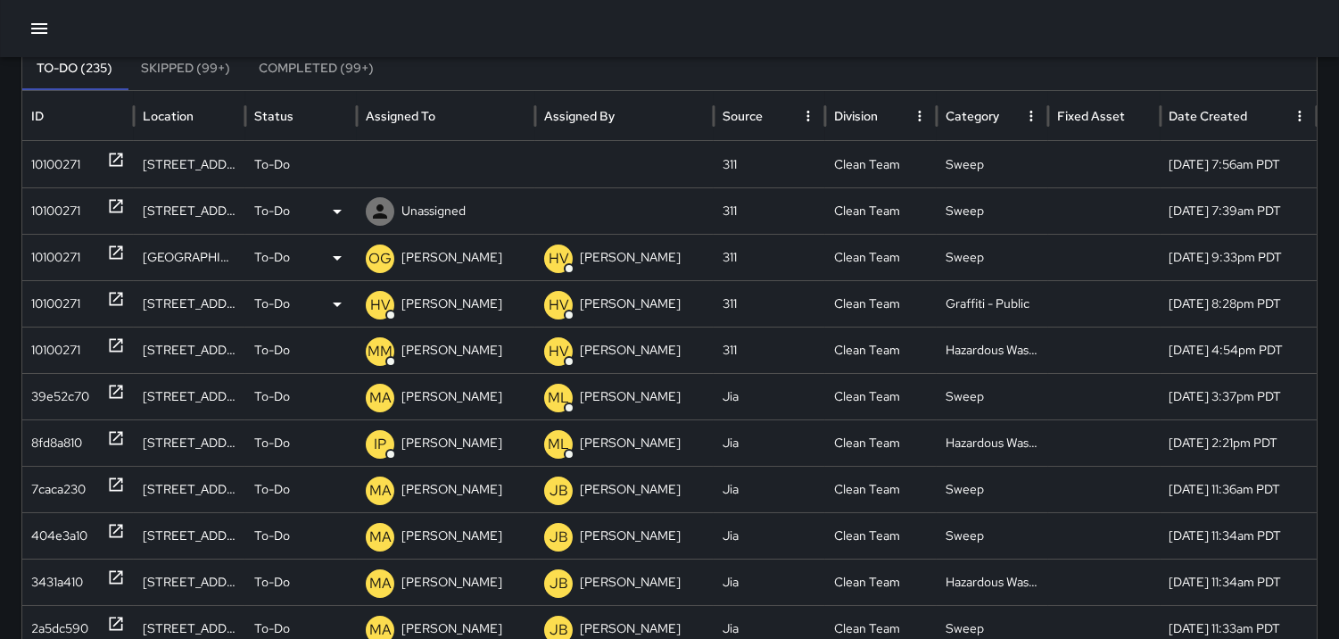
click at [43, 201] on div "10100271" at bounding box center [55, 210] width 49 height 45
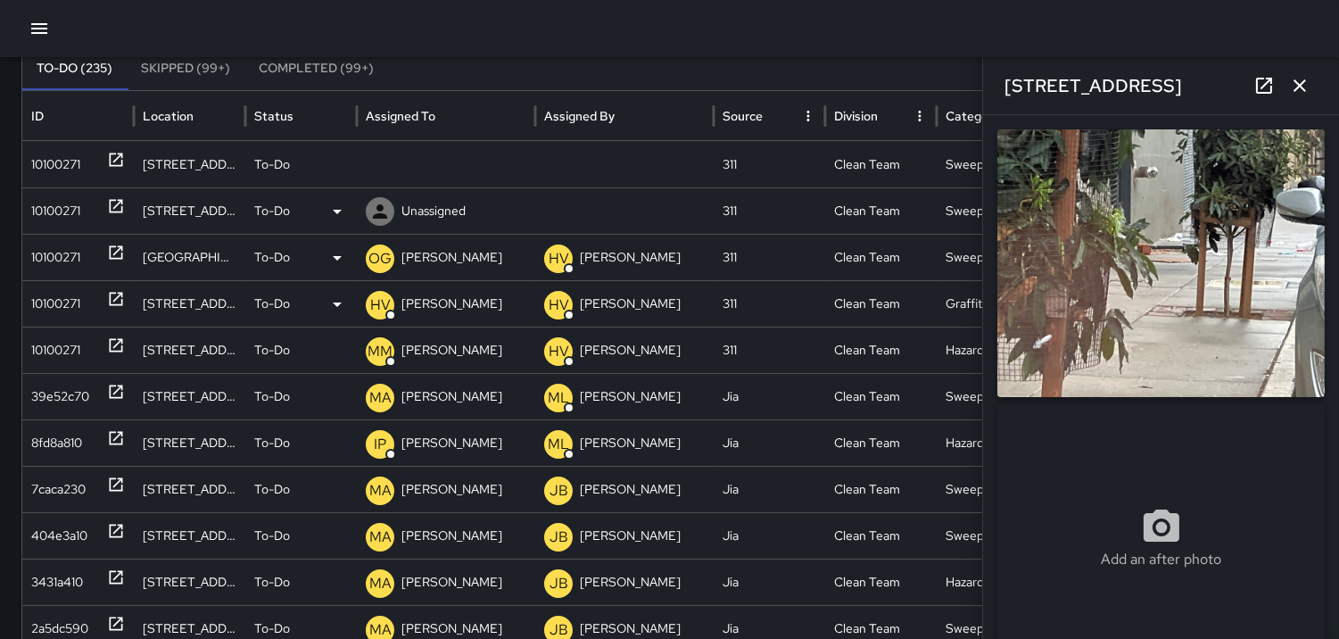
click at [379, 201] on icon at bounding box center [379, 211] width 21 height 21
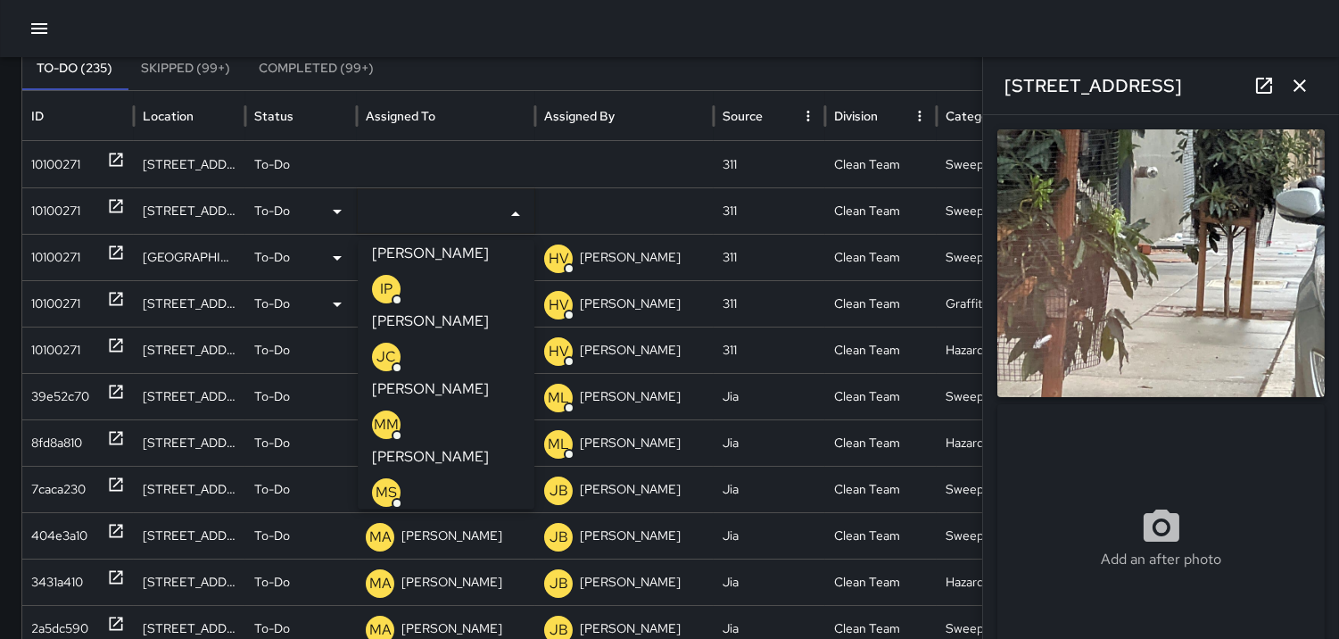
scroll to position [198, 0]
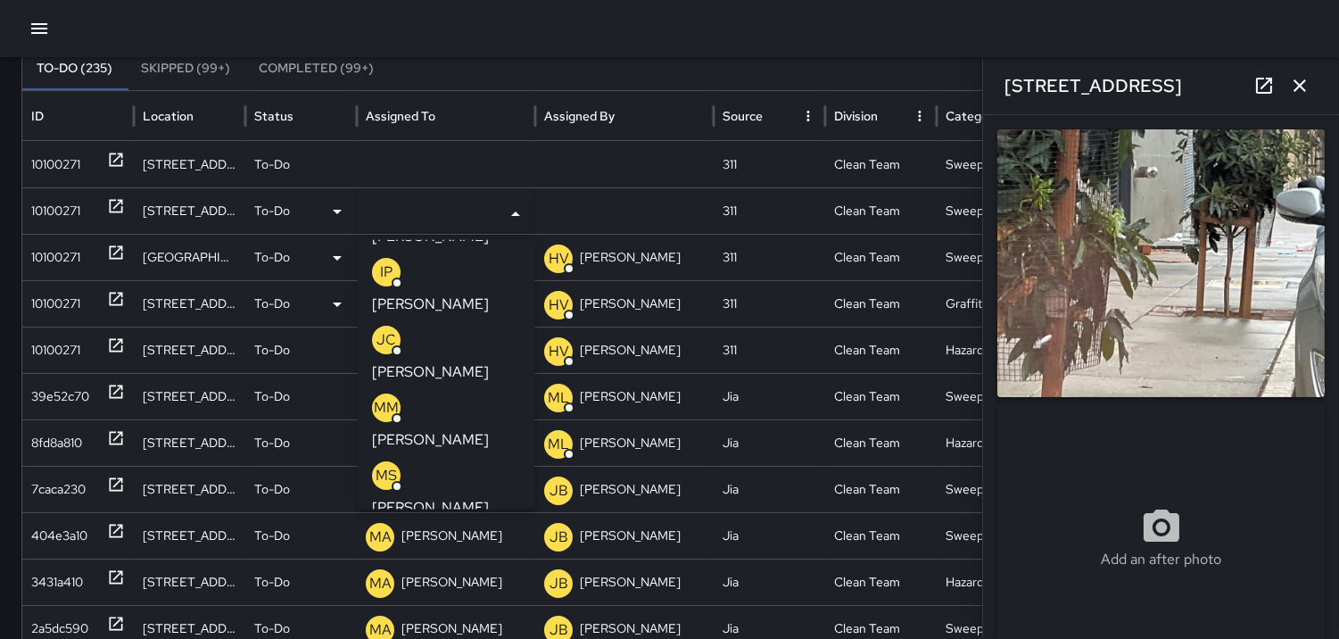
click at [388, 465] on p "MS" at bounding box center [386, 475] width 21 height 21
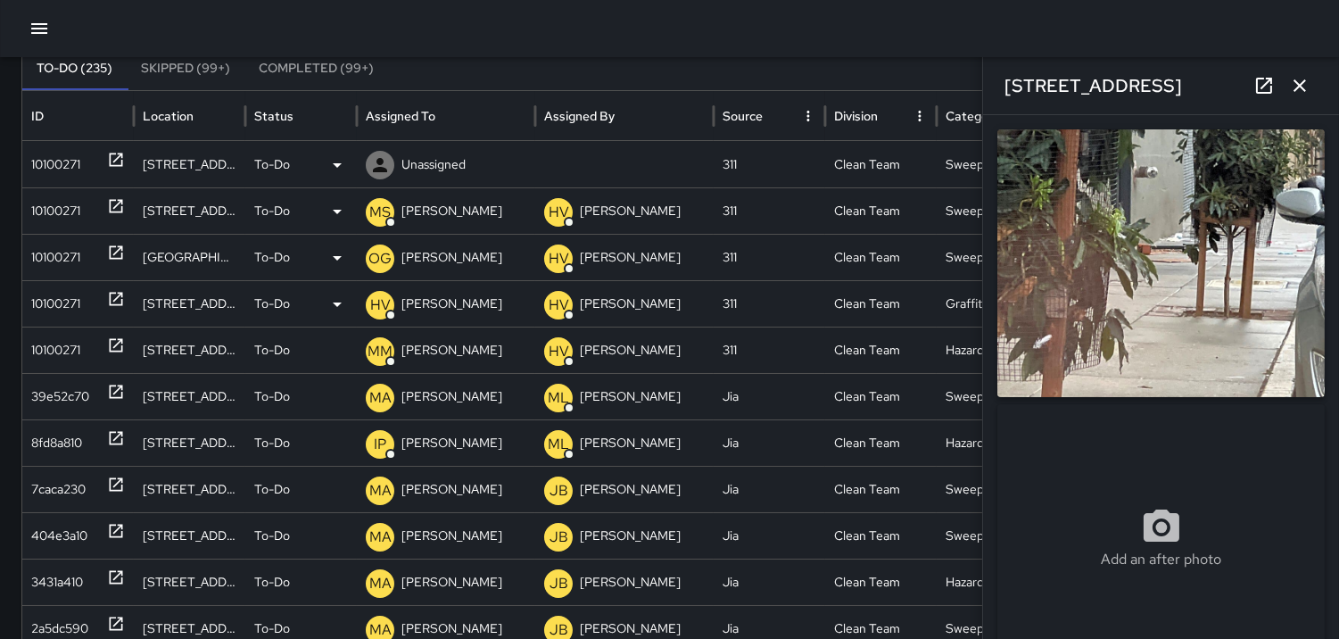
click at [62, 172] on div "10100271" at bounding box center [55, 164] width 49 height 45
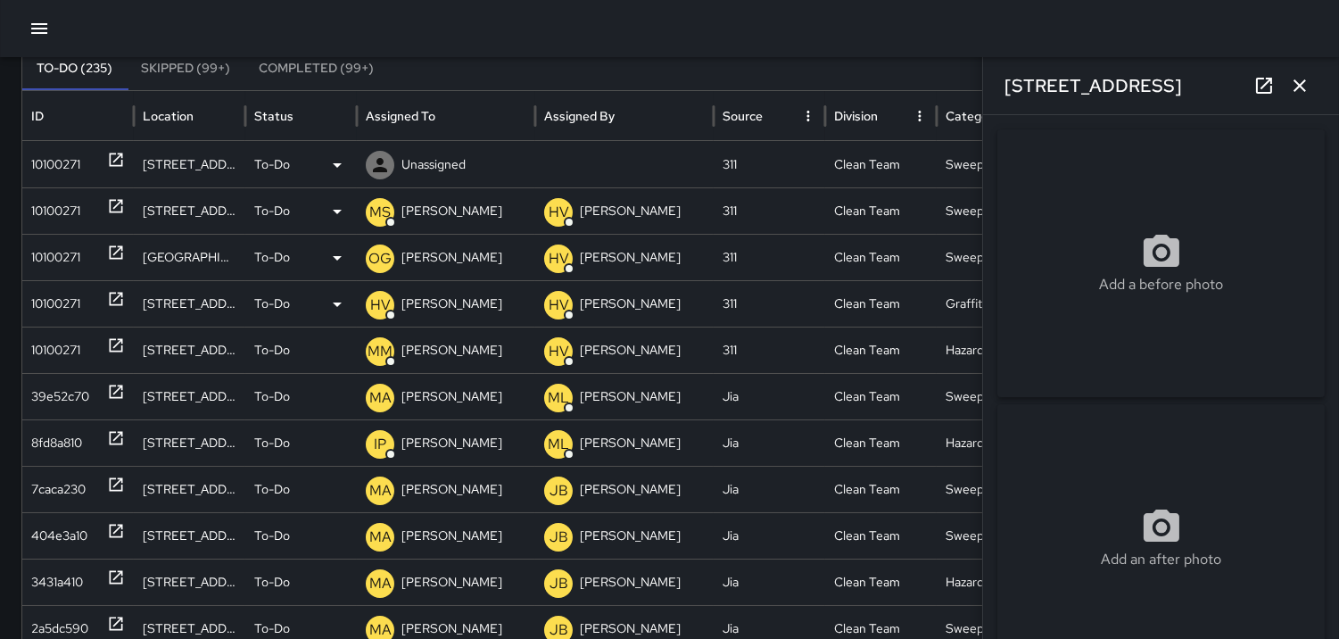
click at [382, 164] on icon at bounding box center [379, 164] width 21 height 21
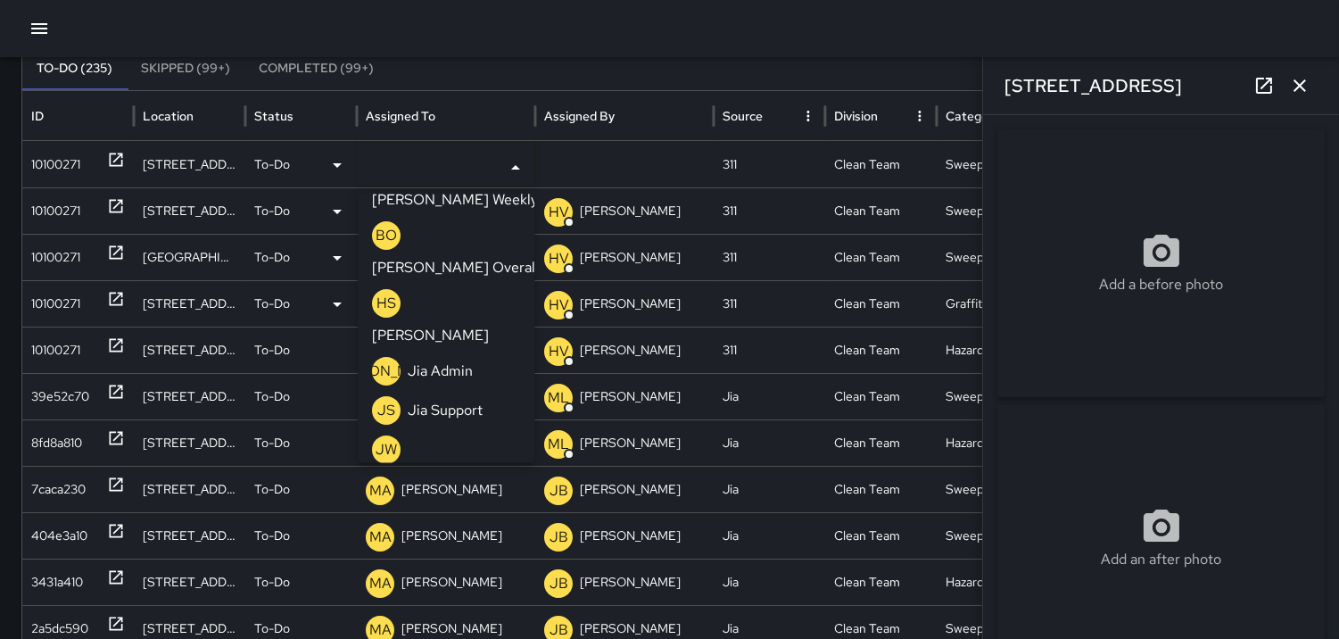
scroll to position [693, 0]
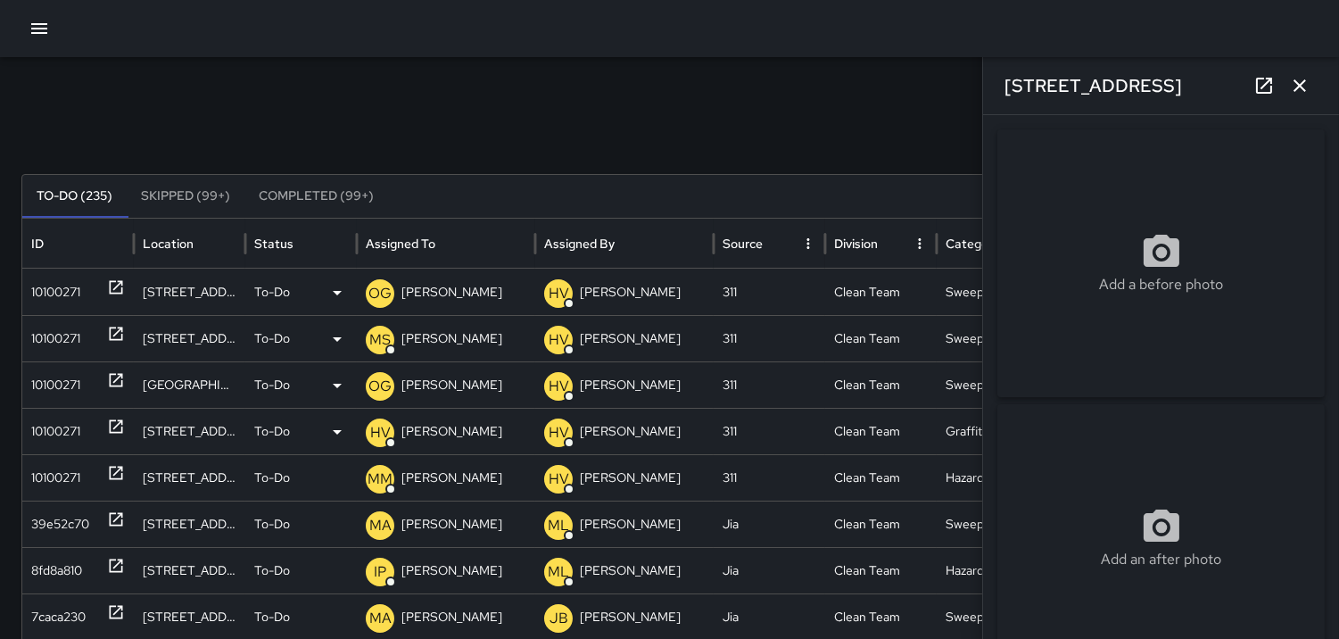
scroll to position [0, 0]
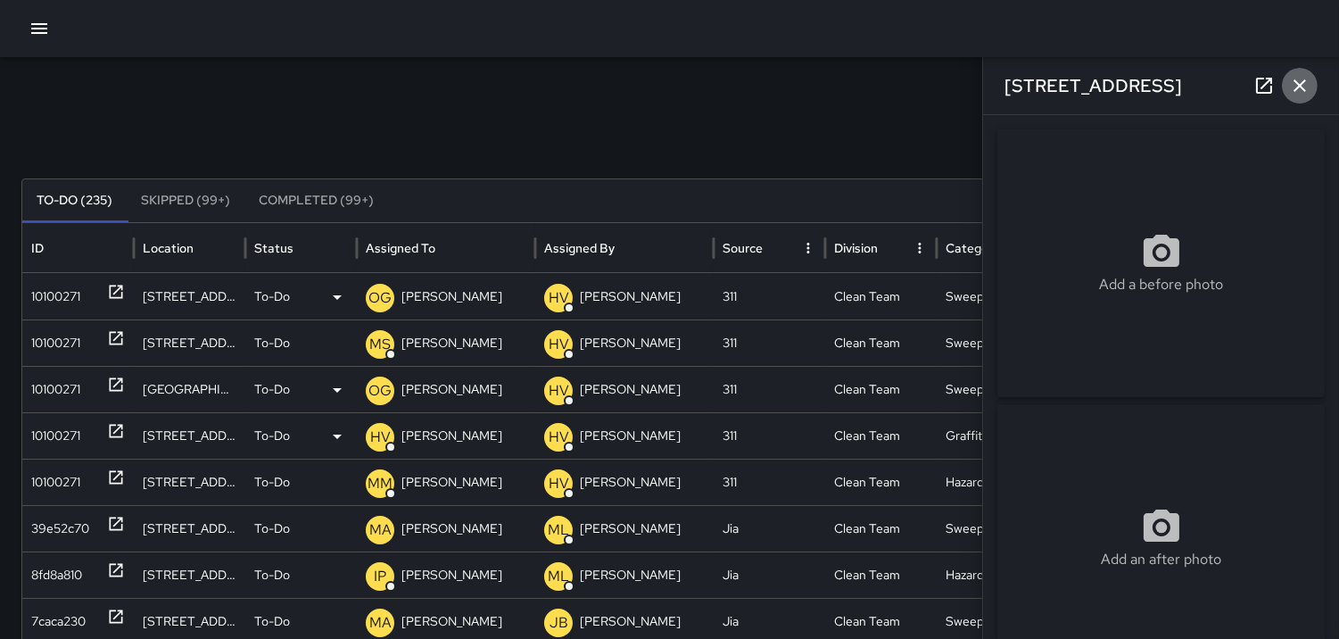
click at [1301, 87] on icon "button" at bounding box center [1299, 85] width 12 height 12
